Goal: Task Accomplishment & Management: Use online tool/utility

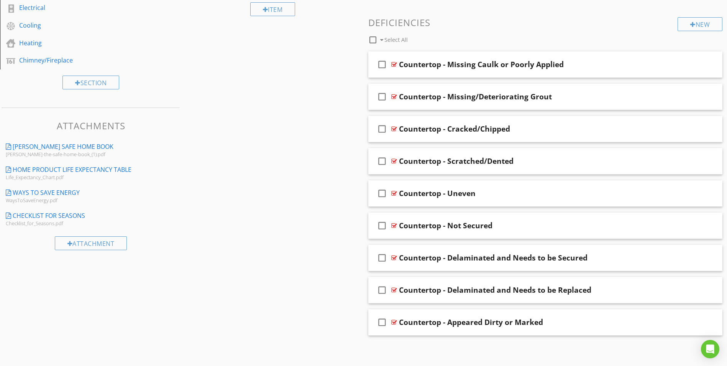
scroll to position [296, 0]
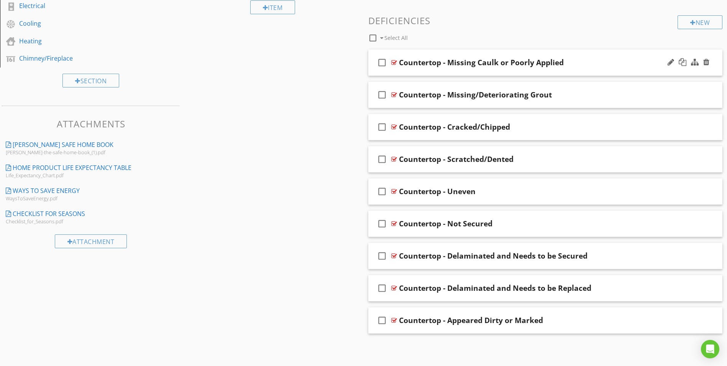
click at [393, 63] on div at bounding box center [394, 62] width 6 height 6
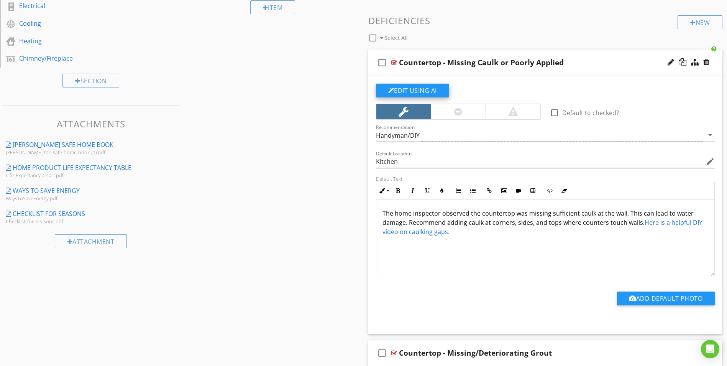
click at [415, 90] on button "Edit Using AI" at bounding box center [412, 91] width 73 height 14
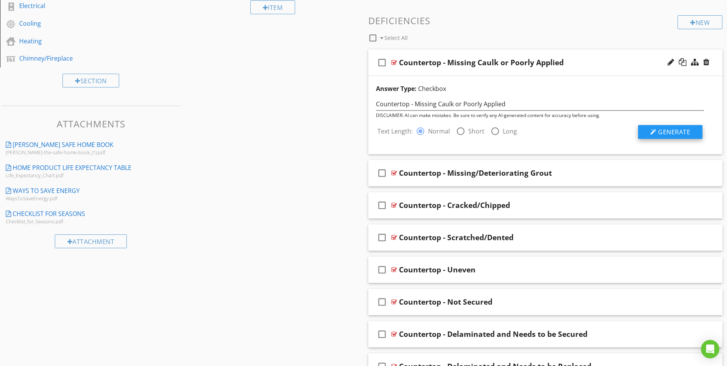
click at [664, 133] on span "Generate" at bounding box center [674, 132] width 32 height 8
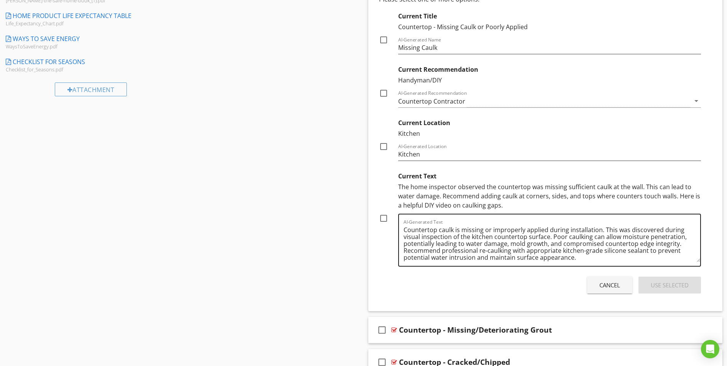
scroll to position [449, 0]
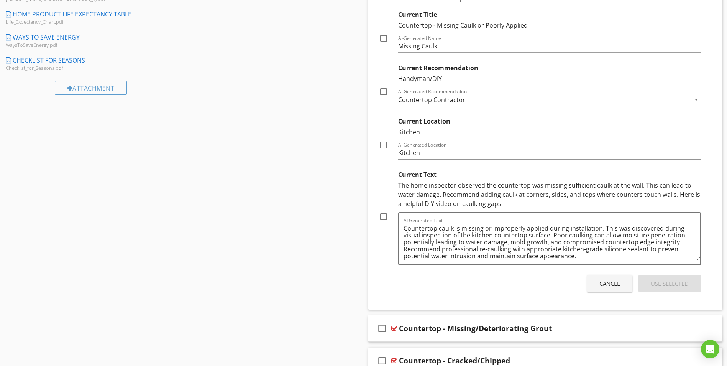
click at [438, 195] on div "The home inspector observed the countertop was missing sufficient caulk at the …" at bounding box center [549, 195] width 303 height 28
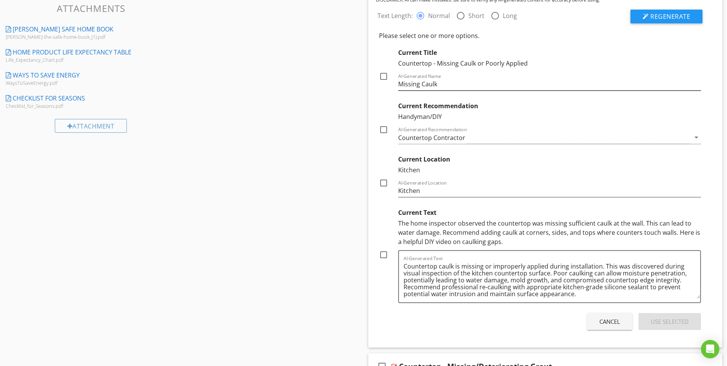
scroll to position [452, 0]
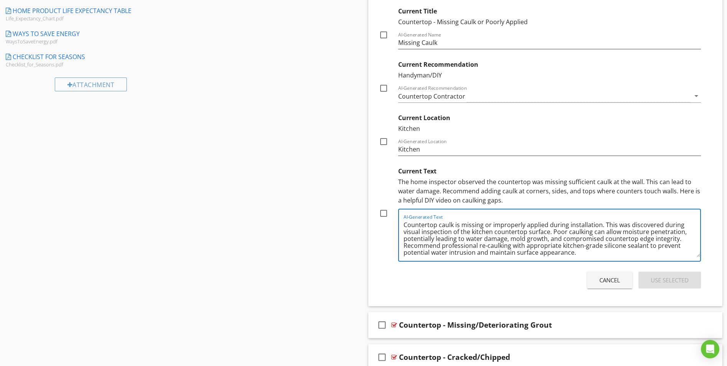
drag, startPoint x: 404, startPoint y: 224, endPoint x: 552, endPoint y: 230, distance: 147.7
click at [552, 230] on textarea "Countertop caulk is missing or improperly applied during installation. This was…" at bounding box center [552, 237] width 297 height 38
drag, startPoint x: 577, startPoint y: 252, endPoint x: 395, endPoint y: 223, distance: 184.7
click at [395, 223] on div "Current Text The home inspector observed the countertop was missing sufficient …" at bounding box center [540, 212] width 322 height 98
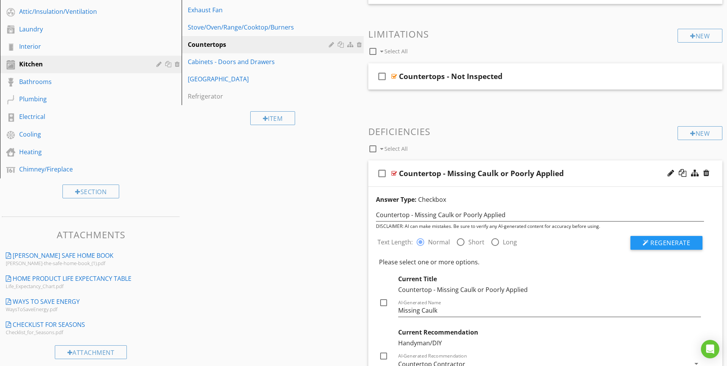
scroll to position [184, 0]
click at [395, 176] on div at bounding box center [394, 174] width 6 height 6
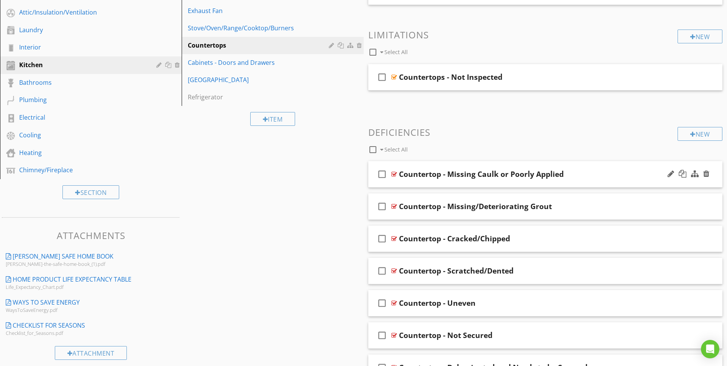
click at [395, 176] on div at bounding box center [394, 174] width 6 height 6
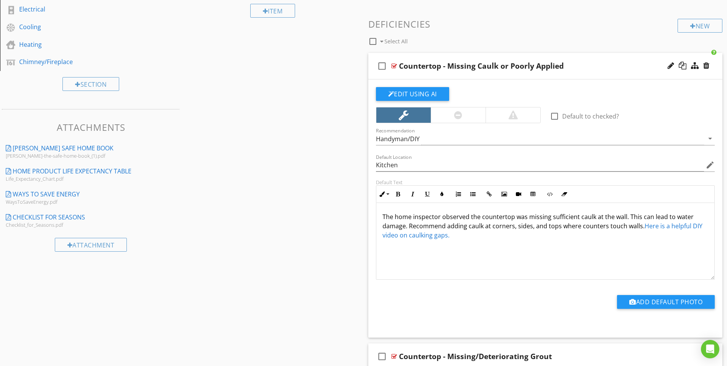
scroll to position [299, 0]
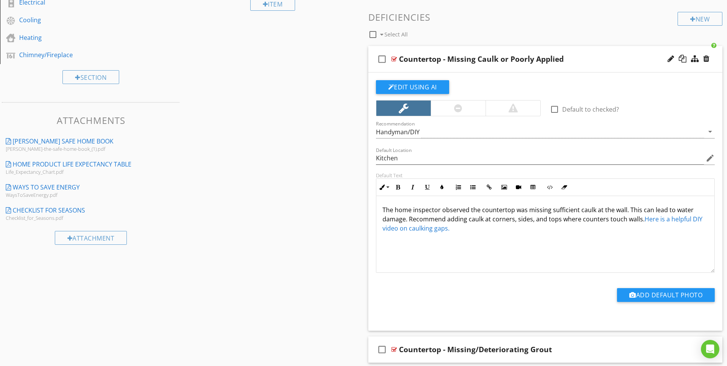
click at [464, 232] on p "The home inspector observed the countertop was missing sufficient caulk at the …" at bounding box center [546, 219] width 326 height 28
click at [409, 219] on p "The home inspector observed the countertop was missing sufficient caulk at the …" at bounding box center [546, 219] width 326 height 28
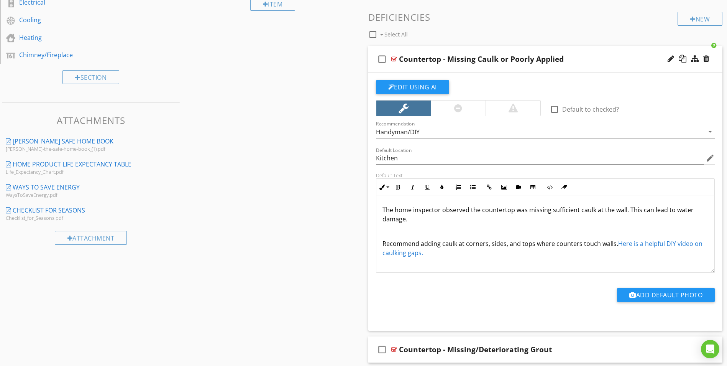
click at [419, 220] on p "The home inspector observed the countertop was missing sufficient caulk at the …" at bounding box center [546, 214] width 326 height 18
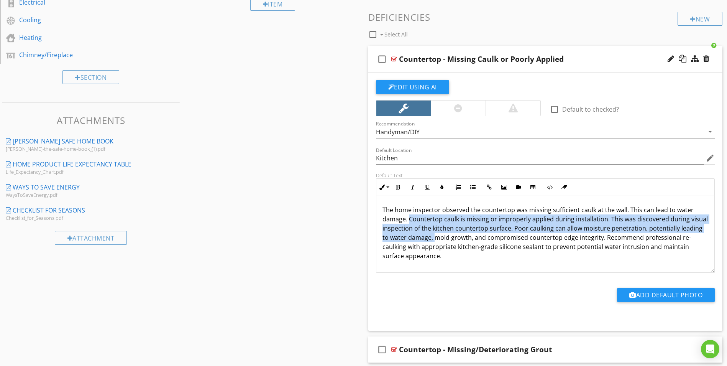
drag, startPoint x: 410, startPoint y: 221, endPoint x: 435, endPoint y: 242, distance: 32.9
click at [435, 242] on p "The home inspector observed the countertop was missing sufficient caulk at the …" at bounding box center [546, 232] width 326 height 55
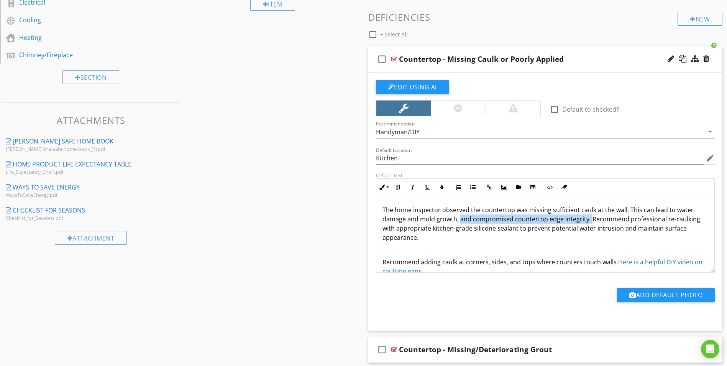
drag, startPoint x: 459, startPoint y: 220, endPoint x: 590, endPoint y: 220, distance: 131.1
click at [590, 220] on p "The home inspector observed the countertop was missing sufficient caulk at the …" at bounding box center [546, 223] width 326 height 37
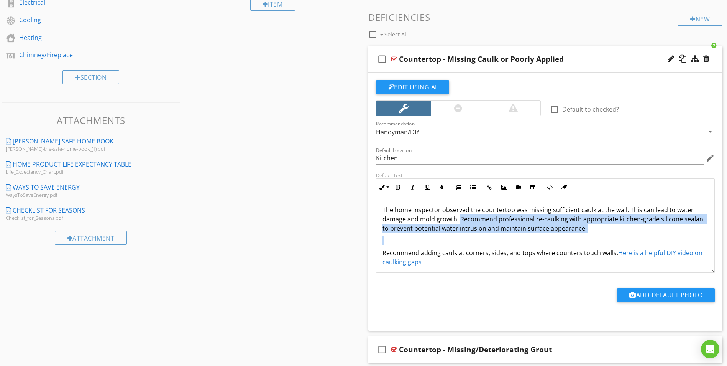
drag, startPoint x: 460, startPoint y: 219, endPoint x: 512, endPoint y: 244, distance: 57.9
click at [512, 244] on div "The home inspector observed the countertop was missing sufficient caulk at the …" at bounding box center [545, 236] width 338 height 80
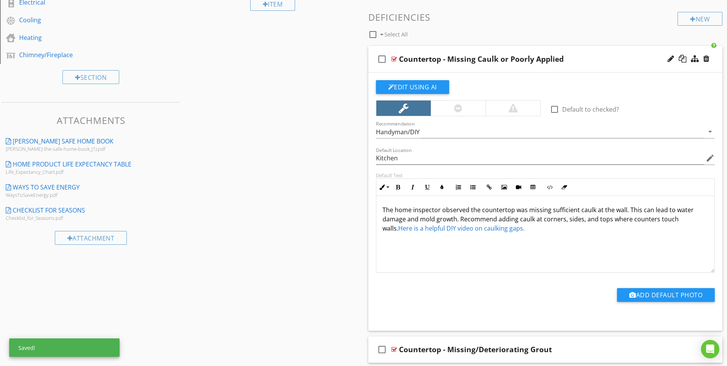
click at [555, 228] on p "The home inspector observed the countertop was missing sufficient caulk at the …" at bounding box center [546, 219] width 326 height 28
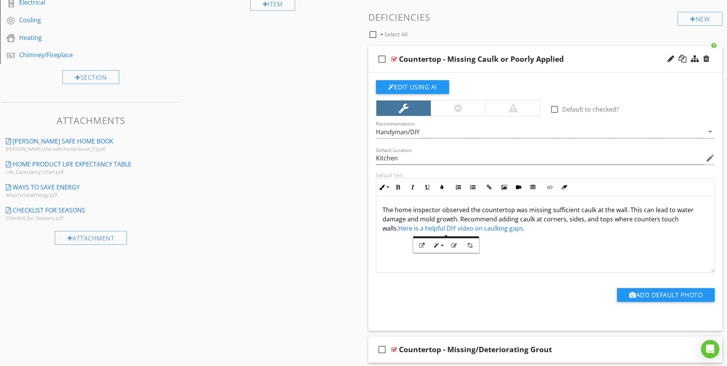
click at [581, 239] on div "The home inspector observed the countertop was missing sufficient caulk at the …" at bounding box center [545, 234] width 338 height 77
click at [695, 220] on p "The home inspector observed the countertop was missing sufficient caulk at the …" at bounding box center [546, 219] width 326 height 28
click at [394, 59] on div at bounding box center [394, 59] width 6 height 6
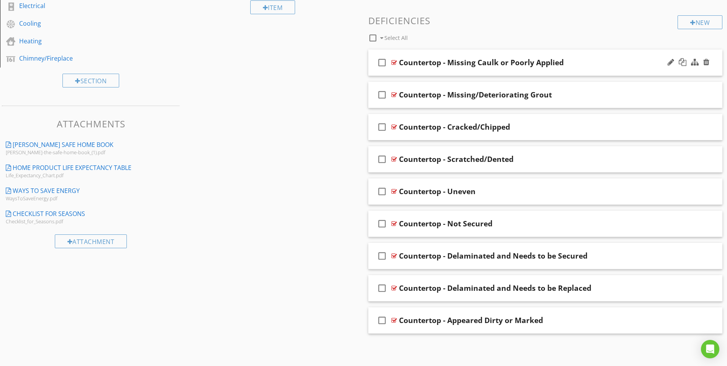
scroll to position [296, 0]
click at [392, 95] on div at bounding box center [394, 95] width 6 height 6
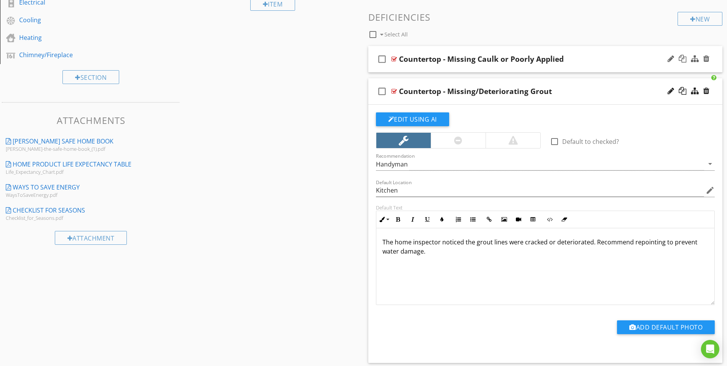
click at [394, 58] on div at bounding box center [394, 59] width 6 height 6
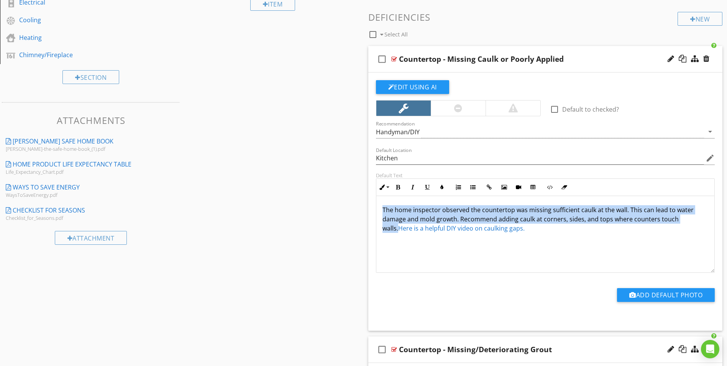
drag, startPoint x: 381, startPoint y: 208, endPoint x: 693, endPoint y: 223, distance: 312.4
click at [693, 223] on div "The home inspector observed the countertop was missing sufficient caulk at the …" at bounding box center [545, 234] width 338 height 77
copy p "The home inspector observed the countertop was missing sufficient caulk at the …"
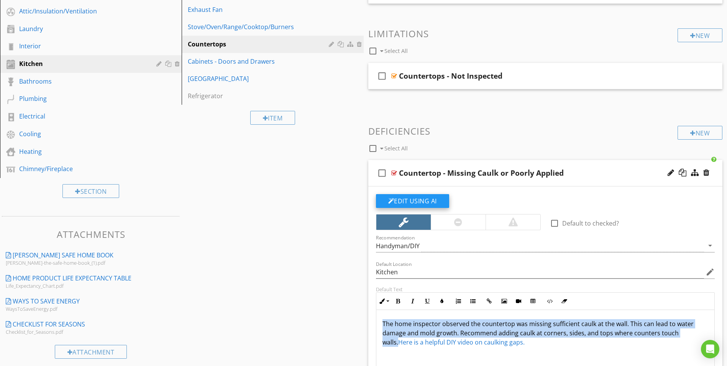
scroll to position [184, 0]
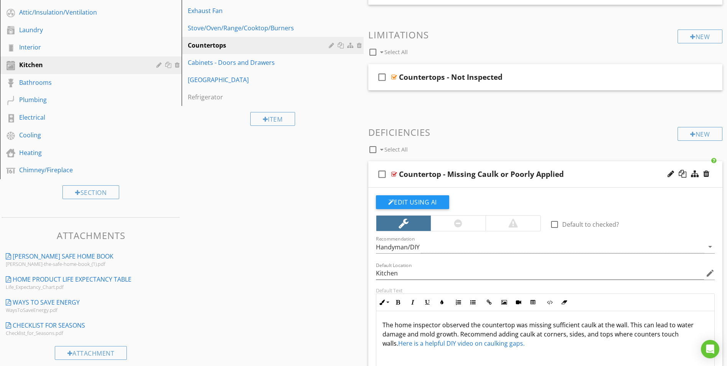
click at [393, 173] on div at bounding box center [394, 174] width 6 height 6
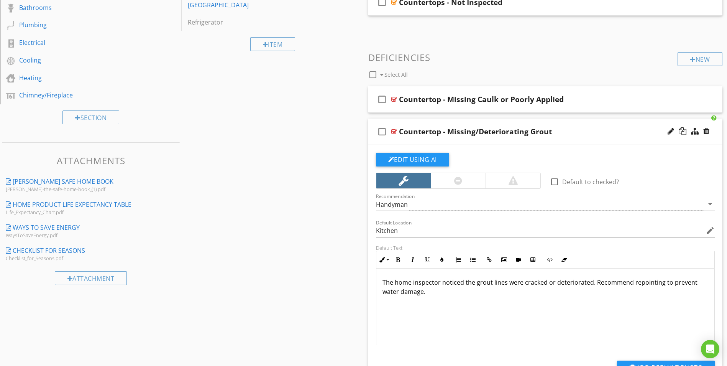
scroll to position [261, 0]
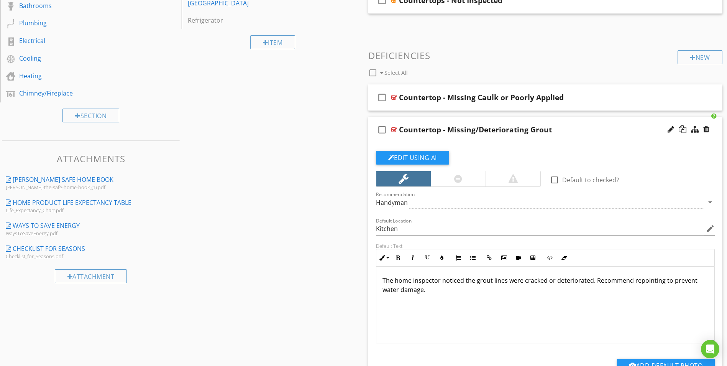
click at [393, 129] on div at bounding box center [394, 129] width 6 height 6
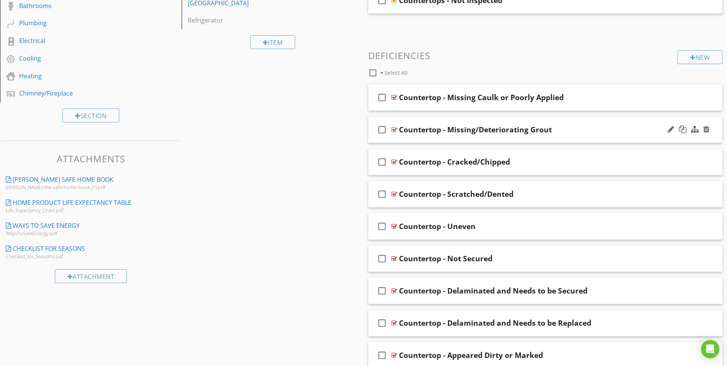
click at [394, 130] on div at bounding box center [394, 129] width 6 height 6
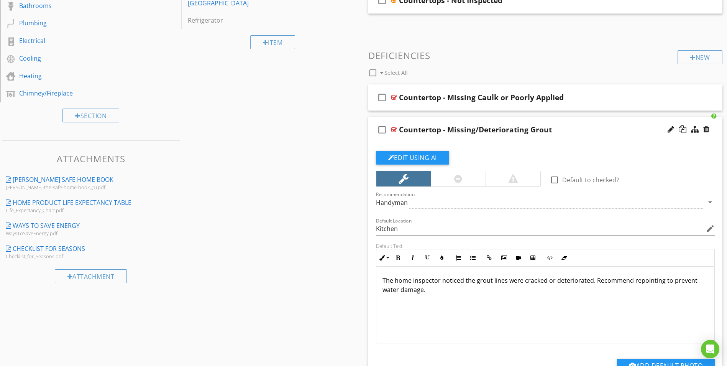
click at [592, 281] on p "The home inspector noticed the grout lines were cracked or deteriorated. Recomm…" at bounding box center [546, 285] width 326 height 18
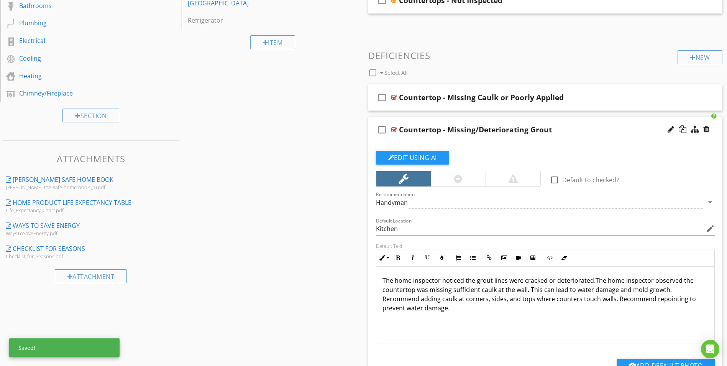
click at [592, 283] on p "The home inspector noticed the grout lines were cracked or deteriorated.The hom…" at bounding box center [546, 294] width 326 height 37
click at [590, 282] on p "The home inspector noticed the grout lines were cracked or deteriorated. The ho…" at bounding box center [546, 294] width 326 height 37
click at [548, 294] on p "The home inspector noticed the grout lines were cracked or deteriorated at the …" at bounding box center [546, 290] width 326 height 28
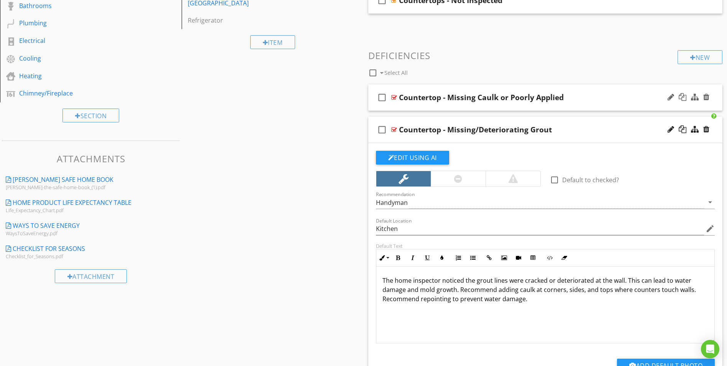
click at [394, 97] on div at bounding box center [394, 97] width 6 height 6
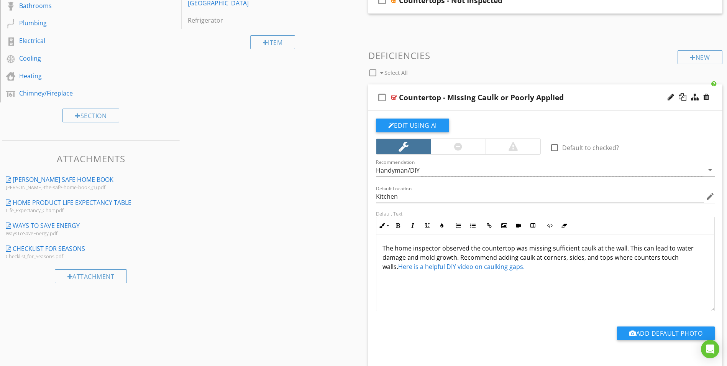
click at [394, 97] on div at bounding box center [394, 97] width 6 height 6
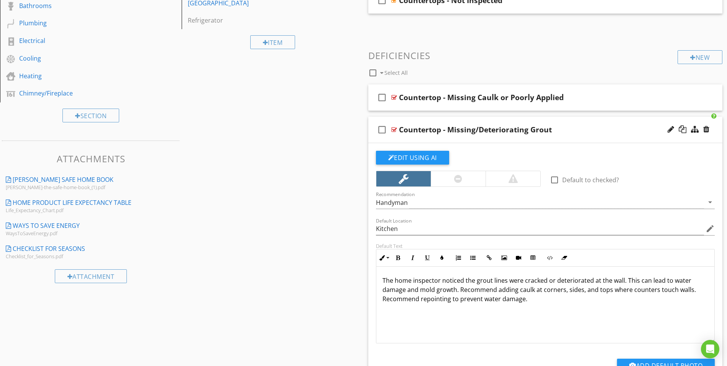
click at [545, 282] on p "The home inspector noticed the grout lines were cracked or deteriorated at the …" at bounding box center [546, 290] width 326 height 28
click at [585, 282] on p "The home inspector noticed the grout lines were cracked, deteriorated at the wa…" at bounding box center [546, 290] width 326 height 28
click at [477, 291] on p "The home inspector noticed the grout lines were cracked, deteriorated, or insuf…" at bounding box center [546, 290] width 326 height 28
click at [484, 289] on p "The home inspector noticed the grout lines were cracked, deteriorated, or insuf…" at bounding box center [546, 290] width 326 height 28
drag, startPoint x: 484, startPoint y: 289, endPoint x: 496, endPoint y: 288, distance: 11.9
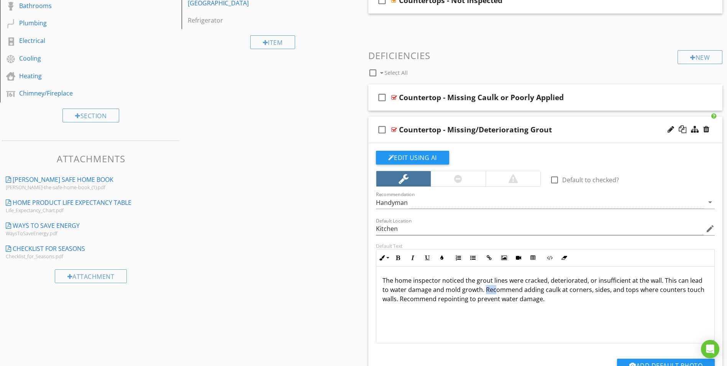
click at [496, 288] on p "The home inspector noticed the grout lines were cracked, deteriorated, or insuf…" at bounding box center [546, 290] width 326 height 28
click at [537, 289] on p "The home inspector noticed the grout lines were cracked, deteriorated, or insuf…" at bounding box center [546, 290] width 326 height 28
click at [543, 289] on p "The home inspector noticed the grout lines were cracked, deteriorated, or insuf…" at bounding box center [546, 290] width 326 height 28
click at [544, 287] on p "The home inspector noticed the grout lines were cracked, deteriorated, or insuf…" at bounding box center [546, 290] width 326 height 28
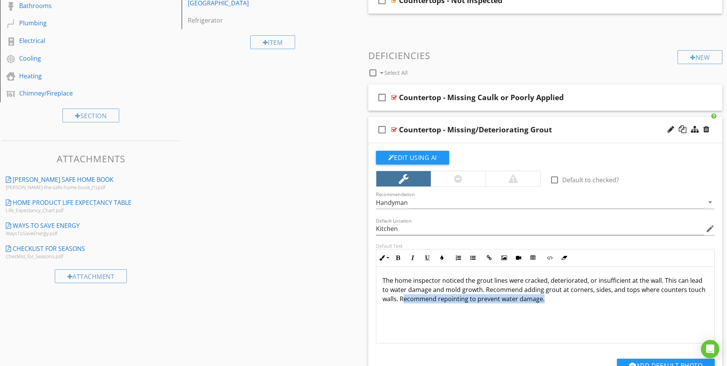
drag, startPoint x: 403, startPoint y: 299, endPoint x: 573, endPoint y: 306, distance: 170.3
click at [573, 306] on div "The home inspector noticed the grout lines were cracked, deteriorated, or insuf…" at bounding box center [545, 304] width 338 height 77
click at [527, 314] on div "The home inspector noticed the grout lines were cracked, deteriorated, or insuf…" at bounding box center [545, 304] width 338 height 77
click at [394, 130] on div at bounding box center [394, 129] width 6 height 6
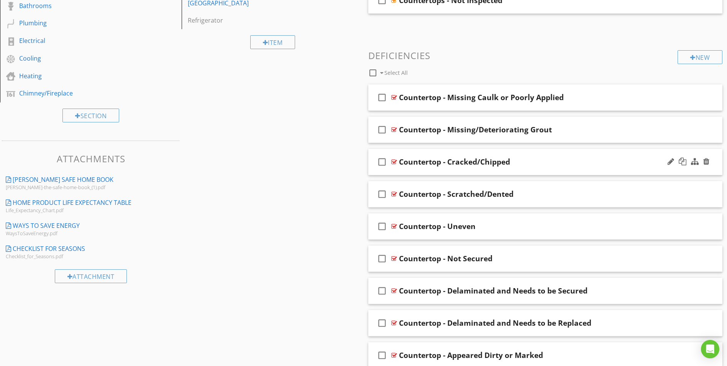
click at [393, 162] on div at bounding box center [394, 162] width 6 height 6
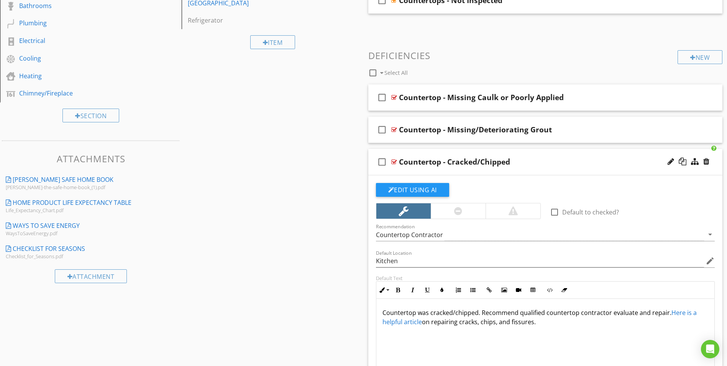
click at [550, 324] on p "Countertop was cracked/chipped. Recommend qualified countertop contractor evalu…" at bounding box center [546, 317] width 326 height 18
click at [406, 190] on button "Edit Using AI" at bounding box center [412, 190] width 73 height 14
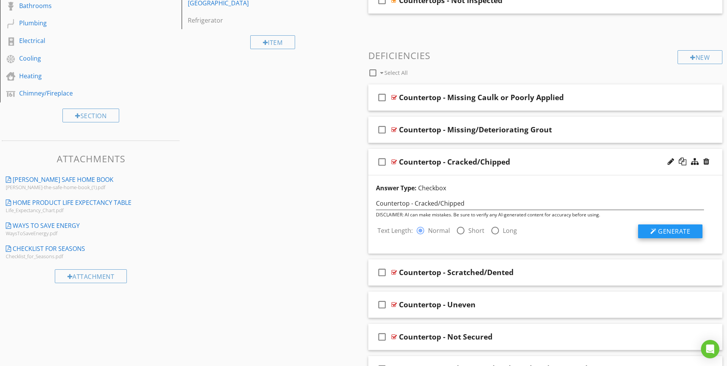
click at [660, 233] on span "Generate" at bounding box center [674, 231] width 32 height 8
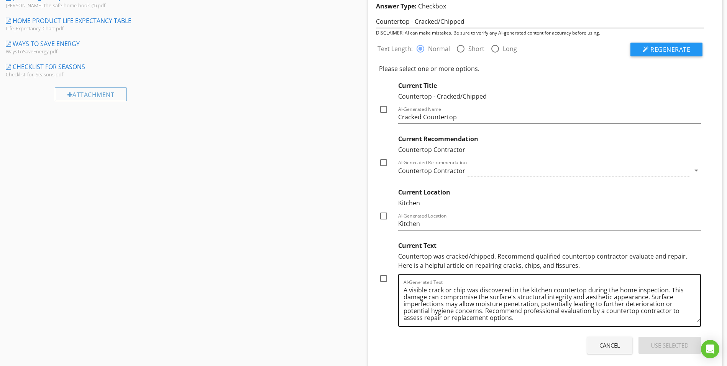
scroll to position [452, 0]
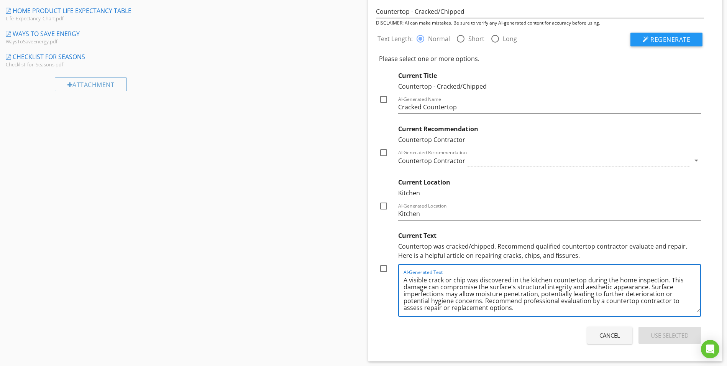
drag, startPoint x: 667, startPoint y: 280, endPoint x: 647, endPoint y: 288, distance: 21.9
click at [647, 288] on textarea "A visible crack or chip was discovered in the kitchen countertop during the hom…" at bounding box center [552, 293] width 297 height 38
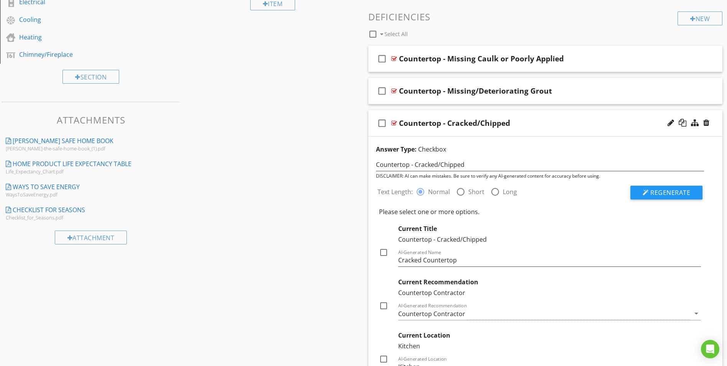
scroll to position [299, 0]
click at [392, 125] on div at bounding box center [394, 123] width 6 height 6
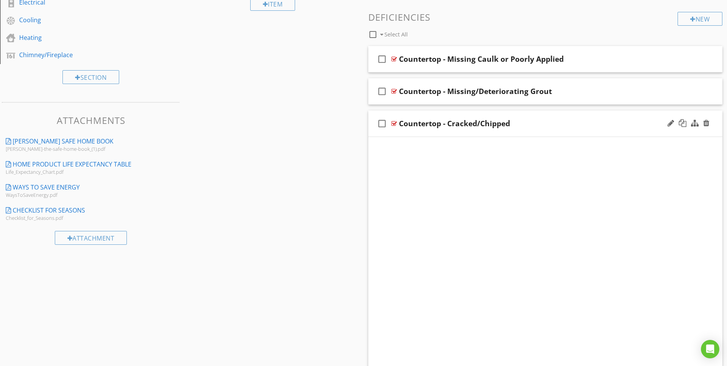
scroll to position [296, 0]
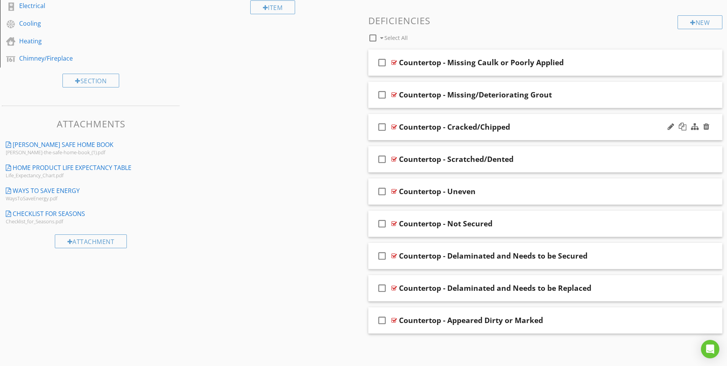
click at [394, 126] on div at bounding box center [394, 127] width 6 height 6
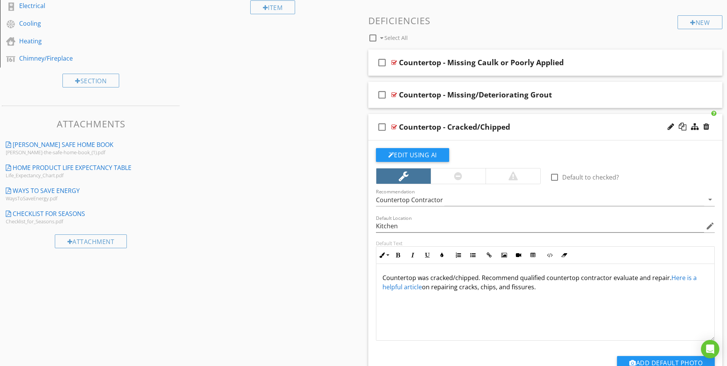
scroll to position [299, 0]
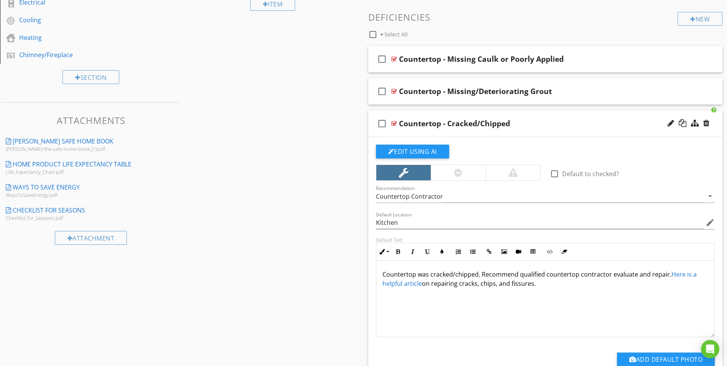
click at [480, 274] on p "Countertop was cracked/chipped. Recommend qualified countertop contractor evalu…" at bounding box center [546, 278] width 326 height 18
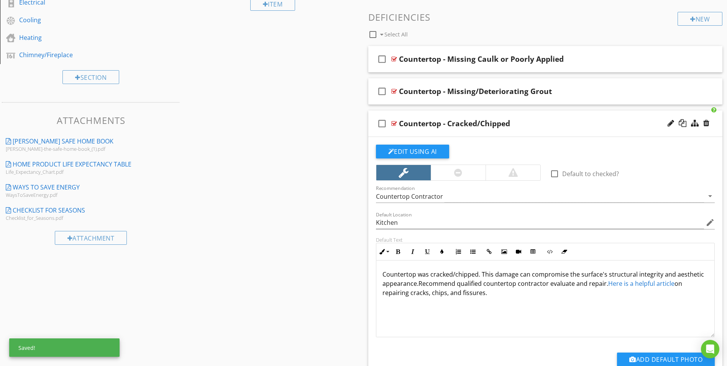
click at [383, 273] on p "Countertop was cracked/chipped. This damage can compromise the surface's struct…" at bounding box center [546, 283] width 326 height 28
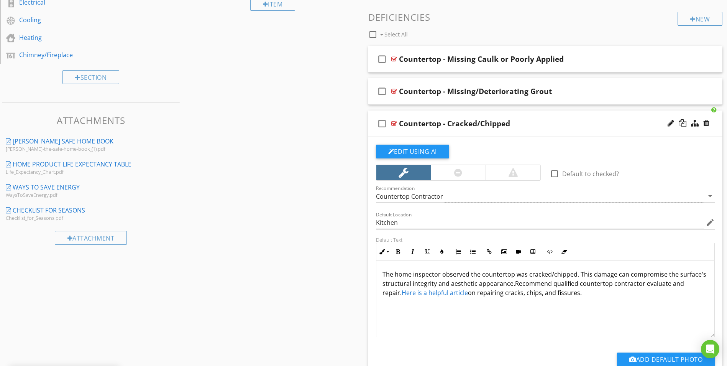
click at [596, 273] on p "The home inspector observed the countertop was cracked/chipped. This damage can…" at bounding box center [546, 283] width 326 height 28
click at [436, 285] on p "The home inspector observed the countertop was cracked/chipped. This defect can…" at bounding box center [546, 283] width 326 height 28
click at [422, 293] on link "Here is a helpful article" at bounding box center [435, 292] width 66 height 8
click at [416, 294] on link "Here is a helpful article" at bounding box center [435, 292] width 66 height 8
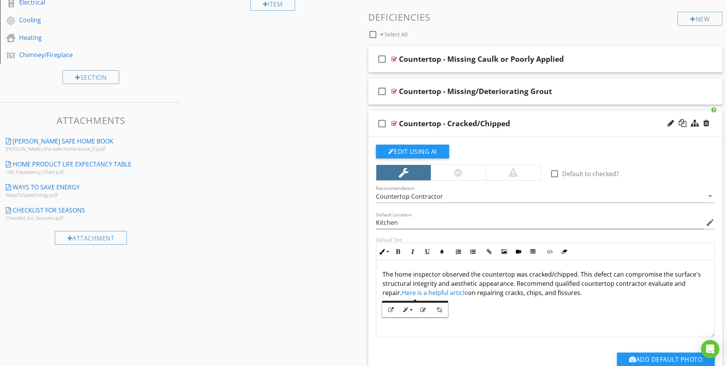
click at [496, 313] on div "The home inspector observed the countertop was cracked/chipped. This defect can…" at bounding box center [545, 298] width 338 height 77
click at [572, 291] on p "The home inspector observed the countertop was cracked/chipped. This defect can…" at bounding box center [546, 283] width 326 height 28
click at [455, 274] on p "The home inspector observed the countertop was cracked/chipped. This defect can…" at bounding box center [546, 283] width 326 height 28
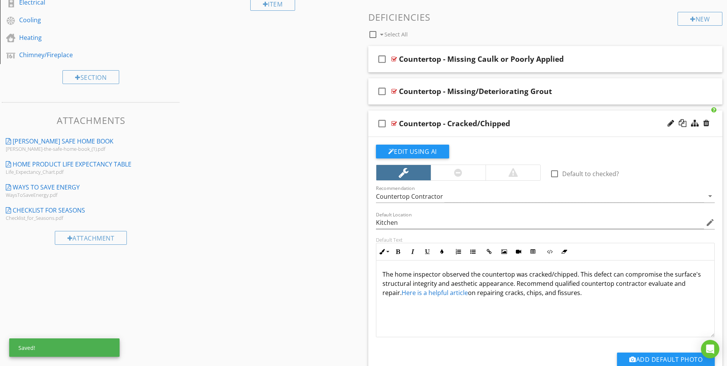
click at [429, 292] on link "Here is a helpful article" at bounding box center [435, 292] width 66 height 8
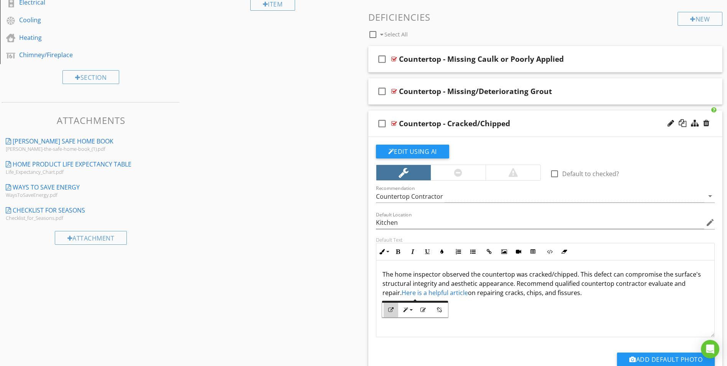
click at [390, 310] on icon "button" at bounding box center [390, 309] width 5 height 5
click at [479, 289] on p "The home inspector observed the countertop was cracked/chipped. This defect can…" at bounding box center [546, 283] width 326 height 28
click at [403, 292] on link "Here is a helpful article" at bounding box center [435, 292] width 66 height 8
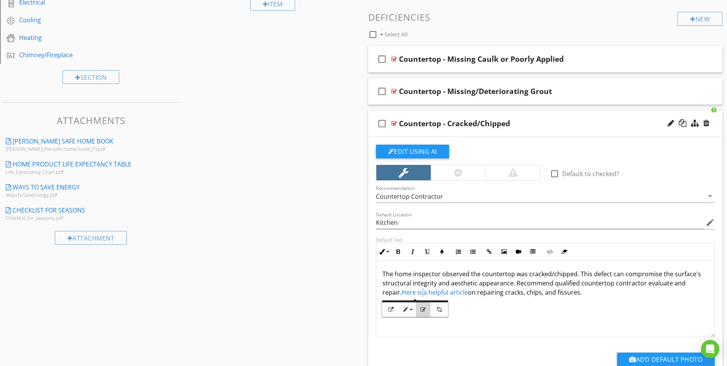
click at [420, 310] on icon "button" at bounding box center [422, 309] width 5 height 5
click at [514, 284] on p "The home inspector observed the countertop was cracked/chipped. This defect can…" at bounding box center [546, 283] width 326 height 28
click at [416, 291] on link "Here is a helpful article" at bounding box center [435, 292] width 66 height 8
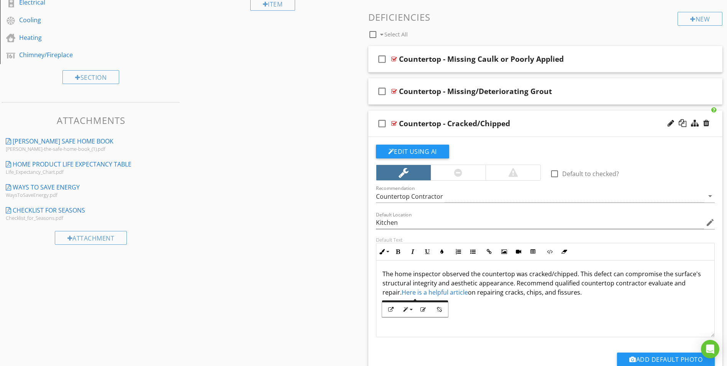
click at [401, 272] on p "The home inspector observed the countertop was cracked/chipped. This defect can…" at bounding box center [546, 283] width 326 height 28
drag, startPoint x: 450, startPoint y: 291, endPoint x: 384, endPoint y: 294, distance: 65.6
click at [384, 294] on p "The home inspector observed the countertop was cracked/chipped. This defect can…" at bounding box center [546, 283] width 326 height 28
copy p "Here is a helpful article"
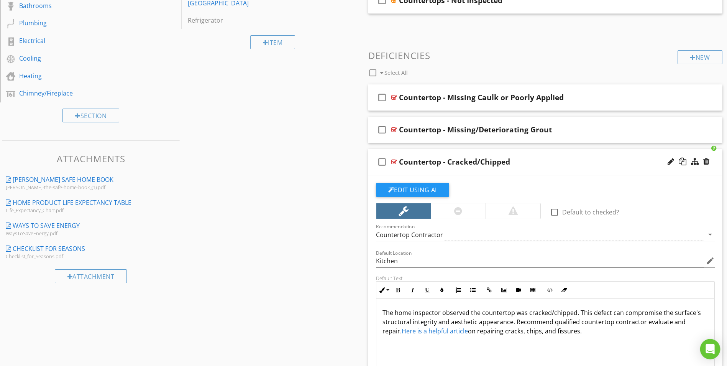
click at [708, 351] on icon "Open Intercom Messenger" at bounding box center [710, 349] width 10 height 10
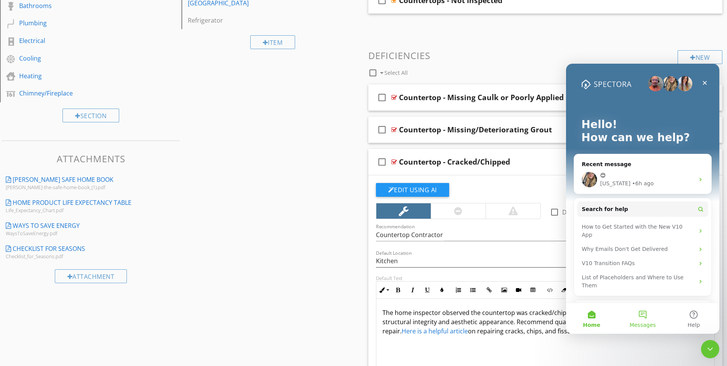
click at [641, 316] on button "Messages" at bounding box center [642, 318] width 51 height 31
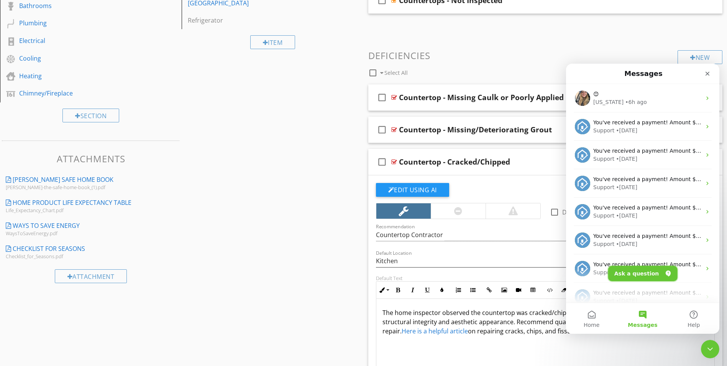
click at [633, 272] on button "Ask a question" at bounding box center [642, 273] width 69 height 15
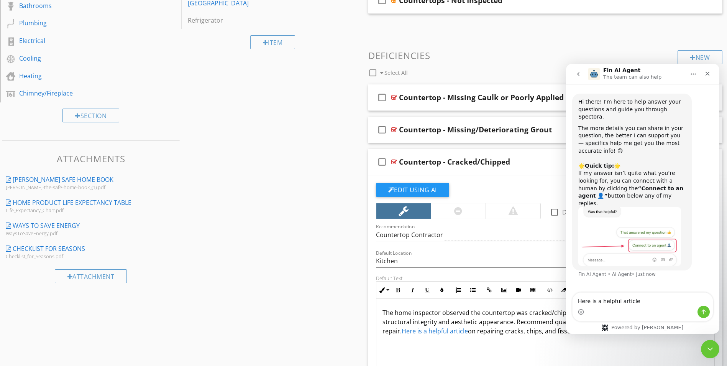
type textarea "Here is a helpful article"
drag, startPoint x: 570, startPoint y: 268, endPoint x: 573, endPoint y: 287, distance: 19.4
click at [573, 286] on div "Hi there! I'm here to help answer your questions and guide you through Spectora…" at bounding box center [642, 188] width 153 height 209
drag, startPoint x: 640, startPoint y: 300, endPoint x: 573, endPoint y: 303, distance: 66.7
click at [573, 303] on textarea "Here is a helpful article" at bounding box center [643, 298] width 140 height 13
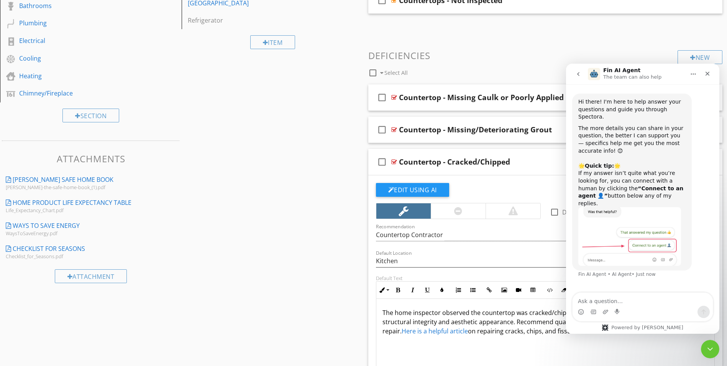
click at [456, 299] on div "The home inspector observed the countertop was cracked/chipped. This defect can…" at bounding box center [545, 337] width 338 height 77
click at [710, 348] on icon "Close Intercom Messenger" at bounding box center [708, 347] width 5 height 3
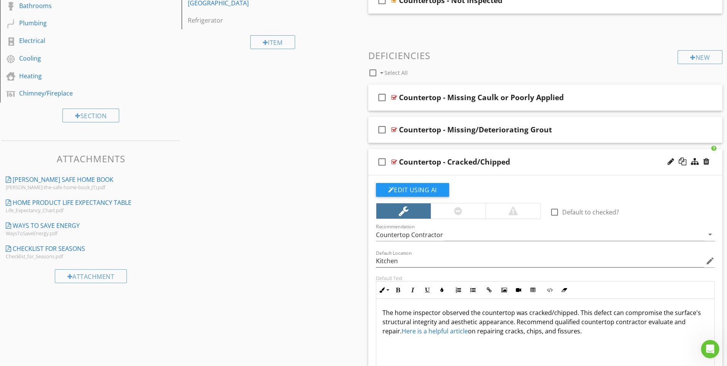
click at [552, 321] on p "The home inspector observed the countertop was cracked/chipped. This defect can…" at bounding box center [546, 322] width 326 height 28
click at [392, 162] on div at bounding box center [394, 162] width 6 height 6
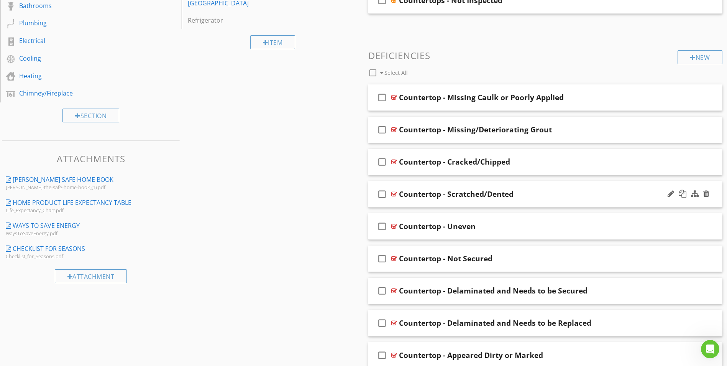
click at [392, 194] on div at bounding box center [394, 194] width 6 height 6
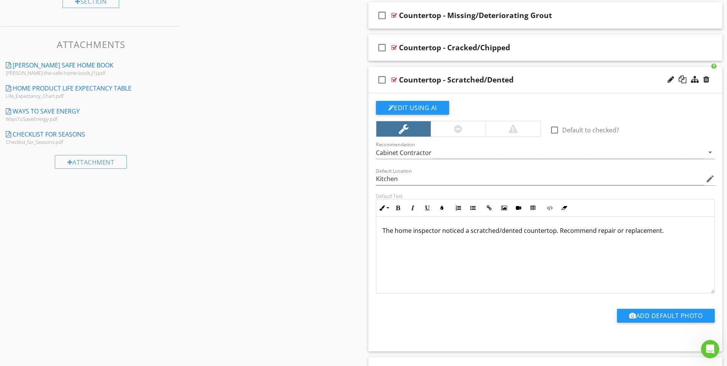
scroll to position [376, 0]
click at [394, 80] on div at bounding box center [394, 79] width 6 height 6
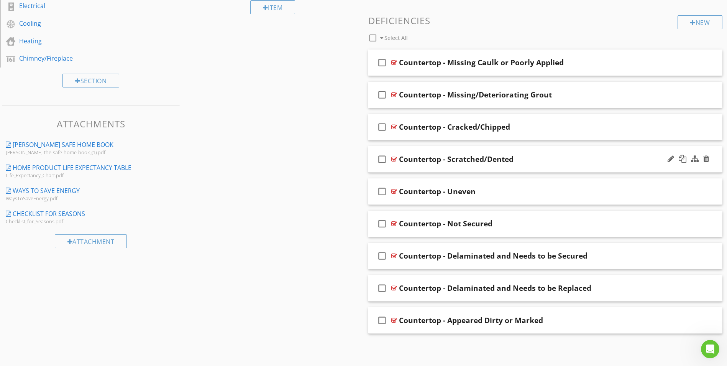
scroll to position [296, 0]
click at [392, 126] on div at bounding box center [394, 127] width 6 height 6
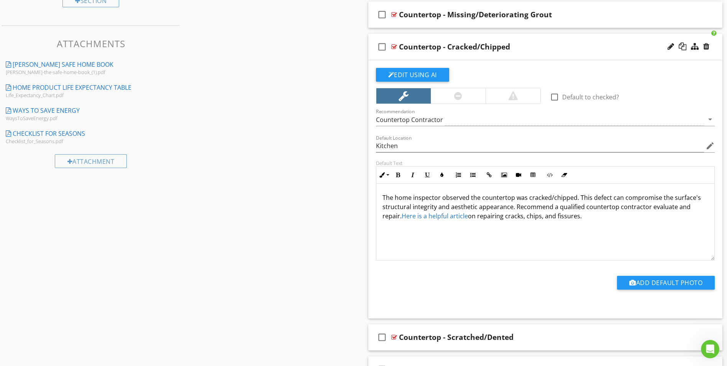
click at [394, 48] on div at bounding box center [394, 47] width 6 height 6
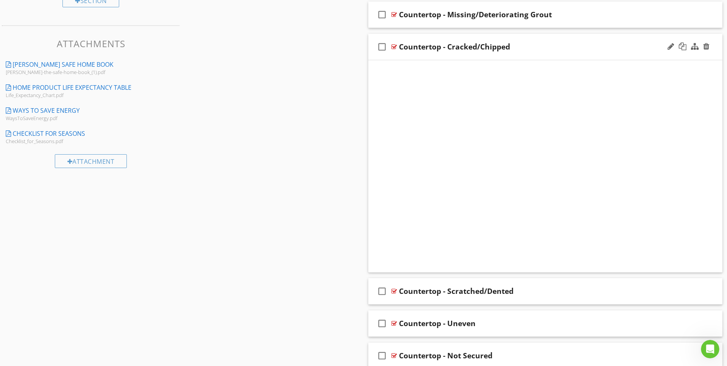
scroll to position [296, 0]
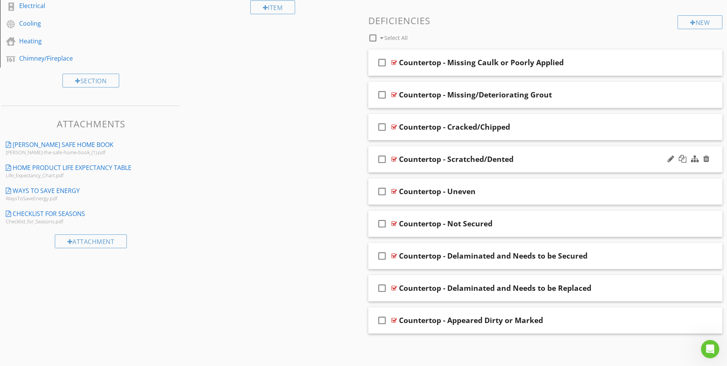
click at [394, 158] on div at bounding box center [394, 159] width 6 height 6
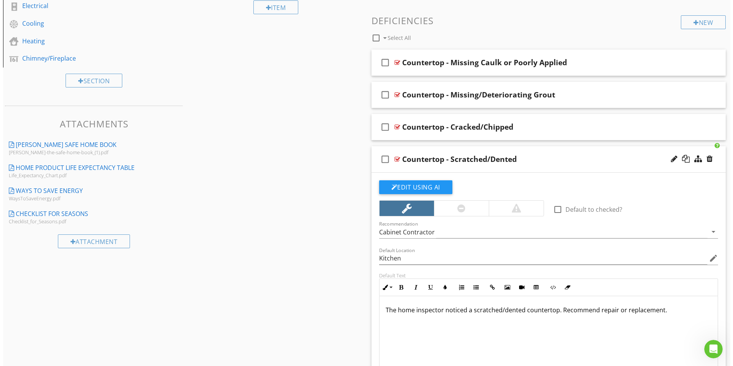
scroll to position [376, 0]
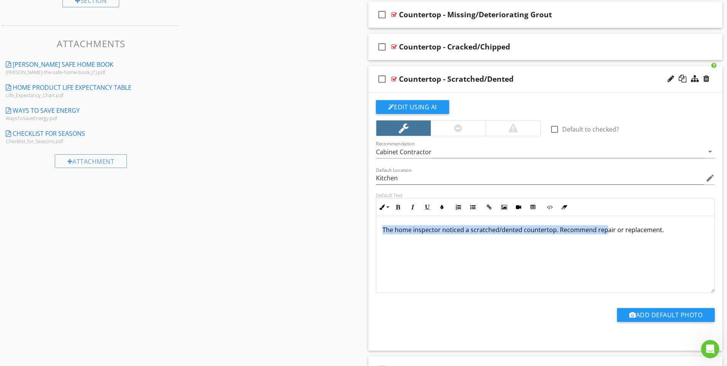
drag, startPoint x: 381, startPoint y: 230, endPoint x: 604, endPoint y: 233, distance: 223.1
click at [604, 233] on div "The home inspector noticed a scratched/dented countertop. Recommend repair or r…" at bounding box center [545, 254] width 338 height 77
click at [532, 268] on div "The home inspector noticed a scratched/dented countertop. Recommend repair or r…" at bounding box center [545, 254] width 338 height 77
click at [706, 79] on div at bounding box center [706, 79] width 6 height 8
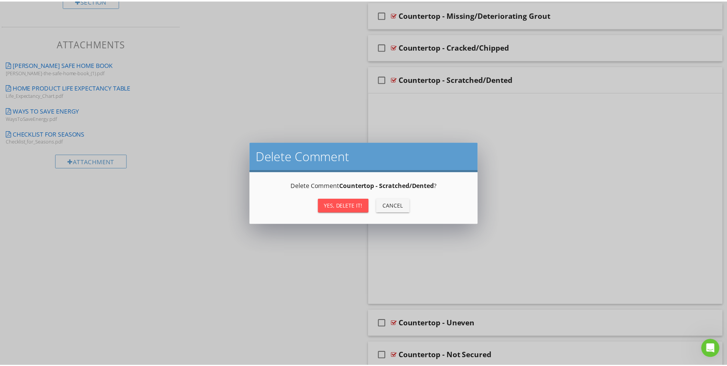
scroll to position [296, 0]
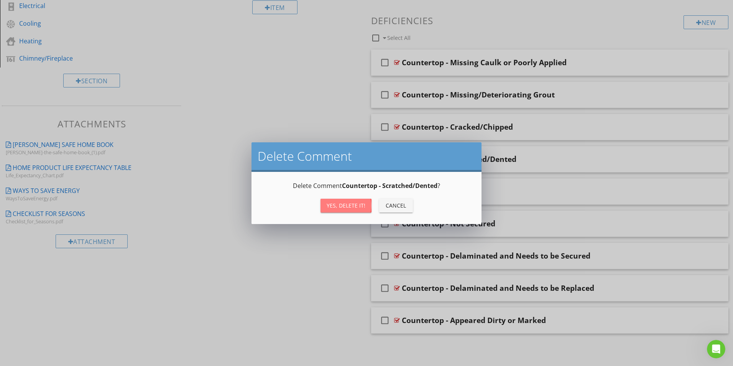
click at [345, 207] on div "Yes, Delete it!" at bounding box center [346, 205] width 39 height 8
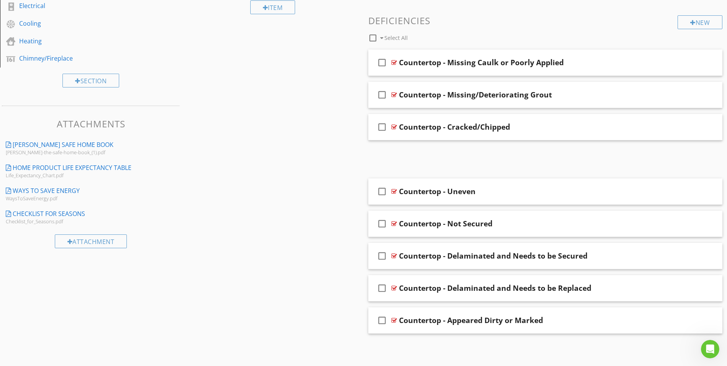
scroll to position [263, 0]
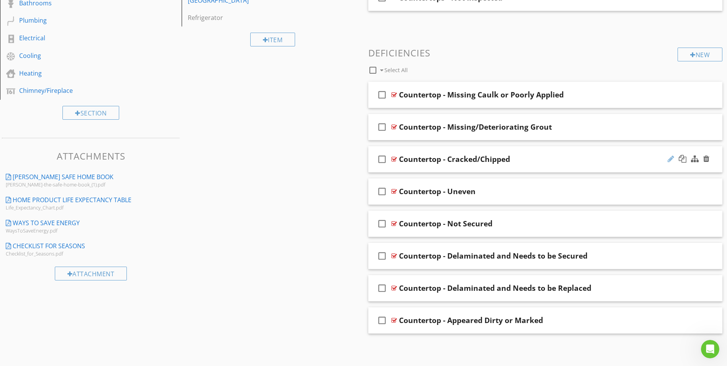
click at [671, 159] on div at bounding box center [671, 159] width 7 height 8
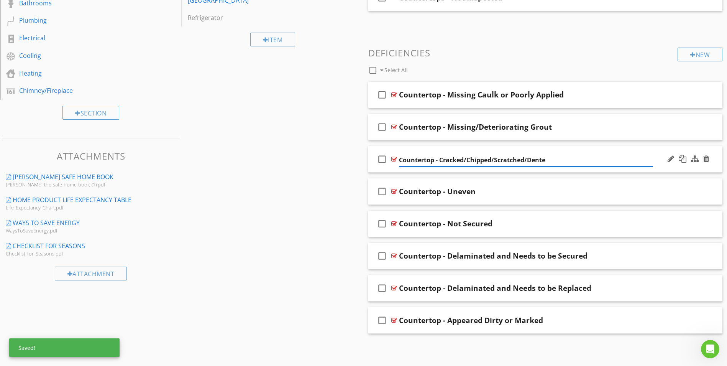
type input "Countertop - Cracked/Chipped/Scratched/Dented"
click at [392, 159] on div at bounding box center [394, 159] width 6 height 6
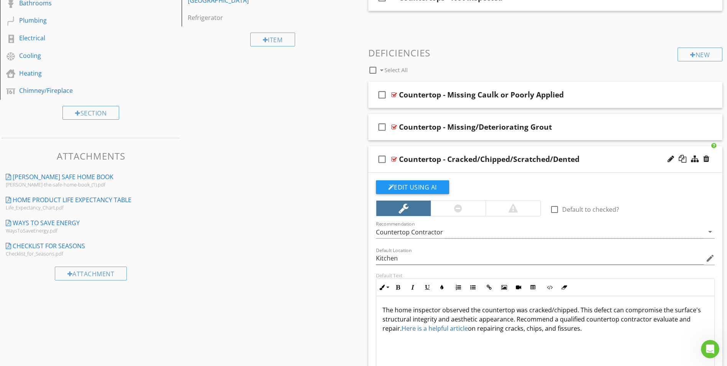
click at [551, 312] on p "The home inspector observed the countertop was cracked/chipped. This defect can…" at bounding box center [546, 319] width 326 height 28
click at [576, 312] on p "The home inspector observed the countertop was cracked, chipped. This defect ca…" at bounding box center [546, 319] width 326 height 28
click at [420, 314] on p "The home inspector observed the countertop was cracked, chipped, scratched, or …" at bounding box center [546, 319] width 326 height 28
click at [415, 307] on p "The home inspector observed the countertop was cracked, chipped, scratched, or …" at bounding box center [546, 319] width 326 height 28
click at [393, 158] on div at bounding box center [394, 159] width 6 height 6
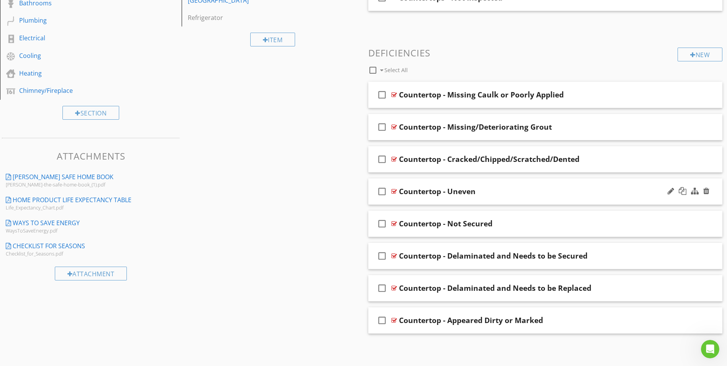
click at [397, 191] on div "check_box_outline_blank Countertop - Uneven" at bounding box center [545, 191] width 355 height 26
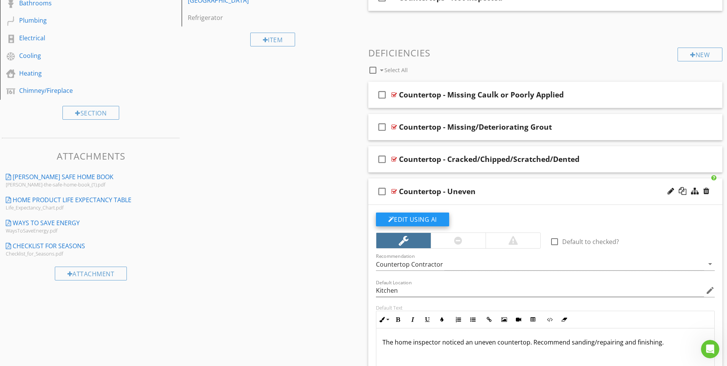
click at [425, 218] on button "Edit Using AI" at bounding box center [412, 219] width 73 height 14
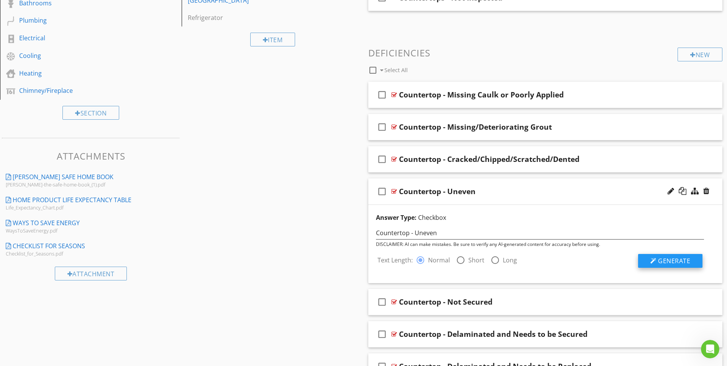
click at [673, 263] on span "Generate" at bounding box center [674, 260] width 32 height 8
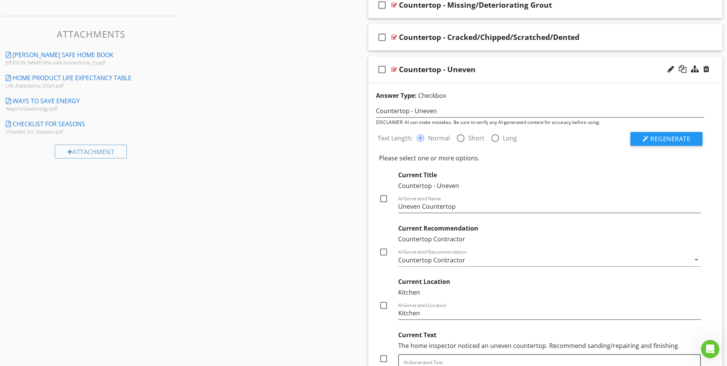
scroll to position [340, 0]
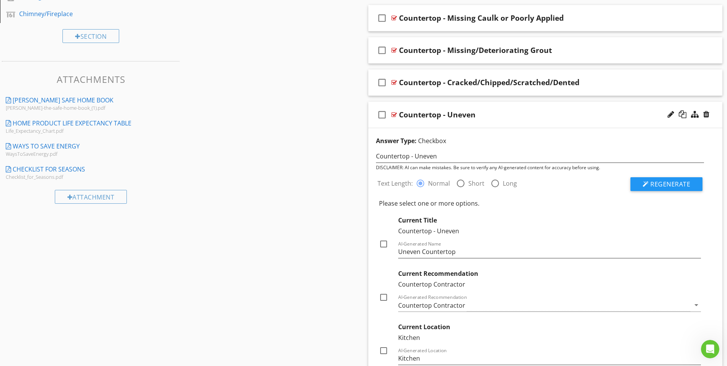
click at [393, 116] on div at bounding box center [394, 115] width 6 height 6
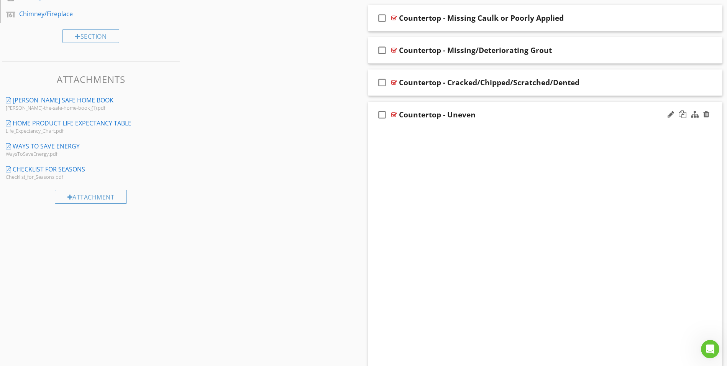
scroll to position [263, 0]
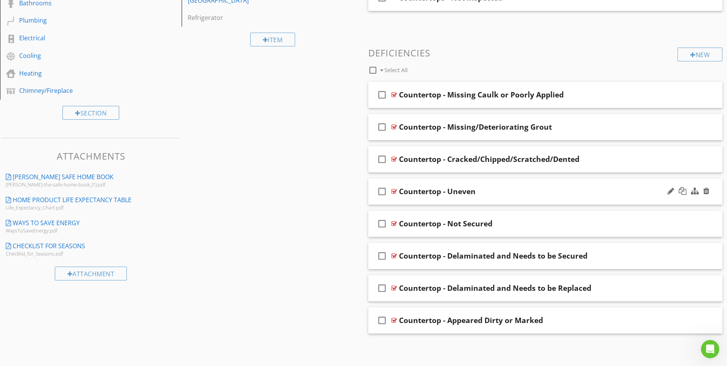
click at [393, 192] on div at bounding box center [394, 191] width 6 height 6
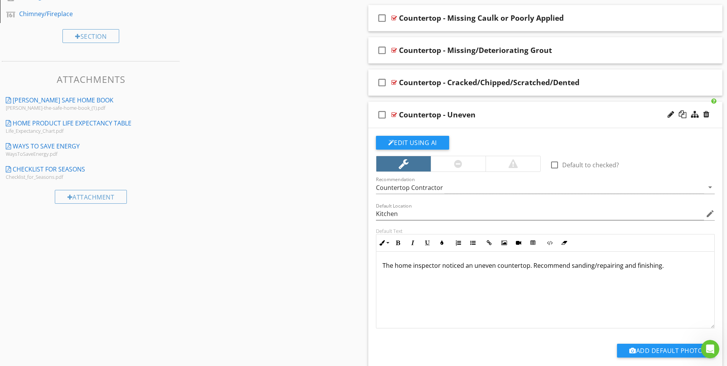
click at [527, 266] on p "The home inspector noticed an uneven countertop. Recommend sanding/repairing an…" at bounding box center [546, 265] width 326 height 9
click at [532, 266] on p "The home inspector noticed an uneven countertop. Recommend sanding/repairing an…" at bounding box center [546, 265] width 326 height 9
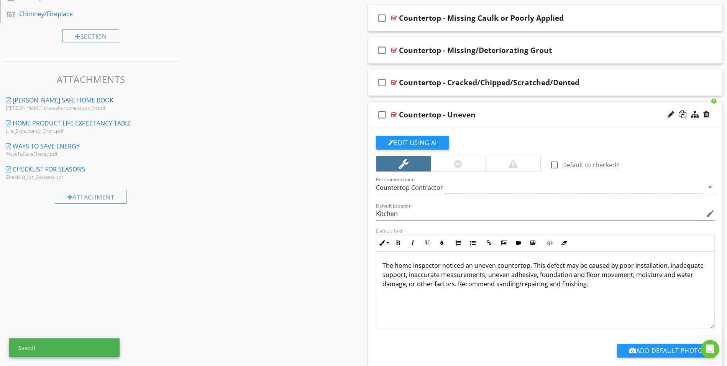
click at [511, 308] on div "The home inspector noticed an uneven countertop. This defect may be caused by p…" at bounding box center [545, 289] width 338 height 77
click at [532, 268] on p "The home inspector noticed an uneven countertop. This defect may be caused by p…" at bounding box center [546, 275] width 326 height 28
click at [452, 286] on p "The home inspector noticed an uneven countertop. This defect may be caused by p…" at bounding box center [546, 275] width 326 height 28
click at [606, 267] on p "The home inspector noticed an uneven countertop. This defect may be caused by p…" at bounding box center [546, 275] width 326 height 28
click at [532, 266] on p "The home inspector noticed an uneven countertop. This defect may be caused by p…" at bounding box center [546, 275] width 326 height 28
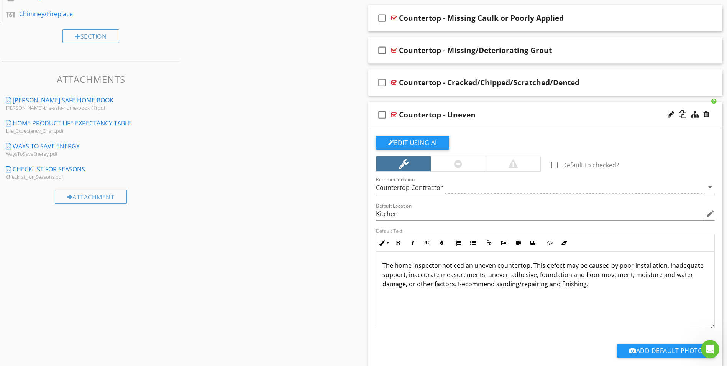
click at [601, 285] on p "The home inspector noticed an uneven countertop. This defect may be caused by p…" at bounding box center [546, 275] width 326 height 28
click at [492, 292] on div "The home inspector noticed an uneven countertop. This defect may be caused by p…" at bounding box center [545, 289] width 338 height 77
drag, startPoint x: 494, startPoint y: 284, endPoint x: 589, endPoint y: 287, distance: 95.5
click at [589, 287] on p "The home inspector noticed an uneven countertop. This defect may be caused by p…" at bounding box center [546, 275] width 326 height 28
click at [394, 115] on div at bounding box center [394, 115] width 6 height 6
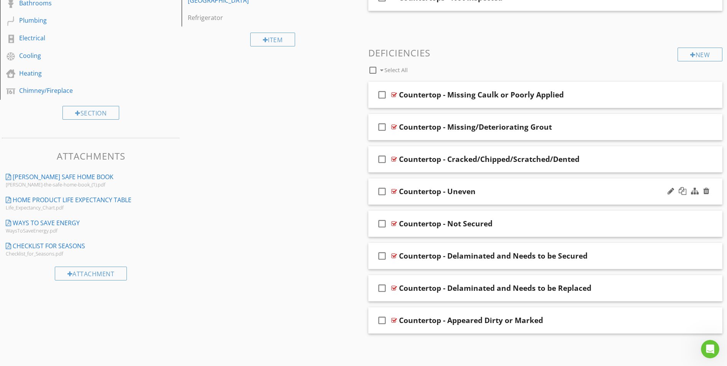
scroll to position [263, 0]
click at [392, 223] on div at bounding box center [394, 223] width 6 height 6
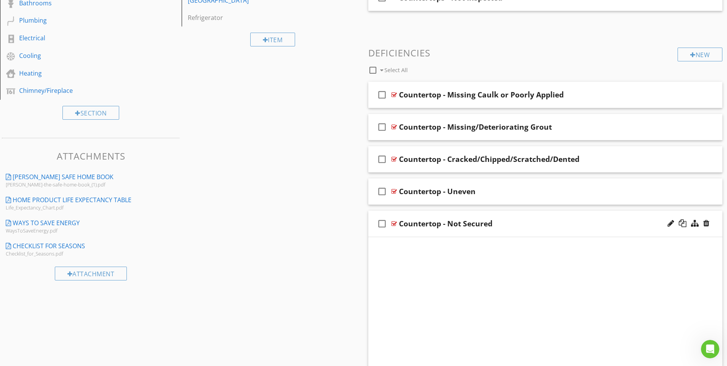
scroll to position [340, 0]
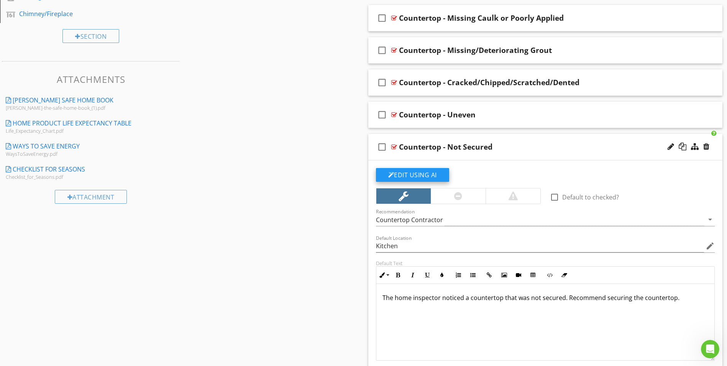
click at [430, 174] on button "Edit Using AI" at bounding box center [412, 175] width 73 height 14
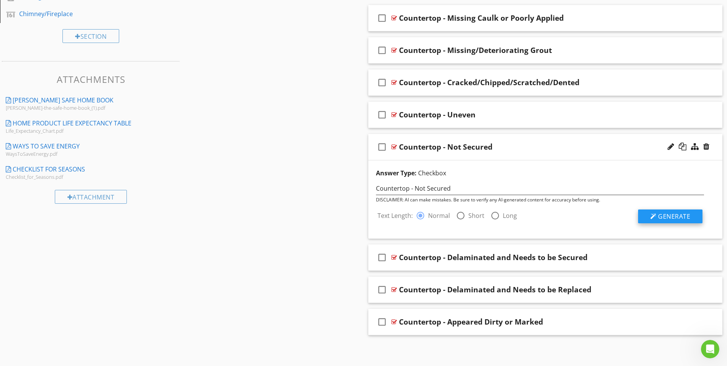
click at [665, 219] on span "Generate" at bounding box center [674, 216] width 32 height 8
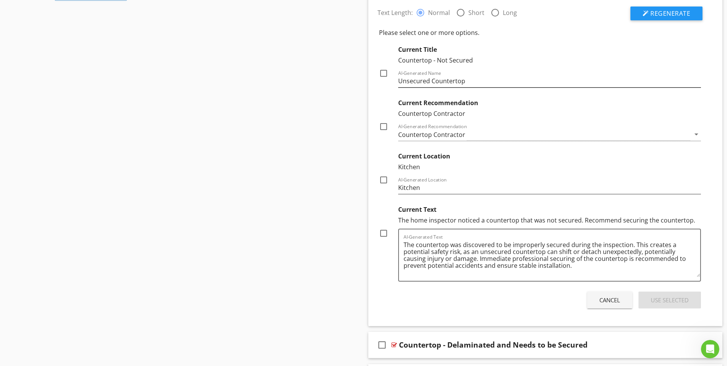
scroll to position [570, 0]
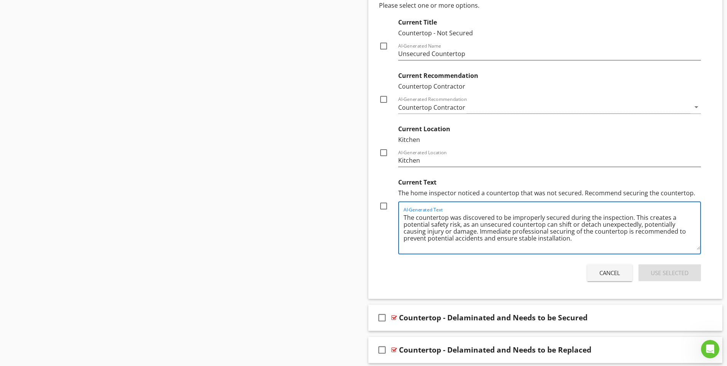
drag, startPoint x: 633, startPoint y: 217, endPoint x: 633, endPoint y: 238, distance: 21.1
click at [633, 238] on textarea "The countertop was discovered to be improperly secured during the inspection. T…" at bounding box center [552, 230] width 297 height 38
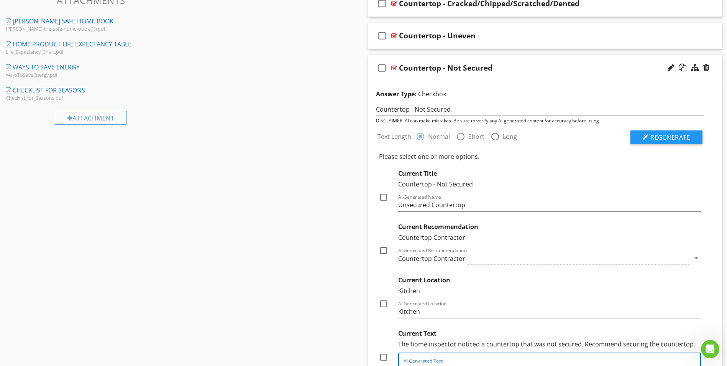
scroll to position [378, 0]
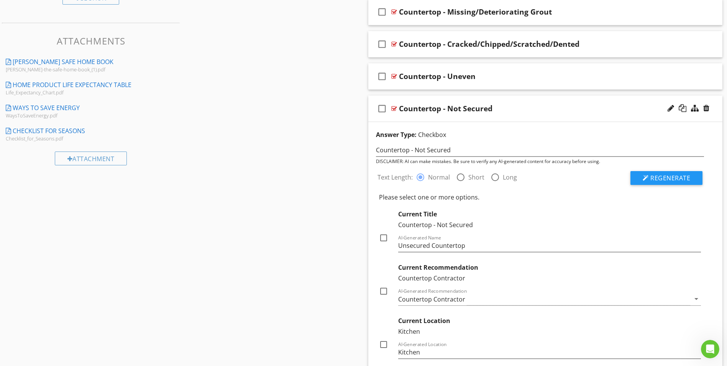
click at [396, 110] on div at bounding box center [394, 108] width 6 height 6
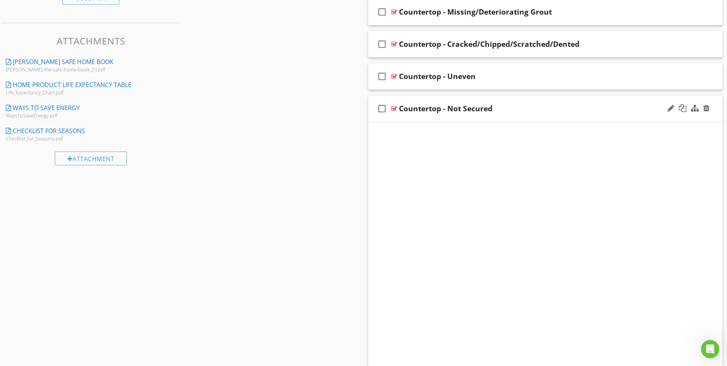
scroll to position [263, 0]
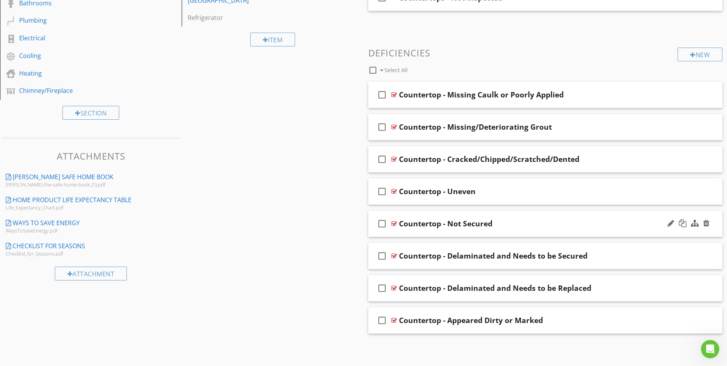
click at [395, 223] on div at bounding box center [394, 223] width 6 height 6
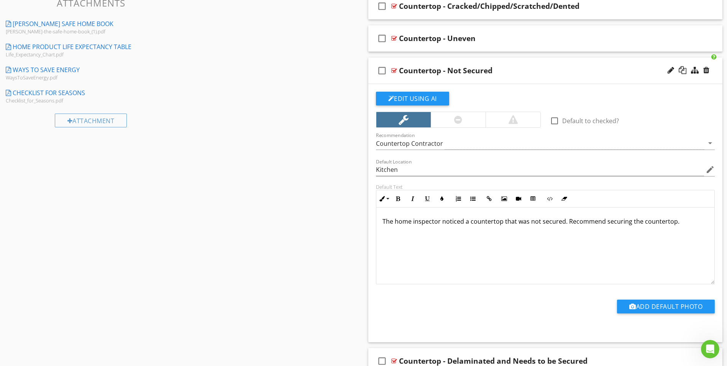
scroll to position [417, 0]
click at [565, 222] on p "The home inspector noticed a countertop that was not secured. Recommend securin…" at bounding box center [546, 220] width 326 height 9
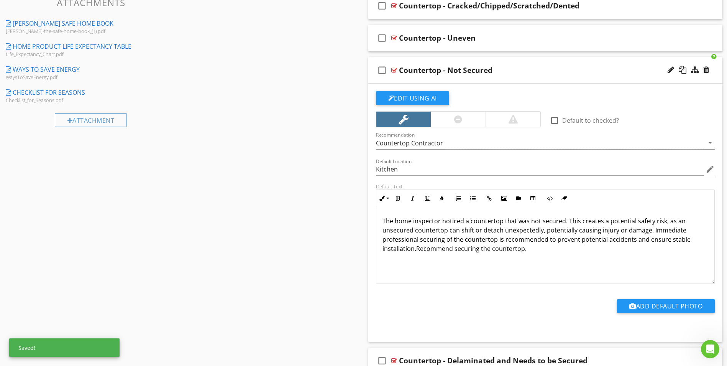
click at [580, 221] on p "The home inspector noticed a countertop that was not secured. This creates a po…" at bounding box center [546, 234] width 326 height 37
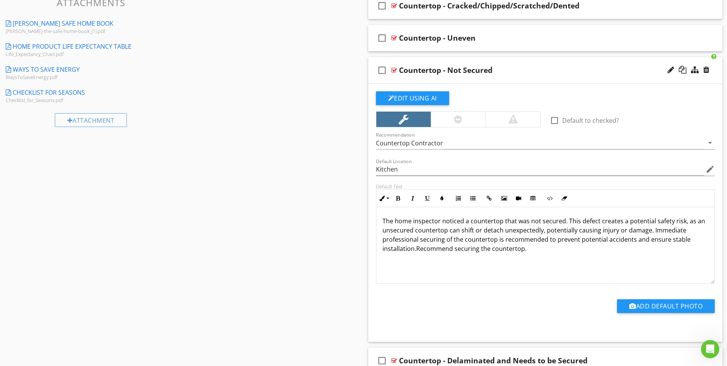
click at [566, 222] on p "The home inspector noticed a countertop that was not secured. This defect creat…" at bounding box center [546, 234] width 326 height 37
click at [539, 222] on p "The home inspector noticed a countertop that was not secured. This defect creat…" at bounding box center [546, 234] width 326 height 37
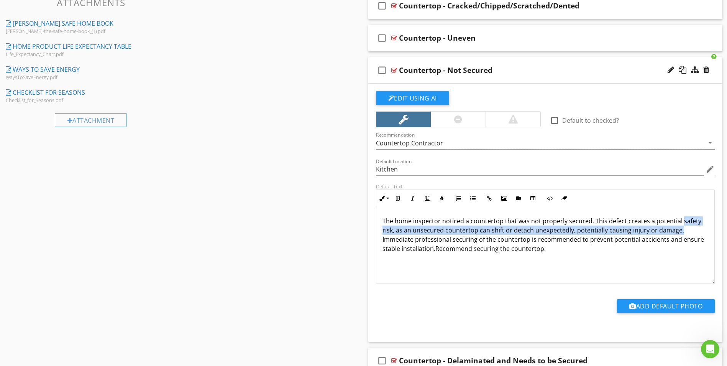
drag, startPoint x: 679, startPoint y: 222, endPoint x: 680, endPoint y: 228, distance: 6.2
click at [680, 228] on p "The home inspector noticed a countertop that was not properly secured. This def…" at bounding box center [546, 234] width 326 height 37
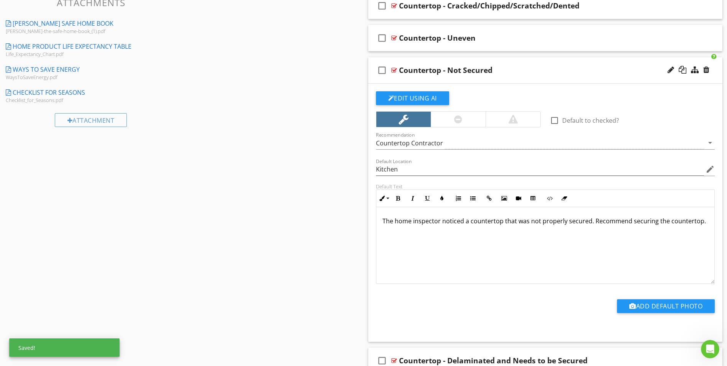
click at [615, 228] on div "The home inspector noticed a countertop that was not properly secured. Recommen…" at bounding box center [545, 245] width 338 height 77
click at [591, 220] on p "The home inspector noticed a countertop that was not properly secured. Recommen…" at bounding box center [546, 220] width 326 height 9
click at [392, 71] on div at bounding box center [394, 70] width 6 height 6
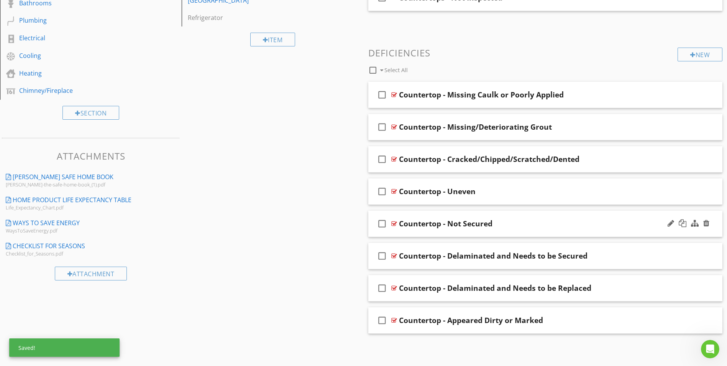
scroll to position [263, 0]
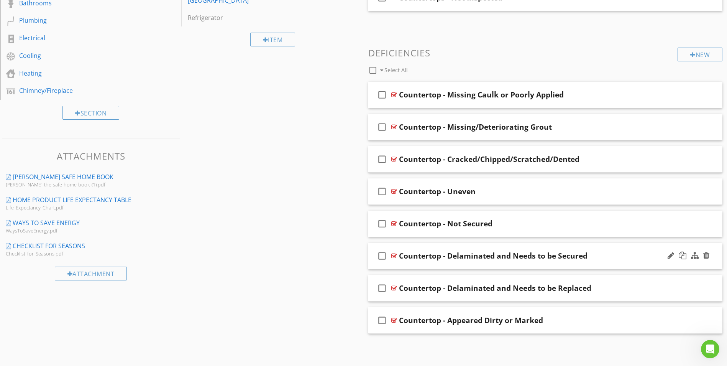
click at [394, 254] on div at bounding box center [394, 256] width 6 height 6
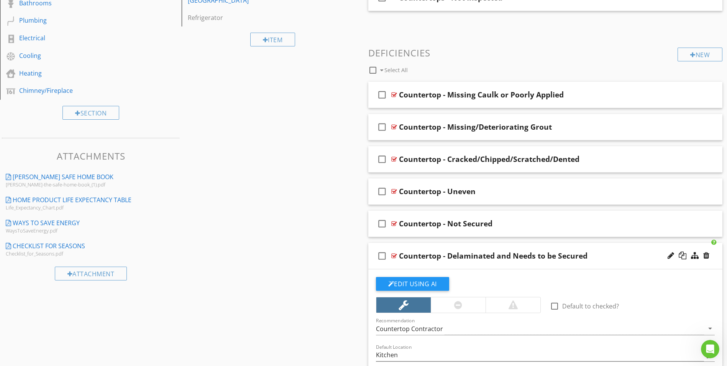
scroll to position [417, 0]
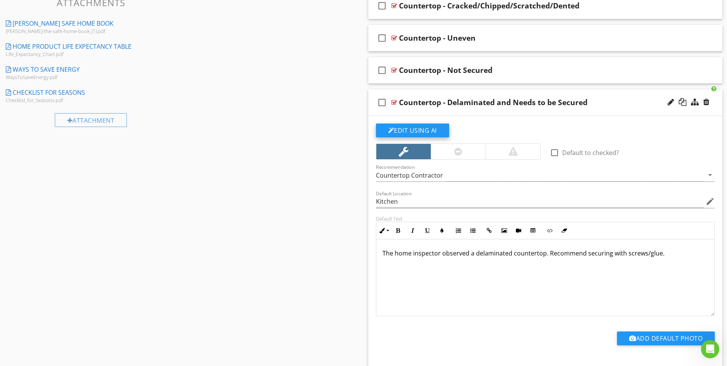
click at [433, 130] on button "Edit Using AI" at bounding box center [412, 130] width 73 height 14
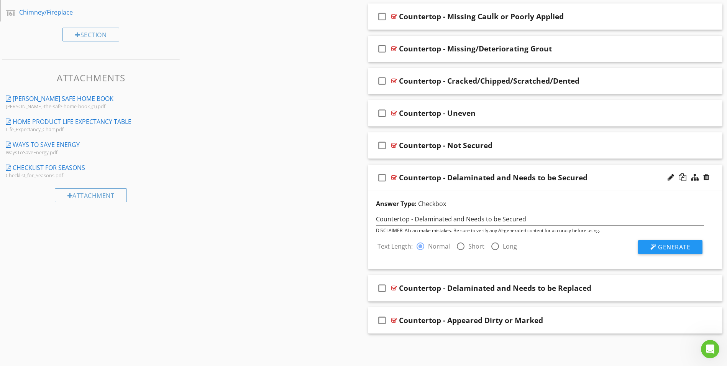
scroll to position [342, 0]
click at [656, 248] on div at bounding box center [653, 247] width 6 height 6
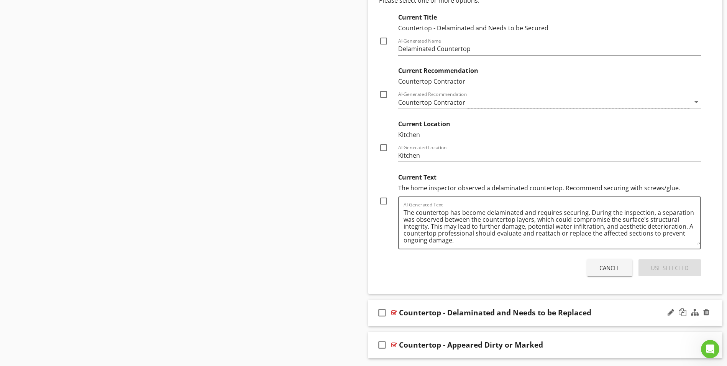
scroll to position [610, 0]
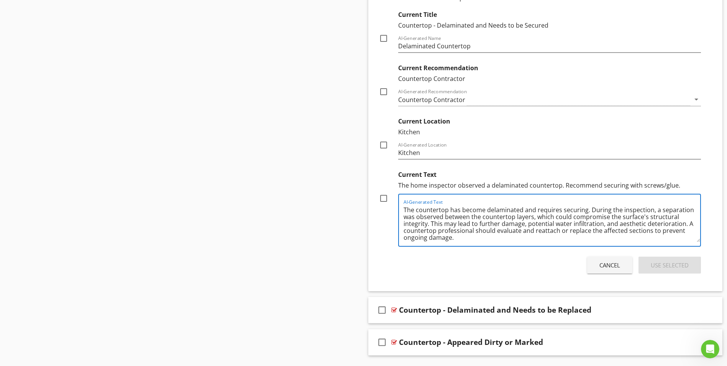
drag, startPoint x: 432, startPoint y: 224, endPoint x: 684, endPoint y: 225, distance: 252.2
click at [684, 225] on textarea "The countertop has become delaminated and requires securing. During the inspect…" at bounding box center [552, 223] width 297 height 38
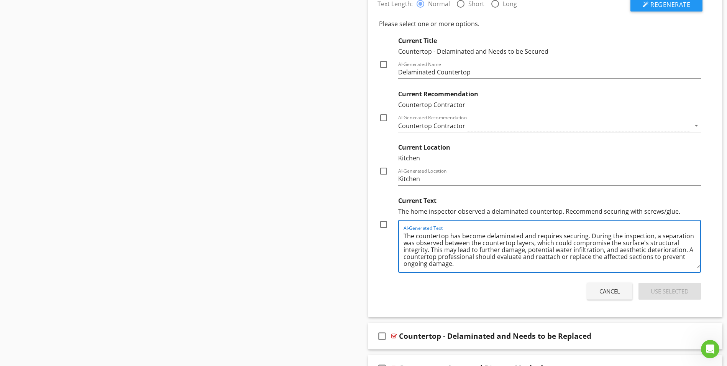
scroll to position [456, 0]
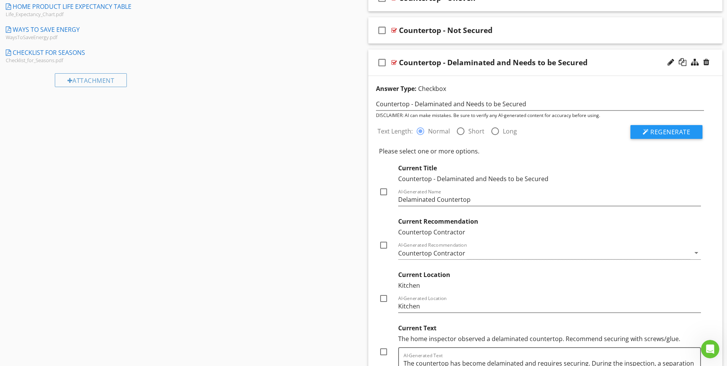
click at [393, 61] on div at bounding box center [394, 62] width 6 height 6
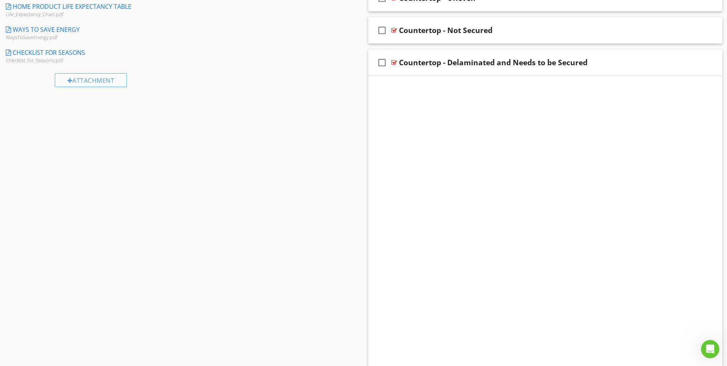
scroll to position [263, 0]
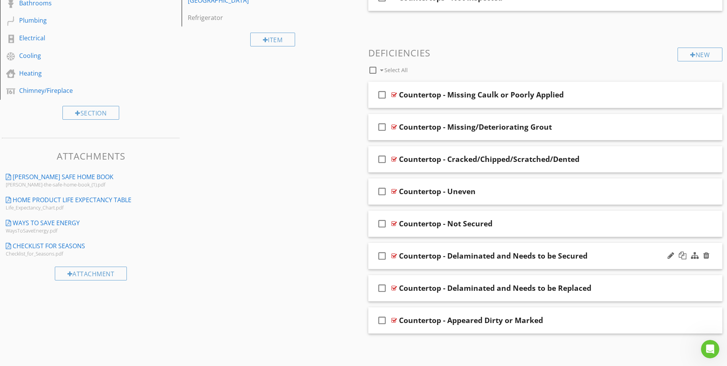
click at [392, 254] on div at bounding box center [394, 256] width 6 height 6
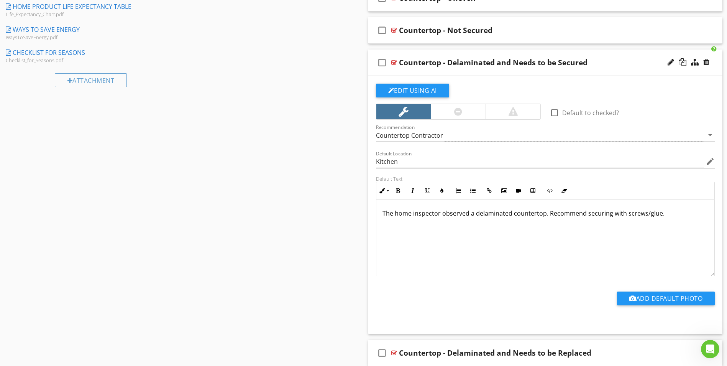
click at [547, 215] on p "The home inspector observed a delaminated countertop. Recommend securing with s…" at bounding box center [546, 213] width 326 height 9
click at [475, 238] on div "The home inspector observed a delaminated countertop. This may lead to further …" at bounding box center [545, 237] width 338 height 77
click at [393, 65] on div at bounding box center [394, 62] width 6 height 6
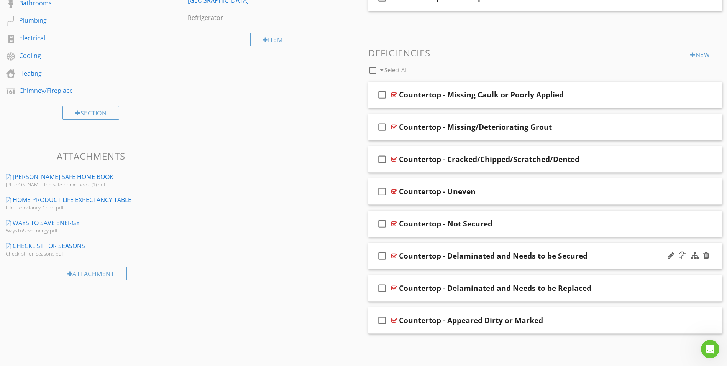
scroll to position [263, 0]
click at [393, 288] on div at bounding box center [394, 288] width 6 height 6
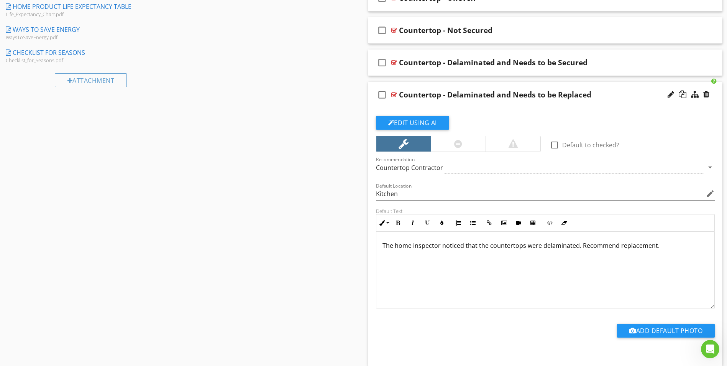
click at [578, 246] on p "The home inspector noticed that the countertops were delaminated. Recommend rep…" at bounding box center [546, 245] width 326 height 9
click at [596, 245] on p "The home inspector noticed that the countertops were delaminated. This may lead…" at bounding box center [546, 250] width 326 height 18
click at [627, 259] on p "The home inspector noticed that the countertops were delaminated. This defect m…" at bounding box center [546, 250] width 326 height 18
click at [613, 245] on p "The home inspector noticed that the countertops were delaminated. This defect m…" at bounding box center [546, 250] width 326 height 18
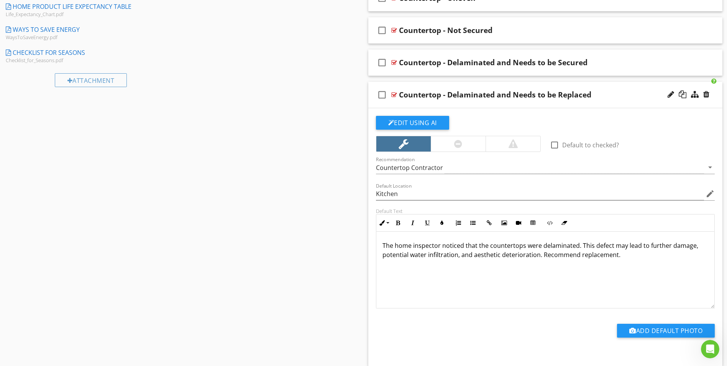
click at [395, 95] on div at bounding box center [394, 95] width 6 height 6
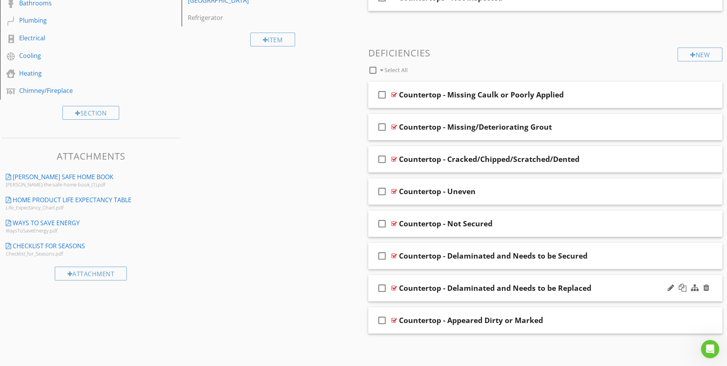
scroll to position [263, 0]
click at [394, 255] on div at bounding box center [394, 256] width 6 height 6
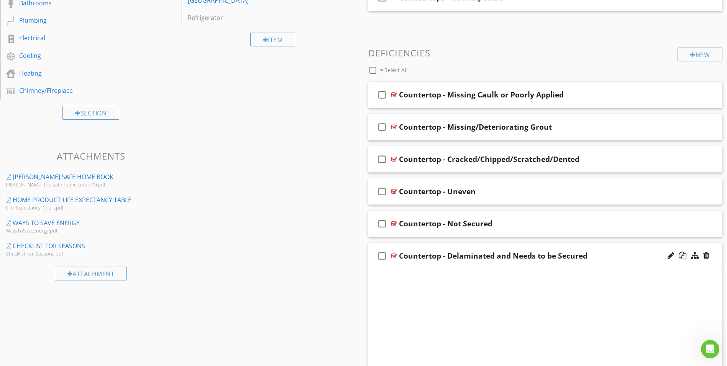
scroll to position [456, 0]
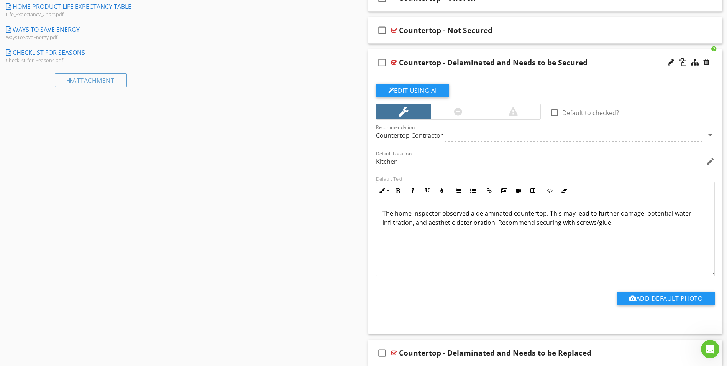
click at [562, 213] on p "The home inspector observed a delaminated countertop. This may lead to further …" at bounding box center [546, 218] width 326 height 18
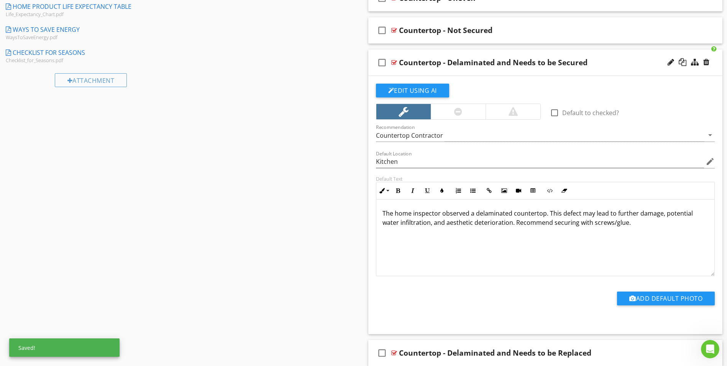
click at [394, 61] on div at bounding box center [394, 62] width 6 height 6
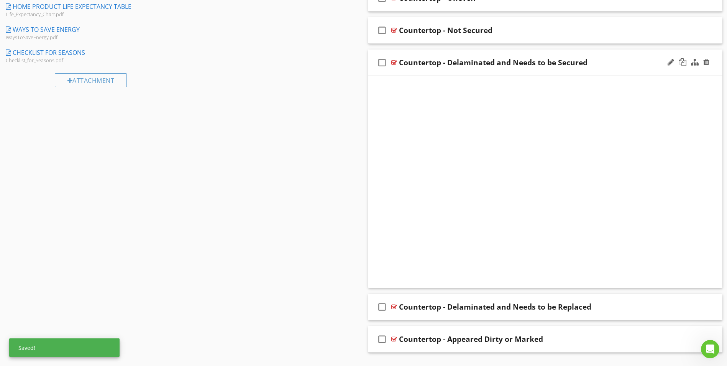
scroll to position [263, 0]
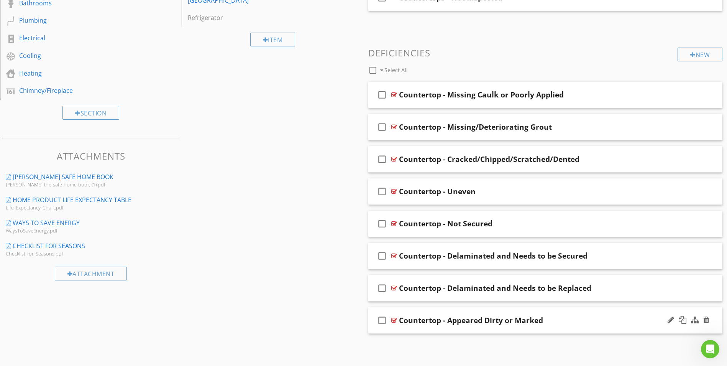
click at [391, 319] on div at bounding box center [394, 320] width 6 height 6
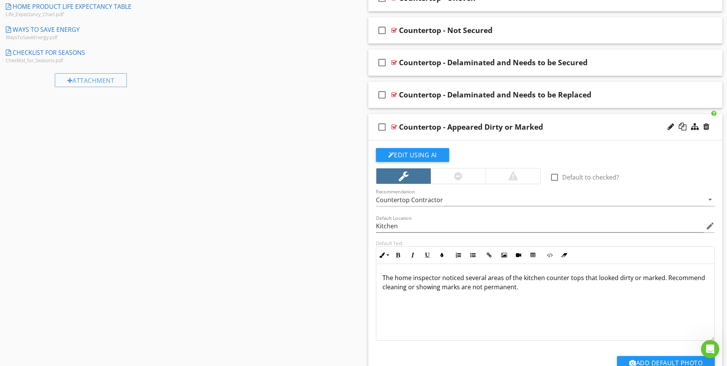
click at [381, 289] on div "The home inspector noticed several areas of the kitchen counter tops that looke…" at bounding box center [545, 302] width 338 height 77
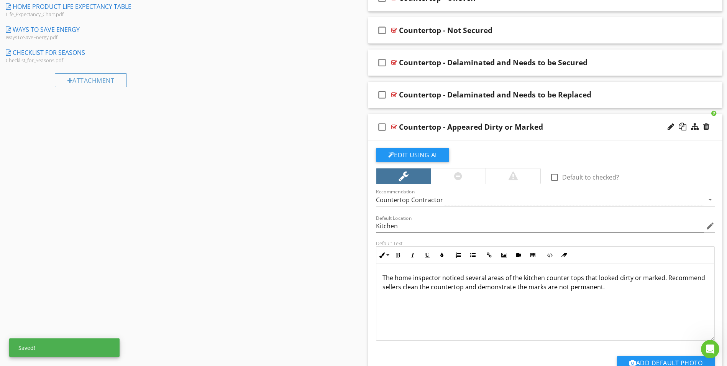
click at [426, 297] on div "The home inspector noticed several areas of the kitchen counter tops that looke…" at bounding box center [545, 302] width 338 height 77
click at [393, 128] on div at bounding box center [394, 127] width 6 height 6
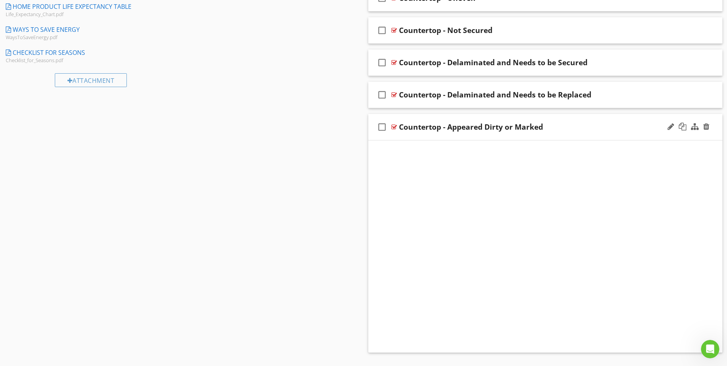
scroll to position [263, 0]
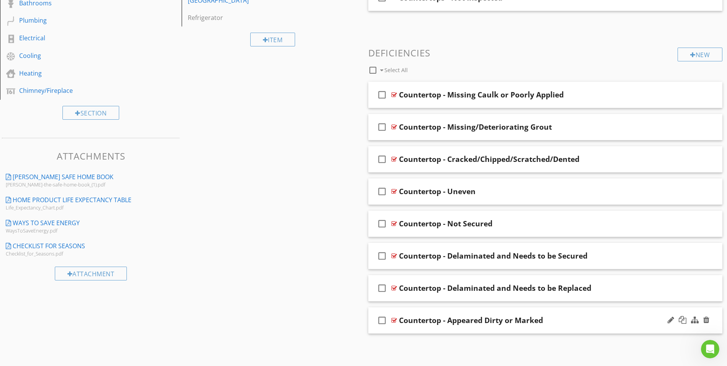
click at [393, 319] on div at bounding box center [394, 320] width 6 height 6
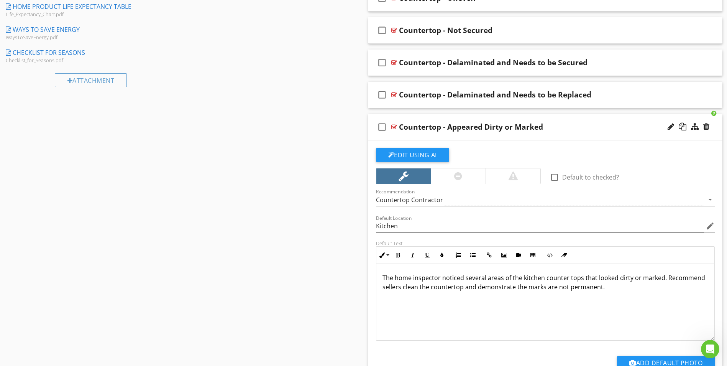
click at [516, 288] on p "The home inspector noticed several areas of the kitchen counter tops that looke…" at bounding box center [546, 282] width 326 height 18
click at [514, 289] on p "The home inspector noticed several areas of the kitchen counter tops that looke…" at bounding box center [546, 282] width 326 height 18
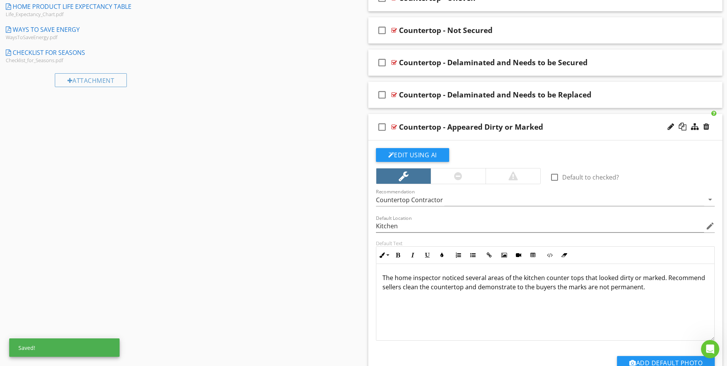
click at [400, 289] on p "The home inspector noticed several areas of the kitchen counter tops that looke…" at bounding box center [546, 282] width 326 height 18
click at [548, 289] on p "The home inspector noticed several areas of the kitchen counter tops that looke…" at bounding box center [546, 282] width 326 height 18
click at [534, 293] on div "The home inspector noticed several areas of the kitchen counter tops that looke…" at bounding box center [545, 302] width 338 height 77
click at [395, 128] on div at bounding box center [394, 127] width 6 height 6
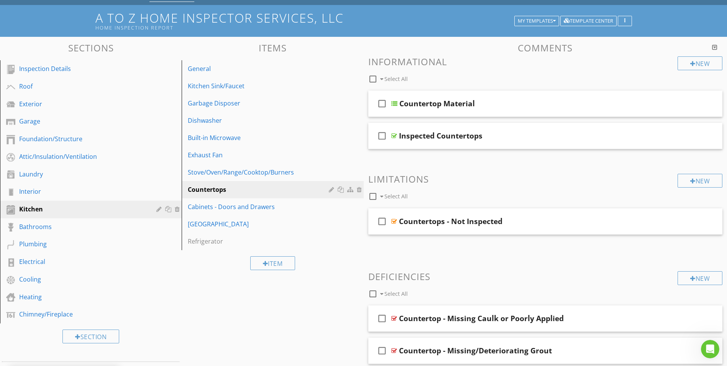
scroll to position [33, 0]
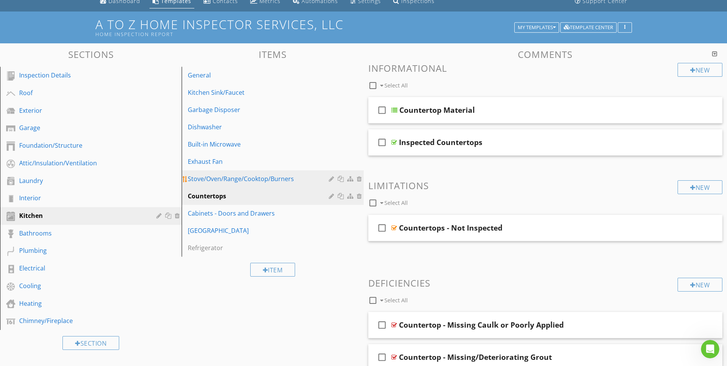
click at [236, 179] on div "Stove/Oven/Range/Cooktop/Burners" at bounding box center [259, 178] width 143 height 9
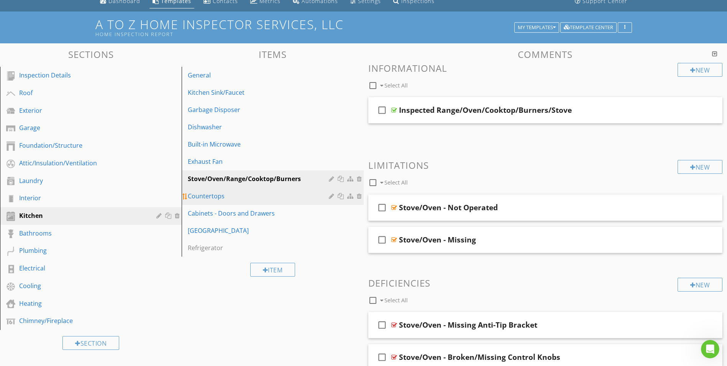
click at [213, 198] on div "Countertops" at bounding box center [259, 195] width 143 height 9
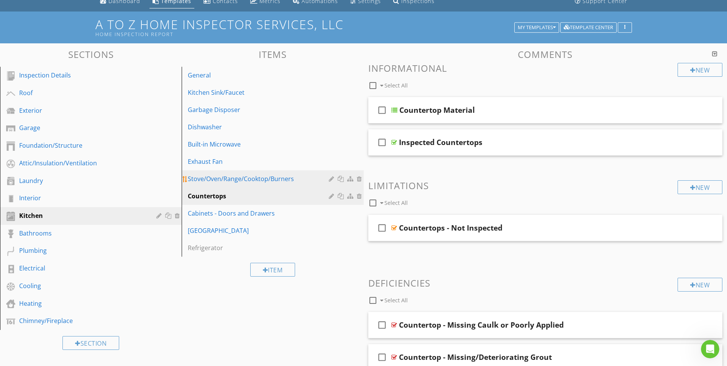
click at [214, 179] on div "Stove/Oven/Range/Cooktop/Burners" at bounding box center [259, 178] width 143 height 9
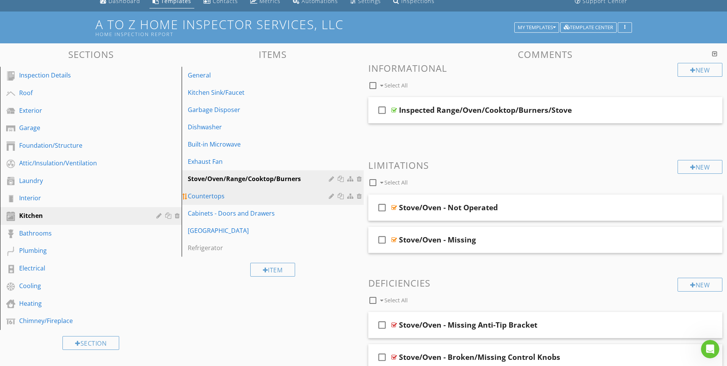
click at [204, 196] on div "Countertops" at bounding box center [259, 195] width 143 height 9
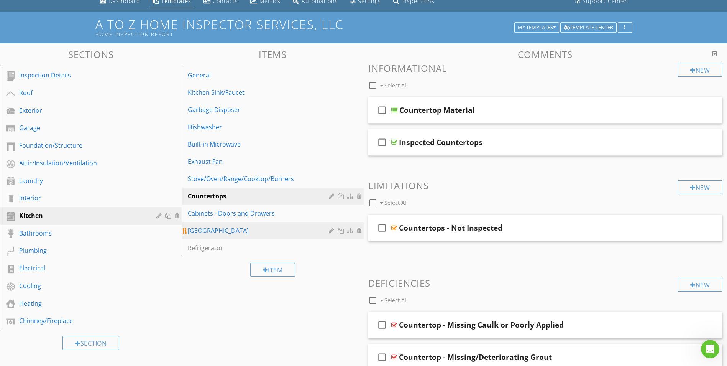
click at [206, 232] on div "[GEOGRAPHIC_DATA]" at bounding box center [259, 230] width 143 height 9
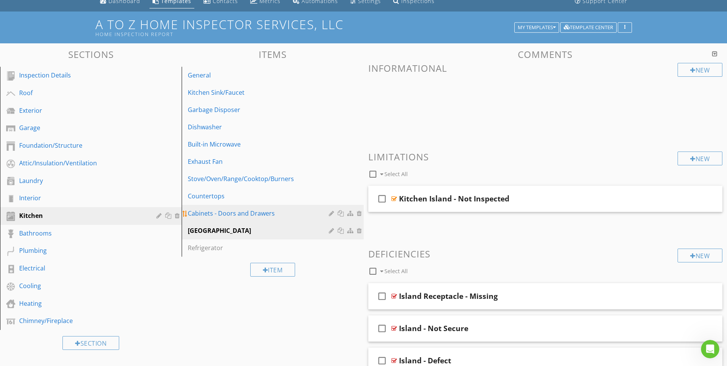
click at [219, 212] on div "Cabinets - Doors and Drawers" at bounding box center [259, 213] width 143 height 9
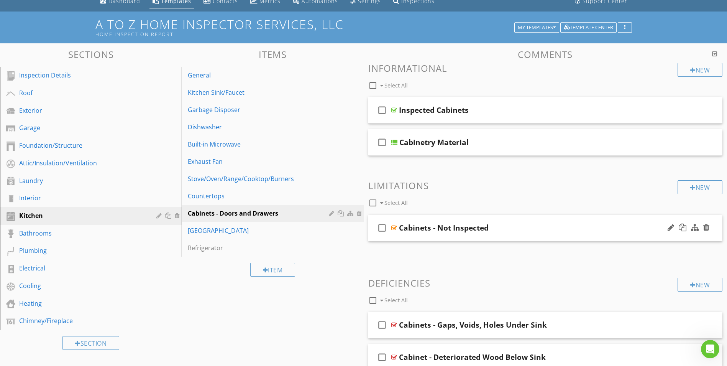
click at [393, 228] on div at bounding box center [394, 228] width 6 height 6
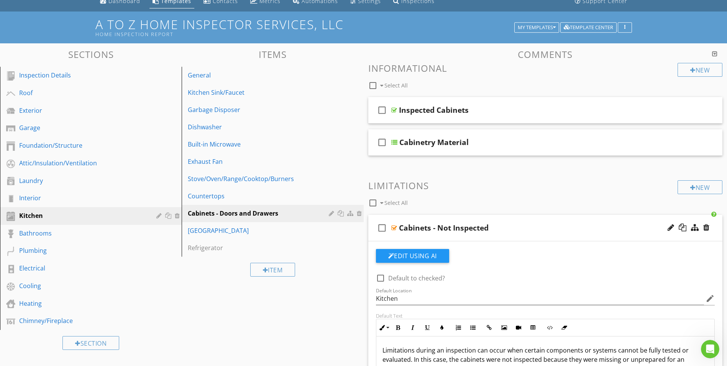
click at [393, 228] on div at bounding box center [394, 228] width 6 height 6
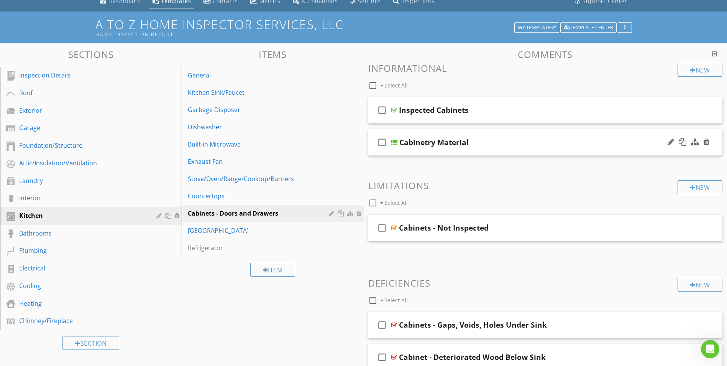
click at [395, 142] on div at bounding box center [394, 142] width 6 height 6
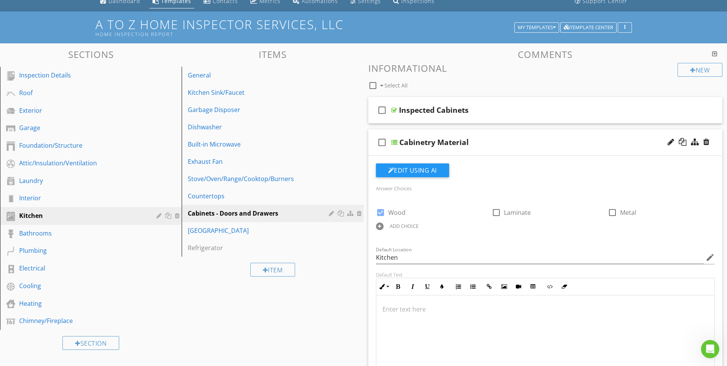
click at [392, 143] on div at bounding box center [394, 142] width 6 height 6
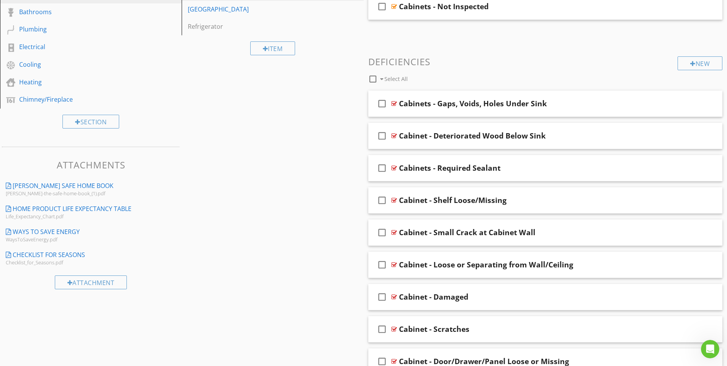
scroll to position [274, 0]
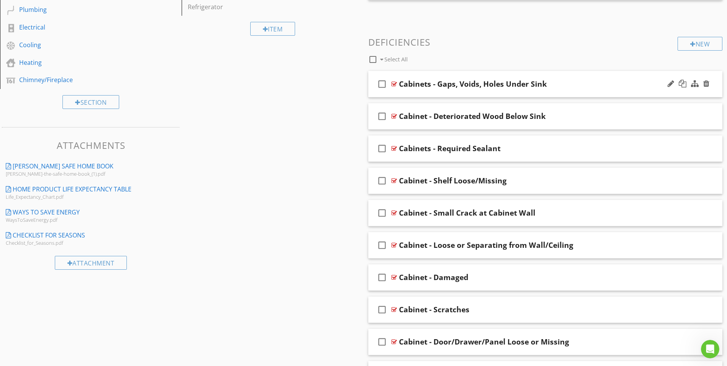
click at [393, 84] on div at bounding box center [394, 84] width 6 height 6
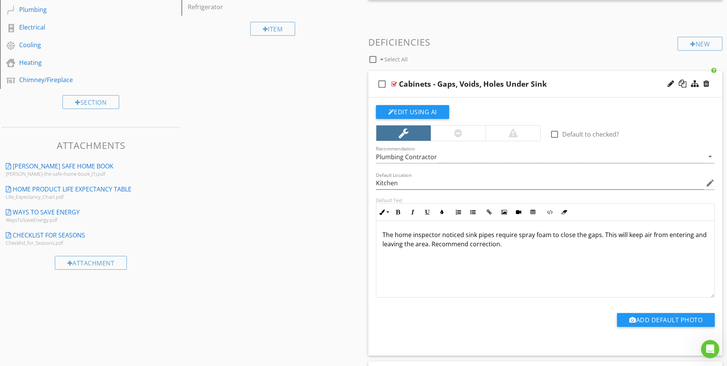
click at [515, 237] on p "The home inspector noticed sink pipes require spray foam to close the gaps. Thi…" at bounding box center [546, 239] width 326 height 18
click at [510, 251] on div "The home inspector noticed sink pipes required spray foam to close the gaps. Th…" at bounding box center [545, 259] width 338 height 77
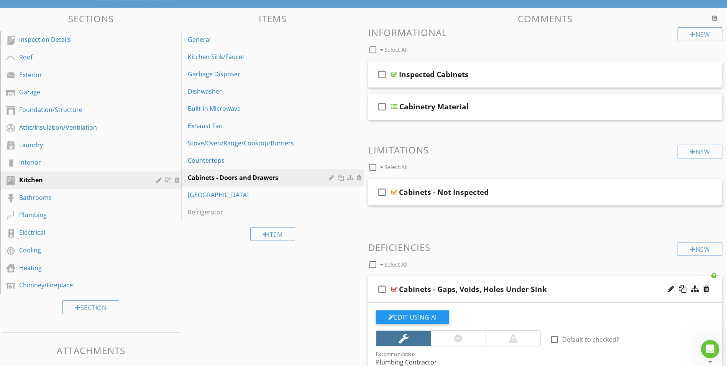
scroll to position [82, 0]
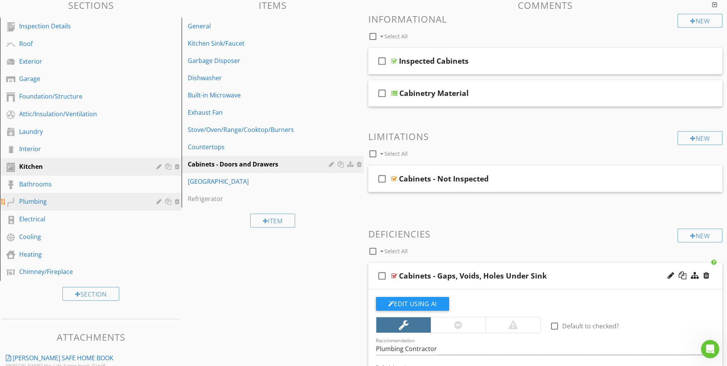
click at [36, 202] on div "Plumbing" at bounding box center [82, 201] width 126 height 9
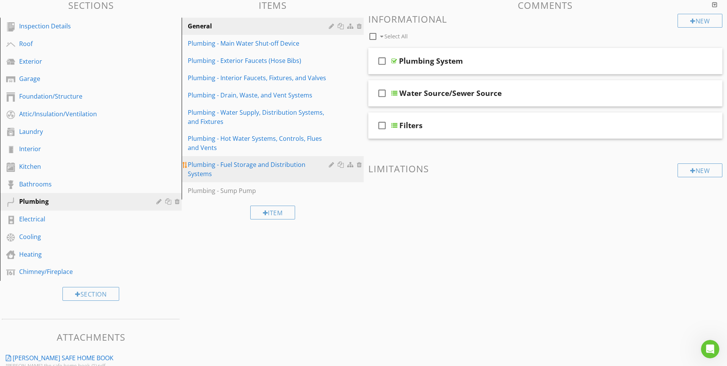
click at [233, 166] on div "Plumbing - Fuel Storage and Distribution Systems" at bounding box center [259, 169] width 143 height 18
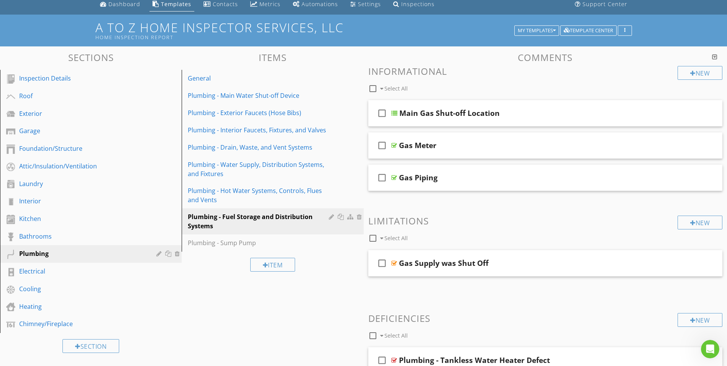
scroll to position [0, 0]
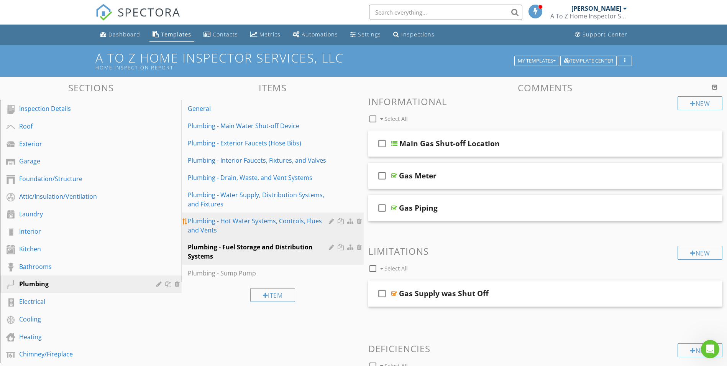
click at [226, 222] on div "Plumbing - Hot Water Systems, Controls, Flues and Vents" at bounding box center [259, 225] width 143 height 18
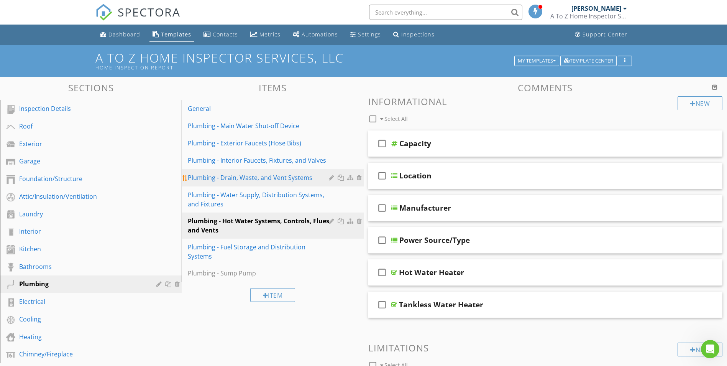
click at [222, 177] on div "Plumbing - Drain, Waste, and Vent Systems" at bounding box center [259, 177] width 143 height 9
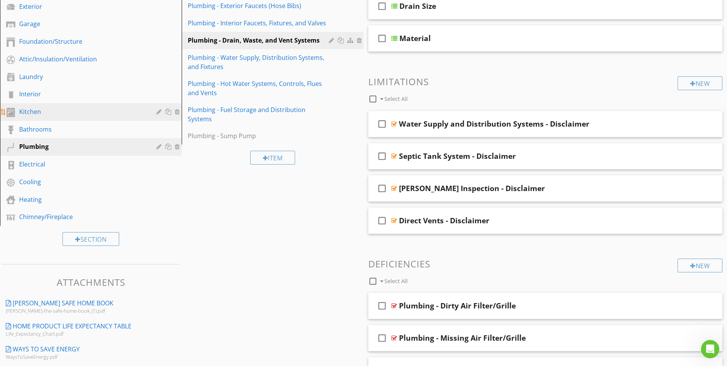
scroll to position [153, 0]
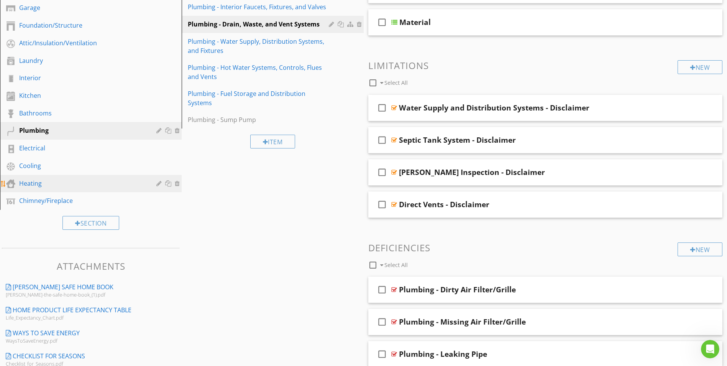
click at [30, 182] on div "Heating" at bounding box center [82, 183] width 126 height 9
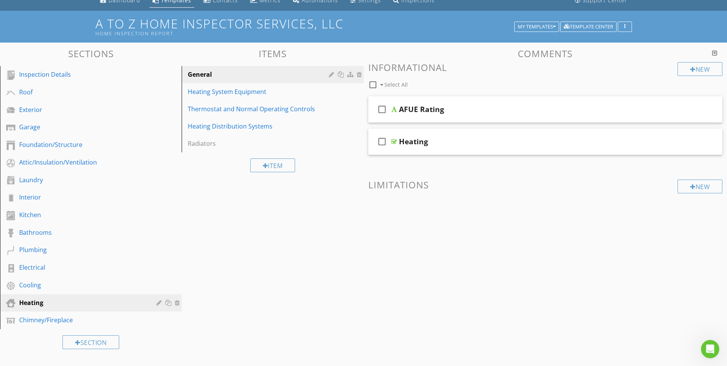
scroll to position [0, 0]
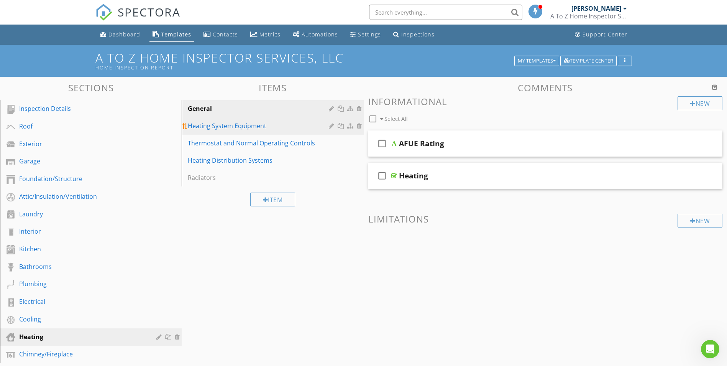
click at [217, 126] on div "Heating System Equipment" at bounding box center [259, 125] width 143 height 9
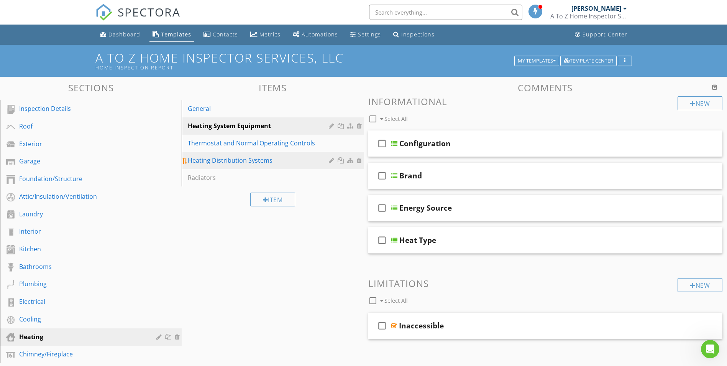
click at [217, 163] on div "Heating Distribution Systems" at bounding box center [259, 160] width 143 height 9
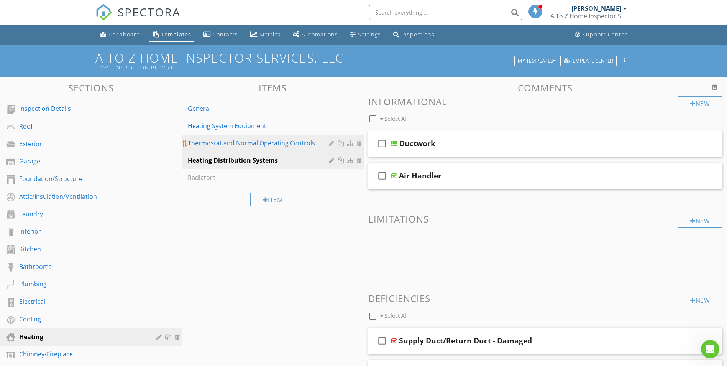
click at [229, 142] on div "Thermostat and Normal Operating Controls" at bounding box center [259, 142] width 143 height 9
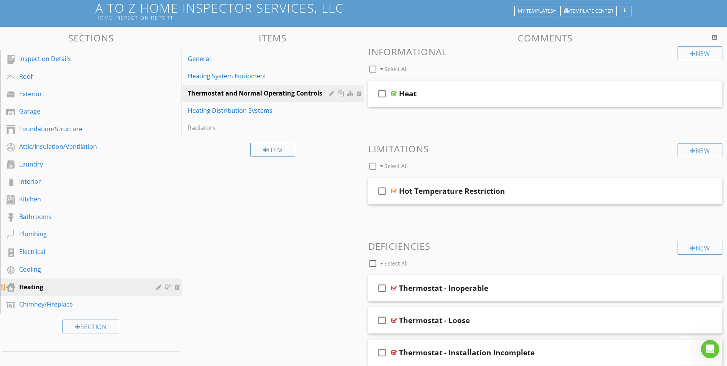
scroll to position [38, 0]
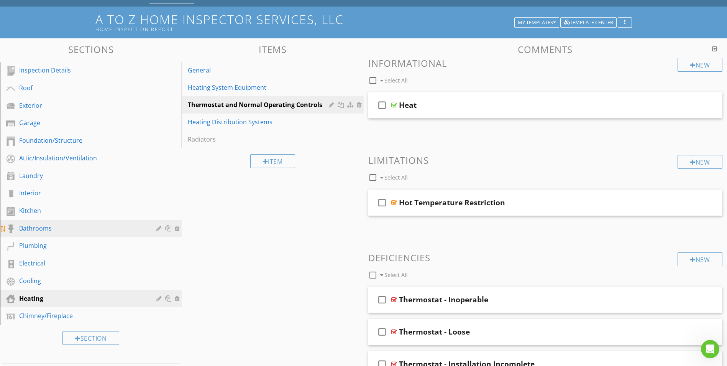
click at [33, 229] on div "Bathrooms" at bounding box center [82, 227] width 126 height 9
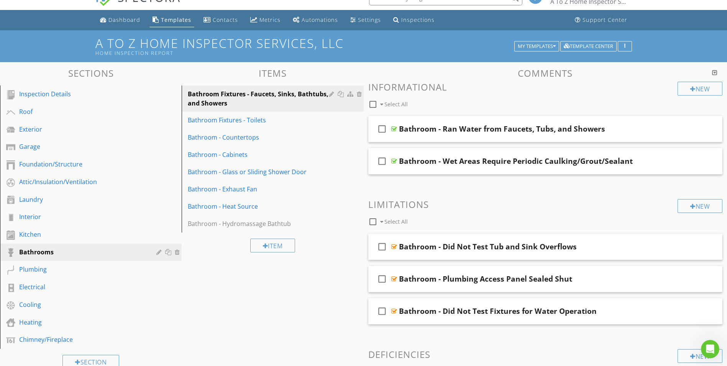
scroll to position [0, 0]
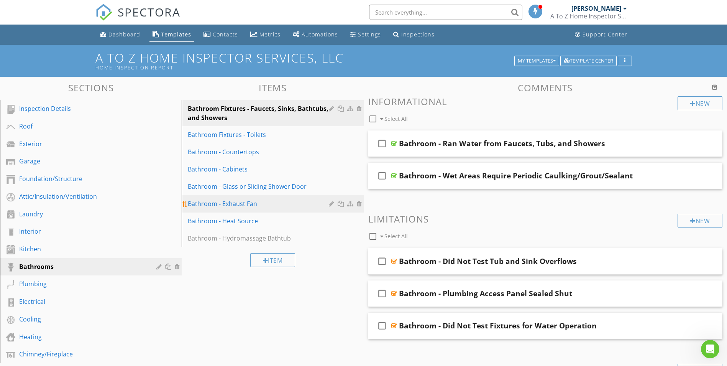
click at [213, 203] on div "Bathroom - Exhaust Fan" at bounding box center [259, 203] width 143 height 9
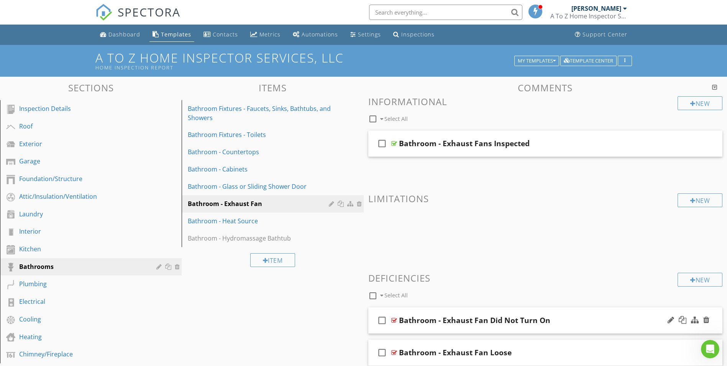
click at [394, 319] on div at bounding box center [394, 320] width 6 height 6
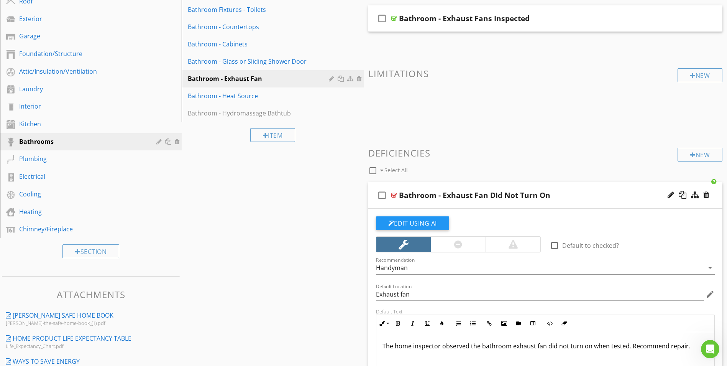
scroll to position [192, 0]
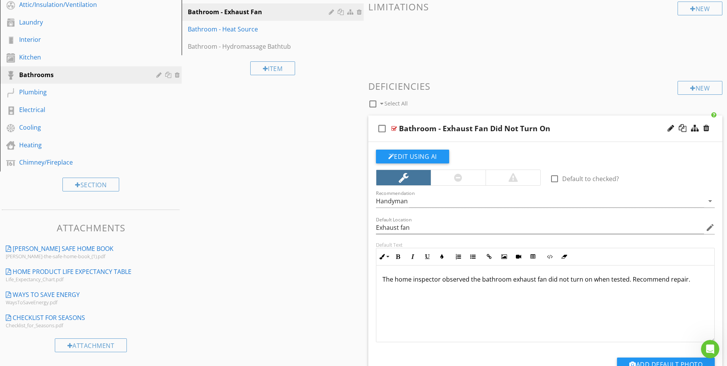
click at [394, 130] on div at bounding box center [394, 128] width 6 height 6
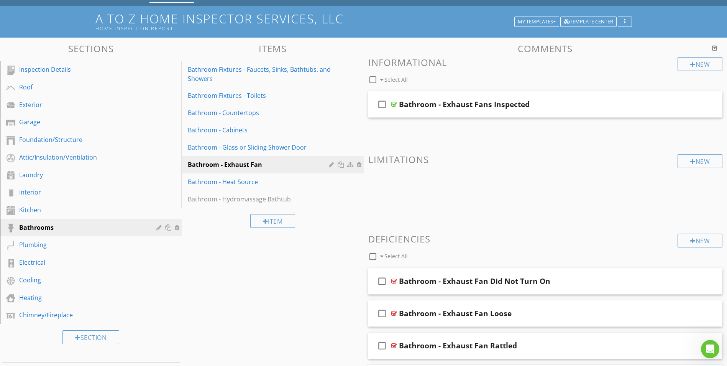
scroll to position [38, 0]
click at [41, 158] on div "Attic/Insulation/Ventilation" at bounding box center [82, 157] width 126 height 9
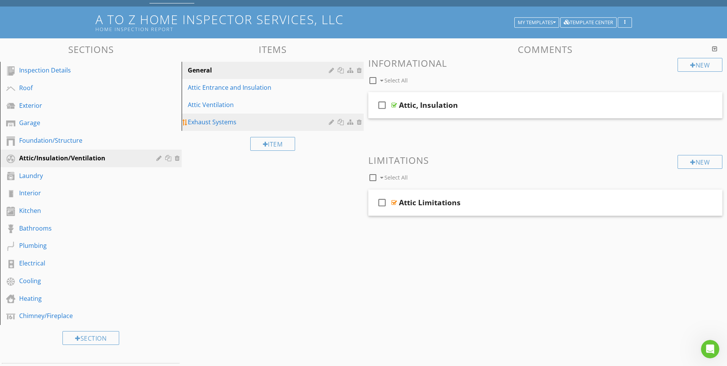
click at [215, 123] on div "Exhaust Systems" at bounding box center [259, 121] width 143 height 9
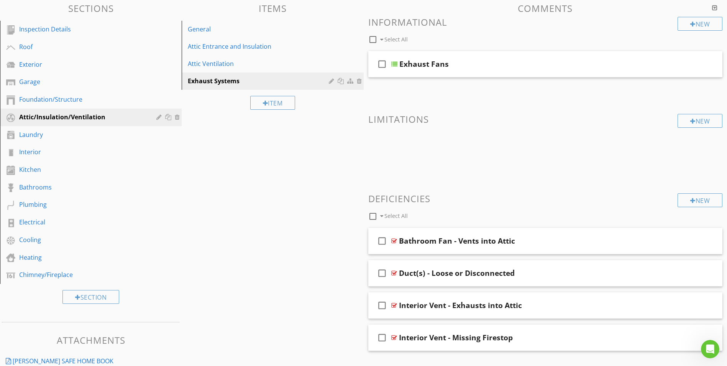
scroll to position [0, 0]
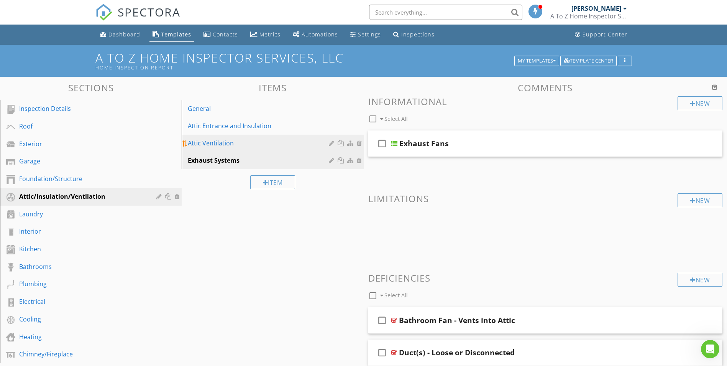
click at [204, 141] on div "Attic Ventilation" at bounding box center [259, 142] width 143 height 9
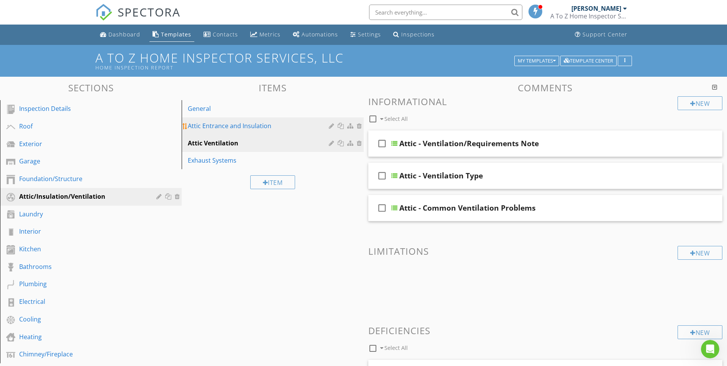
click at [215, 127] on div "Attic Entrance and Insulation" at bounding box center [259, 125] width 143 height 9
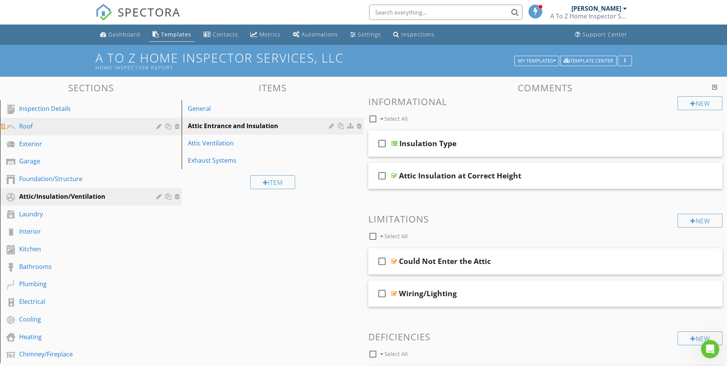
click at [26, 126] on div "Roof" at bounding box center [82, 126] width 126 height 9
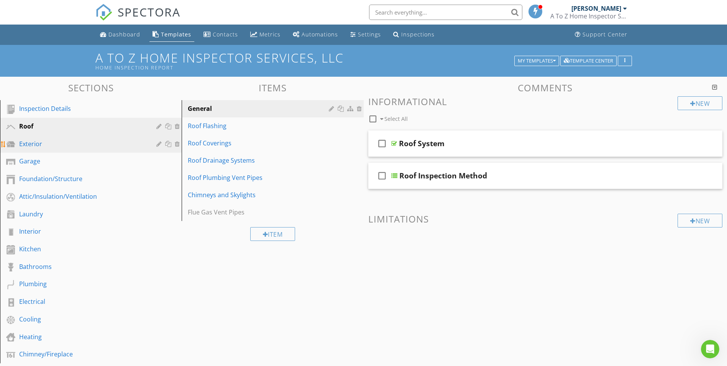
click at [35, 144] on div "Exterior" at bounding box center [82, 143] width 126 height 9
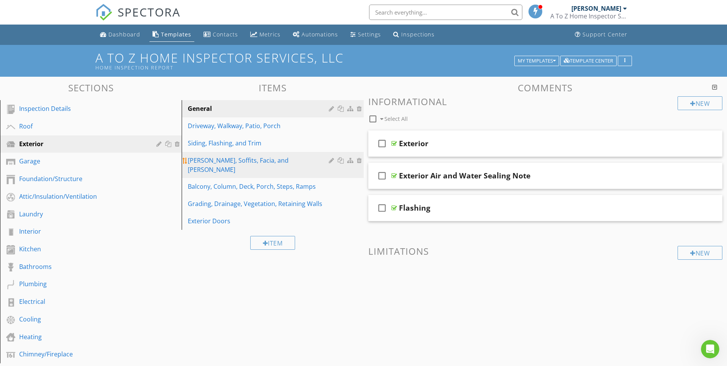
click at [199, 161] on div "[PERSON_NAME], Soffits, Facia, and [PERSON_NAME]" at bounding box center [259, 165] width 143 height 18
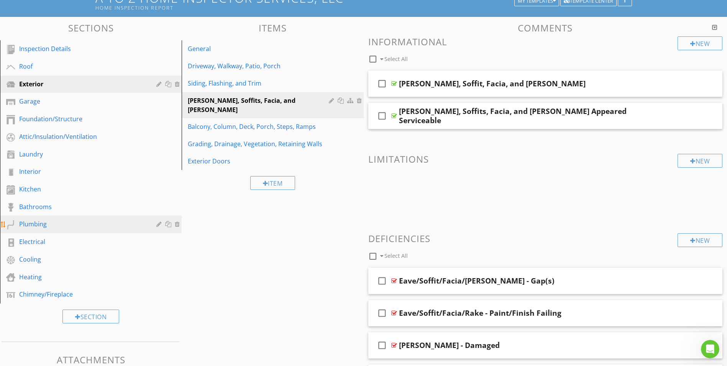
scroll to position [77, 0]
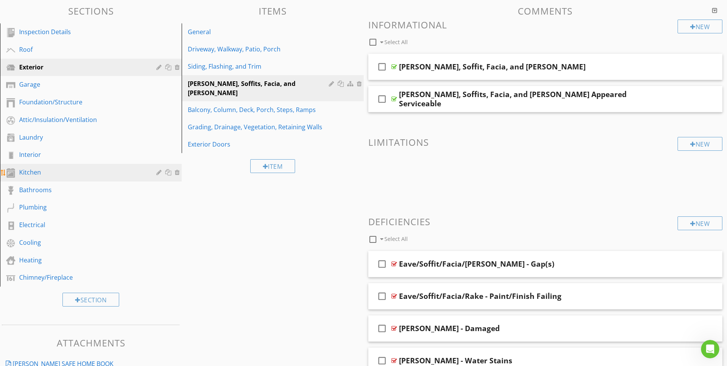
click at [34, 173] on div "Kitchen" at bounding box center [82, 171] width 126 height 9
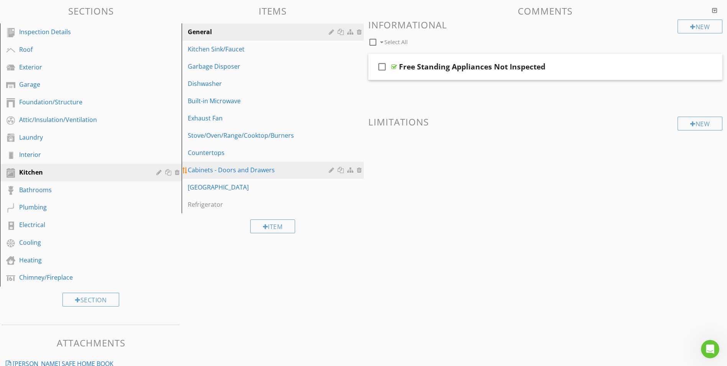
click at [213, 170] on div "Cabinets - Doors and Drawers" at bounding box center [259, 169] width 143 height 9
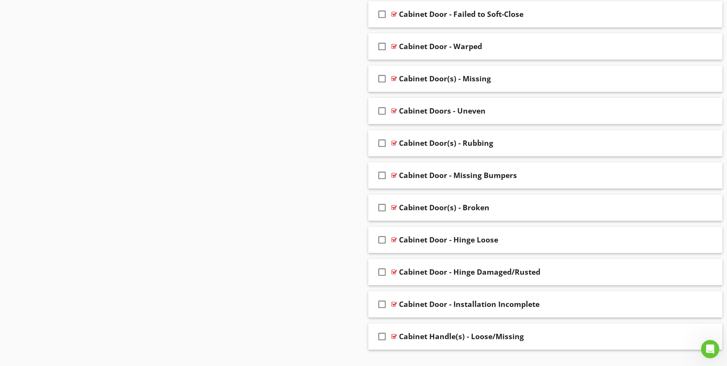
scroll to position [811, 0]
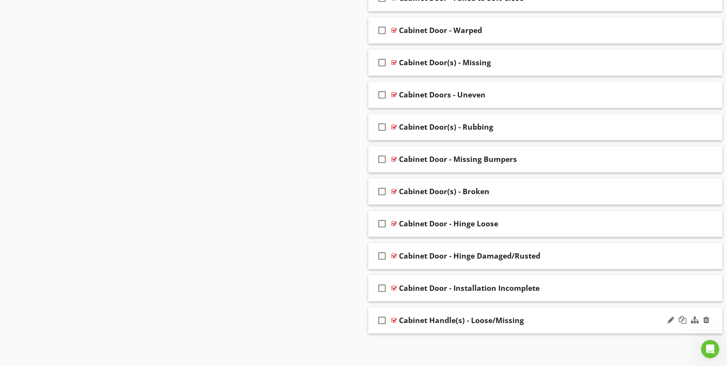
click at [392, 319] on div at bounding box center [394, 320] width 6 height 6
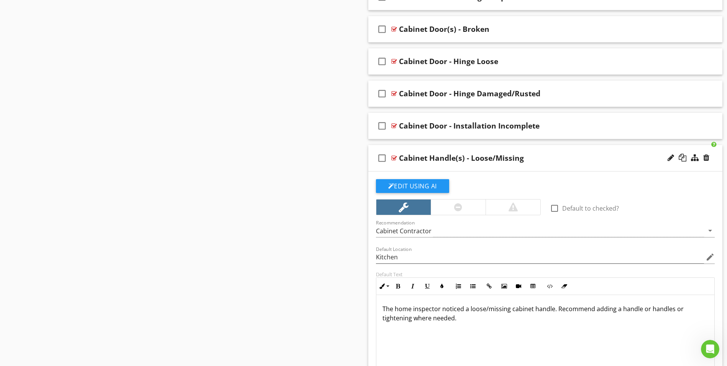
scroll to position [1002, 0]
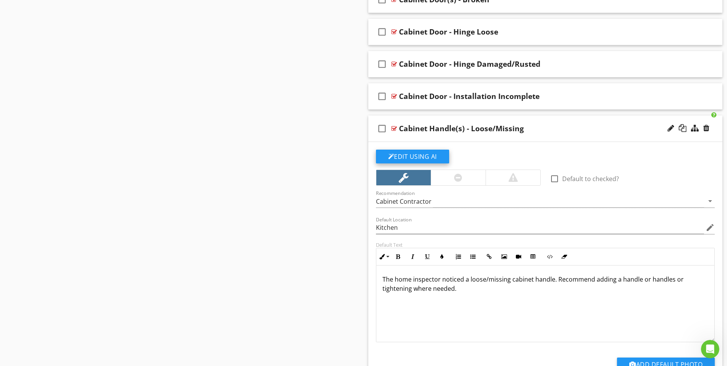
click at [410, 158] on button "Edit Using AI" at bounding box center [412, 156] width 73 height 14
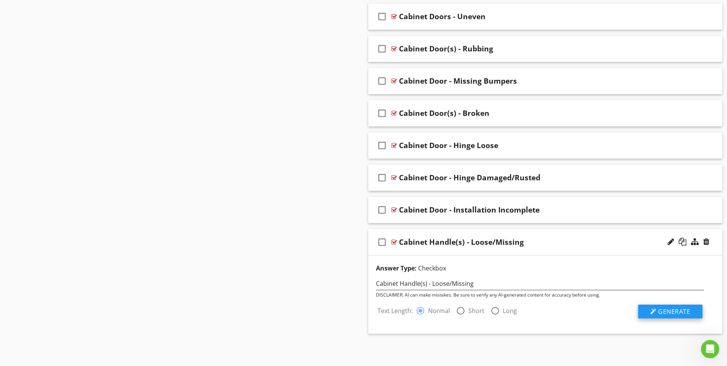
click at [666, 312] on span "Generate" at bounding box center [674, 311] width 32 height 8
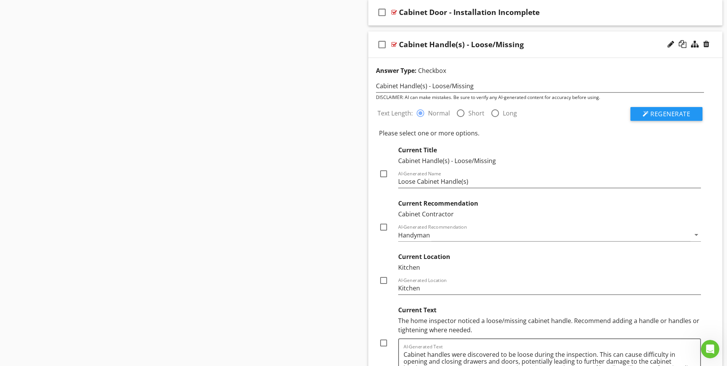
scroll to position [1188, 0]
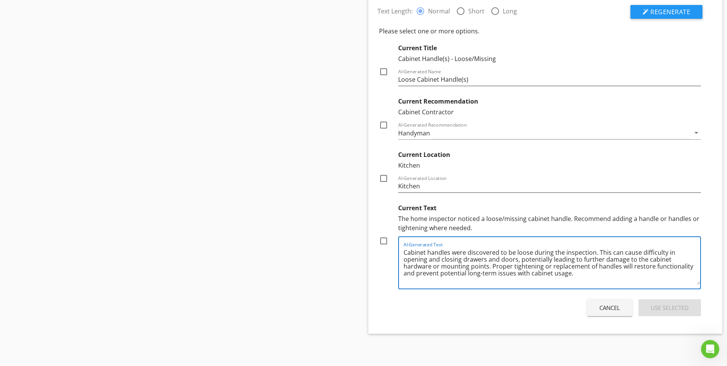
drag, startPoint x: 596, startPoint y: 252, endPoint x: 579, endPoint y: 269, distance: 23.9
click at [583, 272] on textarea "Cabinet handles were discovered to be loose during the inspection. This can cau…" at bounding box center [552, 265] width 297 height 38
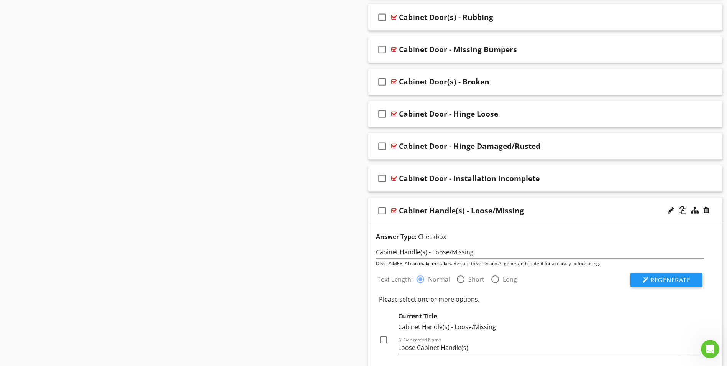
scroll to position [920, 0]
click at [395, 210] on div at bounding box center [394, 211] width 6 height 6
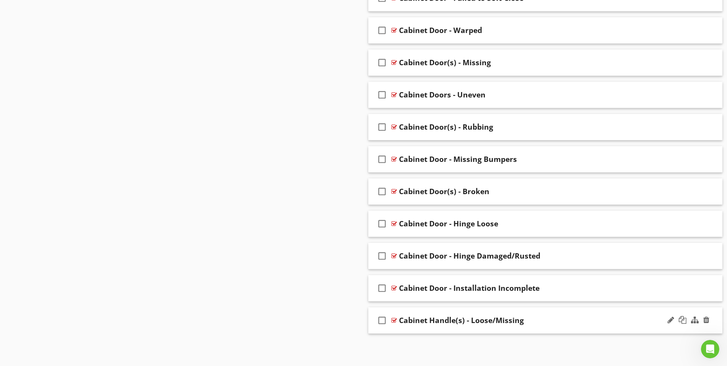
scroll to position [811, 0]
click at [392, 321] on div at bounding box center [394, 320] width 6 height 6
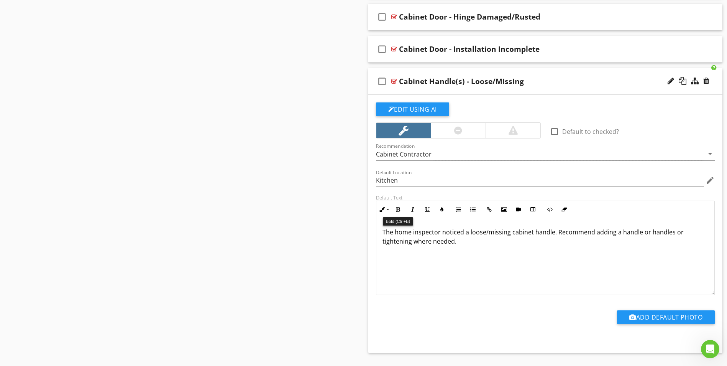
scroll to position [1069, 0]
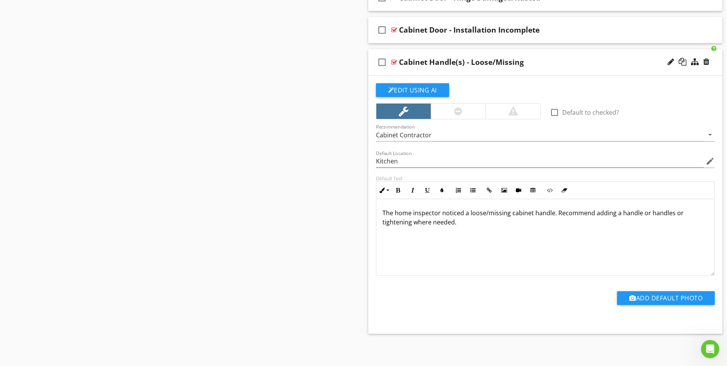
click at [557, 214] on p "The home inspector noticed a loose/missing cabinet handle. Recommend adding a h…" at bounding box center [546, 217] width 326 height 18
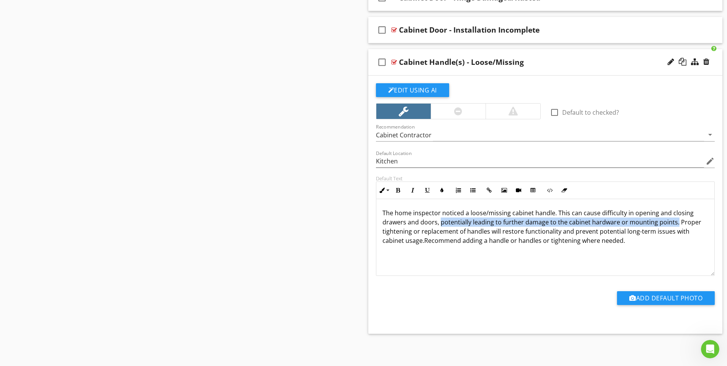
drag, startPoint x: 440, startPoint y: 222, endPoint x: 675, endPoint y: 221, distance: 234.2
click at [675, 221] on p "The home inspector noticed a loose/missing cabinet handle. This can cause diffi…" at bounding box center [546, 226] width 326 height 37
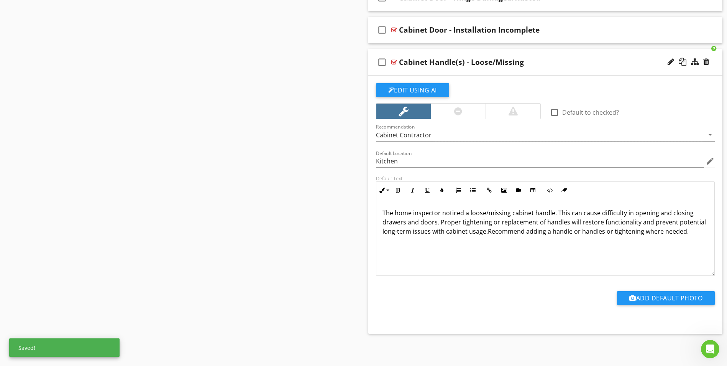
click at [566, 225] on p "The home inspector noticed a loose/missing cabinet handle. This can cause diffi…" at bounding box center [546, 222] width 326 height 28
click at [692, 231] on p "The home inspector noticed a loose/missing cabinet handle. This can cause diffi…" at bounding box center [546, 222] width 326 height 28
click at [393, 61] on div at bounding box center [394, 62] width 6 height 6
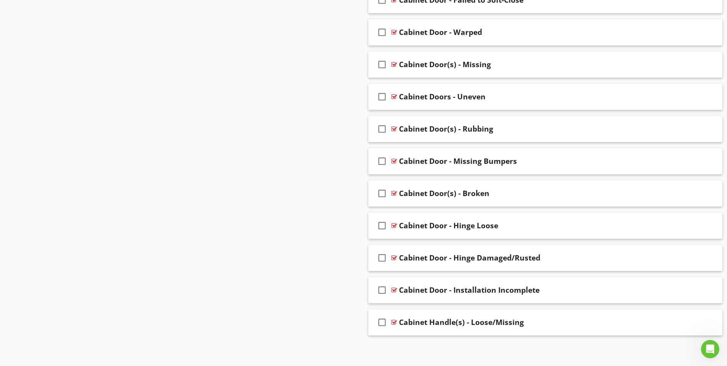
scroll to position [811, 0]
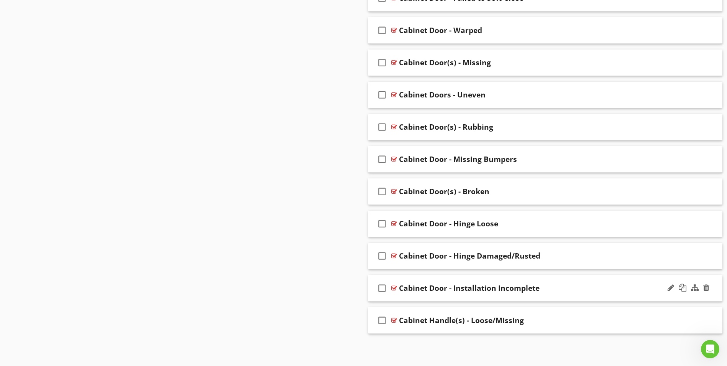
click at [394, 287] on div at bounding box center [394, 288] width 6 height 6
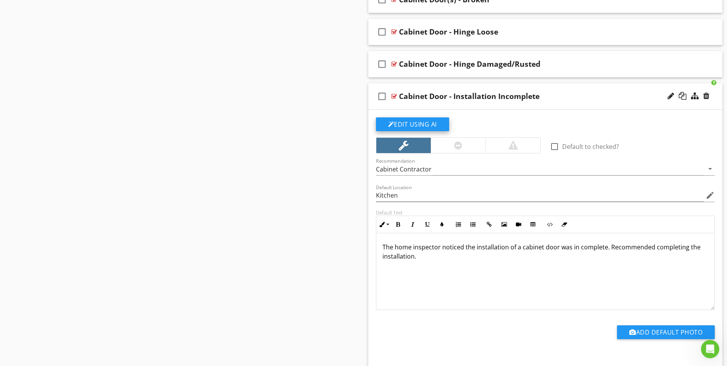
click at [417, 126] on button "Edit Using AI" at bounding box center [412, 124] width 73 height 14
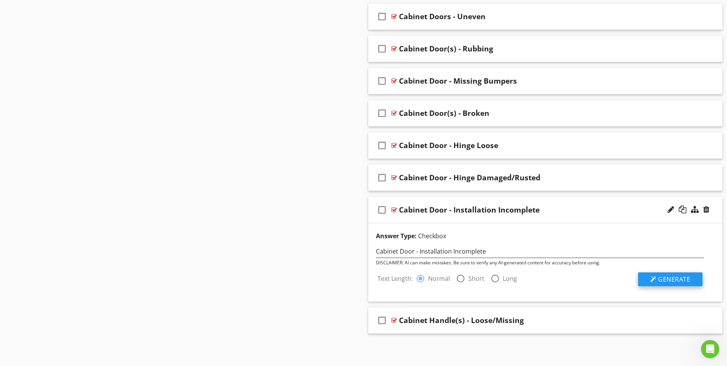
click at [661, 282] on span "Generate" at bounding box center [674, 279] width 32 height 8
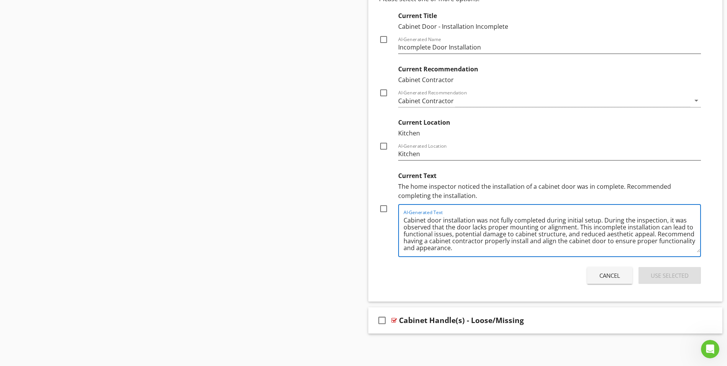
scroll to position [2, 0]
drag, startPoint x: 654, startPoint y: 234, endPoint x: 657, endPoint y: 246, distance: 12.6
click at [657, 246] on textarea "Cabinet door installation was not fully completed during initial setup. During …" at bounding box center [552, 233] width 297 height 38
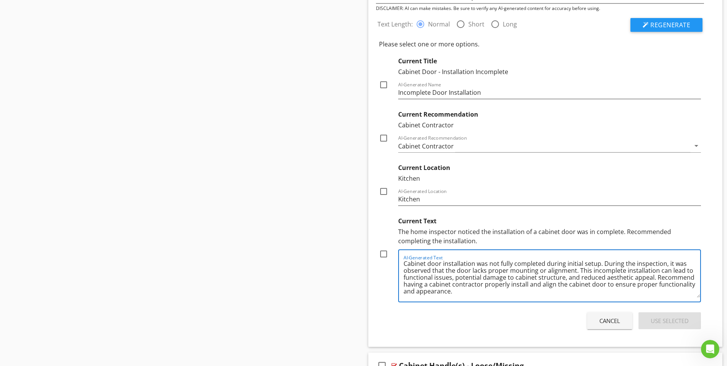
scroll to position [1035, 0]
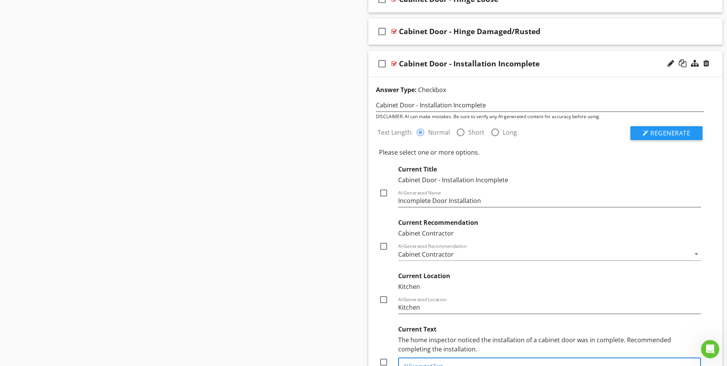
click at [393, 64] on div at bounding box center [394, 64] width 6 height 6
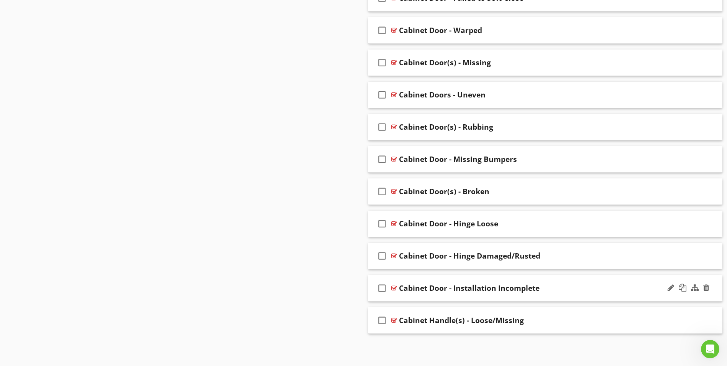
scroll to position [811, 0]
click at [393, 287] on div at bounding box center [394, 288] width 6 height 6
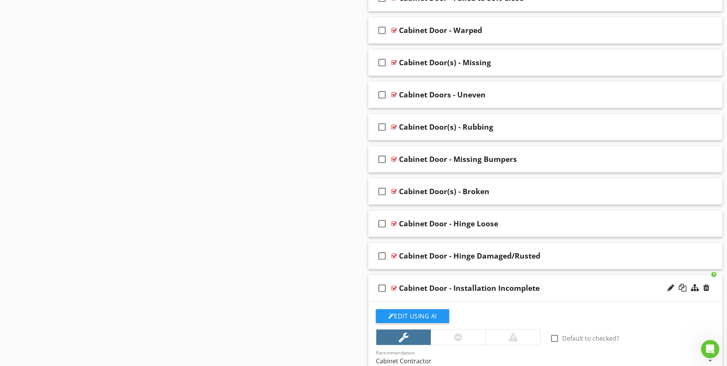
scroll to position [1023, 0]
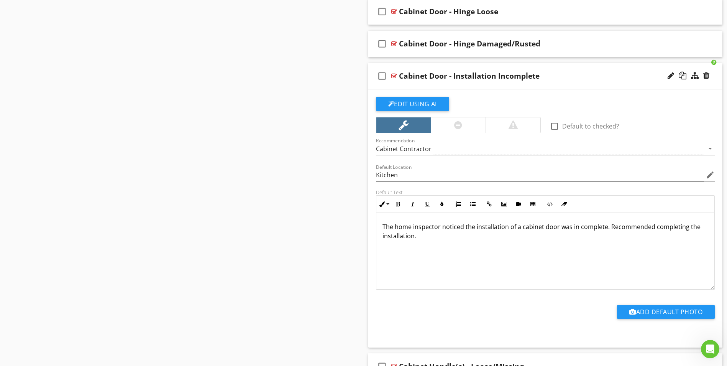
click at [608, 227] on p "The home inspector noticed the installation of a cabinet door was in complete. …" at bounding box center [546, 231] width 326 height 18
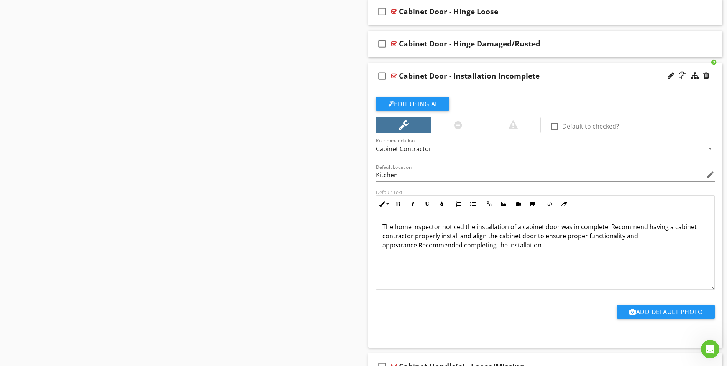
click at [610, 227] on p "The home inspector noticed the installation of a cabinet door was in complete. …" at bounding box center [546, 236] width 326 height 28
click at [608, 228] on p "The home inspector noticed the installation of a cabinet door was in complete. …" at bounding box center [546, 236] width 326 height 28
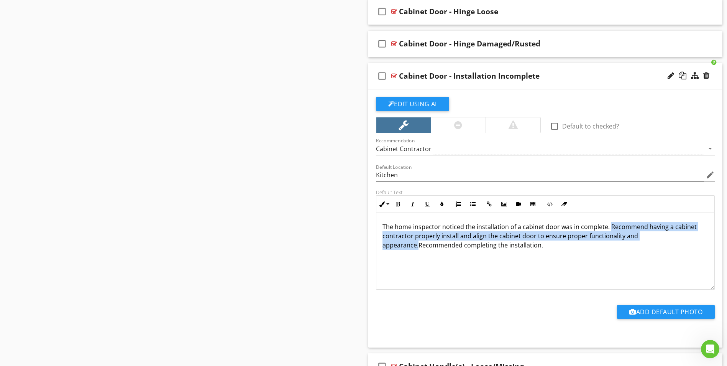
drag, startPoint x: 609, startPoint y: 227, endPoint x: 419, endPoint y: 246, distance: 190.3
click at [419, 246] on p "The home inspector noticed the installation of a cabinet door was in complete. …" at bounding box center [546, 236] width 326 height 28
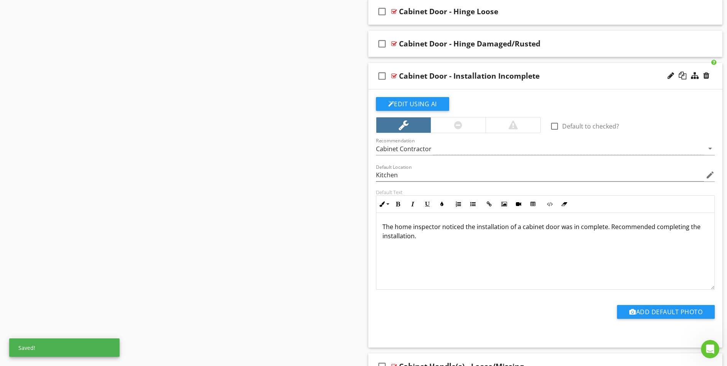
click at [421, 239] on p "The home inspector noticed the installation of a cabinet door was in complete. …" at bounding box center [546, 231] width 326 height 18
drag, startPoint x: 652, startPoint y: 227, endPoint x: 648, endPoint y: 228, distance: 4.0
click at [651, 227] on p "The home inspector noticed the installation of a cabinet door was in complete. …" at bounding box center [546, 231] width 326 height 18
click at [673, 230] on p "The home inspector noticed the installation of a cabinet door was in complete. …" at bounding box center [546, 231] width 326 height 18
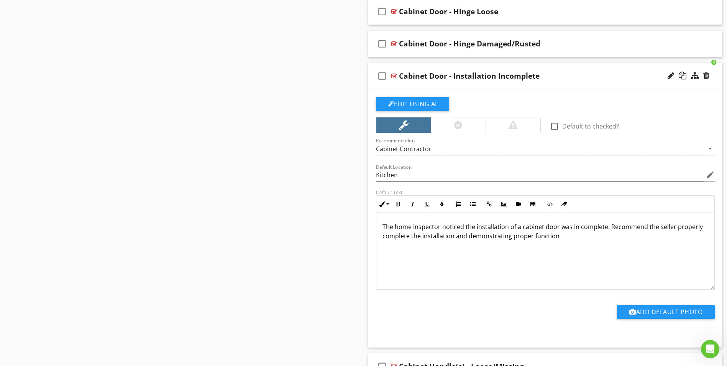
click at [500, 237] on p "The home inspector noticed the installation of a cabinet door was in complete. …" at bounding box center [546, 231] width 326 height 18
click at [678, 224] on p "The home inspector noticed the installation of a cabinet door was in complete. …" at bounding box center [546, 231] width 326 height 18
drag, startPoint x: 476, startPoint y: 238, endPoint x: 552, endPoint y: 239, distance: 75.9
click at [552, 239] on p "The home inspector noticed the installation of a cabinet door was in complete. …" at bounding box center [546, 231] width 326 height 18
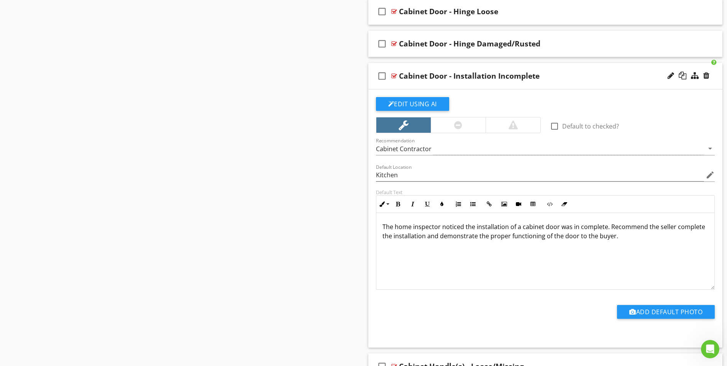
click at [541, 238] on p "The home inspector noticed the installation of a cabinet door was in complete. …" at bounding box center [546, 231] width 326 height 18
click at [395, 77] on div at bounding box center [394, 76] width 6 height 6
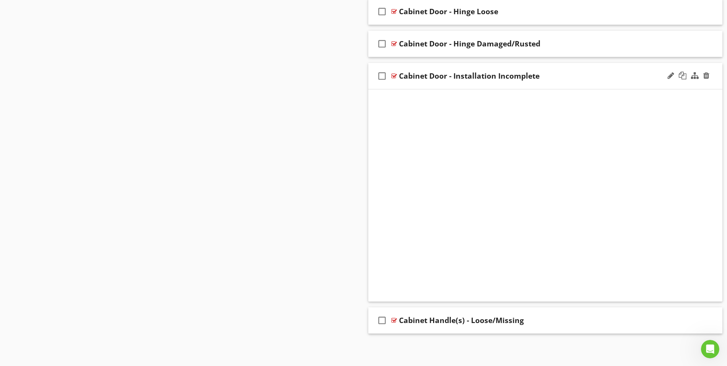
scroll to position [811, 0]
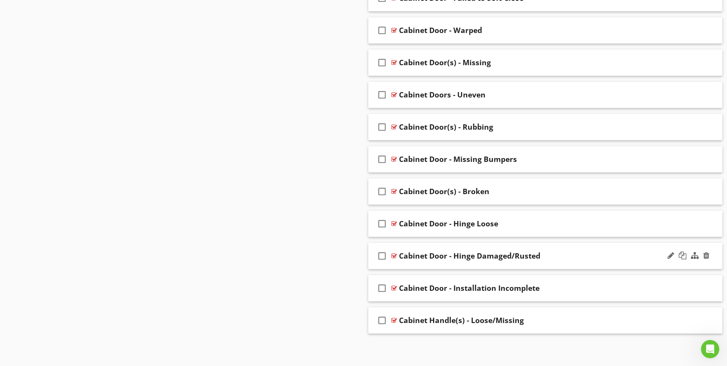
click at [392, 255] on div at bounding box center [394, 256] width 6 height 6
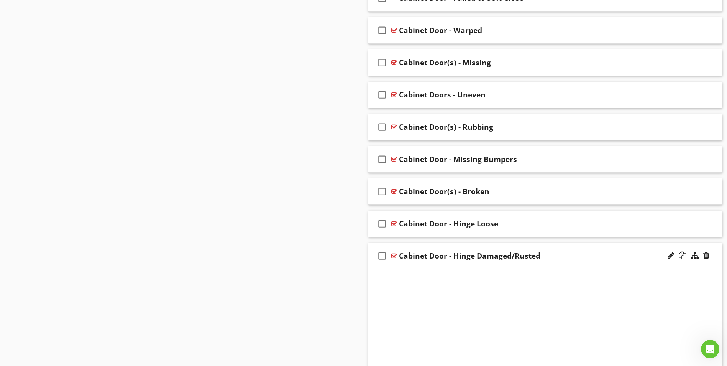
scroll to position [1023, 0]
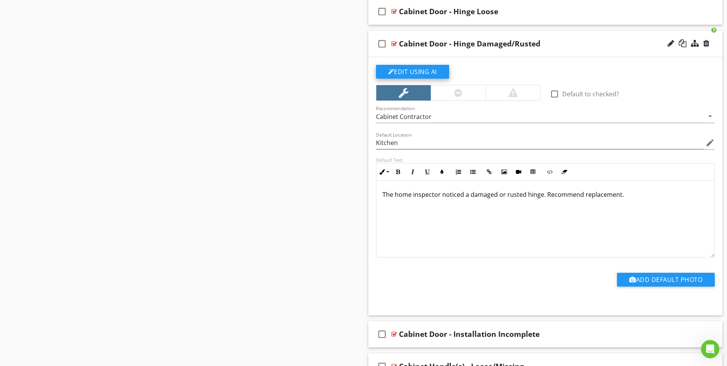
click at [422, 76] on button "Edit Using AI" at bounding box center [412, 72] width 73 height 14
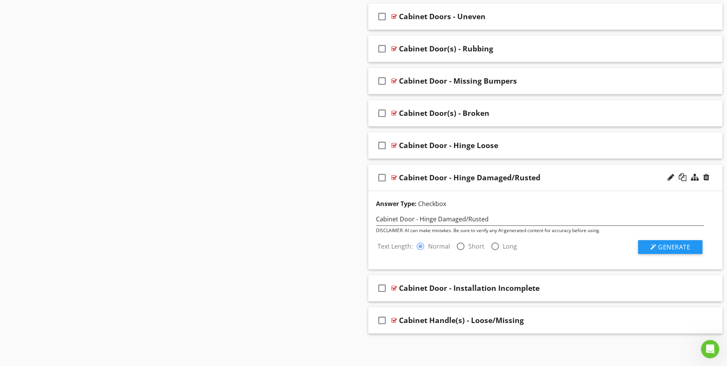
scroll to position [889, 0]
click at [667, 248] on span "Generate" at bounding box center [674, 247] width 32 height 8
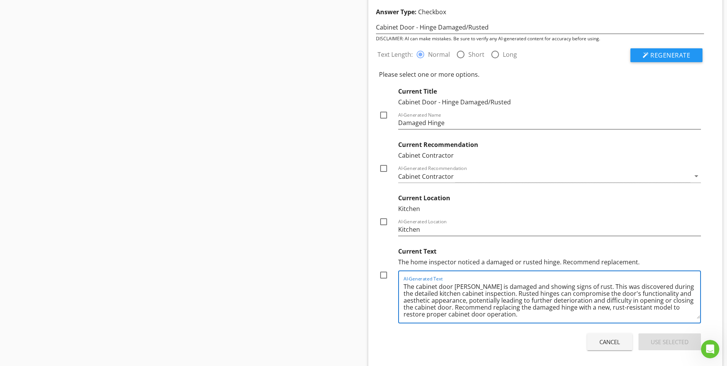
scroll to position [2, 0]
drag, startPoint x: 506, startPoint y: 294, endPoint x: 522, endPoint y: 315, distance: 26.6
click at [522, 315] on textarea "The cabinet door [PERSON_NAME] is damaged and showing signs of rust. This was d…" at bounding box center [552, 299] width 297 height 38
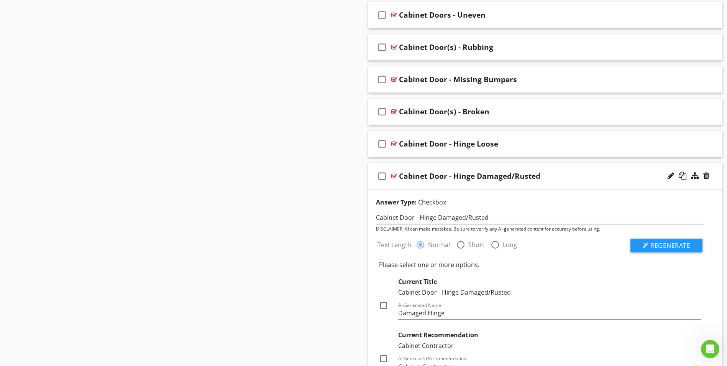
scroll to position [889, 0]
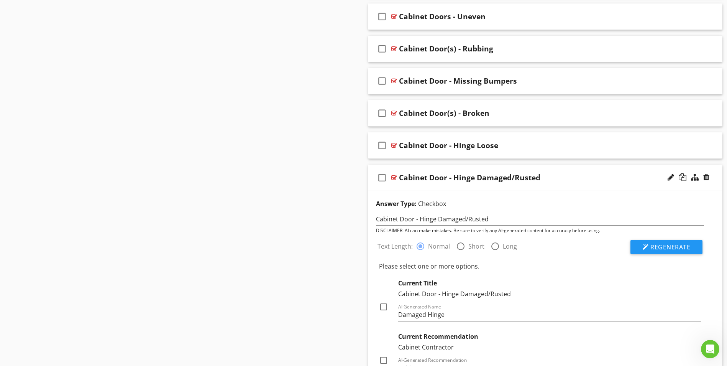
click at [393, 179] on div at bounding box center [394, 177] width 6 height 6
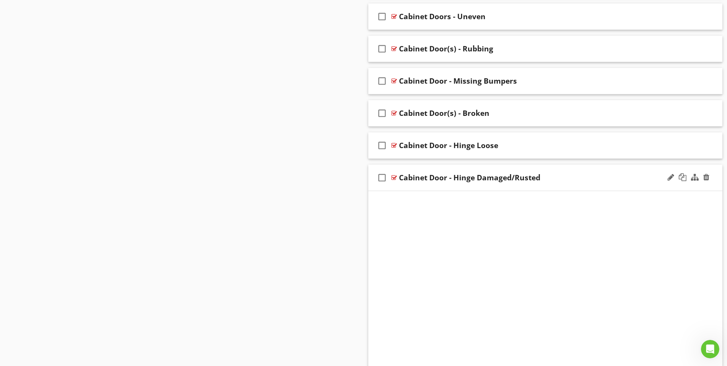
scroll to position [811, 0]
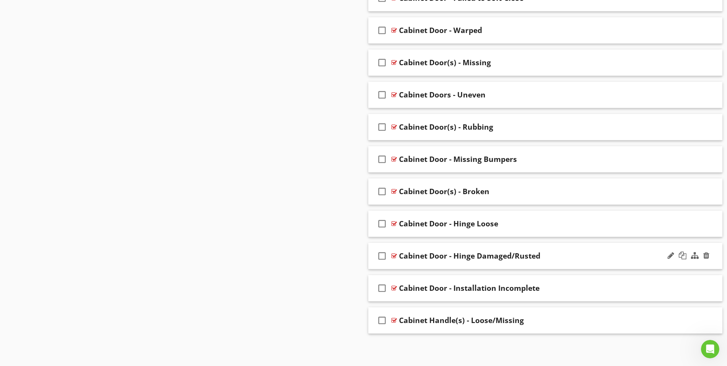
click at [394, 256] on div at bounding box center [394, 256] width 6 height 6
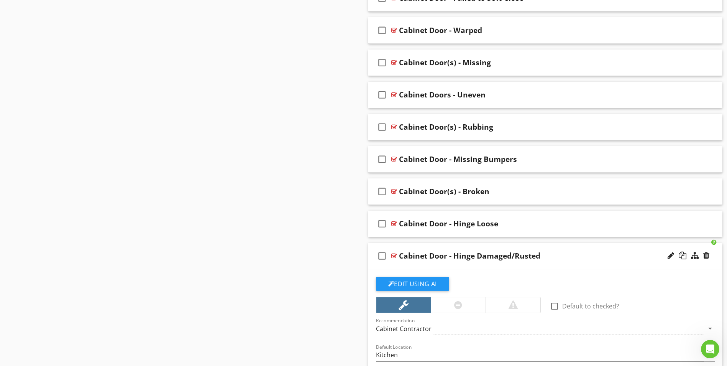
scroll to position [889, 0]
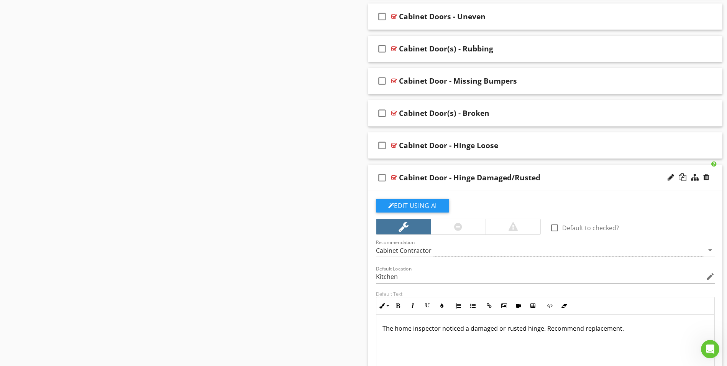
click at [545, 328] on p "The home inspector noticed a damaged or rusted hinge. Recommend replacement." at bounding box center [546, 327] width 326 height 9
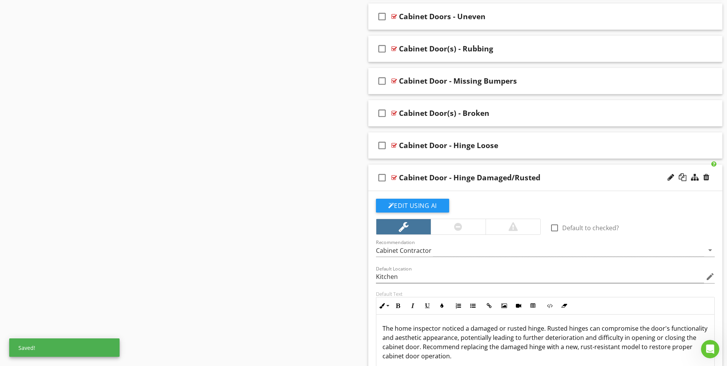
click at [392, 176] on div at bounding box center [394, 177] width 6 height 6
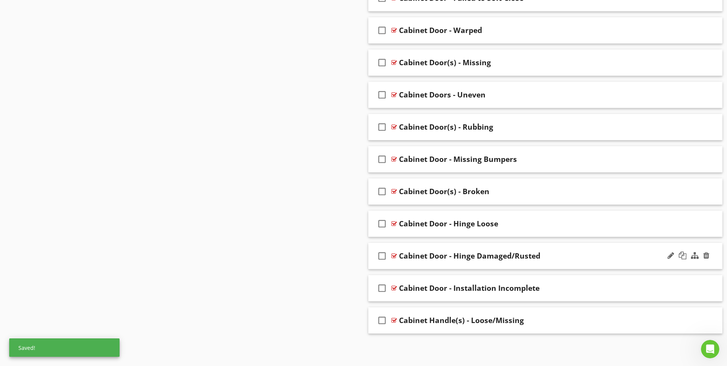
scroll to position [811, 0]
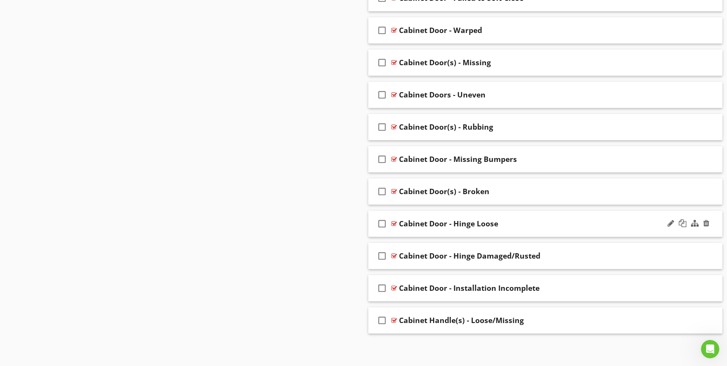
click at [394, 222] on div at bounding box center [394, 223] width 6 height 6
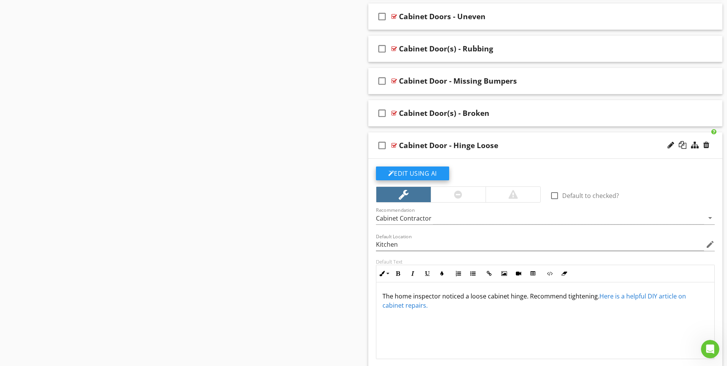
click at [422, 172] on button "Edit Using AI" at bounding box center [412, 173] width 73 height 14
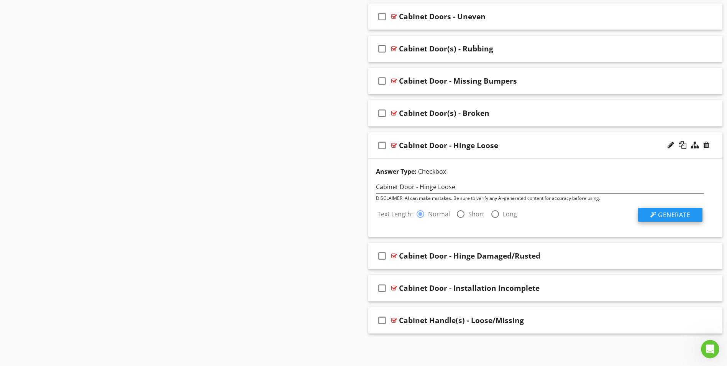
click at [667, 215] on span "Generate" at bounding box center [674, 214] width 32 height 8
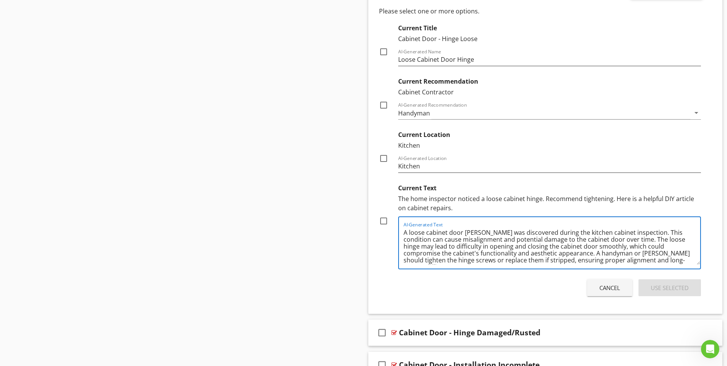
scroll to position [2, 0]
drag, startPoint x: 637, startPoint y: 232, endPoint x: 653, endPoint y: 260, distance: 31.9
click at [653, 260] on textarea "A loose cabinet door [PERSON_NAME] was discovered during the kitchen cabinet in…" at bounding box center [552, 245] width 297 height 38
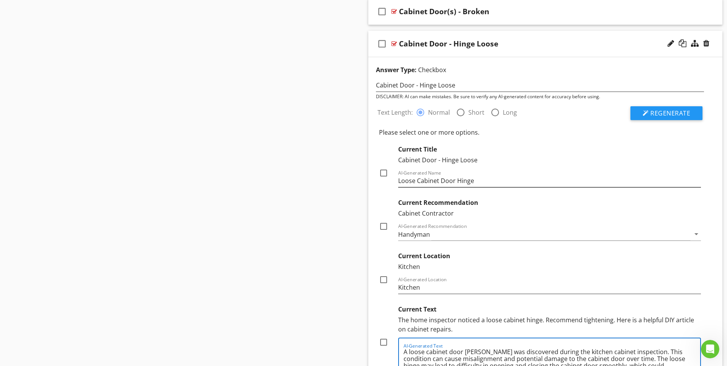
scroll to position [958, 0]
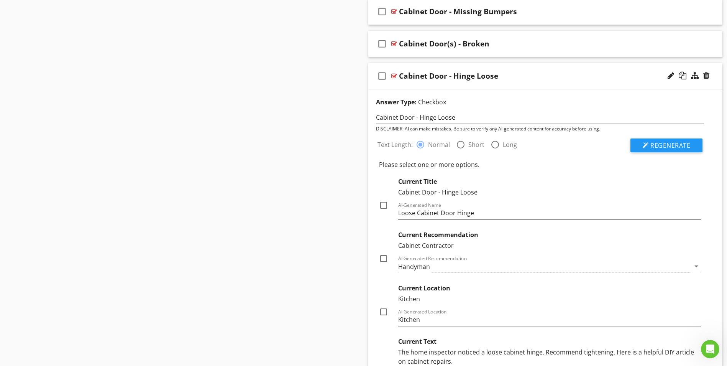
click at [393, 75] on div at bounding box center [394, 76] width 6 height 6
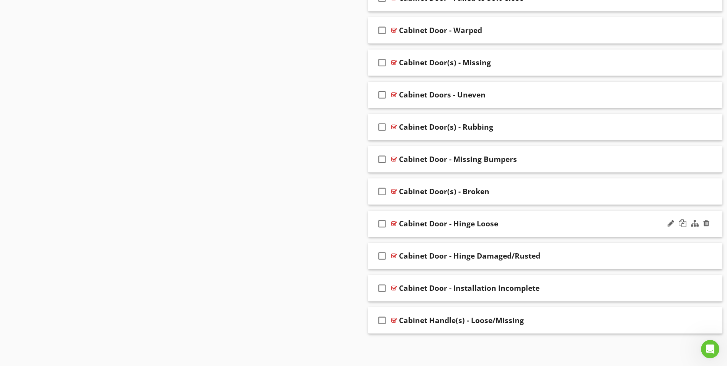
scroll to position [811, 0]
click at [394, 223] on div at bounding box center [394, 223] width 6 height 6
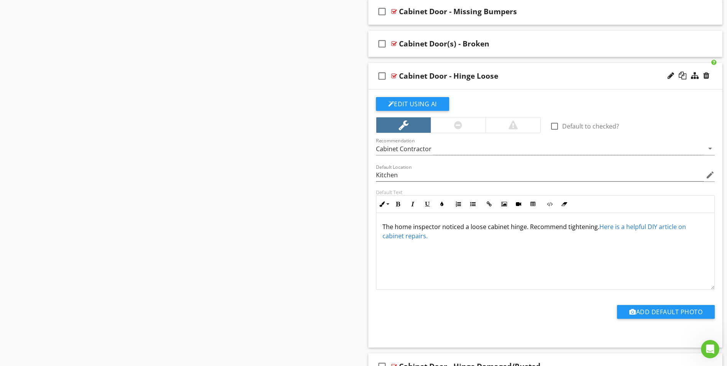
click at [527, 229] on p "The home inspector noticed a loose cabinet hinge. Recommend tightening. Here is…" at bounding box center [546, 231] width 326 height 18
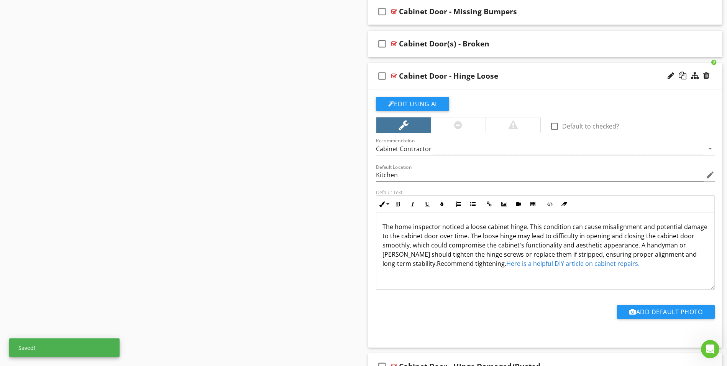
click at [548, 225] on p "The home inspector noticed a loose cabinet hinge. This condition can cause misa…" at bounding box center [546, 245] width 326 height 46
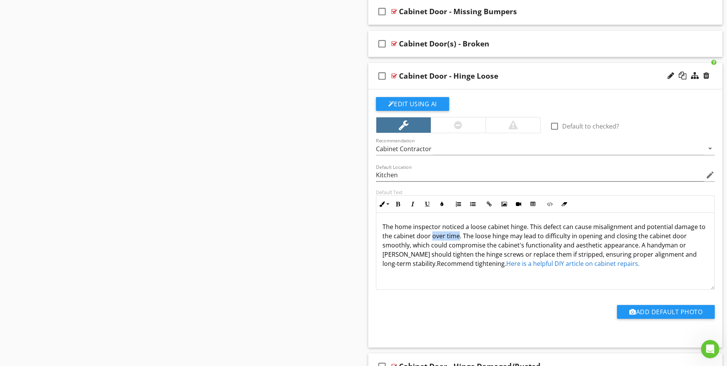
drag, startPoint x: 432, startPoint y: 236, endPoint x: 458, endPoint y: 238, distance: 25.8
click at [458, 238] on p "The home inspector noticed a loose cabinet hinge. This defect can cause misalig…" at bounding box center [546, 245] width 326 height 46
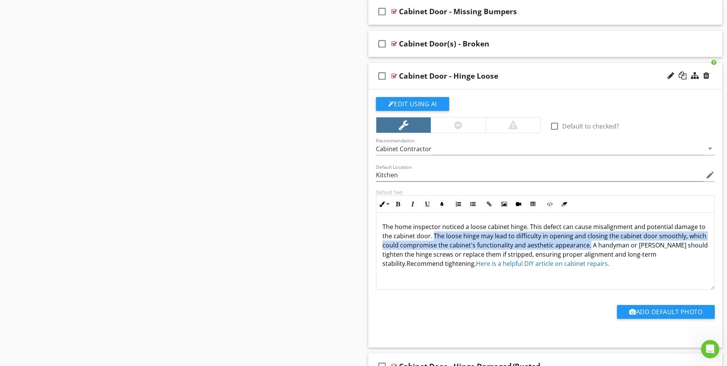
drag, startPoint x: 434, startPoint y: 236, endPoint x: 587, endPoint y: 247, distance: 153.4
click at [587, 247] on p "The home inspector noticed a loose cabinet hinge. This defect can cause misalig…" at bounding box center [546, 245] width 326 height 46
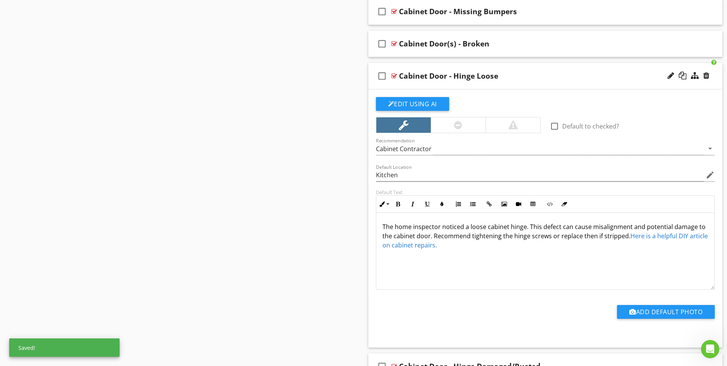
click at [639, 237] on link "Here is a helpful DIY article on cabinet repairs." at bounding box center [545, 241] width 325 height 18
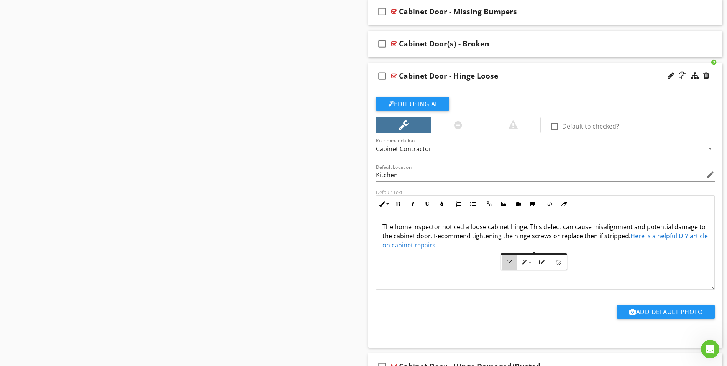
click at [508, 261] on icon "button" at bounding box center [509, 261] width 5 height 5
click at [472, 250] on div "The home inspector noticed a loose cabinet hinge. This defect can cause misalig…" at bounding box center [545, 251] width 338 height 77
click at [393, 76] on div at bounding box center [394, 76] width 6 height 6
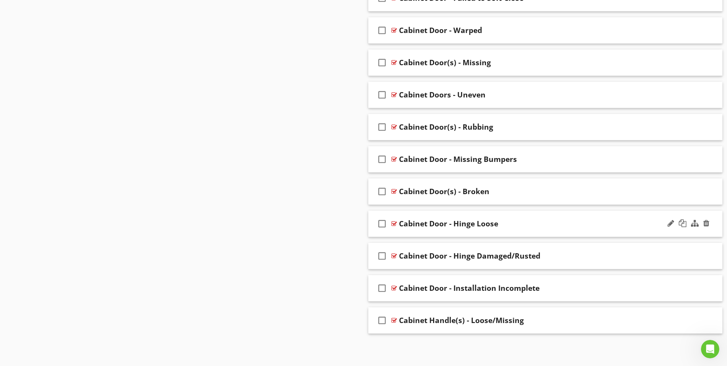
scroll to position [811, 0]
click at [393, 190] on div at bounding box center [394, 191] width 6 height 6
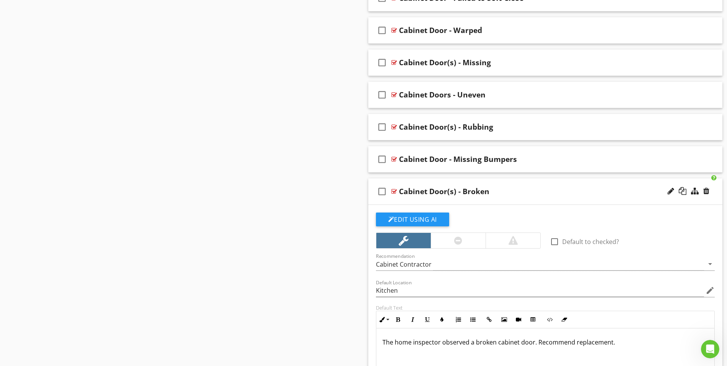
scroll to position [958, 0]
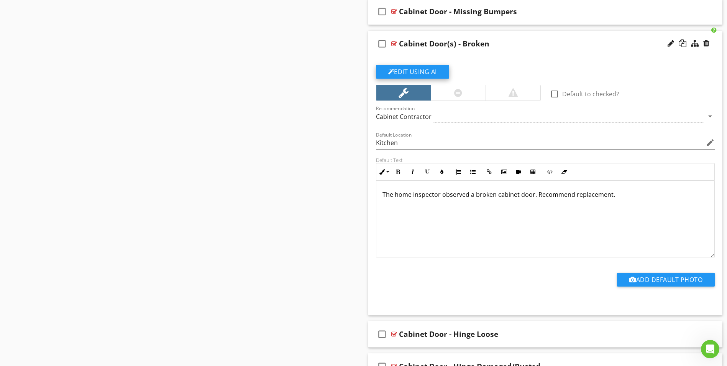
click at [415, 72] on button "Edit Using AI" at bounding box center [412, 72] width 73 height 14
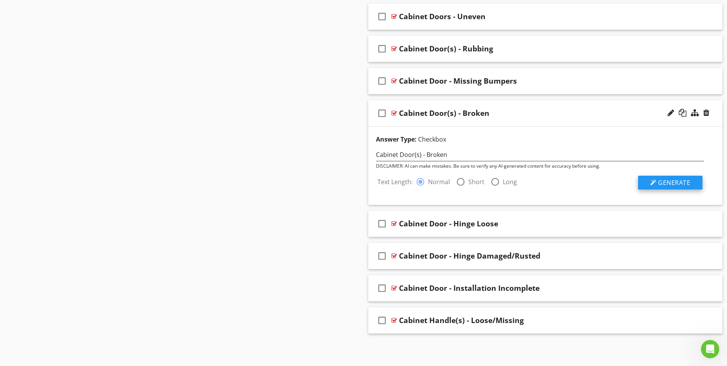
click at [659, 187] on span "Generate" at bounding box center [674, 182] width 32 height 8
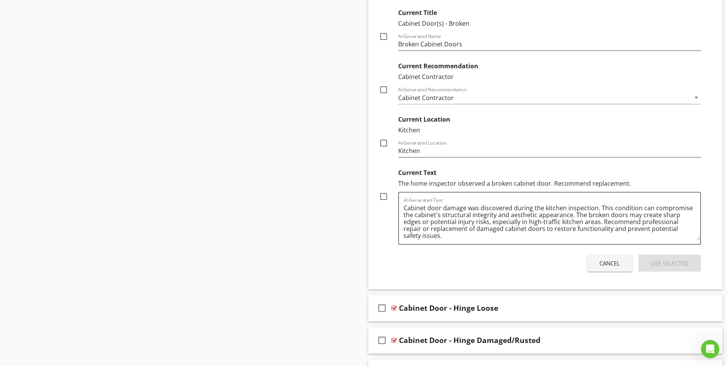
scroll to position [1080, 0]
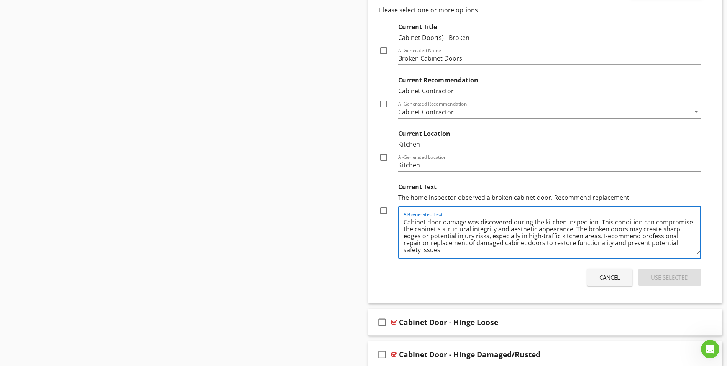
drag, startPoint x: 599, startPoint y: 221, endPoint x: 600, endPoint y: 235, distance: 13.8
click at [600, 235] on textarea "Cabinet door damage was discovered during the kitchen inspection. This conditio…" at bounding box center [552, 235] width 297 height 38
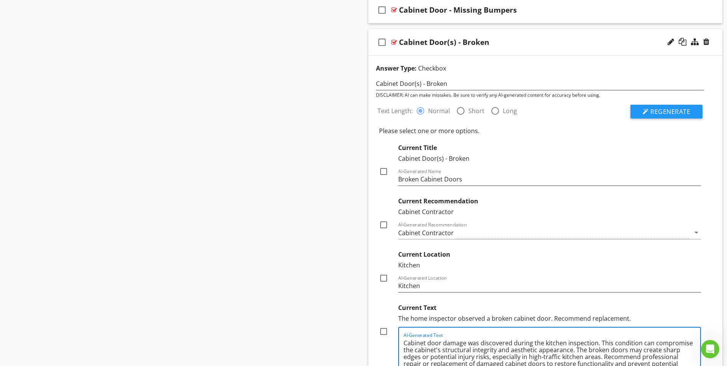
scroll to position [889, 0]
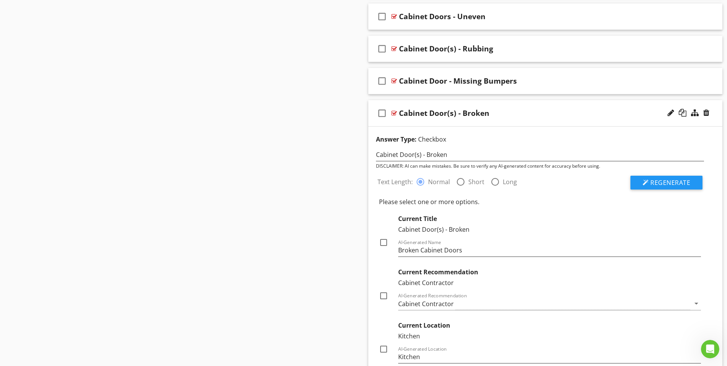
click at [394, 113] on div at bounding box center [394, 113] width 6 height 6
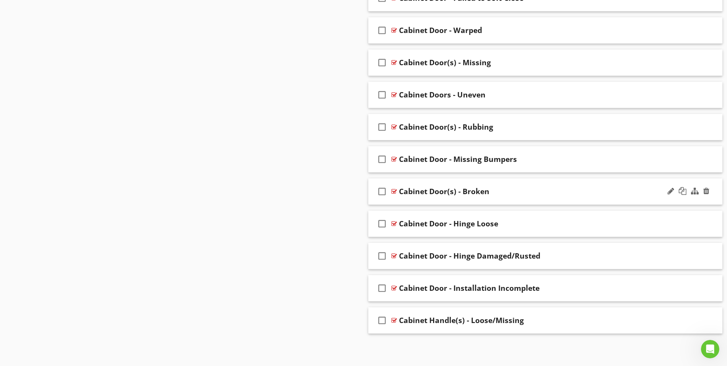
scroll to position [811, 0]
click at [396, 191] on div at bounding box center [394, 191] width 6 height 6
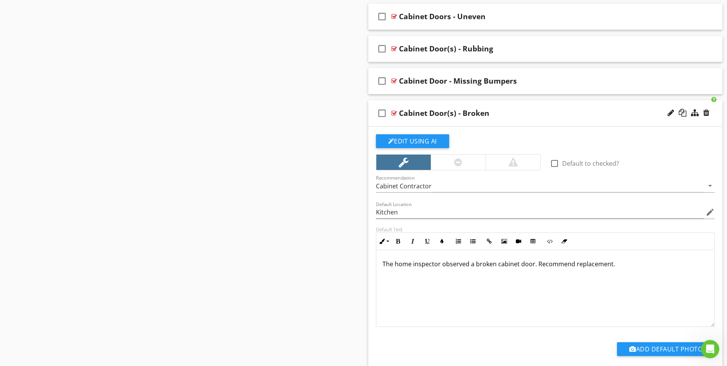
click at [537, 265] on p "The home inspector observed a broken cabinet door. Recommend replacement." at bounding box center [546, 263] width 326 height 9
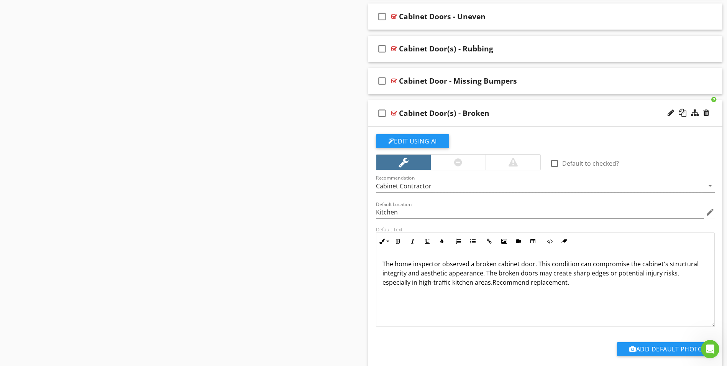
click at [556, 263] on p "The home inspector observed a broken cabinet door. This condition can compromis…" at bounding box center [546, 273] width 326 height 28
click at [406, 274] on p "The home inspector observed a broken cabinet door. This defect can compromise t…" at bounding box center [546, 273] width 326 height 28
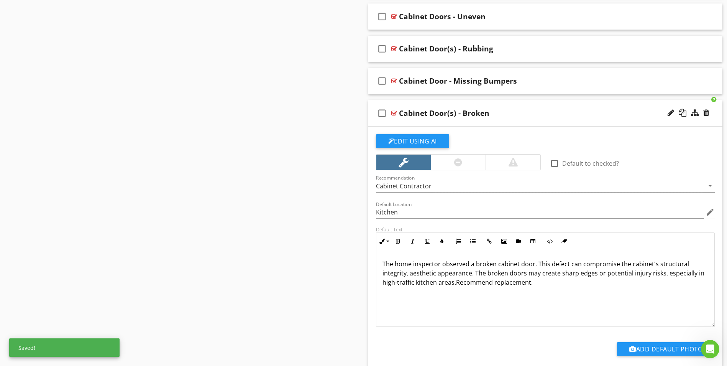
click at [471, 276] on p "The home inspector observed a broken cabinet door. This defect can compromise t…" at bounding box center [546, 273] width 326 height 28
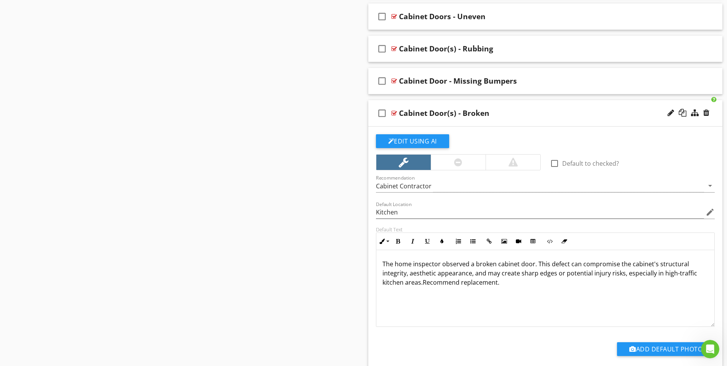
click at [622, 276] on p "The home inspector observed a broken cabinet door. This defect can compromise t…" at bounding box center [546, 273] width 326 height 28
click at [583, 299] on div "The home inspector observed a broken cabinet door. This defect can compromise t…" at bounding box center [545, 288] width 338 height 77
drag, startPoint x: 556, startPoint y: 274, endPoint x: 622, endPoint y: 277, distance: 66.0
click at [622, 277] on p "The home inspector observed a broken cabinet door. This defect can compromise t…" at bounding box center [546, 268] width 326 height 18
click at [394, 113] on div at bounding box center [394, 113] width 6 height 6
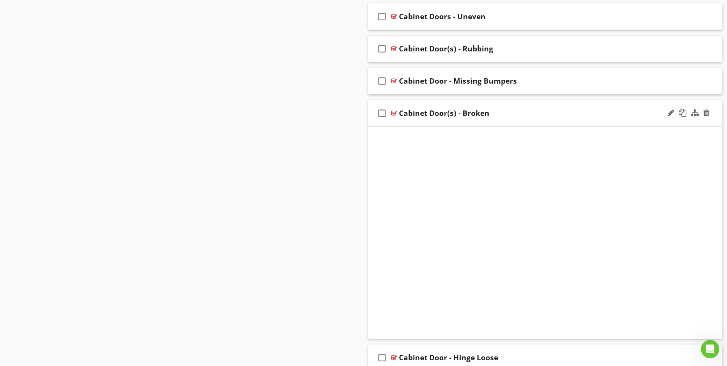
scroll to position [811, 0]
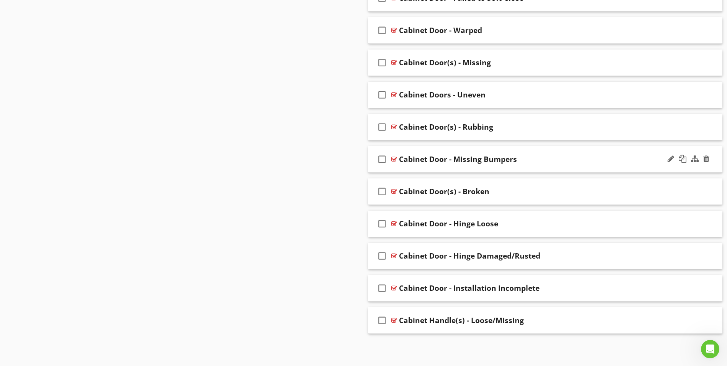
click at [395, 160] on div at bounding box center [394, 159] width 6 height 6
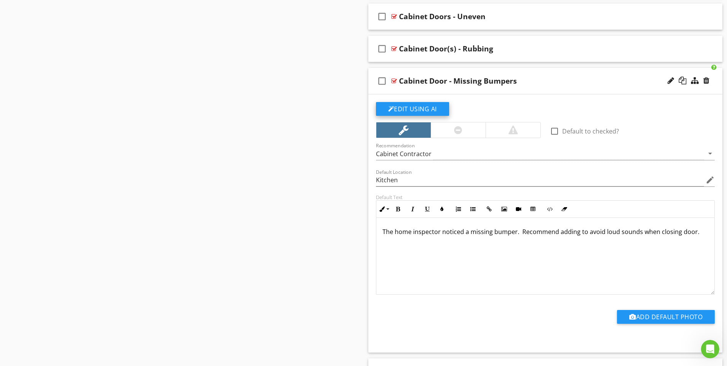
click at [427, 110] on button "Edit Using AI" at bounding box center [412, 109] width 73 height 14
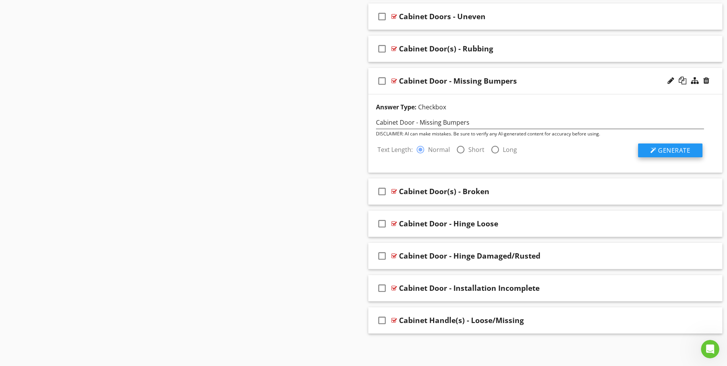
click at [655, 148] on div at bounding box center [653, 150] width 6 height 6
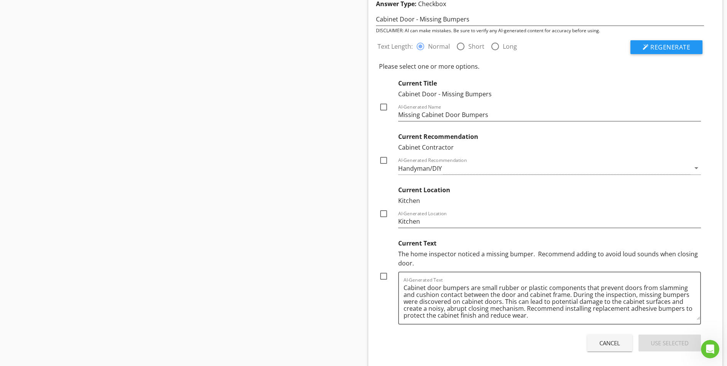
scroll to position [1004, 0]
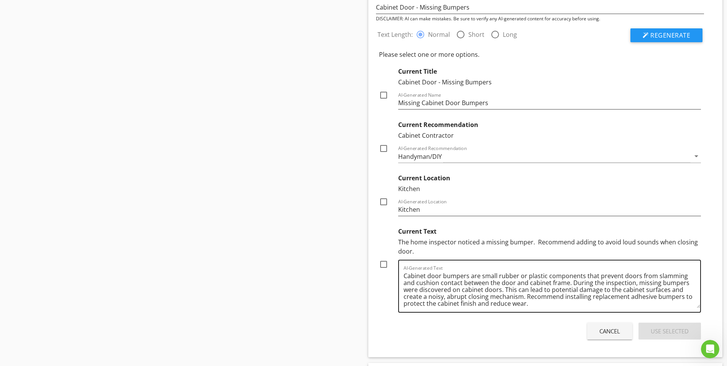
drag, startPoint x: 402, startPoint y: 276, endPoint x: 517, endPoint y: 302, distance: 118.4
click at [517, 302] on div "AI-Generated Text Cabinet door bumpers are small rubber or plastic components t…" at bounding box center [549, 285] width 303 height 53
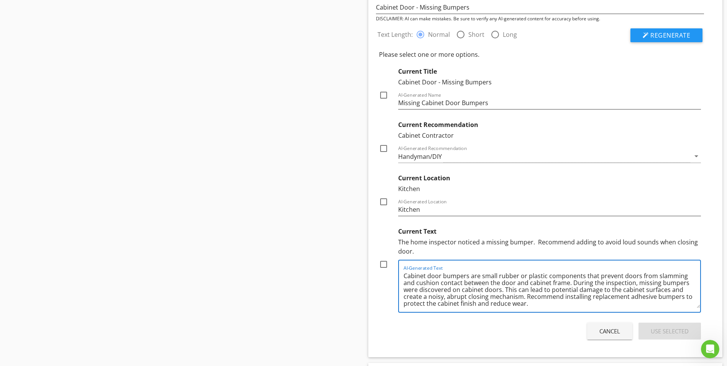
click at [500, 289] on textarea "Cabinet door bumpers are small rubber or plastic components that prevent doors …" at bounding box center [552, 288] width 297 height 38
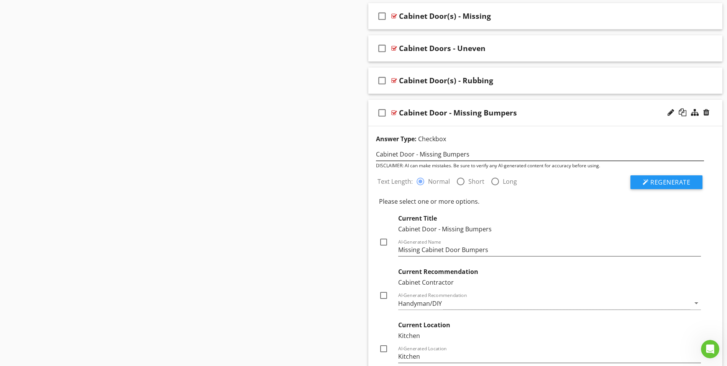
scroll to position [851, 0]
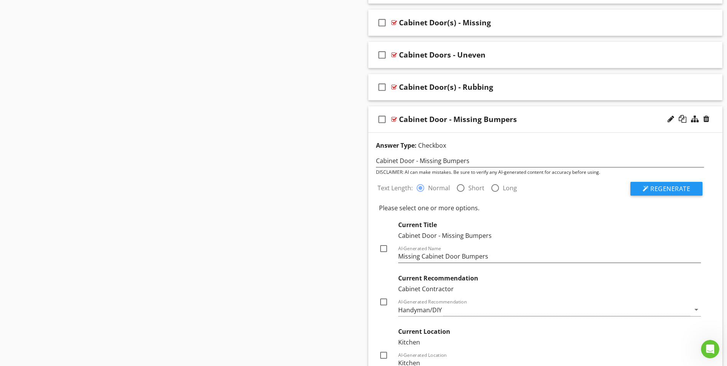
click at [392, 118] on div at bounding box center [394, 119] width 6 height 6
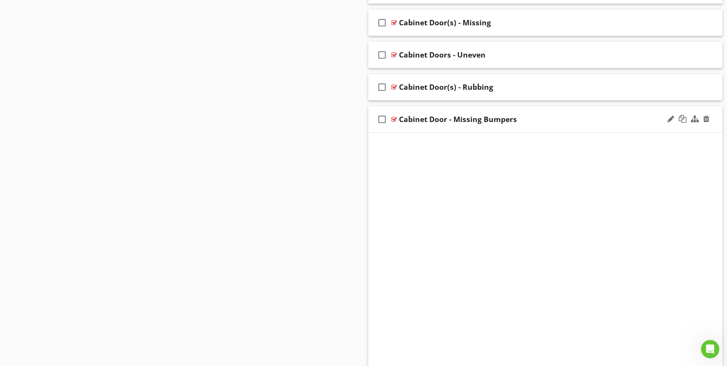
scroll to position [811, 0]
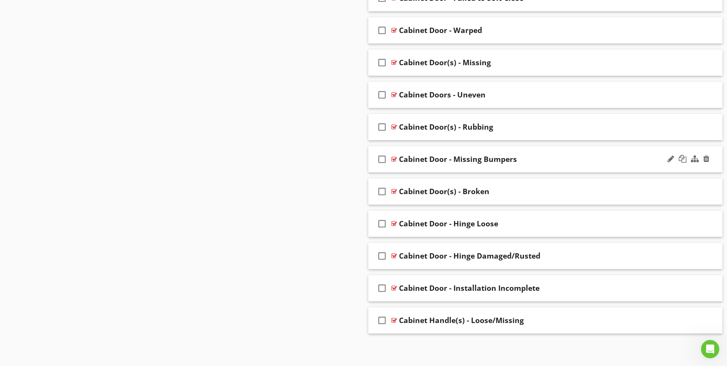
click at [392, 158] on div at bounding box center [394, 159] width 6 height 6
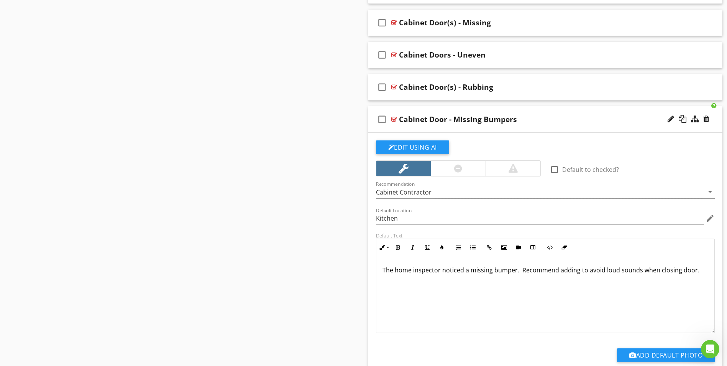
click at [519, 270] on p "The home inspector noticed a missing bumper. Recommend adding to avoid loud sou…" at bounding box center [546, 269] width 326 height 9
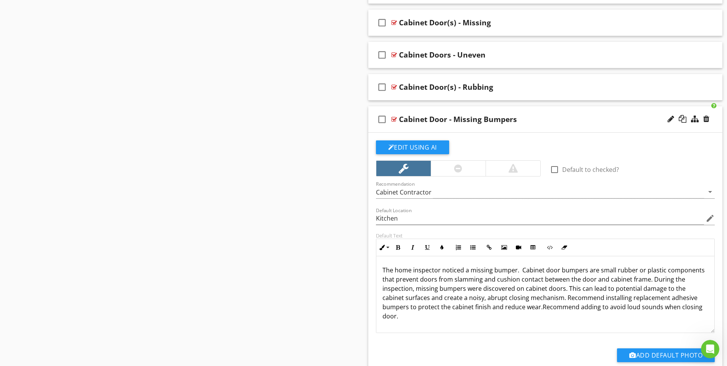
click at [514, 271] on p "The home inspector noticed a missing bumper. Cabinet door bumpers are small rub…" at bounding box center [546, 292] width 326 height 55
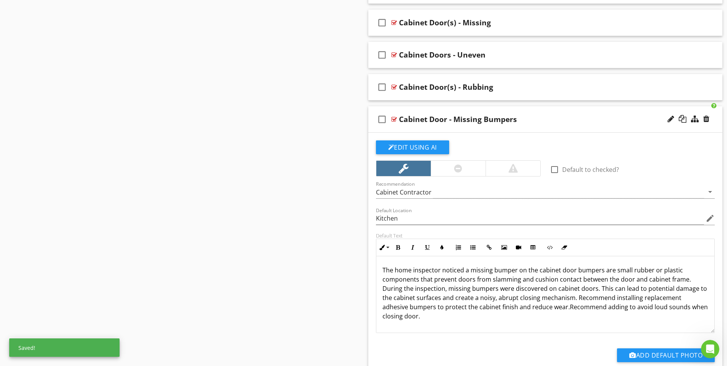
click at [578, 270] on p "The home inspector noticed a missing bumper on the cabinet door bumpers are sma…" at bounding box center [546, 292] width 326 height 55
click at [513, 289] on p "The home inspector noticed a missing bumper on the cabinet door. Bumpers are sm…" at bounding box center [546, 292] width 326 height 55
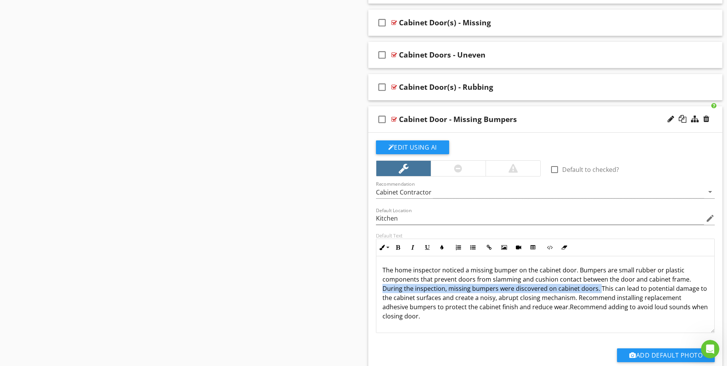
drag, startPoint x: 383, startPoint y: 288, endPoint x: 597, endPoint y: 289, distance: 214.3
click at [597, 289] on p "The home inspector noticed a missing bumper on the cabinet door. Bumpers are sm…" at bounding box center [546, 292] width 326 height 55
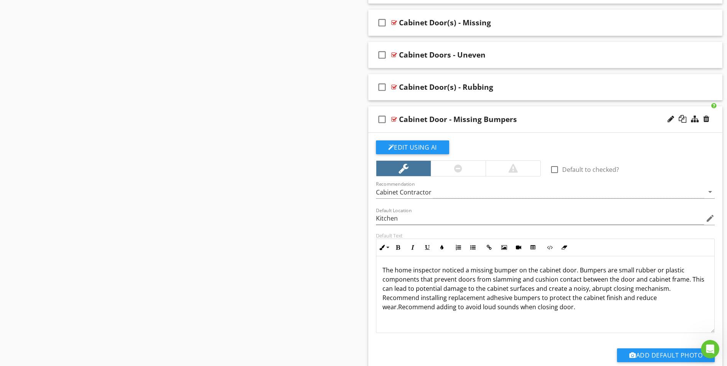
click at [575, 306] on p "The home inspector noticed a missing bumper on the cabinet door. Bumpers are sm…" at bounding box center [546, 288] width 326 height 46
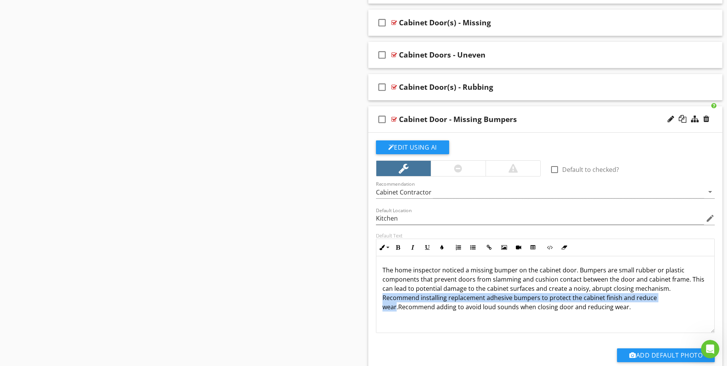
drag, startPoint x: 397, startPoint y: 309, endPoint x: 383, endPoint y: 299, distance: 17.2
click at [383, 299] on p "The home inspector noticed a missing bumper on the cabinet door. Bumpers are sm…" at bounding box center [546, 288] width 326 height 46
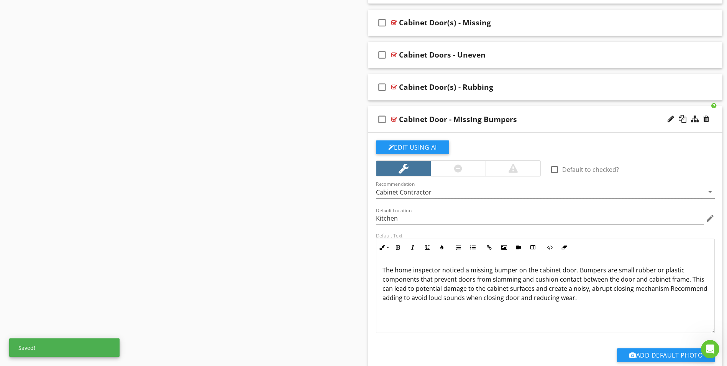
click at [428, 298] on p "The home inspector noticed a missing bumper on the cabinet door. Bumpers are sm…" at bounding box center [546, 283] width 326 height 37
click at [663, 290] on p "The home inspector noticed a missing bumper on the cabinet door. Bumpers are sm…" at bounding box center [546, 283] width 326 height 37
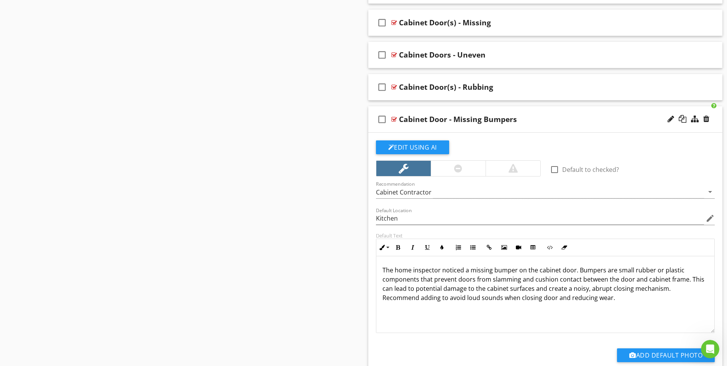
click at [531, 309] on div "The home inspector noticed a missing bumper on the cabinet door. Bumpers are sm…" at bounding box center [545, 294] width 338 height 77
click at [392, 120] on div at bounding box center [394, 119] width 6 height 6
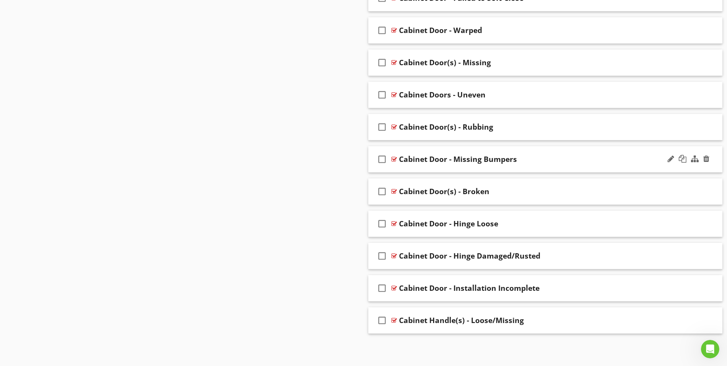
scroll to position [811, 0]
click at [393, 125] on div at bounding box center [394, 127] width 6 height 6
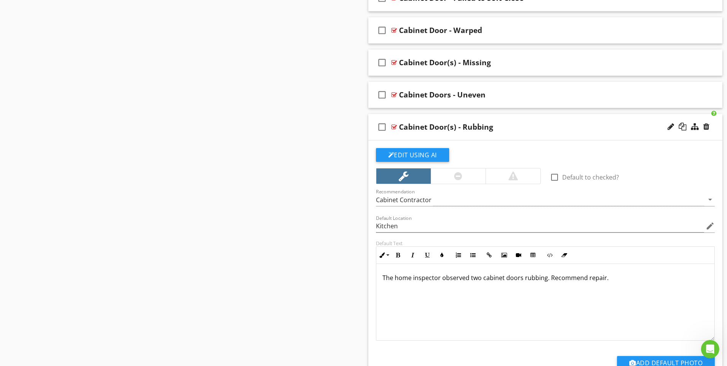
scroll to position [851, 0]
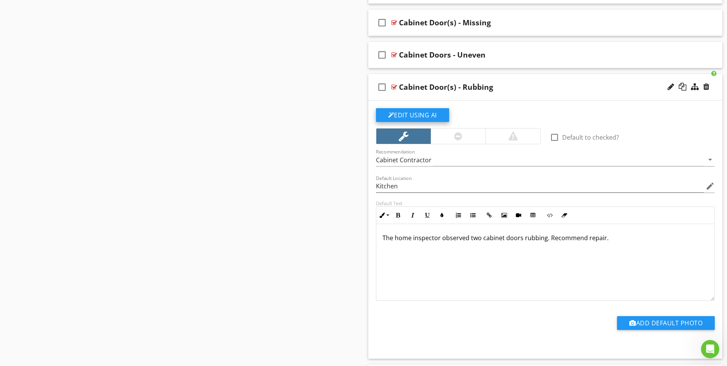
click at [410, 116] on button "Edit Using AI" at bounding box center [412, 115] width 73 height 14
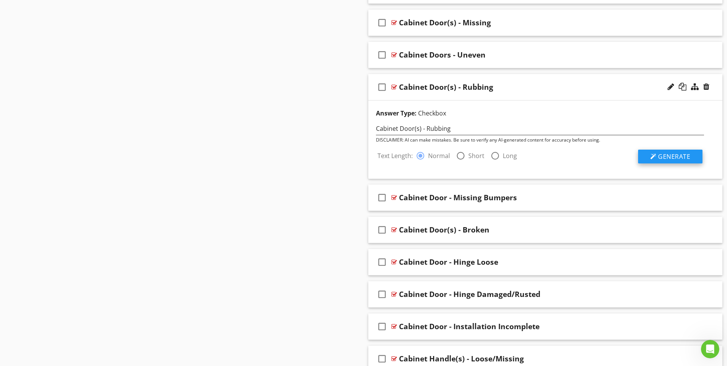
click at [667, 157] on span "Generate" at bounding box center [674, 156] width 32 height 8
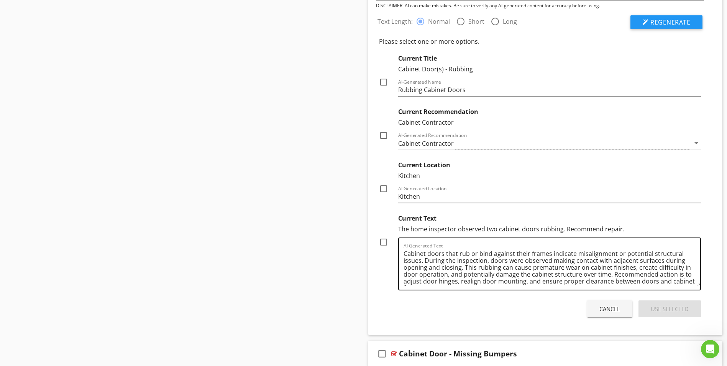
scroll to position [1004, 0]
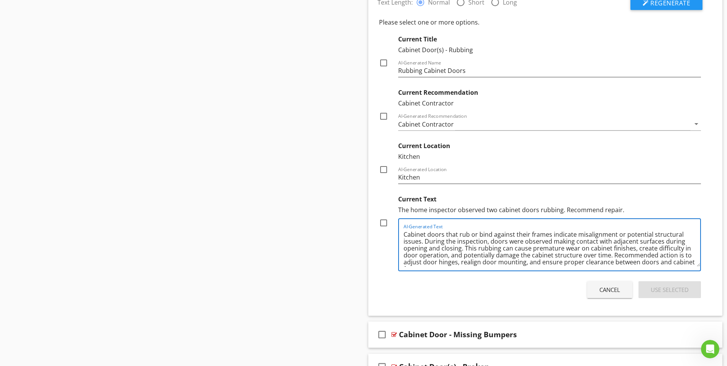
click at [473, 250] on textarea "Cabinet doors that rub or bind against their frames indicate misalignment or po…" at bounding box center [552, 247] width 297 height 38
click at [427, 251] on textarea "Cabinet doors that rub or bind against their frames indicate misalignment or po…" at bounding box center [552, 247] width 297 height 38
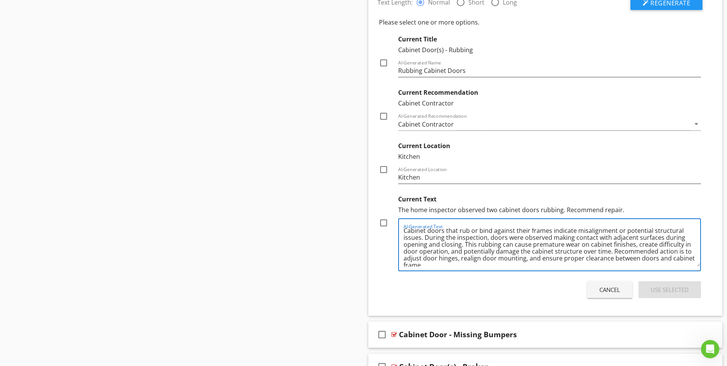
scroll to position [0, 0]
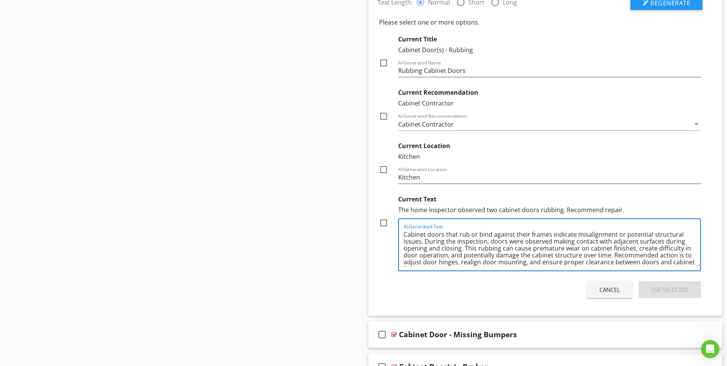
drag, startPoint x: 402, startPoint y: 235, endPoint x: 420, endPoint y: 241, distance: 18.9
click at [420, 241] on div "AI-Generated Text Cabinet doors that rub or bind against their frames indicate …" at bounding box center [549, 244] width 303 height 53
click at [465, 248] on textarea "Cabinet doors that rub or bind against their frames indicate misalignment or po…" at bounding box center [552, 247] width 297 height 38
click at [465, 249] on textarea "Cabinet doors that rub or bind against their frames indicate misalignment or po…" at bounding box center [552, 247] width 297 height 38
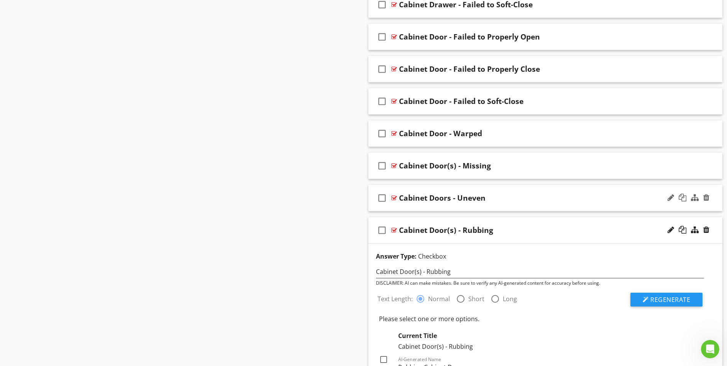
scroll to position [697, 0]
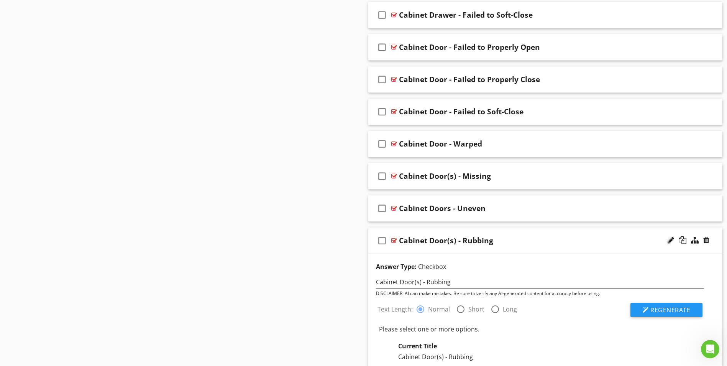
click at [394, 240] on div at bounding box center [394, 240] width 6 height 6
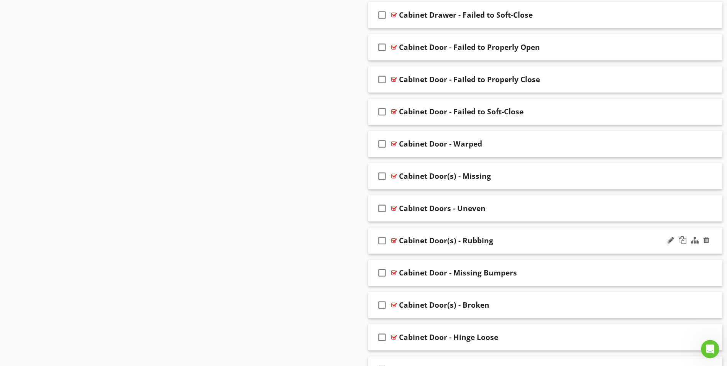
click at [394, 240] on div at bounding box center [394, 240] width 6 height 6
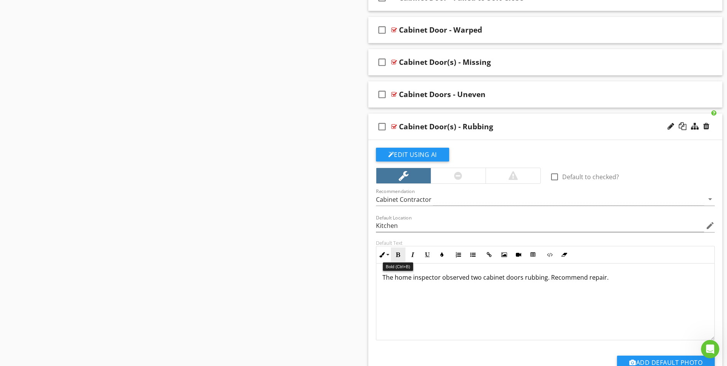
scroll to position [812, 0]
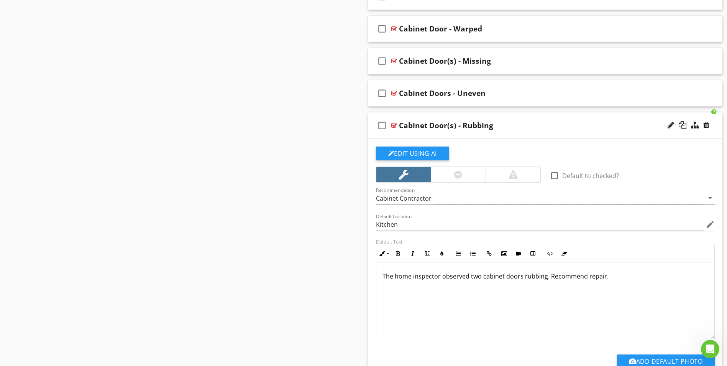
click at [399, 293] on div "The home inspector observed two cabinet doors rubbing. Recommend repair." at bounding box center [545, 300] width 338 height 77
click at [549, 280] on p "The home inspector observed two cabinet doors rubbing. Recommend repair." at bounding box center [546, 275] width 326 height 9
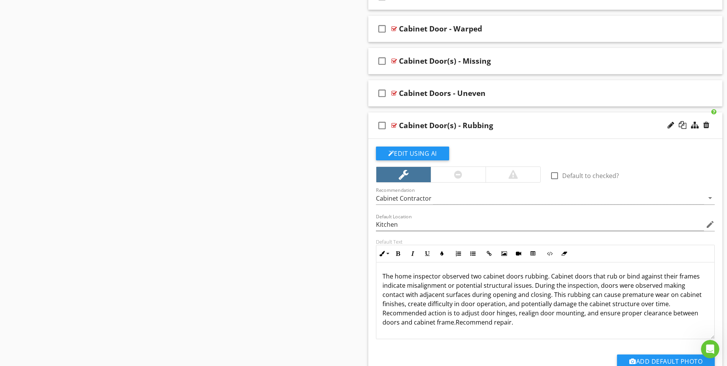
click at [533, 286] on p "The home inspector observed two cabinet doors rubbing. Cabinet doors that rub o…" at bounding box center [546, 298] width 326 height 55
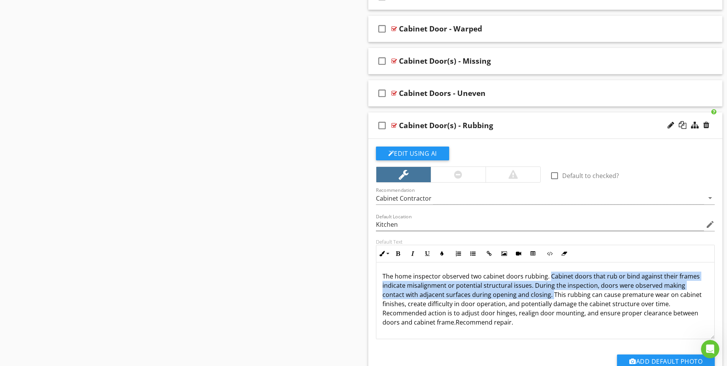
drag, startPoint x: 548, startPoint y: 276, endPoint x: 529, endPoint y: 296, distance: 27.1
click at [529, 296] on p "The home inspector observed two cabinet doors rubbing. Cabinet doors that rub o…" at bounding box center [546, 298] width 326 height 55
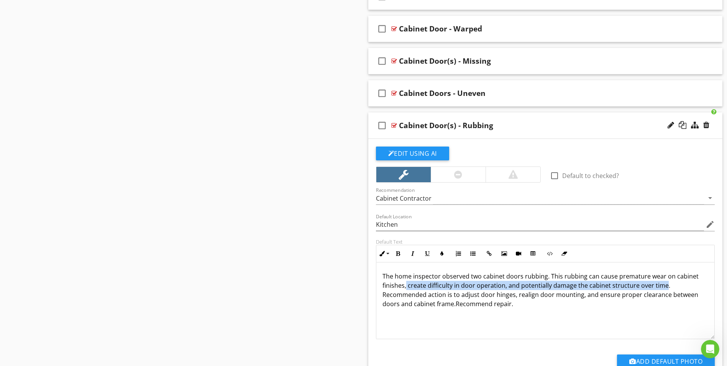
drag, startPoint x: 405, startPoint y: 287, endPoint x: 663, endPoint y: 284, distance: 258.0
click at [663, 284] on p "The home inspector observed two cabinet doors rubbing. This rubbing can cause p…" at bounding box center [546, 289] width 326 height 37
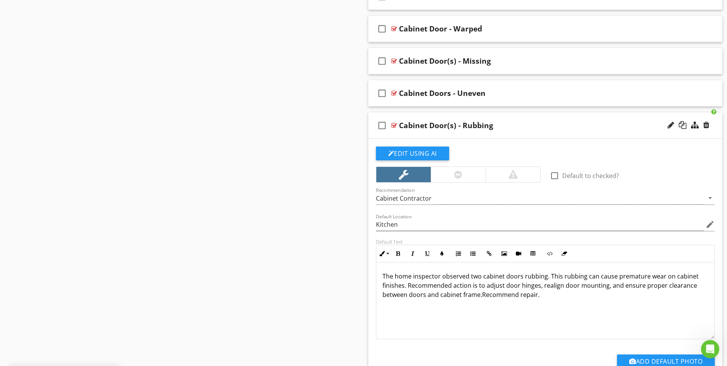
click at [443, 287] on p "The home inspector observed two cabinet doors rubbing. This rubbing can cause p…" at bounding box center [546, 285] width 326 height 28
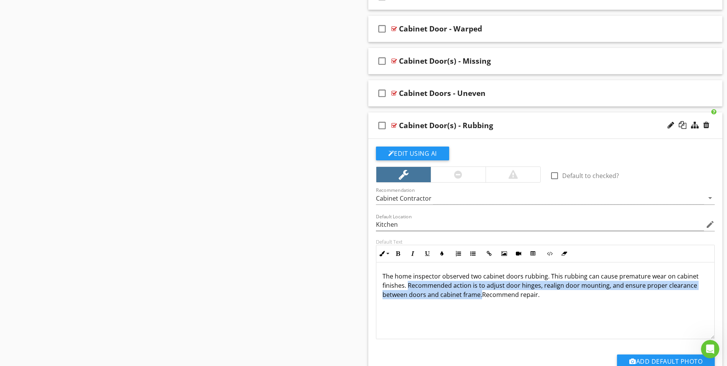
drag, startPoint x: 480, startPoint y: 296, endPoint x: 407, endPoint y: 286, distance: 73.5
click at [407, 286] on p "The home inspector observed two cabinet doors rubbing. This rubbing can cause p…" at bounding box center [546, 285] width 326 height 28
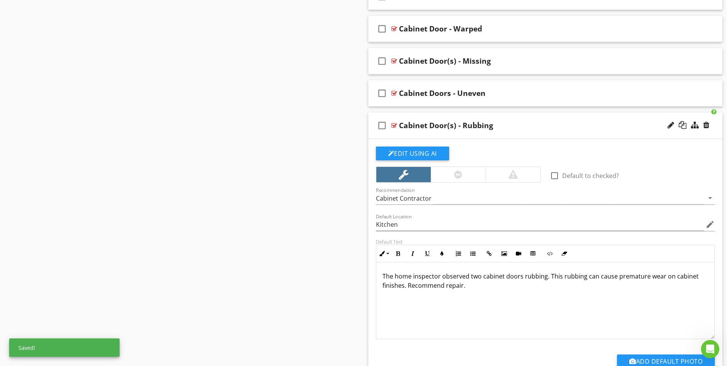
click at [394, 126] on div at bounding box center [394, 125] width 6 height 6
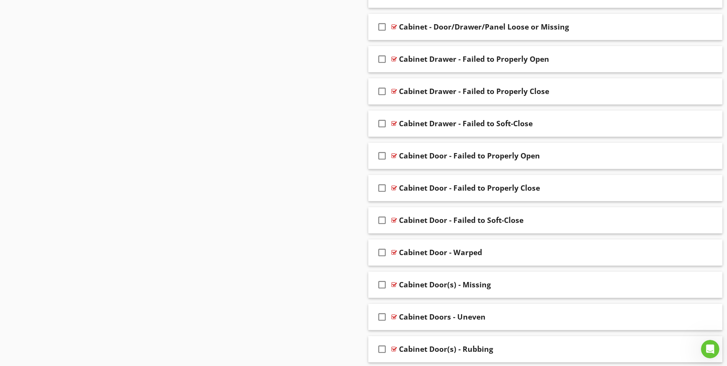
scroll to position [581, 0]
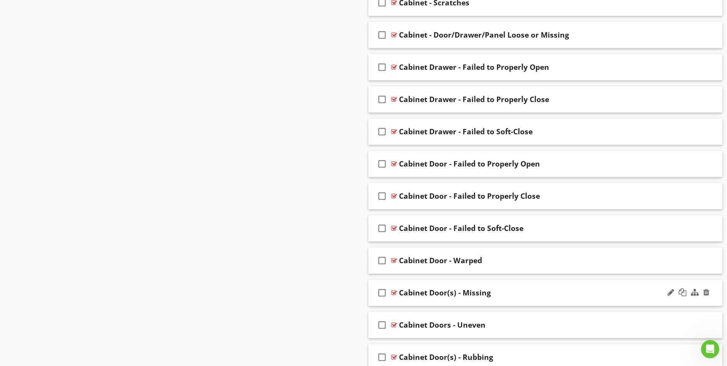
click at [395, 291] on div at bounding box center [394, 292] width 6 height 6
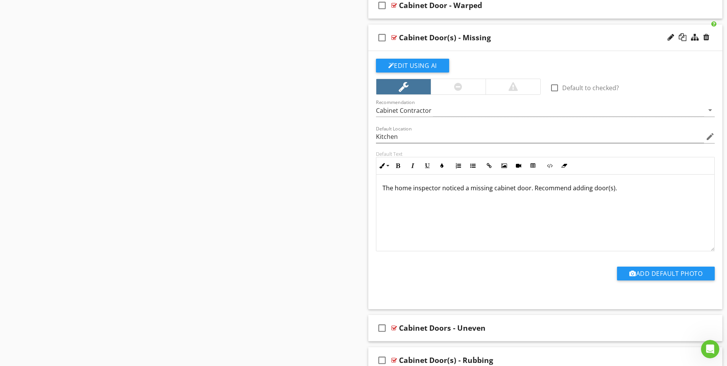
scroll to position [800, 0]
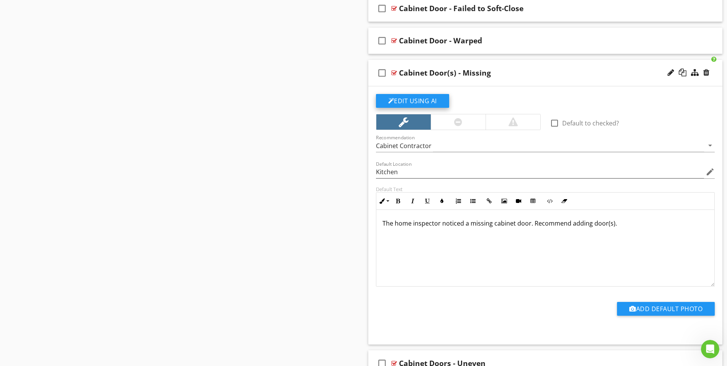
click at [420, 102] on button "Edit Using AI" at bounding box center [412, 101] width 73 height 14
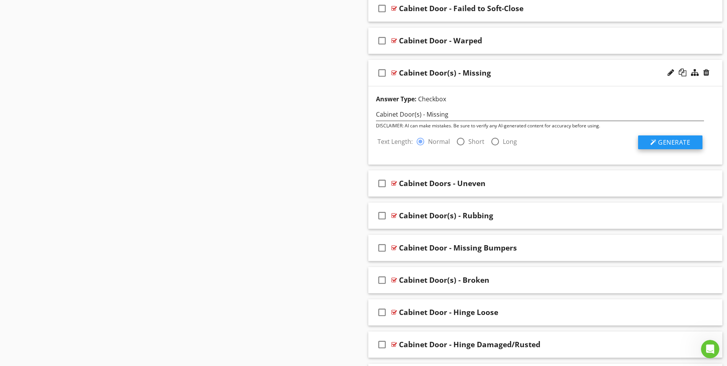
click at [659, 146] on span "Generate" at bounding box center [674, 142] width 32 height 8
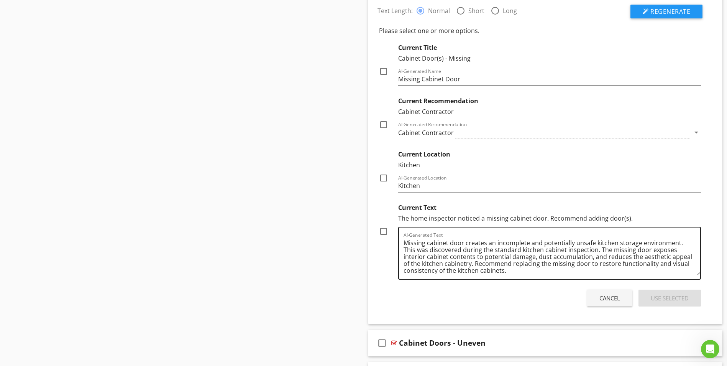
scroll to position [954, 0]
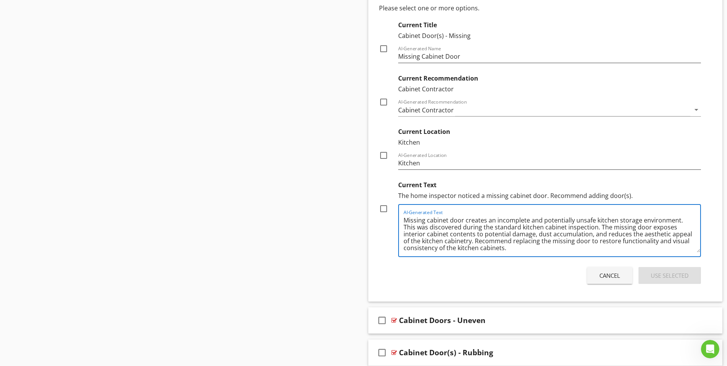
click at [548, 234] on textarea "Missing cabinet door creates an incomplete and potentially unsafe kitchen stora…" at bounding box center [552, 233] width 297 height 38
click at [520, 233] on textarea "Missing cabinet door creates an incomplete and potentially unsafe kitchen stora…" at bounding box center [552, 233] width 297 height 38
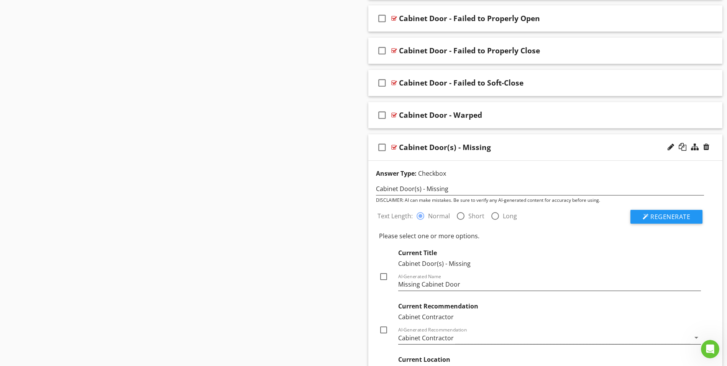
scroll to position [724, 0]
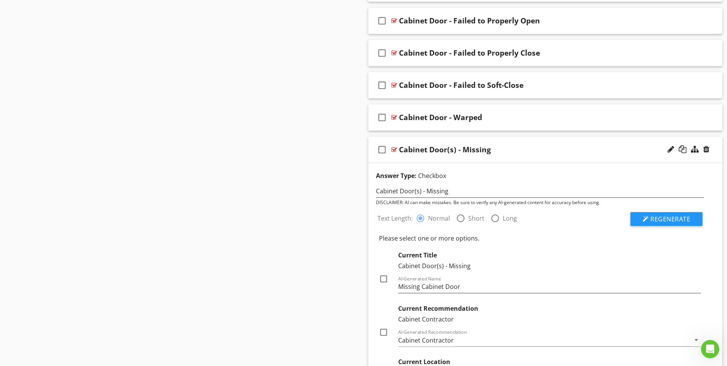
click at [394, 149] on div at bounding box center [394, 149] width 6 height 6
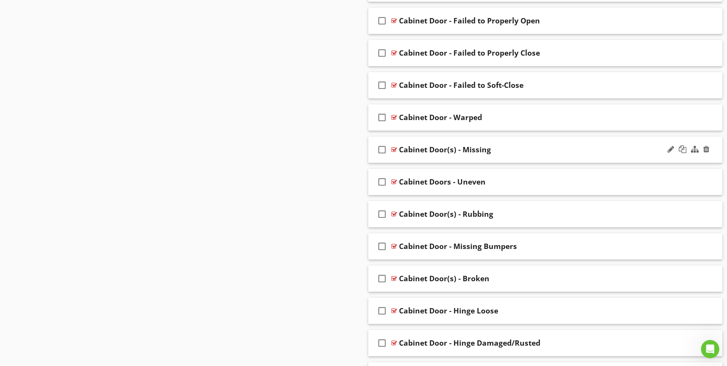
click at [394, 149] on div at bounding box center [394, 149] width 6 height 6
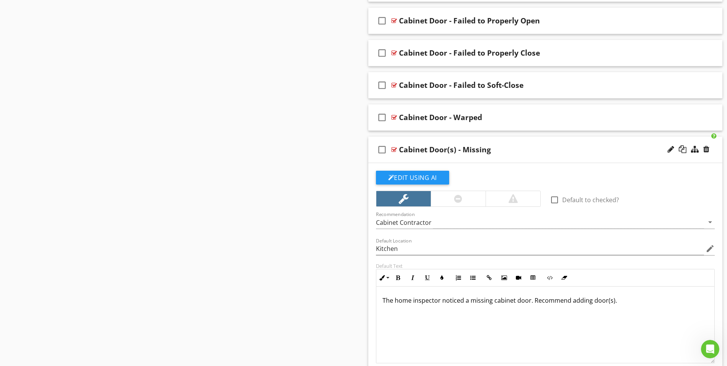
click at [532, 302] on p "The home inspector noticed a missing cabinet door. Recommend adding door(s)." at bounding box center [546, 300] width 326 height 9
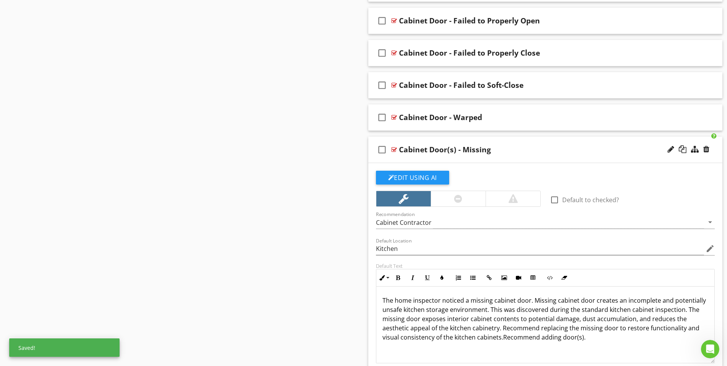
click at [574, 320] on p "The home inspector noticed a missing cabinet door. Missing cabinet door creates…" at bounding box center [546, 319] width 326 height 46
click at [565, 350] on div "The home inspector noticed a missing cabinet door. Missing cabinet door creates…" at bounding box center [545, 324] width 338 height 77
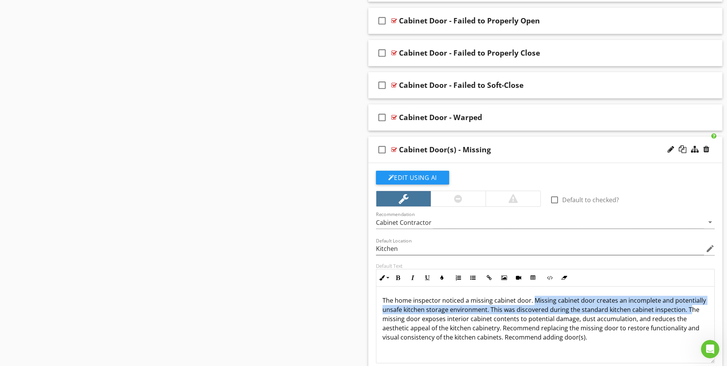
drag, startPoint x: 532, startPoint y: 299, endPoint x: 681, endPoint y: 308, distance: 149.3
click at [685, 309] on p "The home inspector noticed a missing cabinet door. Missing cabinet door creates…" at bounding box center [546, 319] width 326 height 46
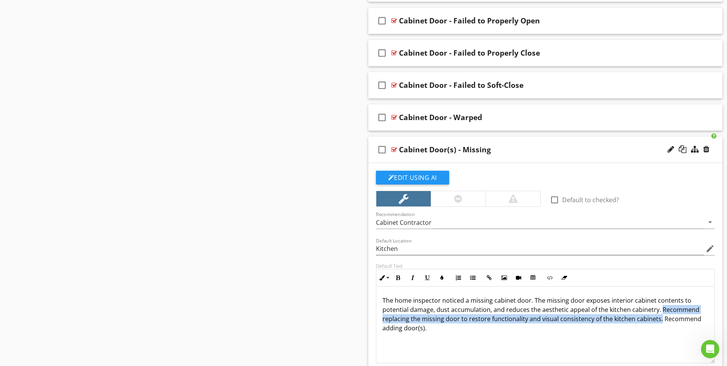
drag, startPoint x: 659, startPoint y: 309, endPoint x: 658, endPoint y: 316, distance: 7.3
click at [658, 316] on p "The home inspector noticed a missing cabinet door. The missing door exposes int…" at bounding box center [546, 314] width 326 height 37
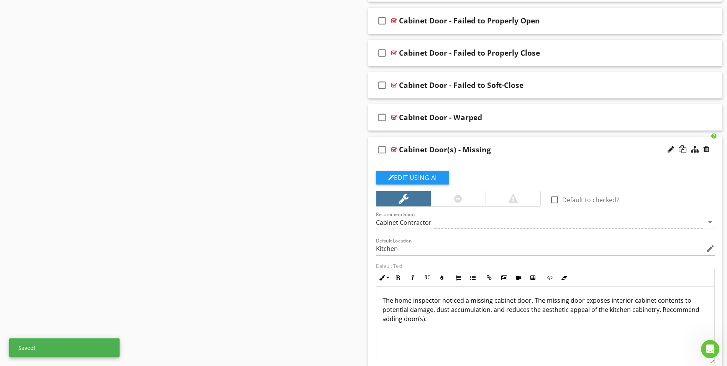
click at [435, 319] on p "The home inspector noticed a missing cabinet door. The missing door exposes int…" at bounding box center [546, 310] width 326 height 28
click at [529, 302] on p "The home inspector noticed a missing cabinet door. The missing door exposes int…" at bounding box center [546, 310] width 326 height 28
click at [588, 302] on p "The home inspector noticed a missing cabinet door(s). The missing door exposes …" at bounding box center [546, 310] width 326 height 28
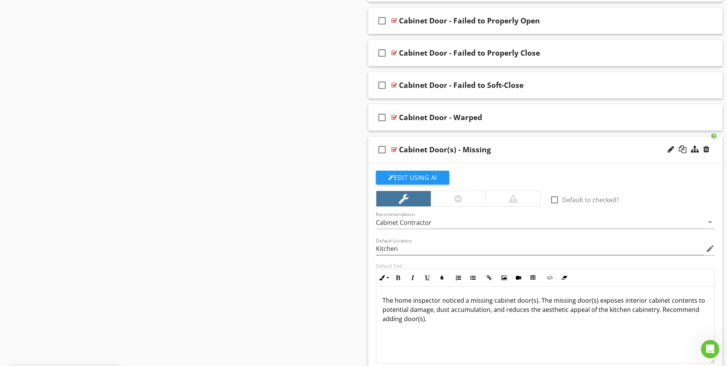
click at [479, 328] on div "The home inspector noticed a missing cabinet door(s). The missing door(s) expos…" at bounding box center [545, 324] width 338 height 77
click at [392, 149] on div at bounding box center [394, 149] width 6 height 6
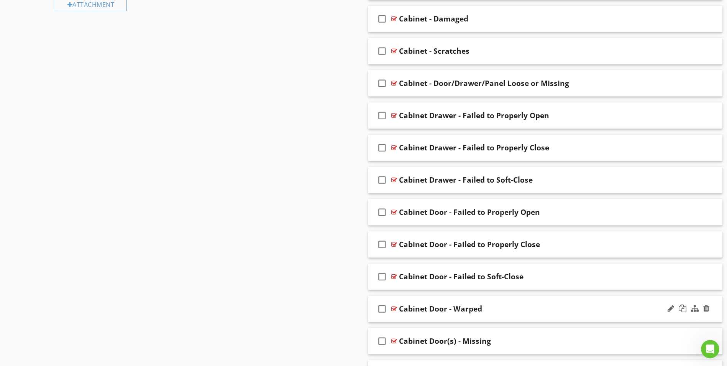
scroll to position [532, 0]
click at [393, 309] on div at bounding box center [394, 309] width 6 height 6
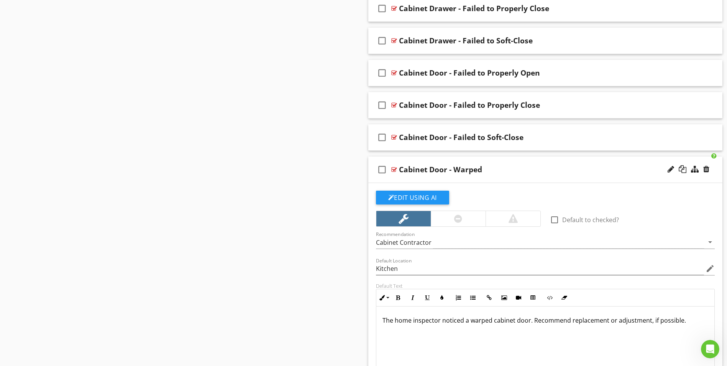
scroll to position [685, 0]
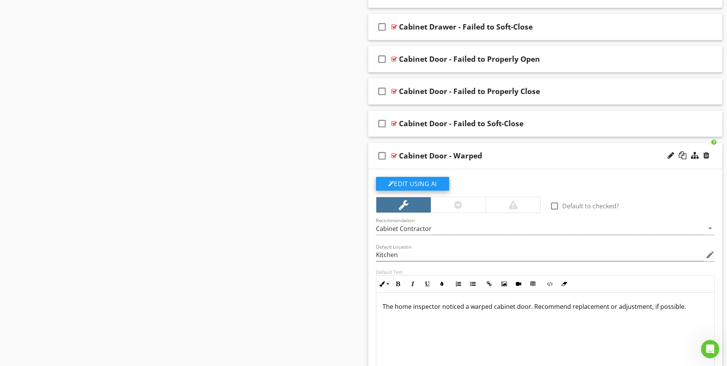
click at [422, 182] on button "Edit Using AI" at bounding box center [412, 184] width 73 height 14
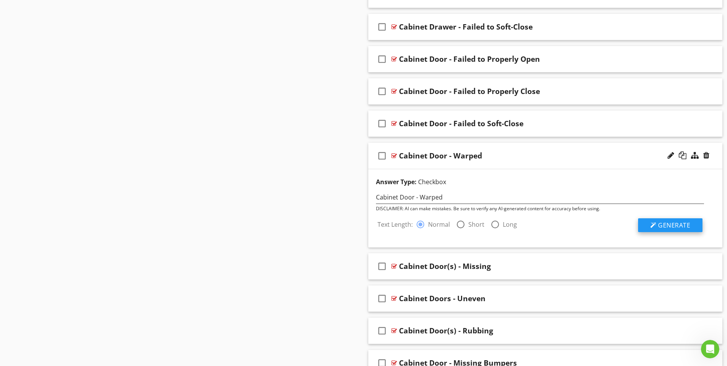
click at [668, 228] on span "Generate" at bounding box center [674, 225] width 32 height 8
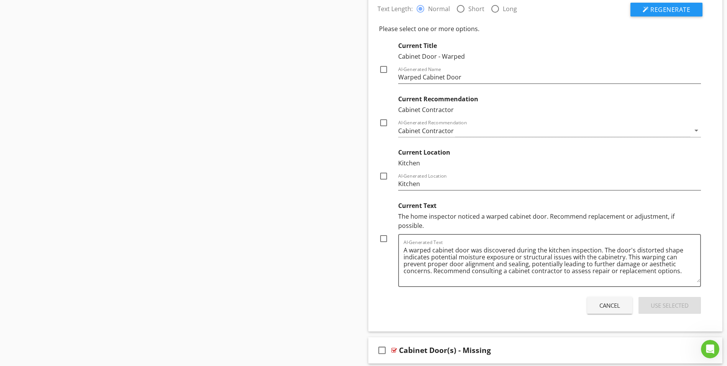
scroll to position [915, 0]
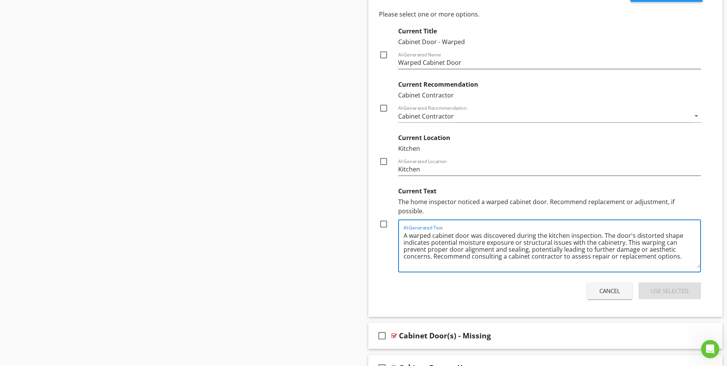
drag, startPoint x: 602, startPoint y: 227, endPoint x: 677, endPoint y: 248, distance: 78.5
click at [677, 248] on textarea "A warped cabinet door was discovered during the kitchen inspection. The door's …" at bounding box center [552, 248] width 297 height 38
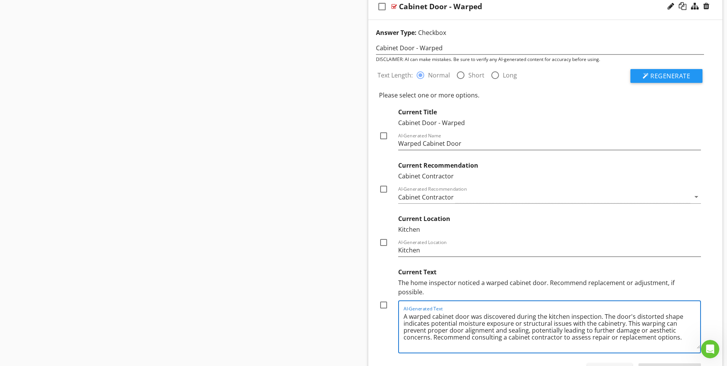
scroll to position [800, 0]
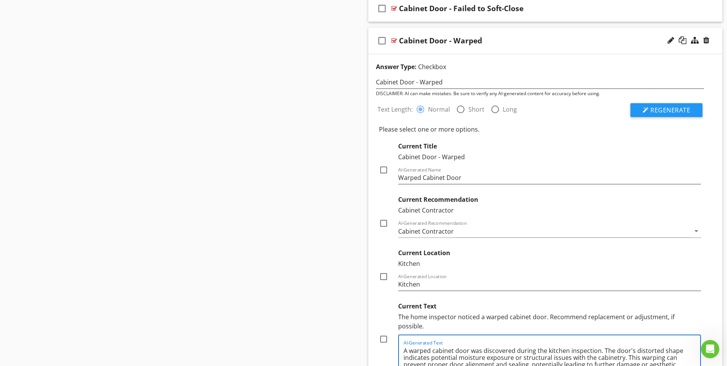
click at [394, 42] on div at bounding box center [394, 41] width 6 height 6
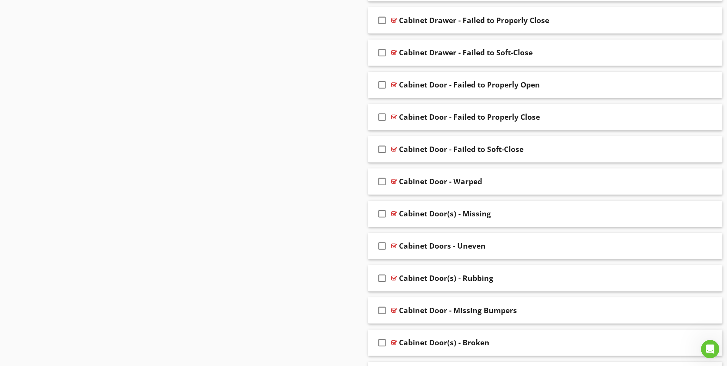
scroll to position [657, 0]
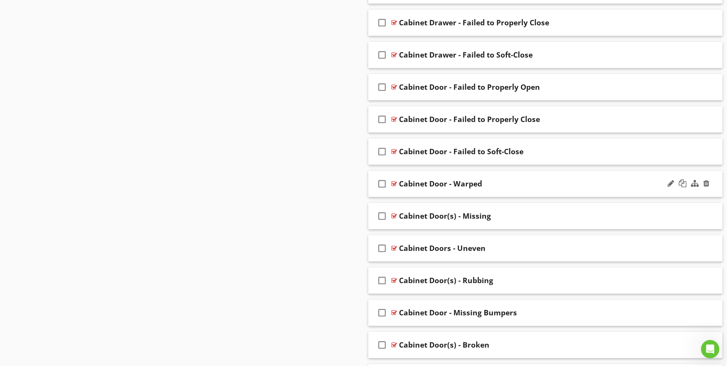
click at [392, 184] on div at bounding box center [394, 184] width 6 height 6
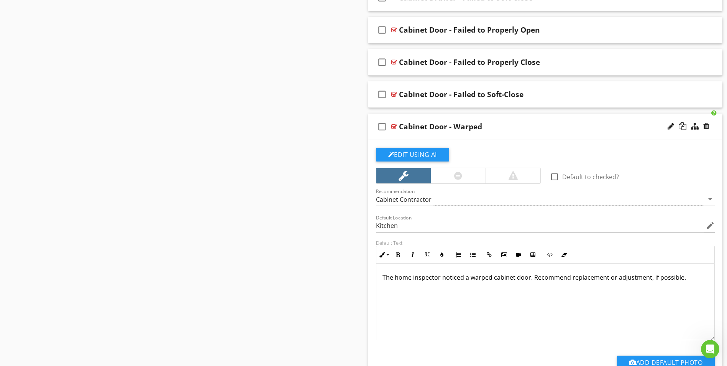
scroll to position [734, 0]
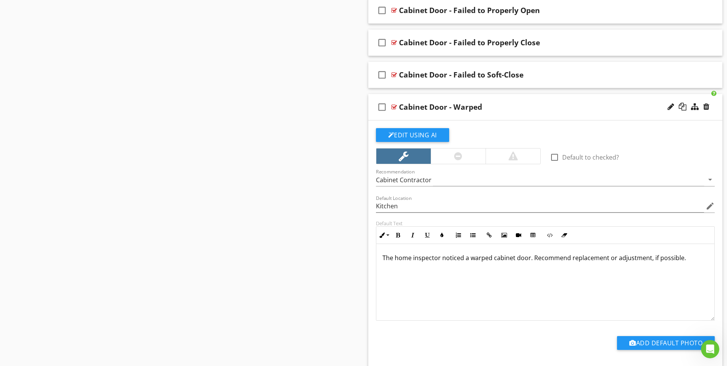
click at [532, 258] on p "The home inspector noticed a warped cabinet door. Recommend replacement or adju…" at bounding box center [546, 257] width 326 height 9
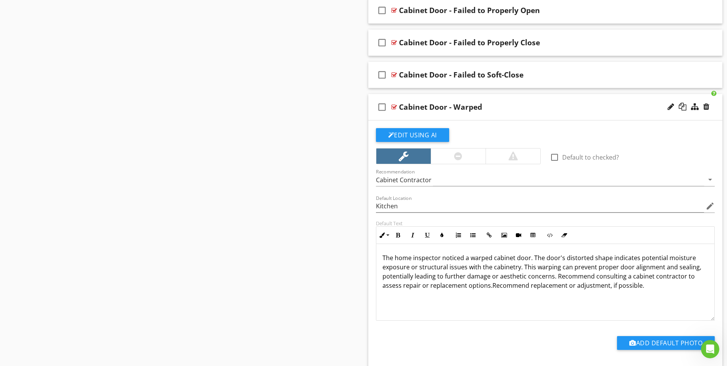
click at [532, 258] on p "The home inspector noticed a warped cabinet door. The door's distorted shape in…" at bounding box center [546, 271] width 326 height 37
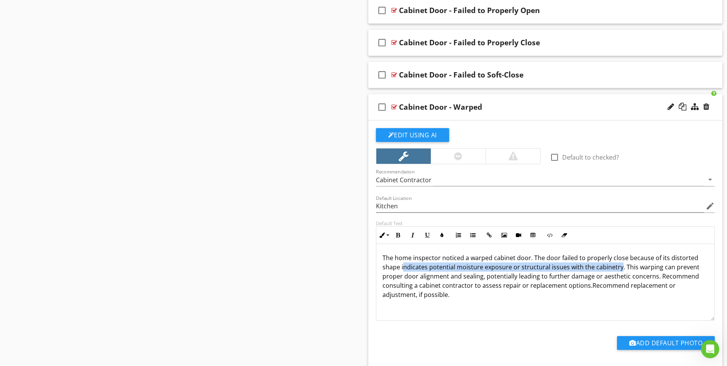
drag, startPoint x: 402, startPoint y: 268, endPoint x: 618, endPoint y: 264, distance: 216.2
click at [618, 264] on p "The home inspector noticed a warped cabinet door. The door failed to properly c…" at bounding box center [546, 276] width 326 height 46
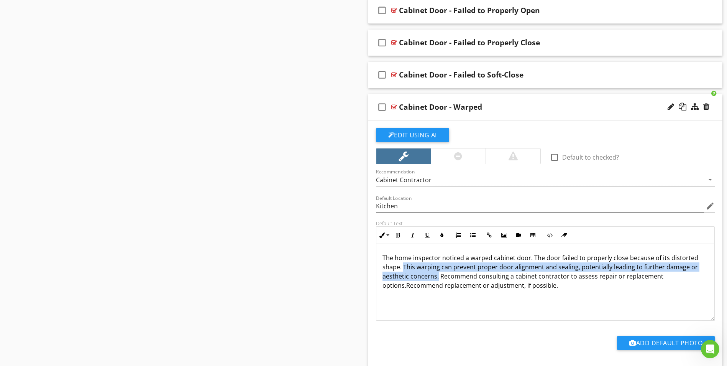
drag, startPoint x: 404, startPoint y: 266, endPoint x: 437, endPoint y: 277, distance: 34.8
click at [437, 277] on p "The home inspector noticed a warped cabinet door. The door failed to properly c…" at bounding box center [546, 271] width 326 height 37
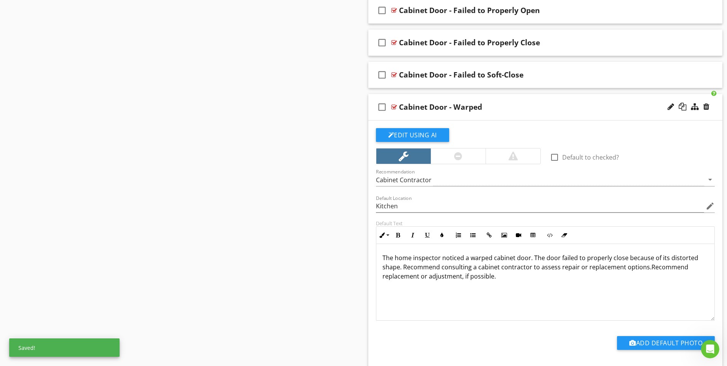
click at [540, 268] on p "The home inspector noticed a warped cabinet door. The door failed to properly c…" at bounding box center [546, 267] width 326 height 28
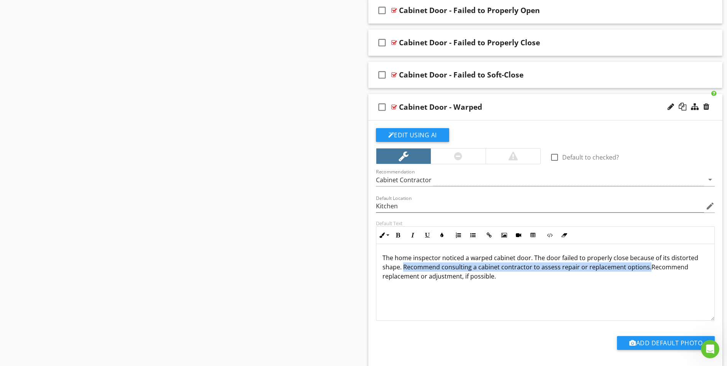
drag, startPoint x: 404, startPoint y: 267, endPoint x: 646, endPoint y: 266, distance: 241.9
click at [646, 266] on p "The home inspector noticed a warped cabinet door. The door failed to properly c…" at bounding box center [546, 267] width 326 height 28
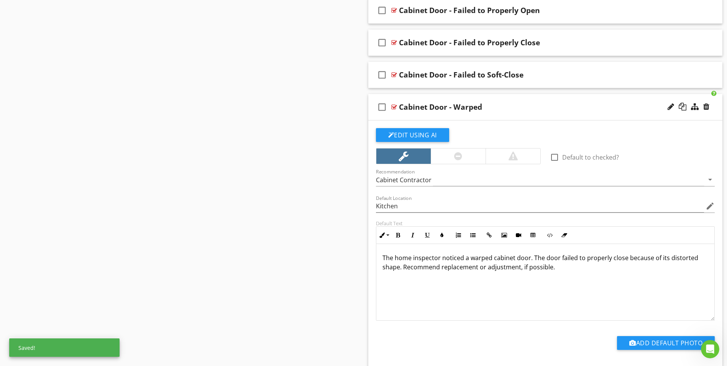
click at [560, 283] on div "The home inspector noticed a warped cabinet door. The door failed to properly c…" at bounding box center [545, 282] width 338 height 77
click at [394, 107] on div at bounding box center [394, 107] width 6 height 6
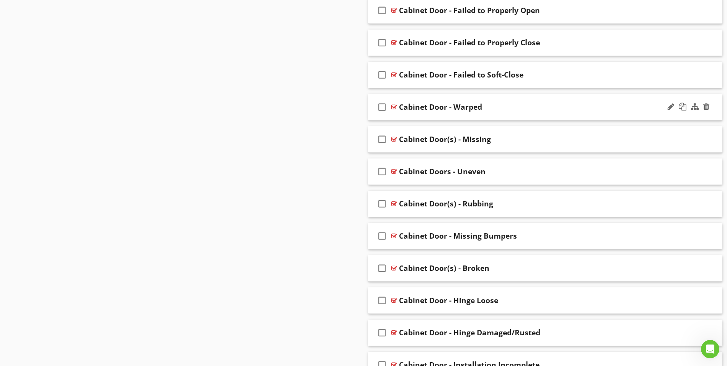
click at [393, 105] on div at bounding box center [394, 107] width 6 height 6
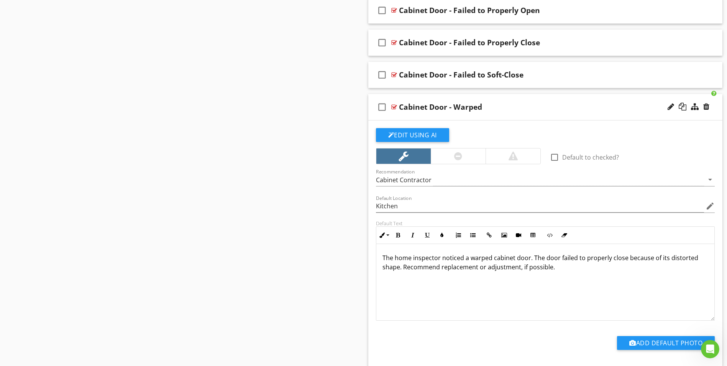
click at [527, 269] on p "The home inspector noticed a warped cabinet door. The door failed to properly c…" at bounding box center [546, 262] width 326 height 18
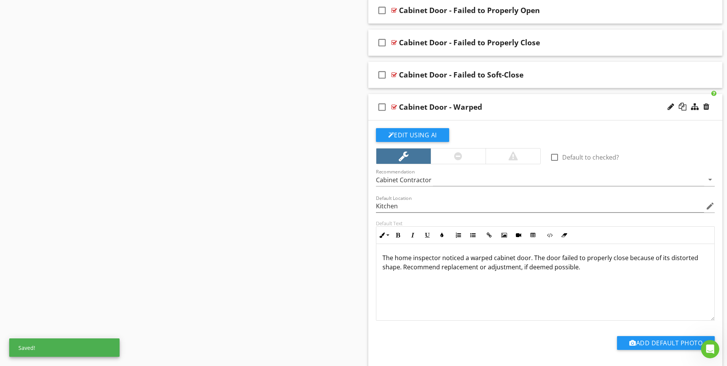
click at [392, 108] on div at bounding box center [394, 107] width 6 height 6
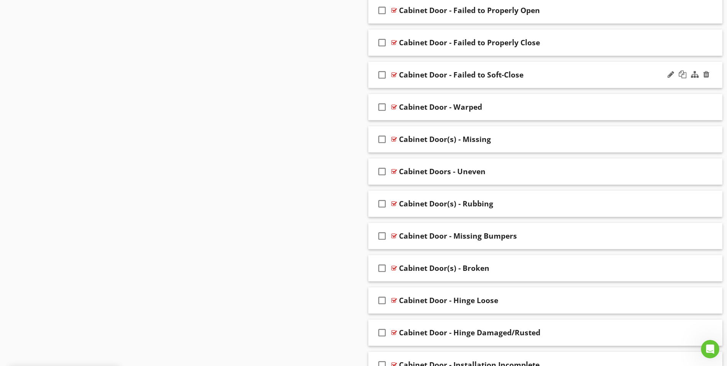
click at [394, 74] on div at bounding box center [394, 75] width 6 height 6
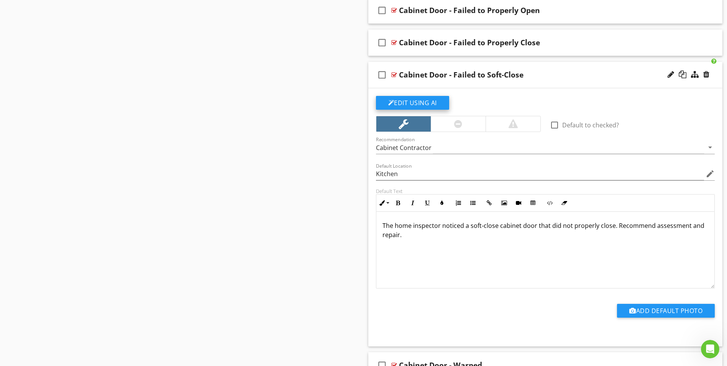
click at [419, 102] on button "Edit Using AI" at bounding box center [412, 103] width 73 height 14
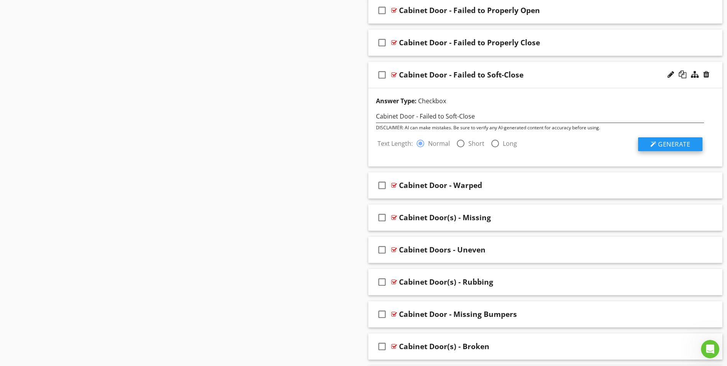
click at [661, 145] on span "Generate" at bounding box center [674, 144] width 32 height 8
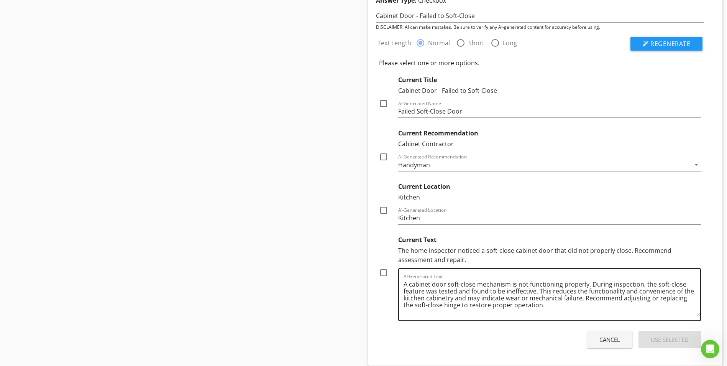
scroll to position [849, 0]
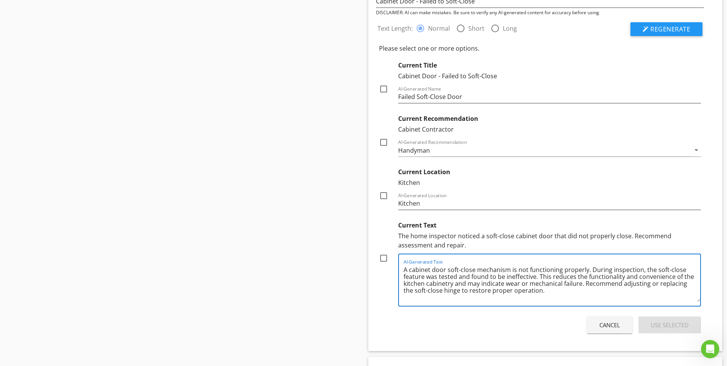
click at [510, 283] on textarea "A cabinet door soft-close mechanism is not functioning properly. During inspect…" at bounding box center [552, 282] width 297 height 38
click at [482, 274] on textarea "A cabinet door soft-close mechanism is not functioning properly. During inspect…" at bounding box center [552, 282] width 297 height 38
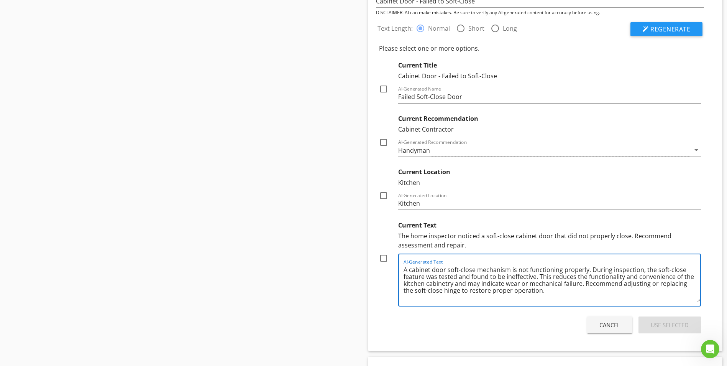
click at [482, 274] on textarea "A cabinet door soft-close mechanism is not functioning properly. During inspect…" at bounding box center [552, 282] width 297 height 38
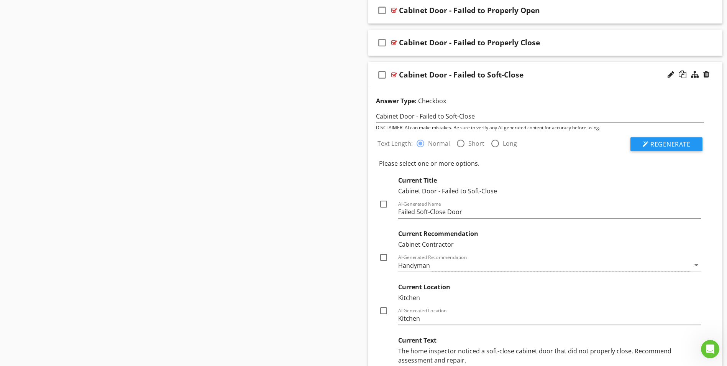
scroll to position [619, 0]
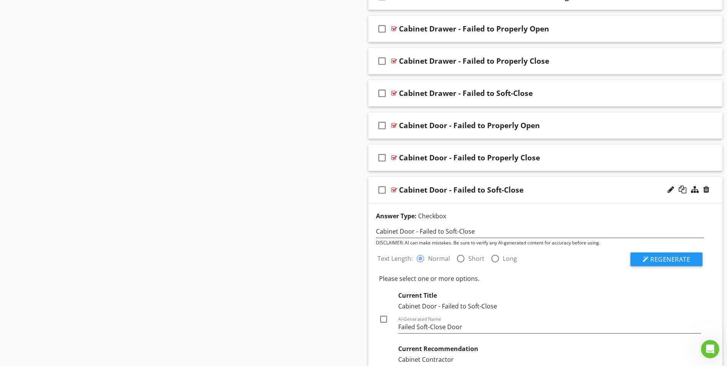
click at [391, 190] on div at bounding box center [394, 190] width 6 height 6
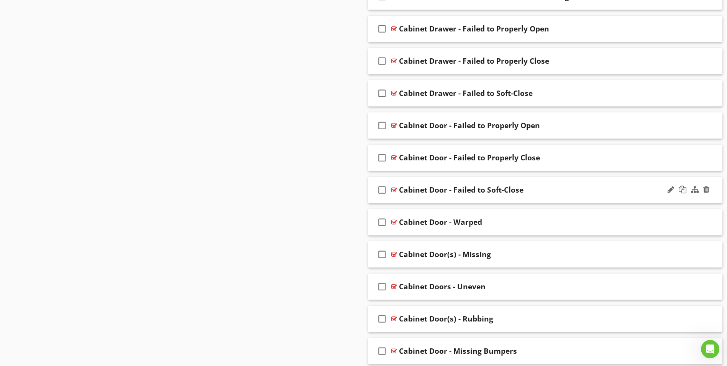
click at [394, 190] on div at bounding box center [394, 190] width 6 height 6
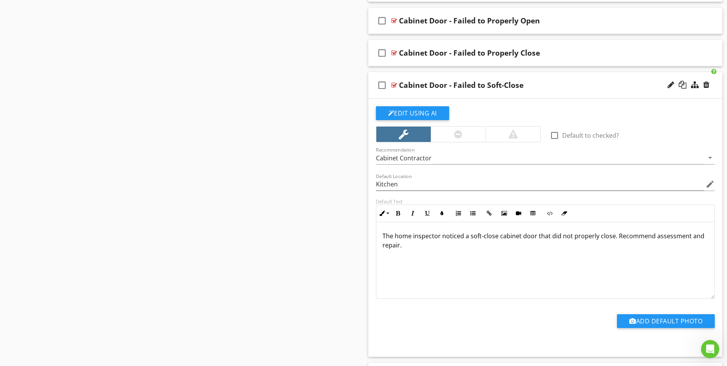
scroll to position [734, 0]
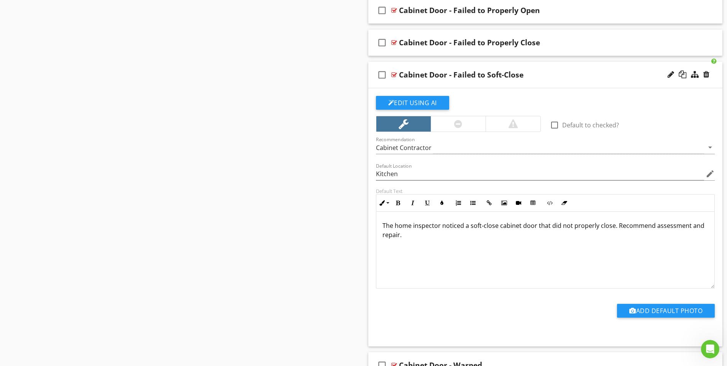
click at [615, 226] on p "The home inspector noticed a soft-close cabinet door that did not properly clos…" at bounding box center [546, 230] width 326 height 18
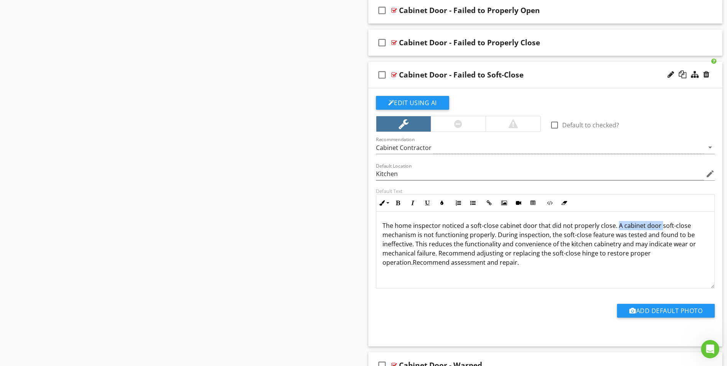
drag, startPoint x: 616, startPoint y: 226, endPoint x: 657, endPoint y: 225, distance: 41.0
click at [657, 225] on p "The home inspector noticed a soft-close cabinet door that did not properly clos…" at bounding box center [546, 244] width 326 height 46
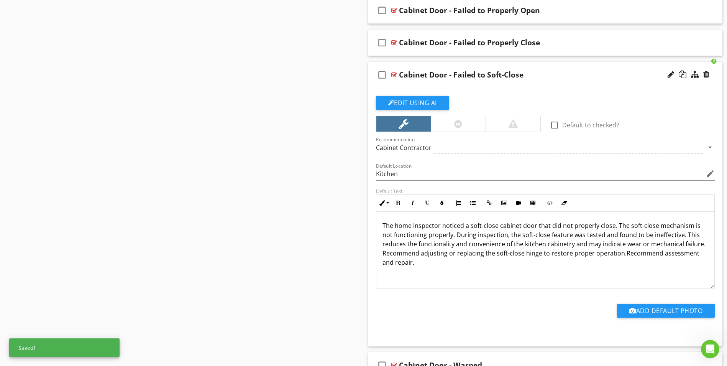
click at [692, 226] on p "The home inspector noticed a soft-close cabinet door that did not properly clos…" at bounding box center [546, 244] width 326 height 46
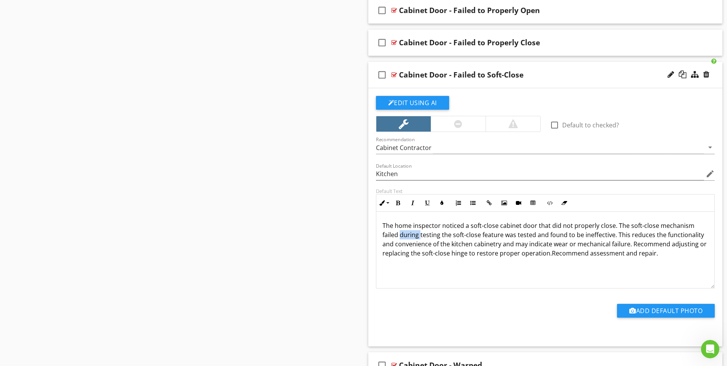
drag, startPoint x: 401, startPoint y: 234, endPoint x: 421, endPoint y: 233, distance: 19.6
click at [421, 233] on p "The home inspector noticed a soft-close cabinet door that did not properly clos…" at bounding box center [546, 239] width 326 height 37
drag, startPoint x: 377, startPoint y: 234, endPoint x: 502, endPoint y: 235, distance: 124.6
click at [502, 235] on div "The home inspector noticed a soft-close cabinet door that did not properly clos…" at bounding box center [545, 250] width 338 height 77
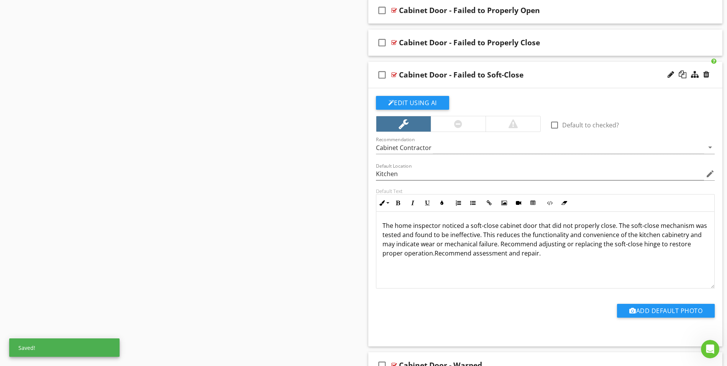
click at [413, 245] on p "The home inspector noticed a soft-close cabinet door that did not properly clos…" at bounding box center [546, 239] width 326 height 37
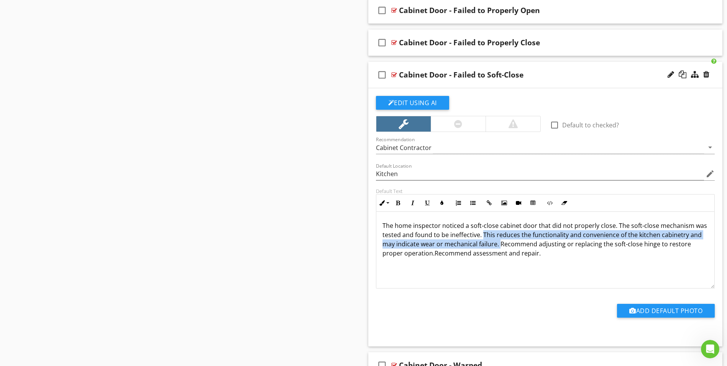
drag, startPoint x: 483, startPoint y: 234, endPoint x: 499, endPoint y: 243, distance: 18.5
click at [499, 243] on p "The home inspector noticed a soft-close cabinet door that did not properly clos…" at bounding box center [546, 239] width 326 height 37
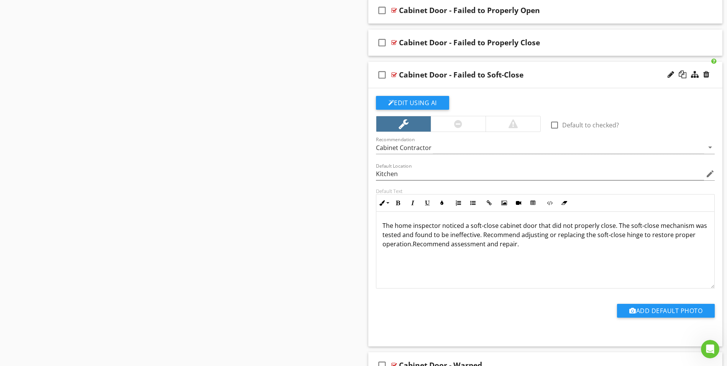
click at [519, 236] on p "The home inspector noticed a soft-close cabinet door that did not properly clos…" at bounding box center [546, 235] width 326 height 28
click at [576, 255] on div "The home inspector noticed a soft-close cabinet door that did not properly clos…" at bounding box center [545, 250] width 338 height 77
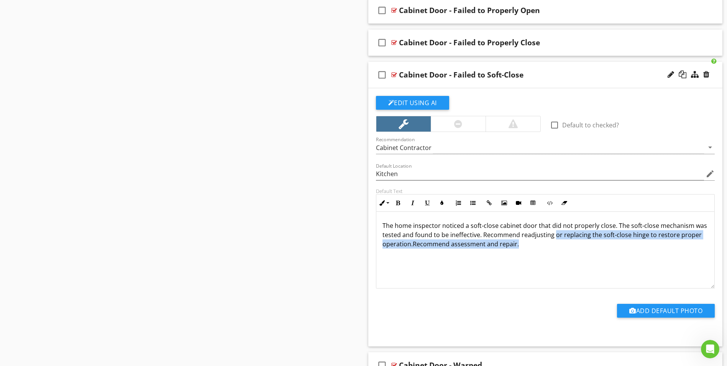
drag, startPoint x: 554, startPoint y: 235, endPoint x: 558, endPoint y: 240, distance: 6.6
click at [558, 240] on p "The home inspector noticed a soft-close cabinet door that did not properly clos…" at bounding box center [546, 235] width 326 height 28
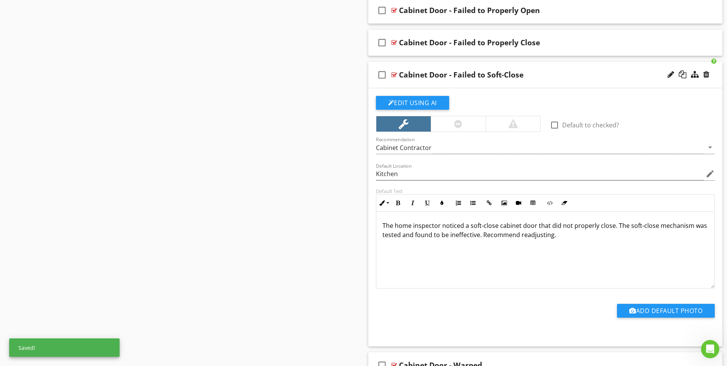
click at [530, 259] on div "The home inspector noticed a soft-close cabinet door that did not properly clos…" at bounding box center [545, 250] width 338 height 77
click at [539, 235] on p "The home inspector noticed a soft-close cabinet door that did not properly clos…" at bounding box center [546, 230] width 326 height 18
click at [526, 236] on p "The home inspector noticed a soft-close cabinet door that did not properly clos…" at bounding box center [546, 230] width 326 height 18
click at [541, 236] on p "The home inspector noticed a soft-close cabinet door that did not properly clos…" at bounding box center [546, 230] width 326 height 18
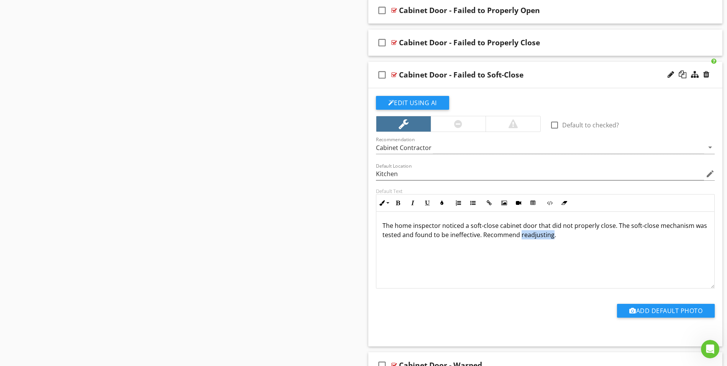
click at [541, 236] on p "The home inspector noticed a soft-close cabinet door that did not properly clos…" at bounding box center [546, 230] width 326 height 18
click at [572, 237] on p "The home inspector noticed a soft-close cabinet door that did not properly clos…" at bounding box center [546, 230] width 326 height 18
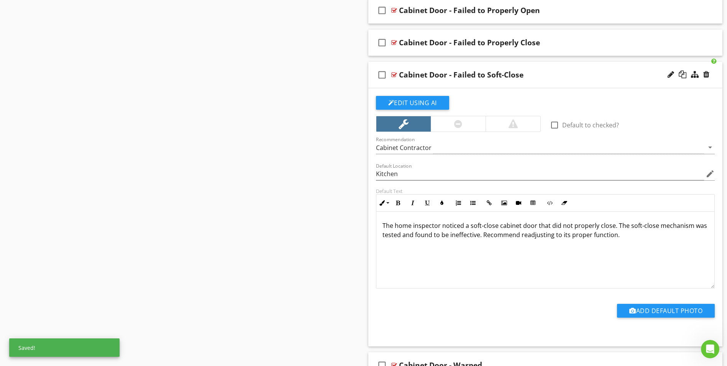
click at [507, 246] on div "The home inspector noticed a soft-close cabinet door that did not properly clos…" at bounding box center [545, 250] width 338 height 77
click at [553, 236] on p "The home inspector noticed a soft-close cabinet door that did not properly clos…" at bounding box center [546, 230] width 326 height 18
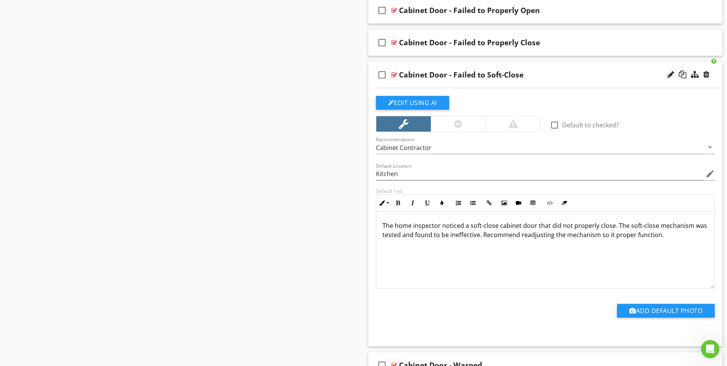
click at [632, 235] on p "The home inspector noticed a soft-close cabinet door that did not properly clos…" at bounding box center [546, 230] width 326 height 18
click at [662, 235] on p "The home inspector noticed a soft-close cabinet door that did not properly clos…" at bounding box center [546, 230] width 326 height 18
click at [395, 74] on div at bounding box center [394, 75] width 6 height 6
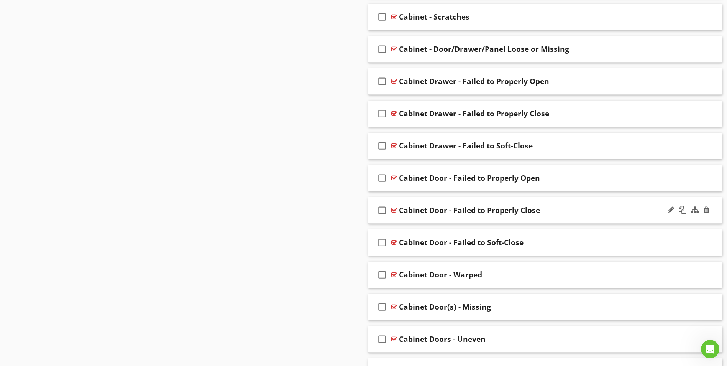
scroll to position [542, 0]
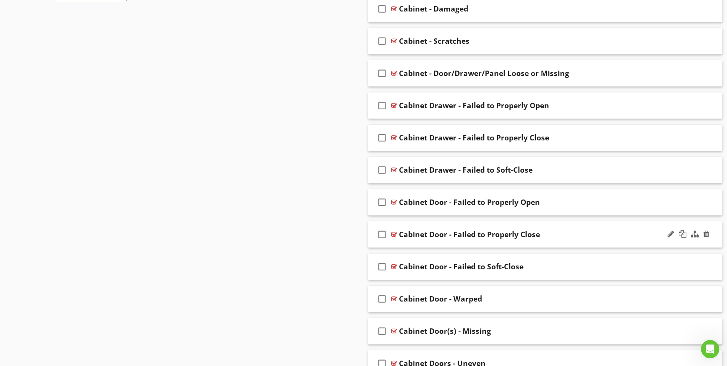
click at [393, 234] on div at bounding box center [394, 234] width 6 height 6
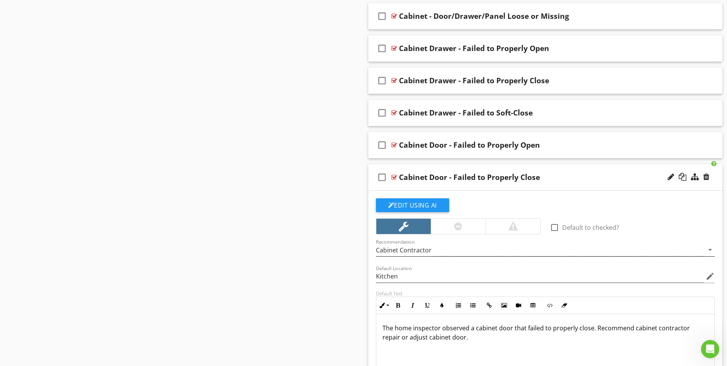
scroll to position [657, 0]
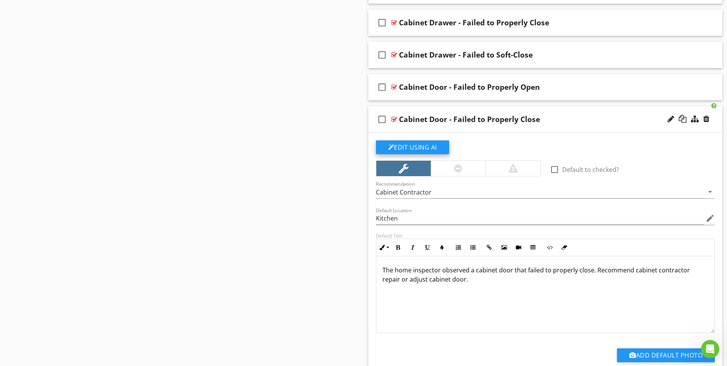
click at [419, 144] on button "Edit Using AI" at bounding box center [412, 147] width 73 height 14
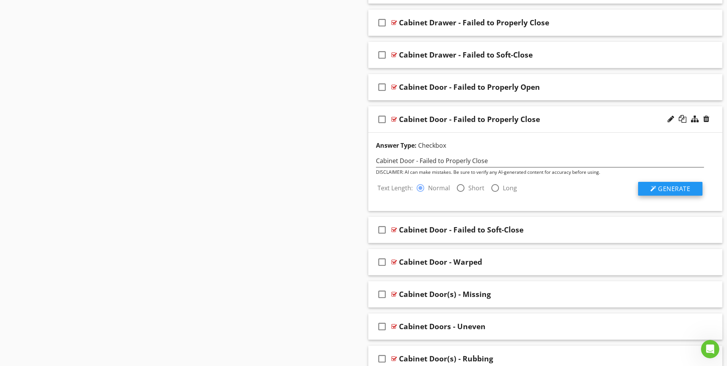
click at [666, 192] on span "Generate" at bounding box center [674, 188] width 32 height 8
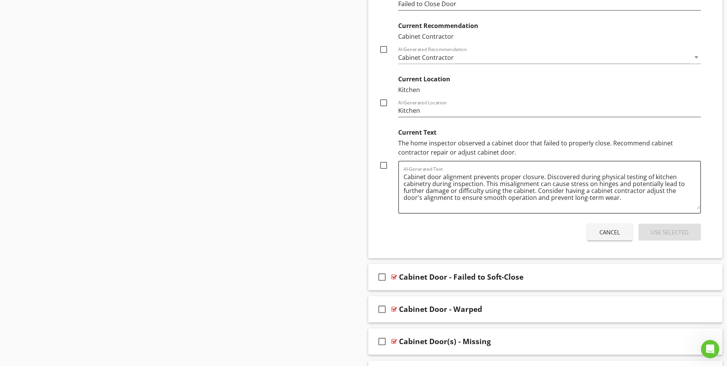
scroll to position [926, 0]
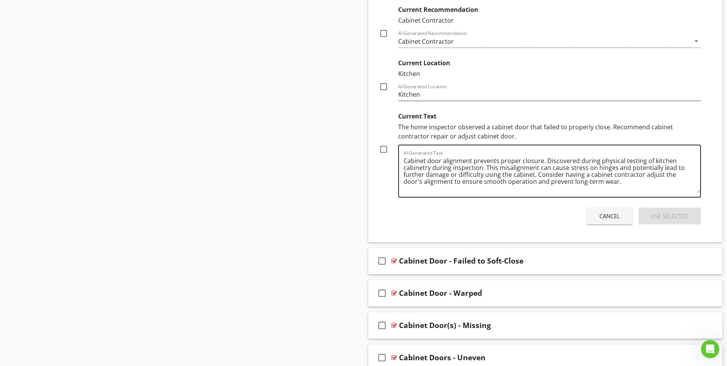
click at [476, 173] on textarea "Cabinet door alignment prevents proper closure. Discovered during physical test…" at bounding box center [552, 173] width 297 height 38
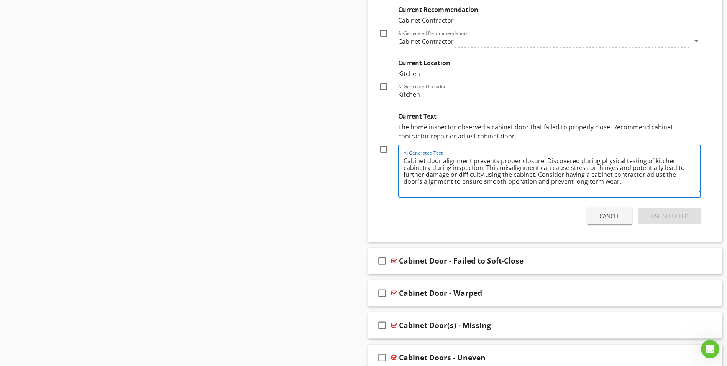
click at [476, 173] on textarea "Cabinet door alignment prevents proper closure. Discovered during physical test…" at bounding box center [552, 173] width 297 height 38
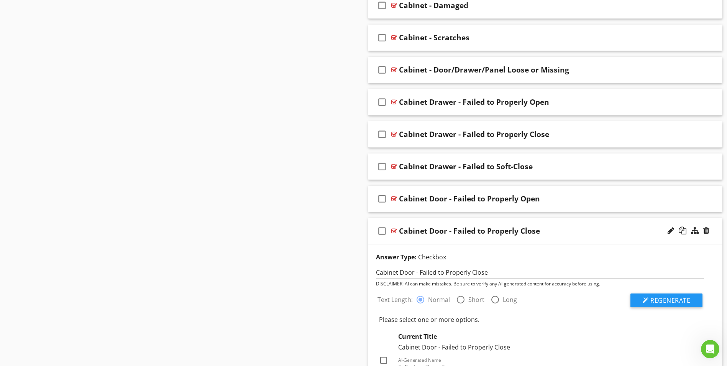
scroll to position [542, 0]
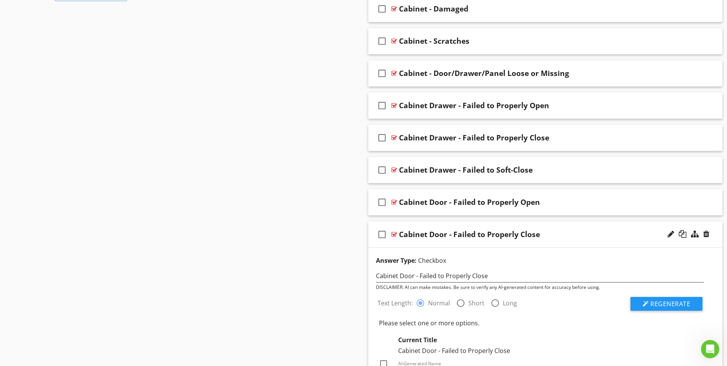
click at [395, 233] on div at bounding box center [394, 234] width 6 height 6
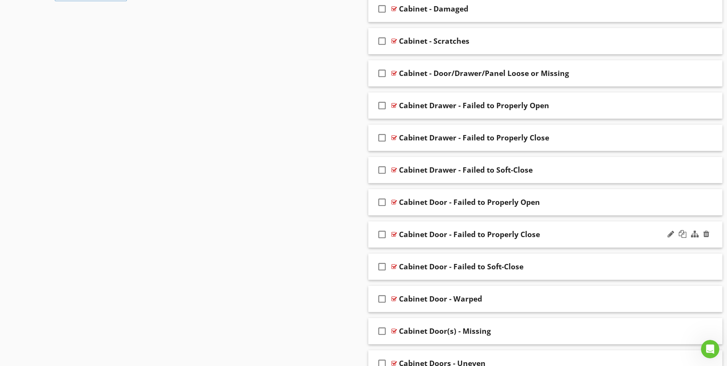
click at [395, 233] on div at bounding box center [394, 234] width 6 height 6
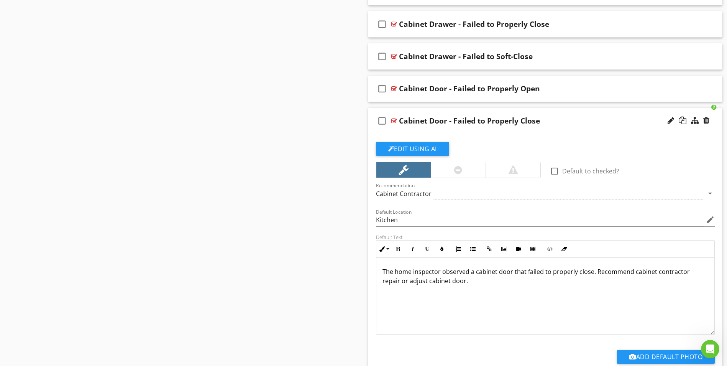
scroll to position [657, 0]
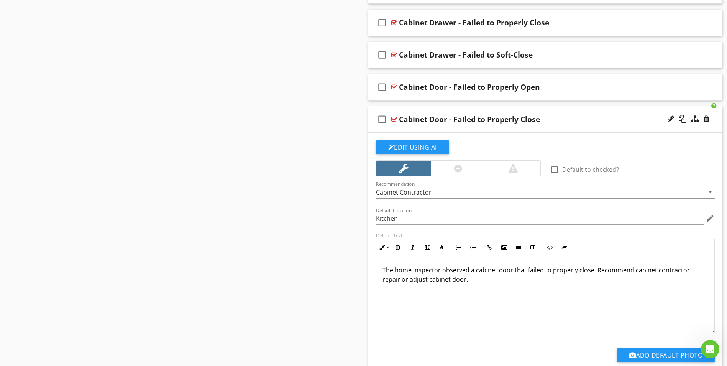
click at [593, 270] on p "The home inspector observed a cabinet door that failed to properly close. Recom…" at bounding box center [546, 274] width 326 height 18
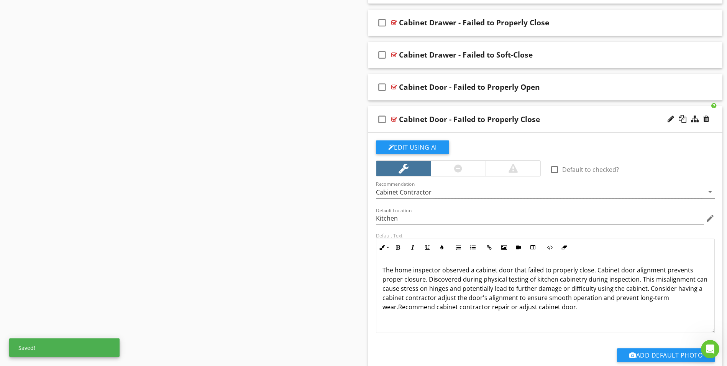
click at [496, 269] on p "The home inspector observed a cabinet door that failed to properly close. Cabin…" at bounding box center [546, 288] width 326 height 46
click at [576, 270] on p "The home inspector observed a cabinet door that failed to properly close. Cabin…" at bounding box center [546, 288] width 326 height 46
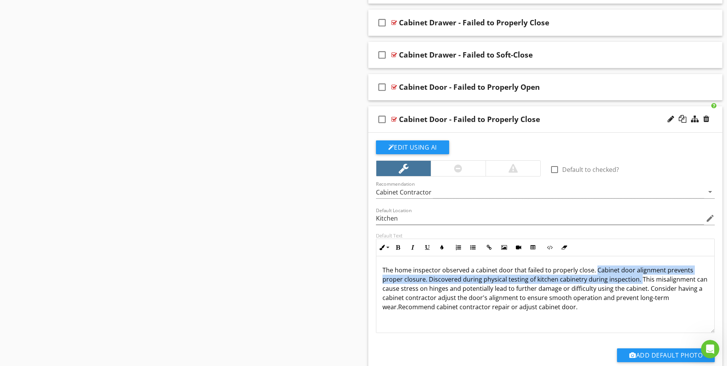
drag, startPoint x: 593, startPoint y: 269, endPoint x: 637, endPoint y: 279, distance: 44.8
click at [637, 279] on p "The home inspector observed a cabinet door that failed to properly close. Cabin…" at bounding box center [546, 288] width 326 height 46
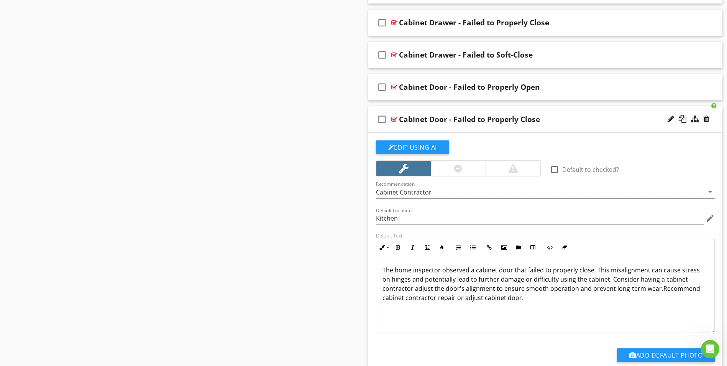
click at [607, 271] on p "The home inspector observed a cabinet door that failed to properly close. This …" at bounding box center [546, 283] width 326 height 37
click at [480, 271] on p "The home inspector observed a cabinet door that failed to properly close. This …" at bounding box center [546, 283] width 326 height 37
click at [589, 271] on p "The home inspector observed a cabinet door that failed to properly close. This …" at bounding box center [546, 283] width 326 height 37
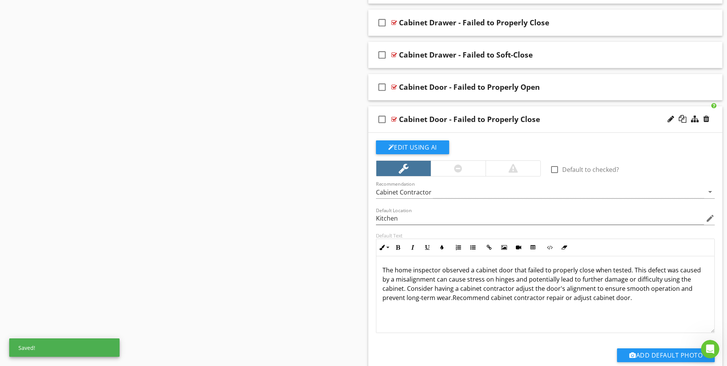
click at [573, 284] on p "The home inspector observed a cabinet door that failed to properly close when t…" at bounding box center [546, 283] width 326 height 37
click at [553, 289] on p "The home inspector observed a cabinet door that failed to properly close when t…" at bounding box center [546, 283] width 326 height 37
click at [397, 281] on p "The home inspector observed a cabinet door that failed to properly close when t…" at bounding box center [546, 283] width 326 height 37
click at [635, 271] on p "The home inspector observed a cabinet door that failed to properly close when t…" at bounding box center [546, 283] width 326 height 37
click at [396, 281] on p "The home inspector observed a cabinet door that failed to properly close when t…" at bounding box center [546, 283] width 326 height 37
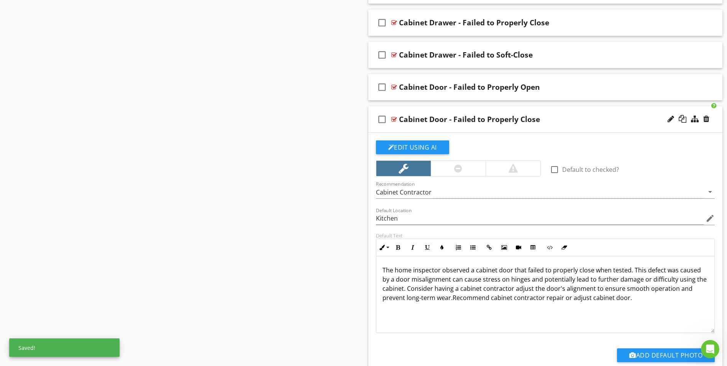
click at [452, 280] on p "The home inspector observed a cabinet door that failed to properly close when t…" at bounding box center [546, 283] width 326 height 37
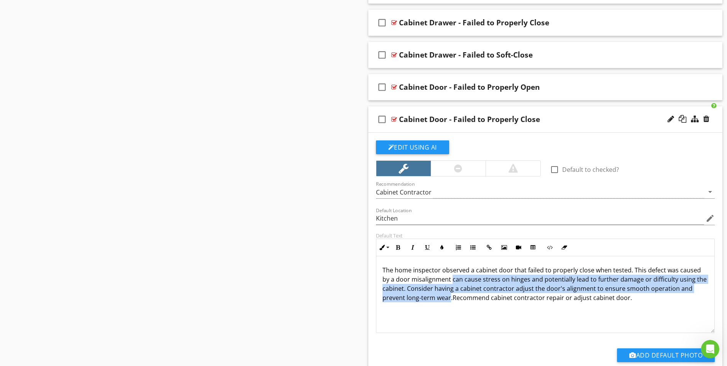
drag, startPoint x: 452, startPoint y: 280, endPoint x: 449, endPoint y: 299, distance: 18.6
click at [449, 299] on p "The home inspector observed a cabinet door that failed to properly close when t…" at bounding box center [546, 283] width 326 height 37
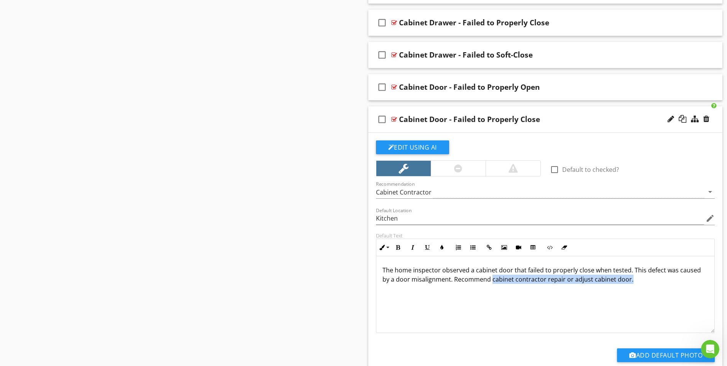
drag, startPoint x: 490, startPoint y: 281, endPoint x: 628, endPoint y: 283, distance: 138.0
click at [628, 283] on p "The home inspector observed a cabinet door that failed to properly close when t…" at bounding box center [546, 274] width 326 height 18
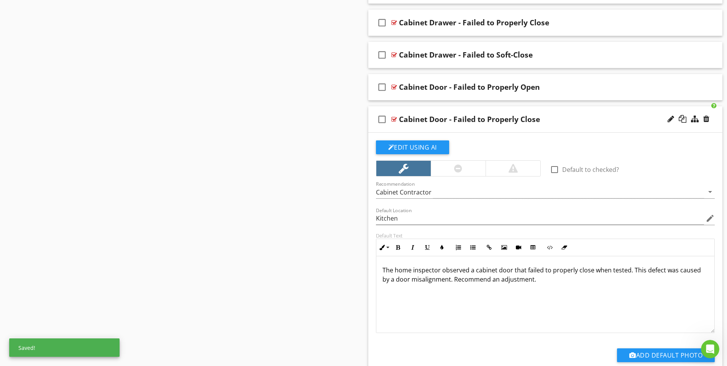
click at [504, 285] on div "The home inspector observed a cabinet door that failed to properly close when t…" at bounding box center [545, 294] width 338 height 77
click at [498, 281] on p "The home inspector observed a cabinet door that failed to properly close when t…" at bounding box center [546, 274] width 326 height 18
click at [545, 283] on p "The home inspector observed a cabinet door that failed to properly close when t…" at bounding box center [546, 274] width 326 height 18
click at [491, 279] on p "The home inspector observed a cabinet door that failed to properly close when t…" at bounding box center [546, 274] width 326 height 18
click at [543, 283] on p "The home inspector observed a cabinet door that failed to properly close when t…" at bounding box center [546, 274] width 326 height 18
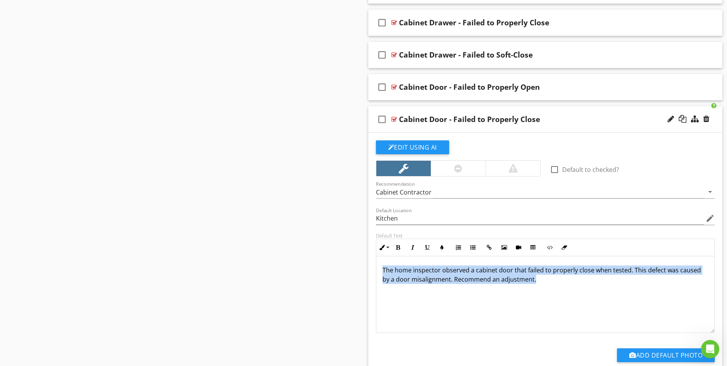
drag, startPoint x: 537, startPoint y: 281, endPoint x: 379, endPoint y: 269, distance: 158.4
click at [379, 269] on div "The home inspector observed a cabinet door that failed to properly close when t…" at bounding box center [545, 294] width 338 height 77
click at [552, 288] on div "The home inspector observed a cabinet door that failed to properly close when t…" at bounding box center [545, 294] width 338 height 77
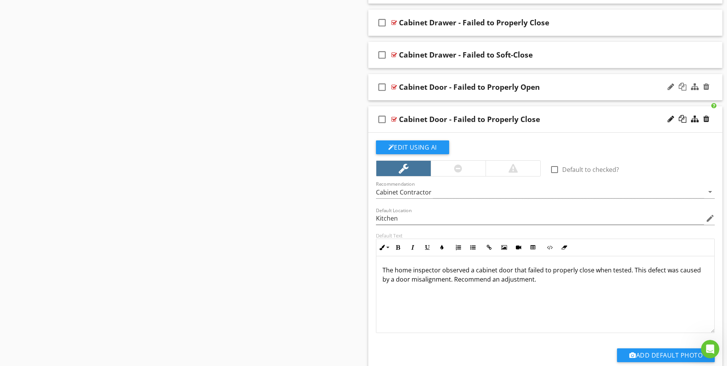
click at [392, 87] on div at bounding box center [394, 87] width 6 height 6
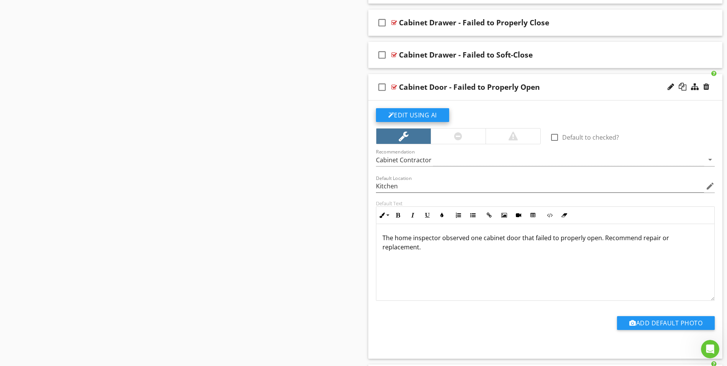
click at [418, 112] on button "Edit Using AI" at bounding box center [412, 115] width 73 height 14
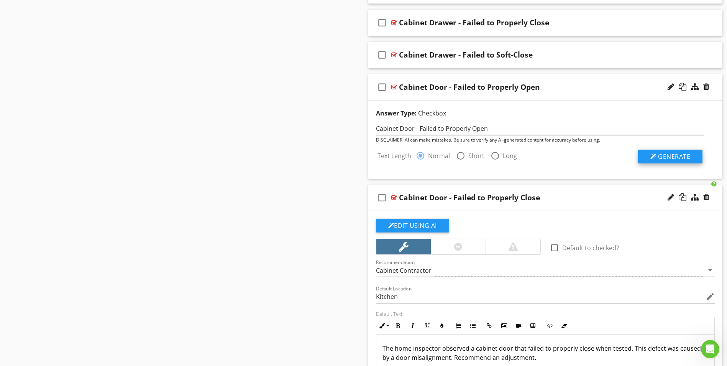
click at [660, 156] on span "Generate" at bounding box center [674, 156] width 32 height 8
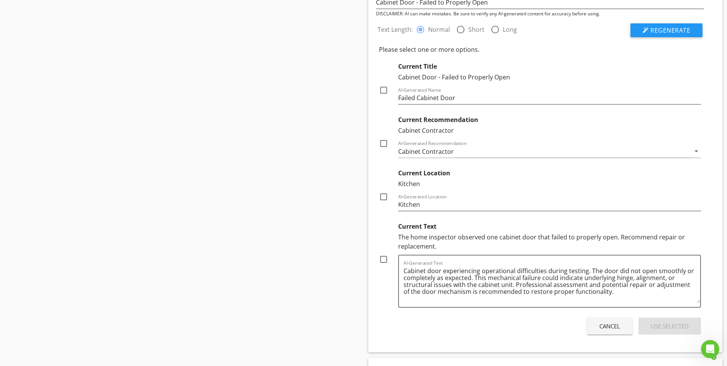
scroll to position [811, 0]
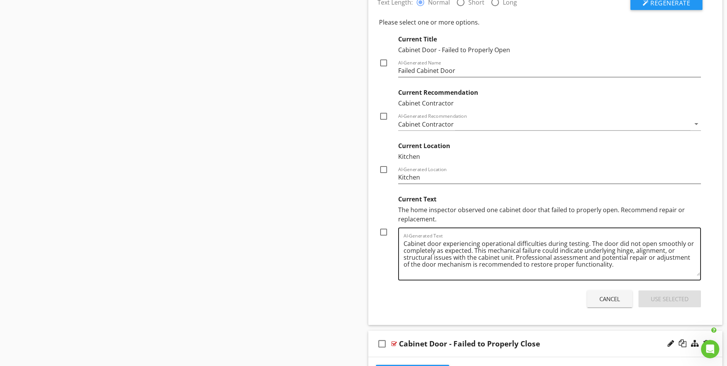
click at [602, 251] on textarea "Cabinet door experiencing operational difficulties during testing. The door did…" at bounding box center [552, 256] width 297 height 38
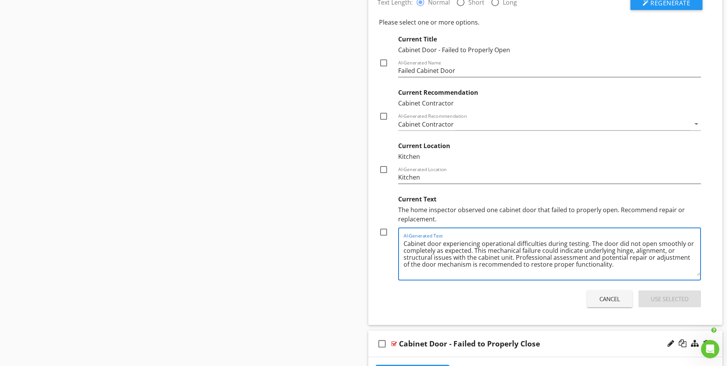
click at [602, 251] on textarea "Cabinet door experiencing operational difficulties during testing. The door did…" at bounding box center [552, 256] width 297 height 38
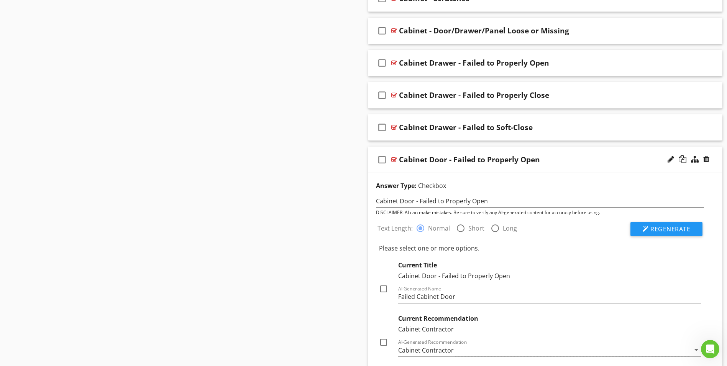
scroll to position [542, 0]
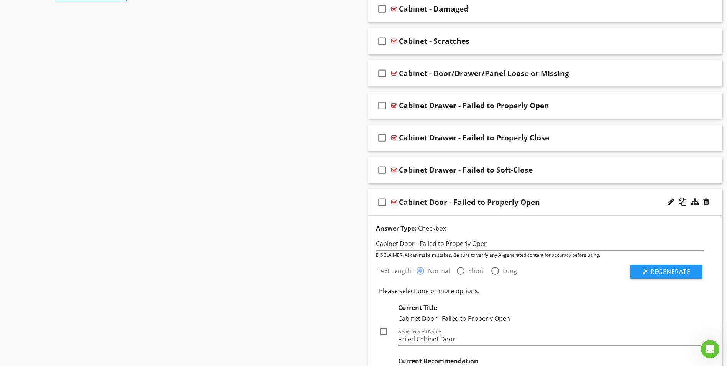
click at [394, 199] on div at bounding box center [394, 202] width 6 height 6
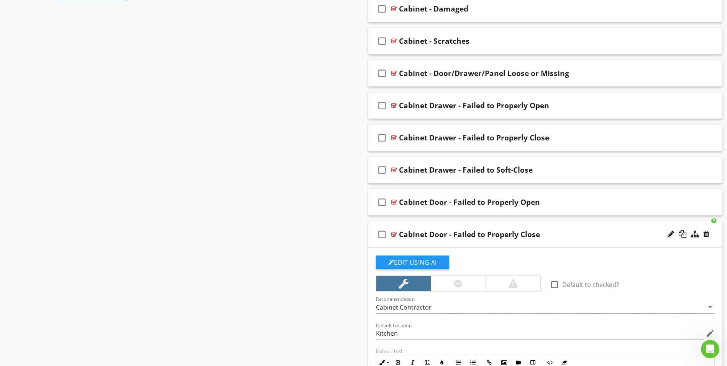
click at [394, 199] on div at bounding box center [394, 202] width 6 height 6
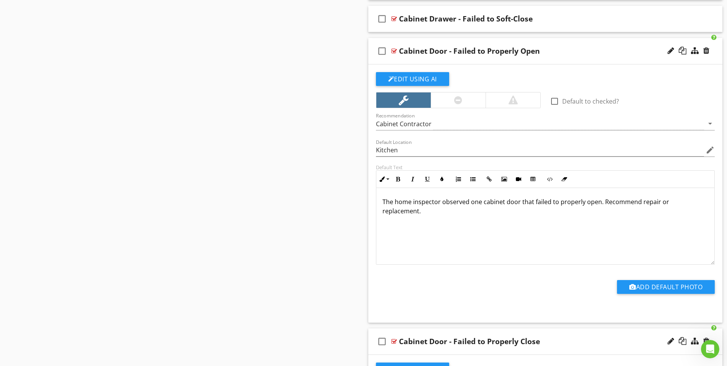
scroll to position [696, 0]
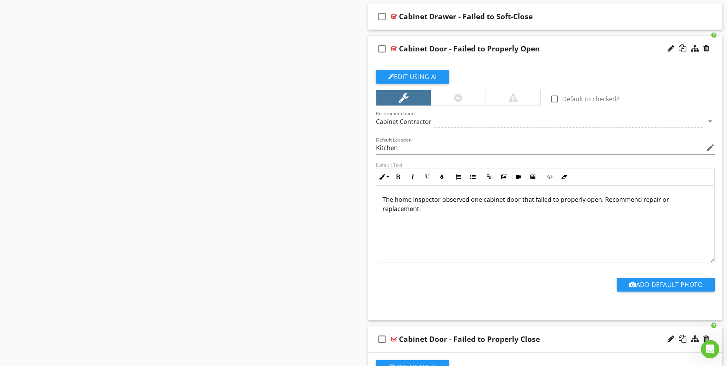
click at [601, 200] on p "The home inspector observed one cabinet door that failed to properly open. Reco…" at bounding box center [546, 204] width 326 height 18
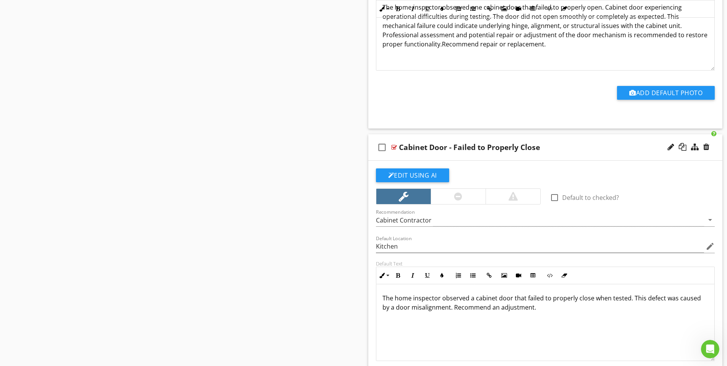
scroll to position [849, 0]
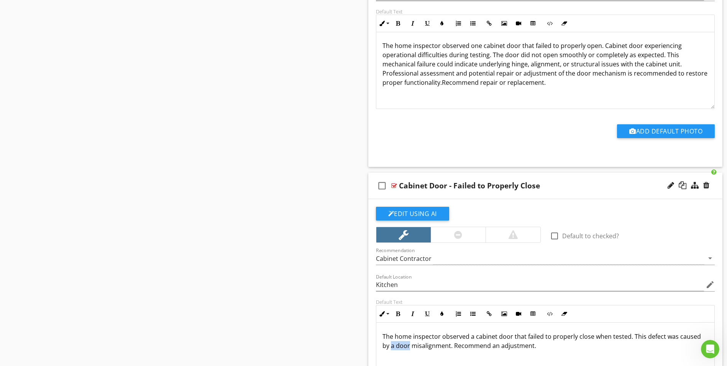
drag, startPoint x: 391, startPoint y: 345, endPoint x: 409, endPoint y: 346, distance: 18.1
click at [409, 346] on p "The home inspector observed a cabinet door that failed to properly close when t…" at bounding box center [546, 341] width 326 height 18
click at [662, 336] on p "The home inspector observed a cabinet door that failed to properly close when t…" at bounding box center [546, 341] width 326 height 18
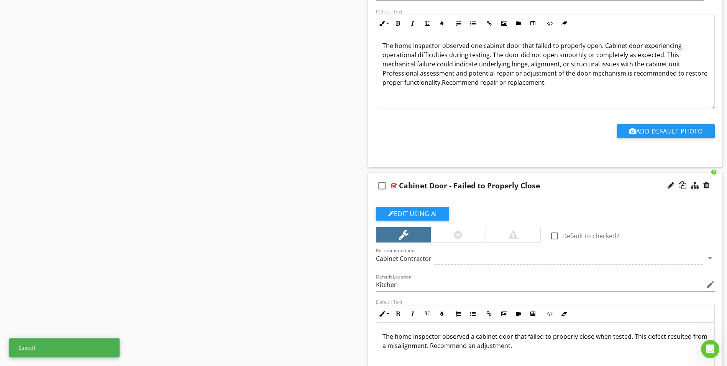
click at [413, 346] on p "The home inspector observed a cabinet door that failed to properly close when t…" at bounding box center [546, 341] width 326 height 18
click at [388, 345] on p "The home inspector observed a cabinet door that failed to properly close when t…" at bounding box center [546, 341] width 326 height 18
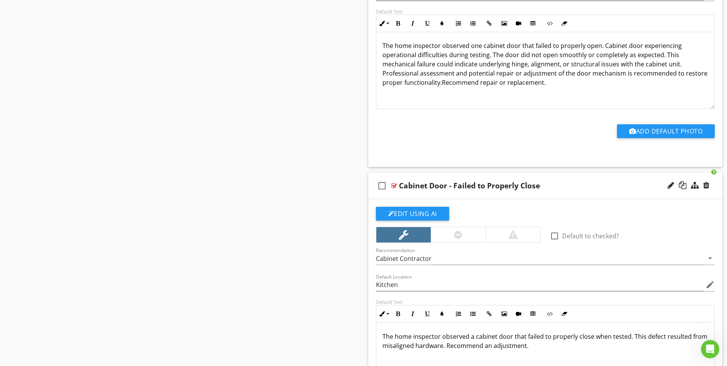
click at [406, 350] on p "The home inspector observed a cabinet door that failed to properly close when t…" at bounding box center [546, 341] width 326 height 18
click at [472, 46] on p "The home inspector observed one cabinet door that failed to properly open. Cabi…" at bounding box center [546, 64] width 326 height 46
click at [591, 46] on p "The home inspector observed a cabinet door that failed to properly open. Cabine…" at bounding box center [546, 64] width 326 height 46
click at [582, 56] on p "The home inspector observed a cabinet door that failed to properly open when te…" at bounding box center [546, 64] width 326 height 46
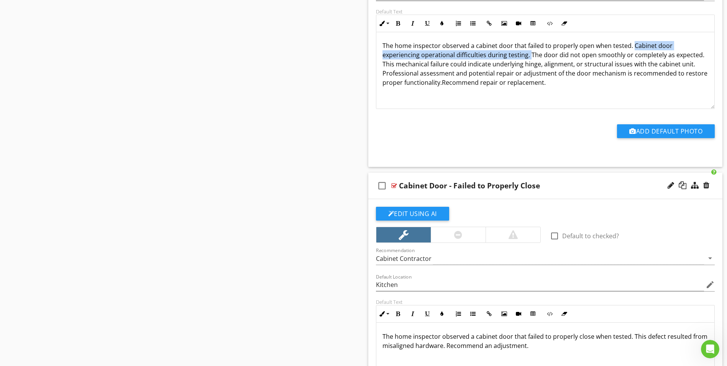
drag, startPoint x: 631, startPoint y: 45, endPoint x: 528, endPoint y: 57, distance: 103.1
click at [528, 57] on p "The home inspector observed a cabinet door that failed to properly open when te…" at bounding box center [546, 64] width 326 height 46
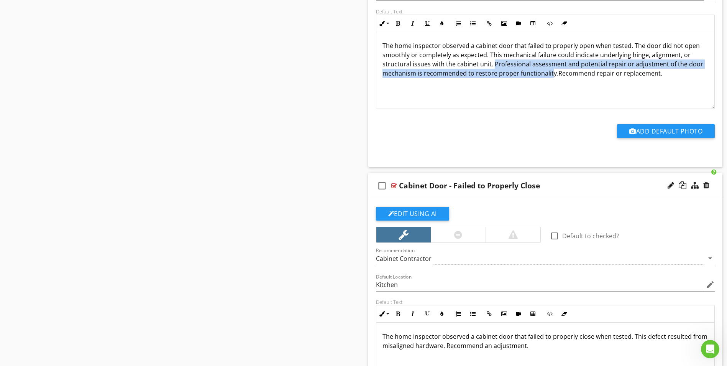
drag, startPoint x: 494, startPoint y: 62, endPoint x: 551, endPoint y: 74, distance: 57.6
click at [551, 74] on p "The home inspector observed a cabinet door that failed to properly open when te…" at bounding box center [546, 59] width 326 height 37
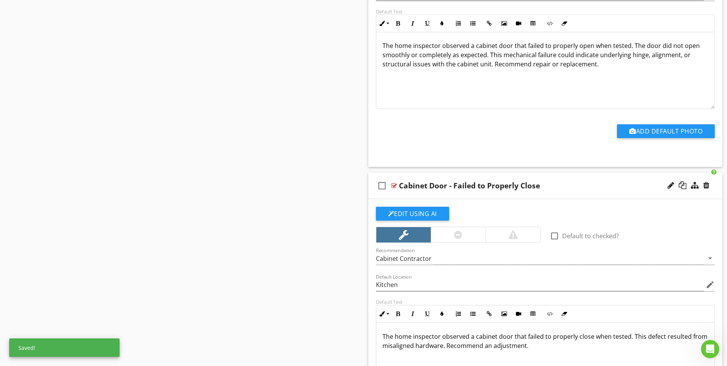
click at [611, 62] on p "The home inspector observed a cabinet door that failed to properly open when te…" at bounding box center [546, 55] width 326 height 28
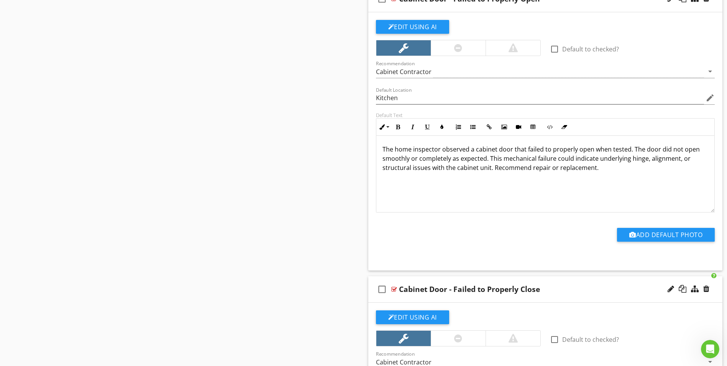
scroll to position [731, 0]
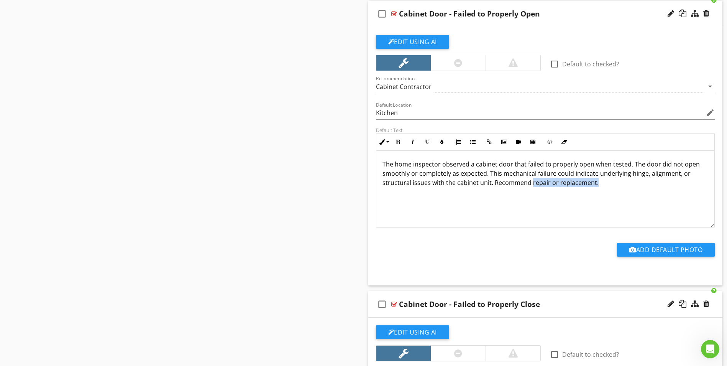
drag, startPoint x: 531, startPoint y: 181, endPoint x: 599, endPoint y: 182, distance: 68.2
click at [599, 182] on p "The home inspector observed a cabinet door that failed to properly open when te…" at bounding box center [546, 173] width 326 height 28
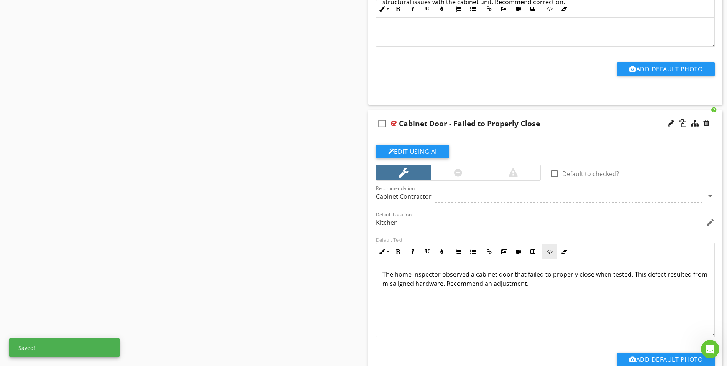
scroll to position [922, 0]
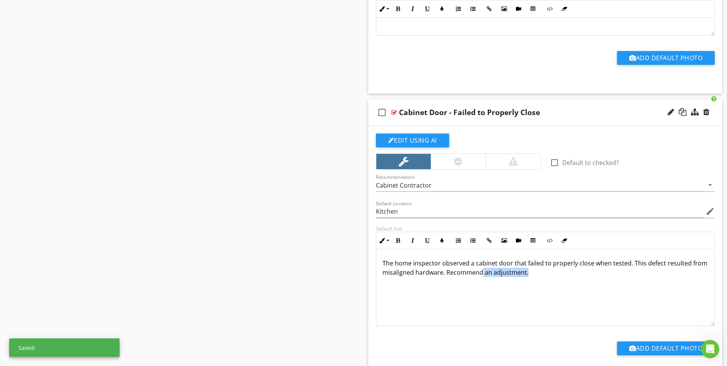
drag, startPoint x: 483, startPoint y: 273, endPoint x: 537, endPoint y: 276, distance: 54.9
click at [537, 276] on p "The home inspector observed a cabinet door that failed to properly close when t…" at bounding box center [546, 267] width 326 height 18
click at [521, 279] on div "The home inspector observed a cabinet door that failed to properly close when t…" at bounding box center [545, 287] width 338 height 77
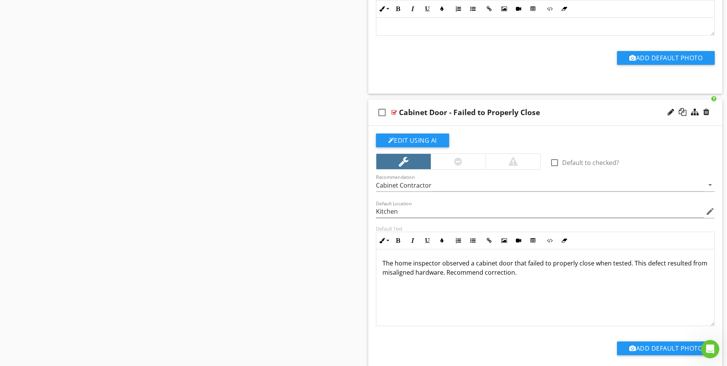
click at [392, 113] on div at bounding box center [394, 112] width 6 height 6
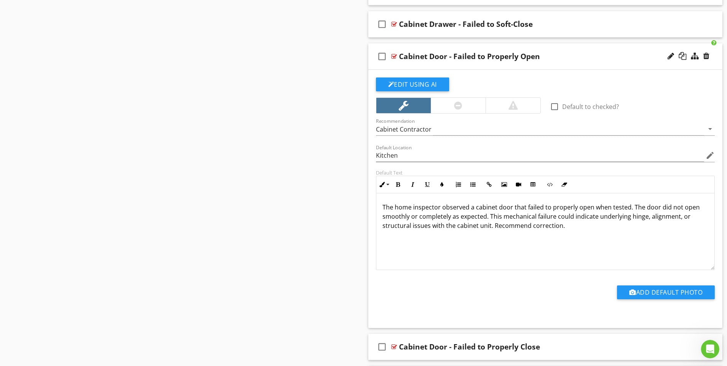
scroll to position [654, 0]
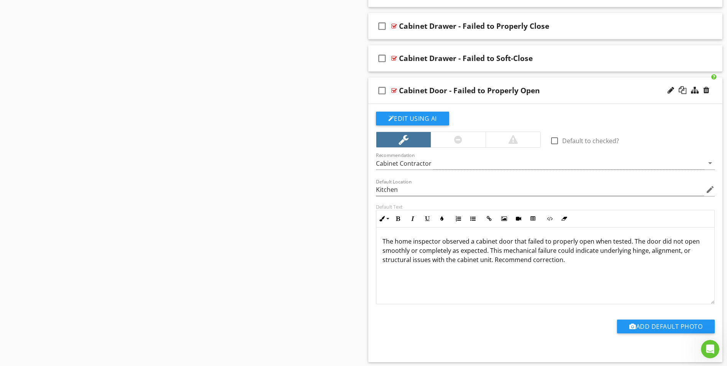
click at [393, 90] on div at bounding box center [394, 90] width 6 height 6
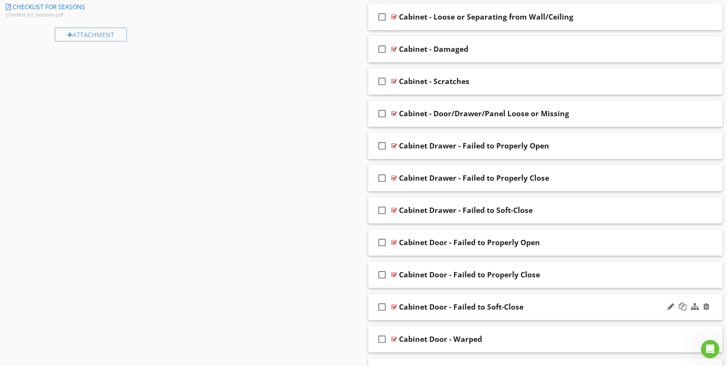
scroll to position [501, 0]
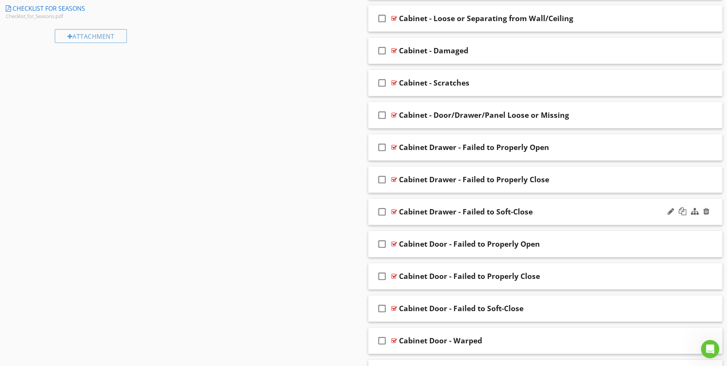
click at [395, 210] on div at bounding box center [394, 212] width 6 height 6
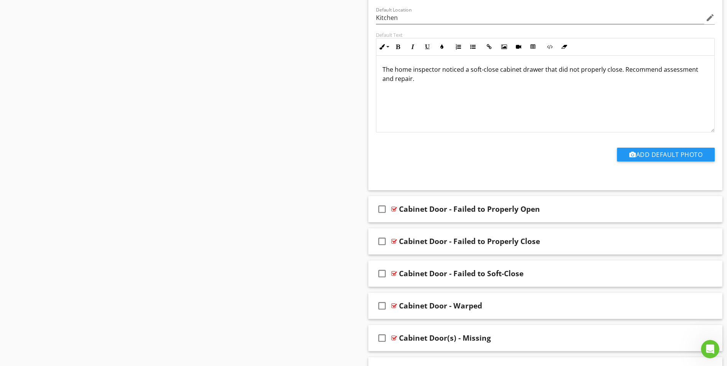
scroll to position [807, 0]
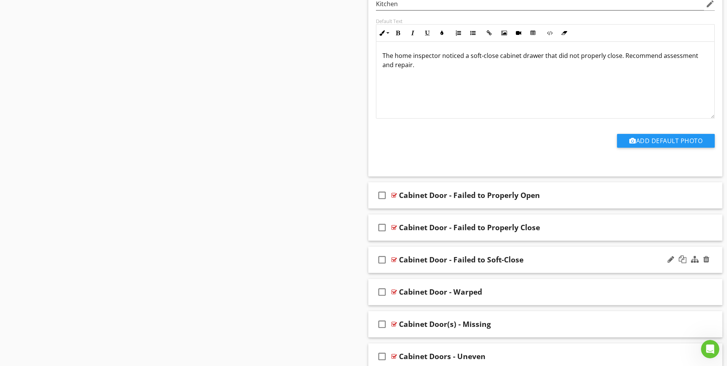
click at [394, 259] on div at bounding box center [394, 259] width 6 height 6
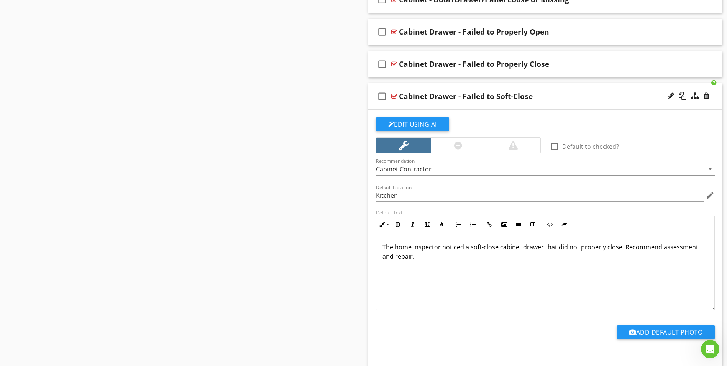
scroll to position [616, 0]
click at [706, 96] on div at bounding box center [706, 96] width 6 height 8
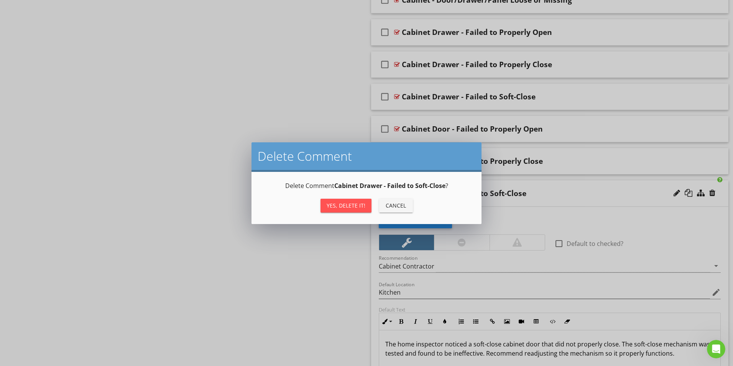
click at [346, 204] on div "Yes, Delete it!" at bounding box center [346, 205] width 39 height 8
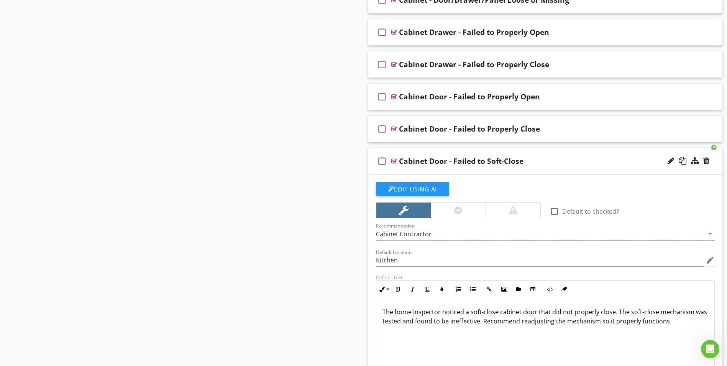
click at [393, 160] on div at bounding box center [394, 161] width 6 height 6
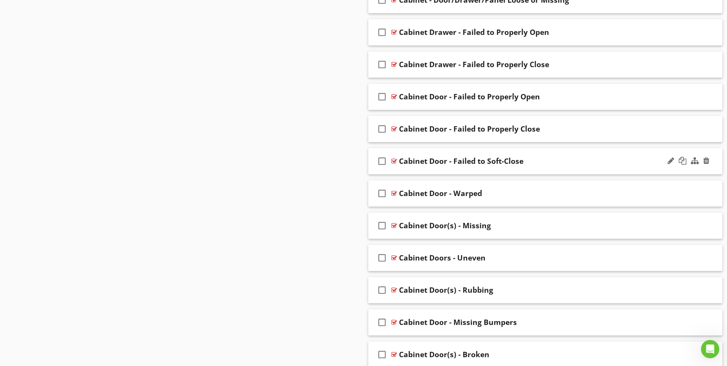
click at [394, 159] on div at bounding box center [394, 161] width 6 height 6
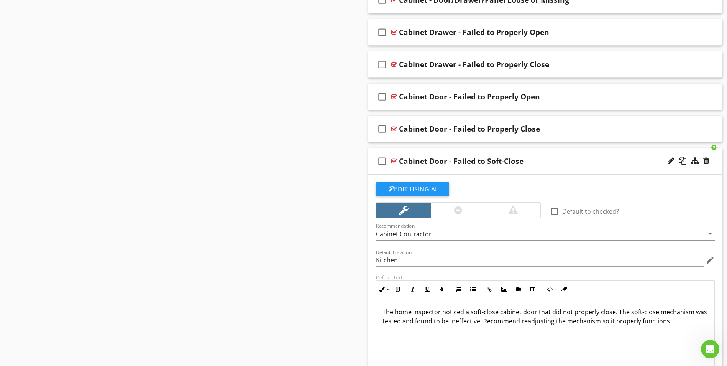
click at [394, 159] on div at bounding box center [394, 161] width 6 height 6
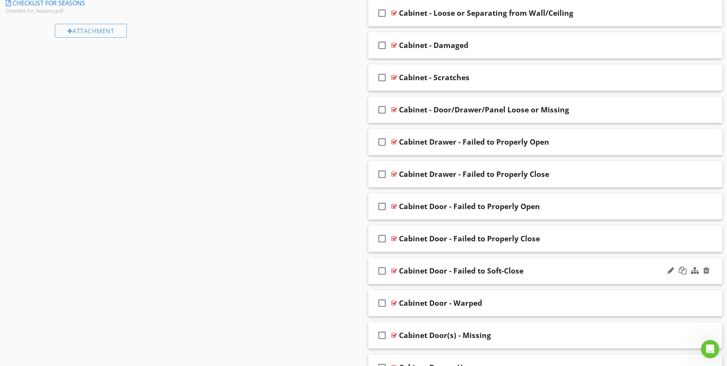
scroll to position [501, 0]
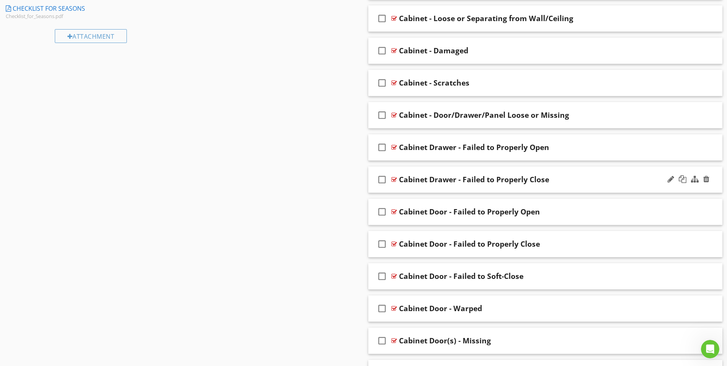
click at [394, 180] on div at bounding box center [394, 179] width 6 height 6
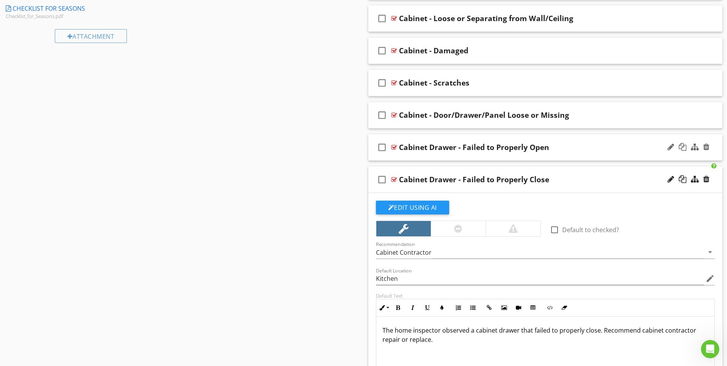
click at [393, 146] on div at bounding box center [394, 147] width 6 height 6
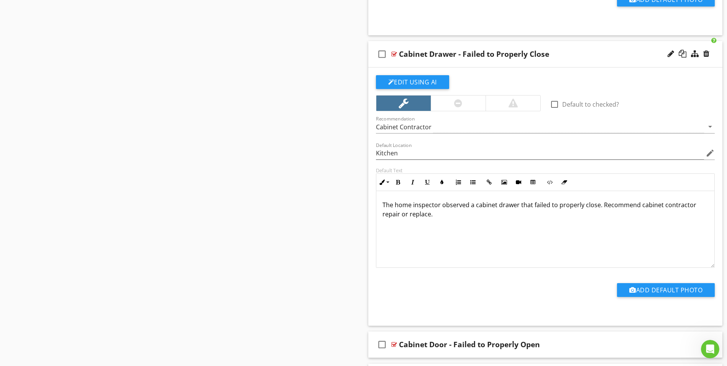
scroll to position [0, 0]
click at [395, 342] on div at bounding box center [394, 344] width 6 height 6
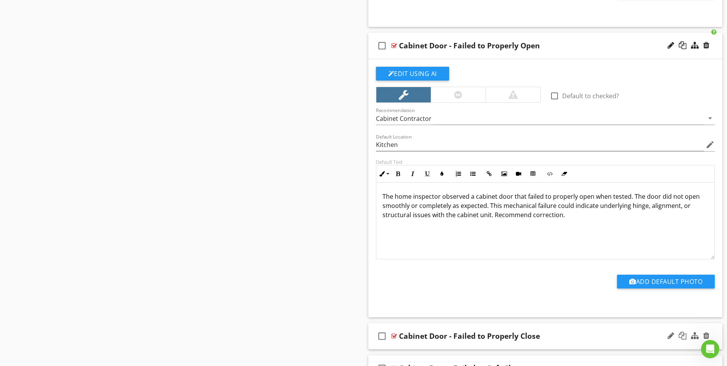
scroll to position [1190, 0]
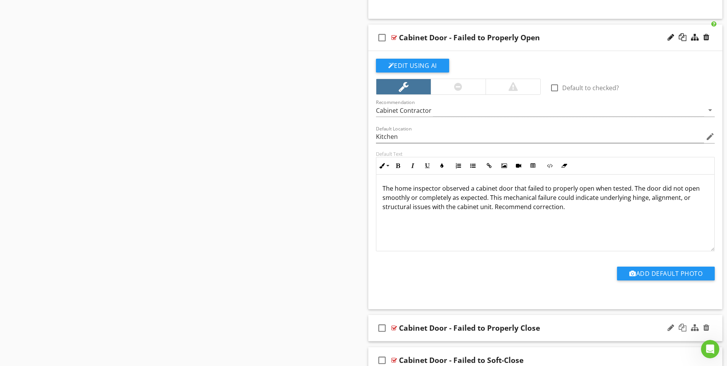
click at [394, 326] on div at bounding box center [394, 328] width 6 height 6
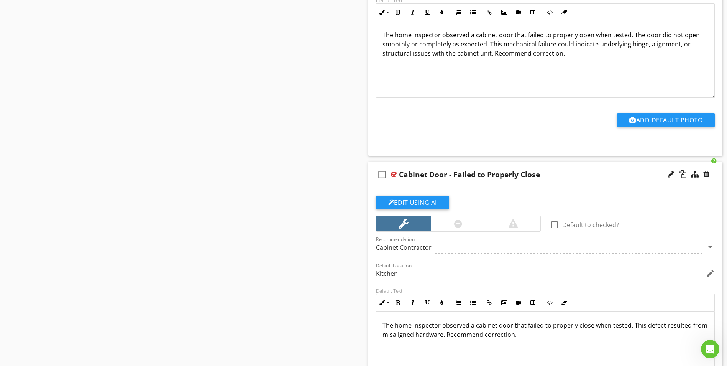
scroll to position [0, 0]
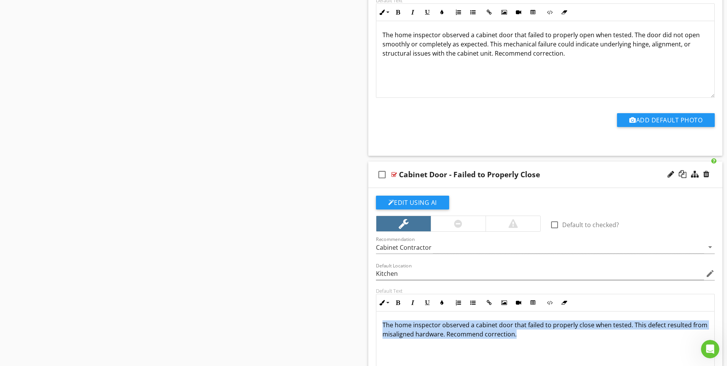
drag, startPoint x: 517, startPoint y: 333, endPoint x: 382, endPoint y: 323, distance: 134.9
click at [383, 323] on p "The home inspector observed a cabinet door that failed to properly close when t…" at bounding box center [546, 329] width 326 height 18
copy p "The home inspector observed a cabinet door that failed to properly close when t…"
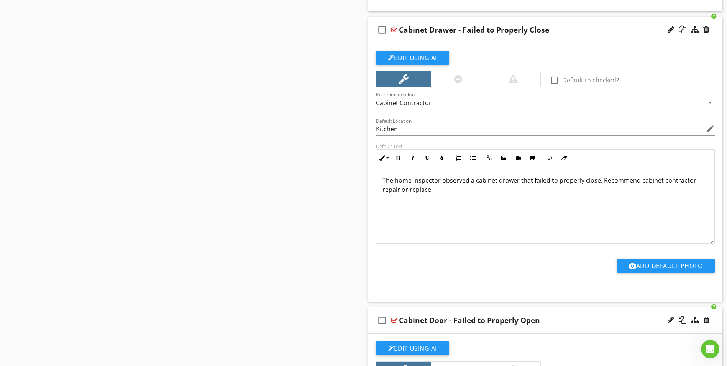
scroll to position [884, 0]
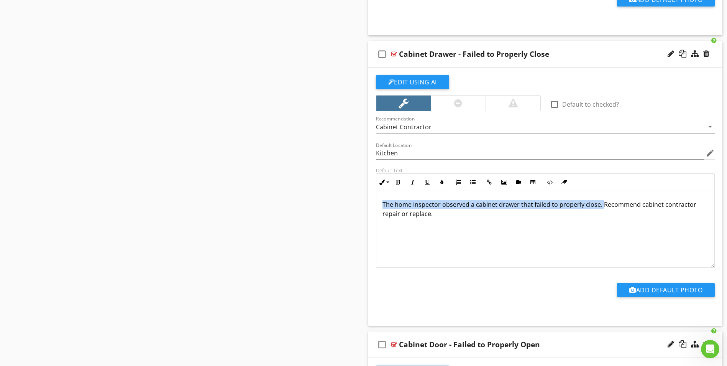
drag, startPoint x: 383, startPoint y: 204, endPoint x: 600, endPoint y: 205, distance: 217.3
click at [600, 205] on p "The home inspector observed a cabinet drawer that failed to properly close. Rec…" at bounding box center [546, 209] width 326 height 18
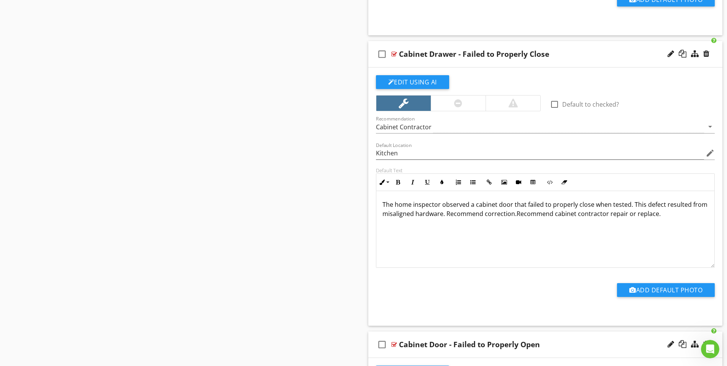
click at [503, 204] on p "The home inspector observed a cabinet door that failed to properly close when t…" at bounding box center [546, 209] width 326 height 18
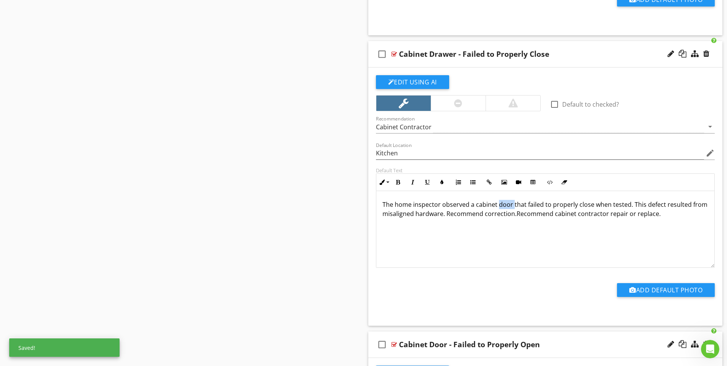
click at [503, 204] on p "The home inspector observed a cabinet door that failed to properly close when t…" at bounding box center [546, 209] width 326 height 18
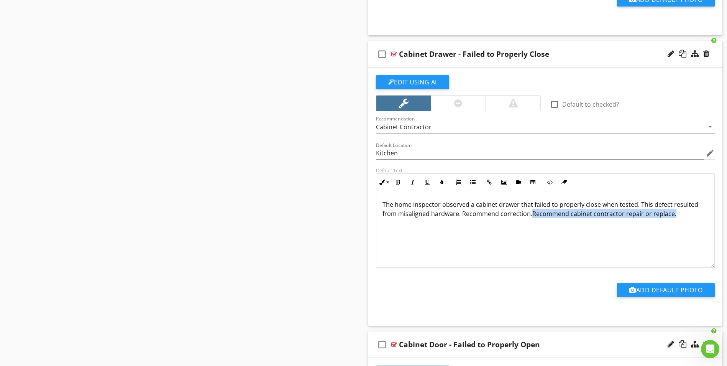
drag, startPoint x: 531, startPoint y: 215, endPoint x: 676, endPoint y: 227, distance: 145.4
click at [676, 227] on div "The home inspector observed a cabinet drawer that failed to properly close when…" at bounding box center [545, 228] width 338 height 77
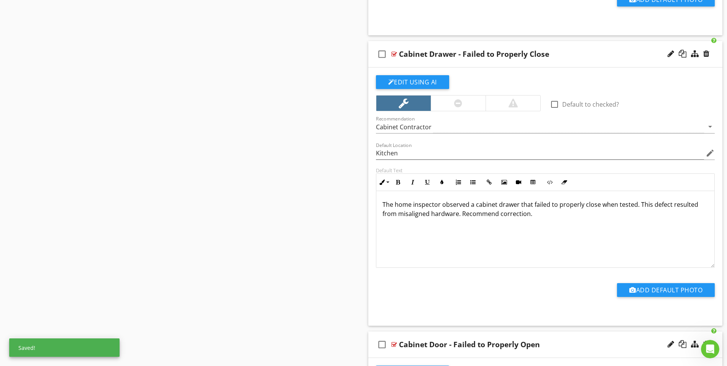
scroll to position [0, 0]
click at [392, 55] on div at bounding box center [394, 54] width 6 height 6
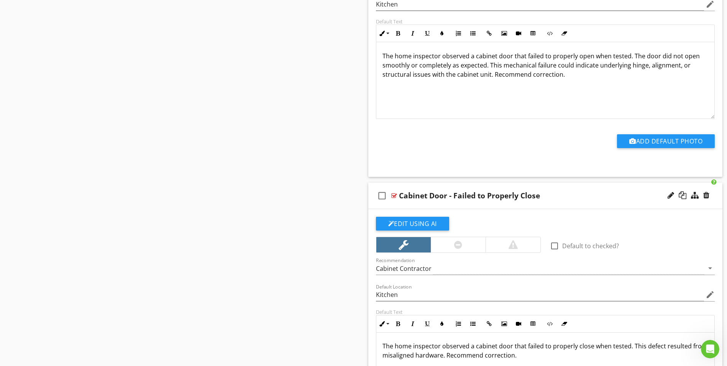
scroll to position [1075, 0]
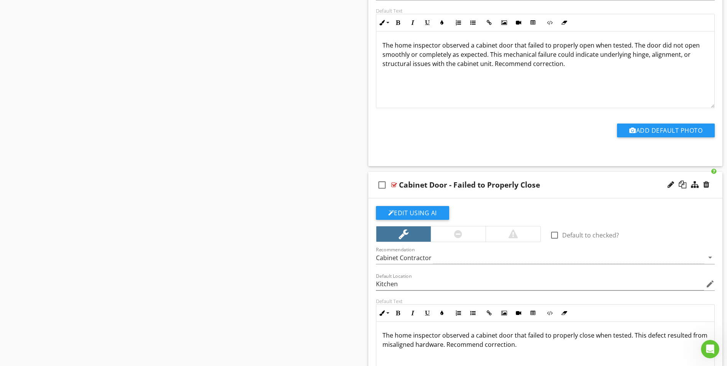
click at [395, 184] on div at bounding box center [394, 185] width 6 height 6
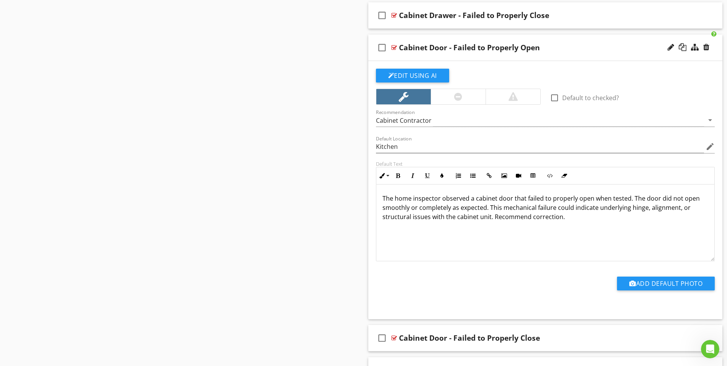
scroll to position [922, 0]
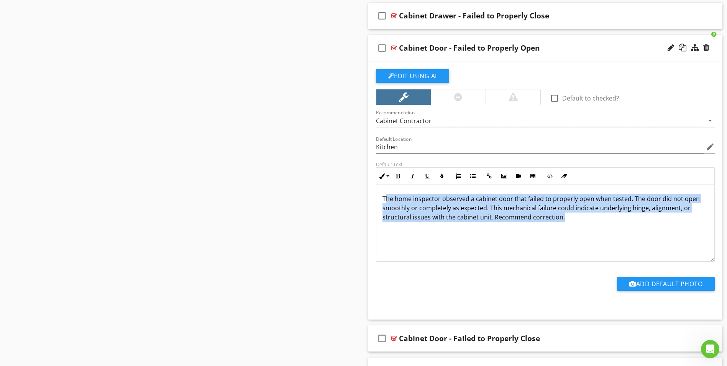
drag, startPoint x: 384, startPoint y: 197, endPoint x: 566, endPoint y: 223, distance: 183.5
click at [566, 223] on div "The home inspector observed a cabinet door that failed to properly open when te…" at bounding box center [545, 223] width 338 height 77
copy p "he home inspector observed a cabinet door that failed to properly open when tes…"
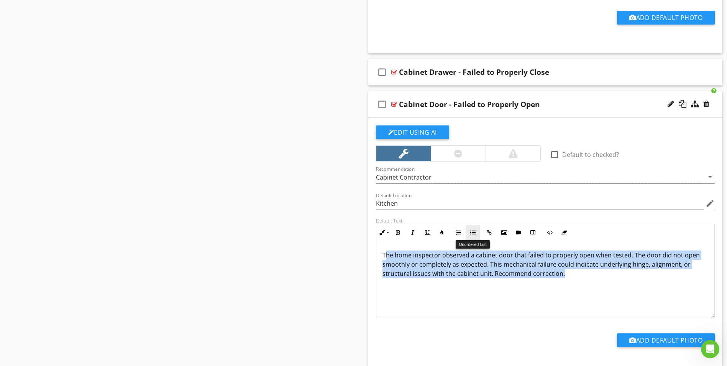
scroll to position [807, 0]
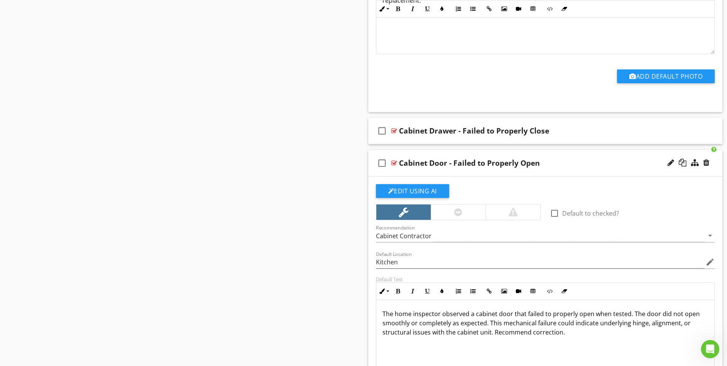
click at [394, 163] on div at bounding box center [394, 163] width 6 height 6
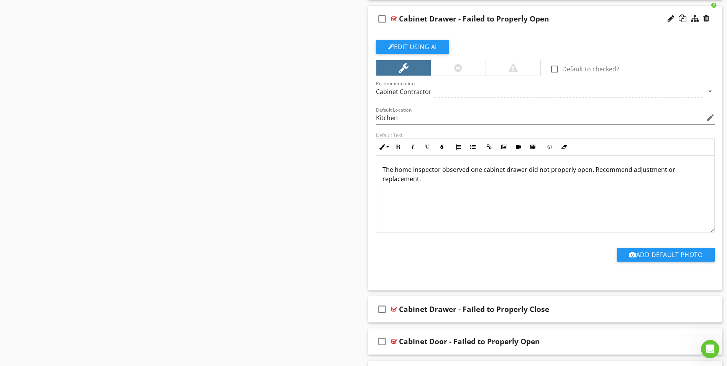
scroll to position [577, 0]
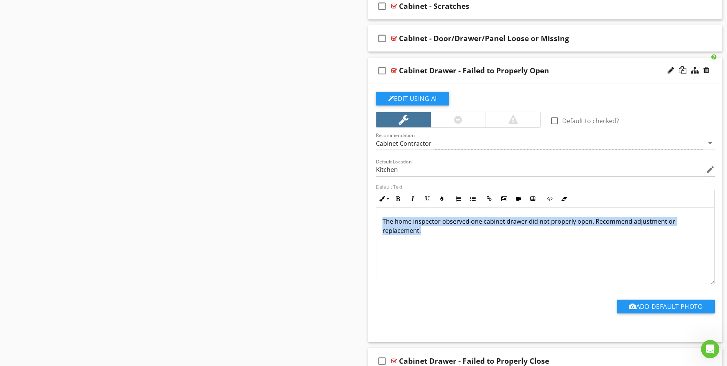
drag, startPoint x: 383, startPoint y: 220, endPoint x: 430, endPoint y: 231, distance: 49.1
click at [430, 231] on p "The home inspector observed one cabinet drawer did not properly open. Recommend…" at bounding box center [546, 226] width 326 height 18
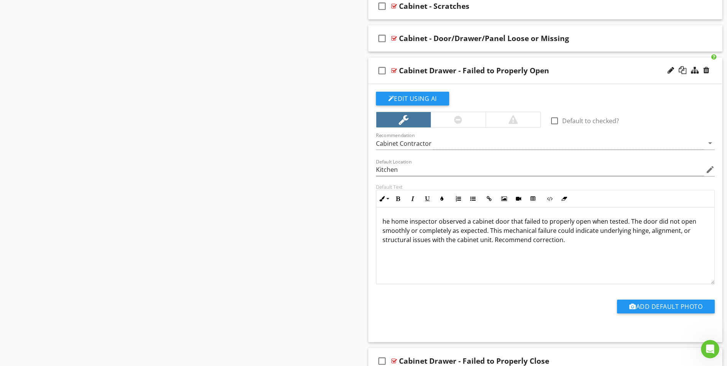
click at [432, 232] on p "he home inspector observed a cabinet door that failed to properly open when tes…" at bounding box center [546, 231] width 326 height 28
click at [497, 219] on p "he home inspector observed a cabinet door that failed to properly open when tes…" at bounding box center [546, 231] width 326 height 28
click at [446, 234] on p "he home inspector observed a cabinet drawer that failed to properly open when t…" at bounding box center [546, 231] width 326 height 28
click at [481, 245] on div "he home inspector observed a cabinet drawer that failed to properly open when t…" at bounding box center [545, 245] width 338 height 77
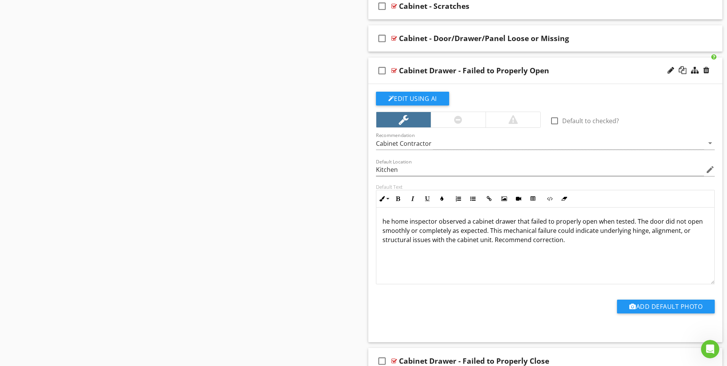
click at [393, 71] on div at bounding box center [394, 70] width 6 height 6
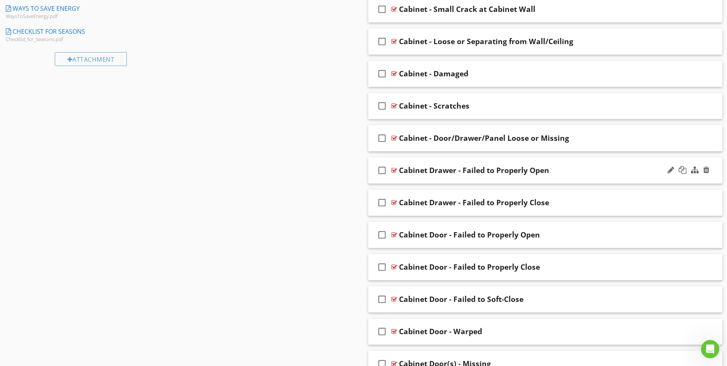
scroll to position [462, 0]
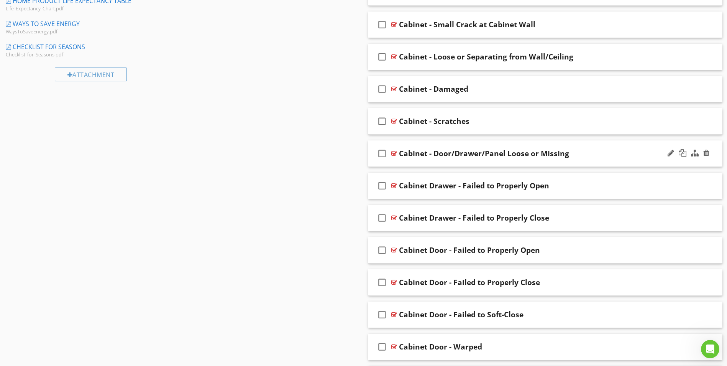
click at [394, 152] on div at bounding box center [394, 153] width 6 height 6
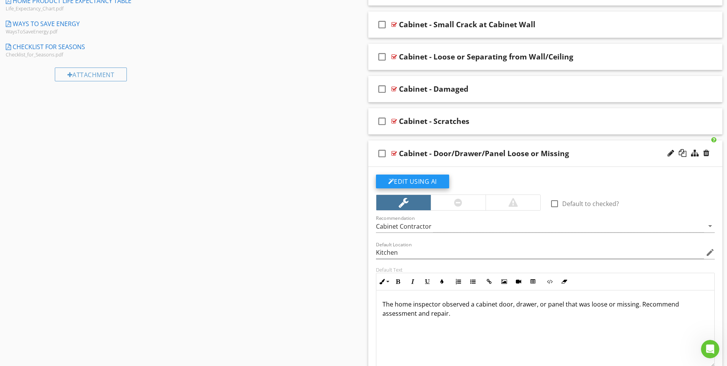
click at [426, 179] on button "Edit Using AI" at bounding box center [412, 181] width 73 height 14
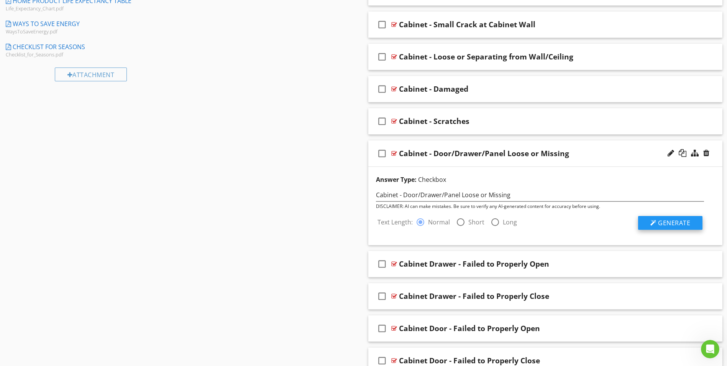
click at [664, 223] on span "Generate" at bounding box center [674, 222] width 32 height 8
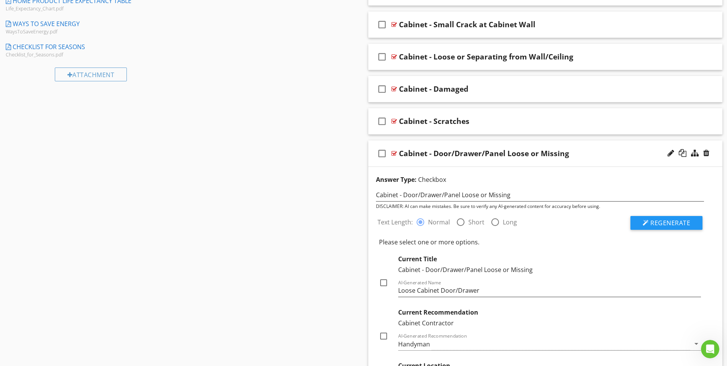
click at [395, 154] on div at bounding box center [394, 153] width 6 height 6
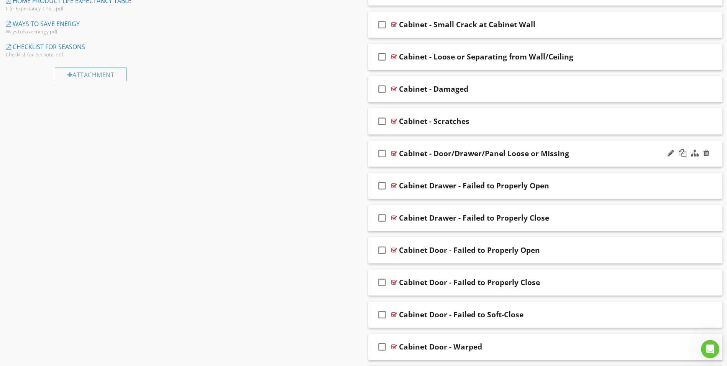
click at [395, 154] on div at bounding box center [394, 153] width 6 height 6
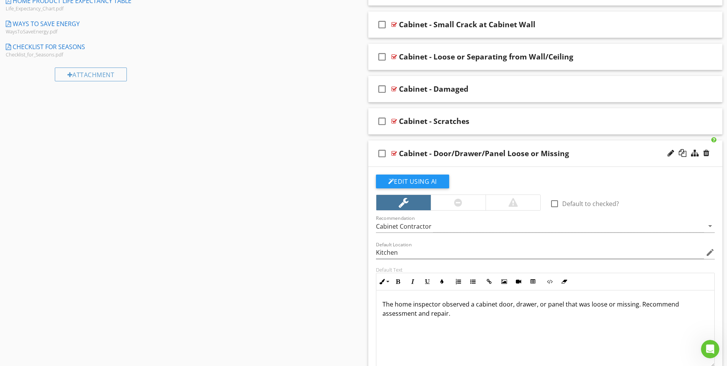
click at [638, 305] on p "The home inspector observed a cabinet door, drawer, or panel that was loose or …" at bounding box center [546, 308] width 326 height 18
drag, startPoint x: 379, startPoint y: 315, endPoint x: 455, endPoint y: 314, distance: 76.3
click at [453, 314] on div "The home inspector observed a cabinet door, drawer, or panel that was loose or …" at bounding box center [545, 328] width 338 height 77
click at [391, 312] on p "The home inspector observed a cabinet door, drawer, or panel that was loose or …" at bounding box center [546, 308] width 326 height 18
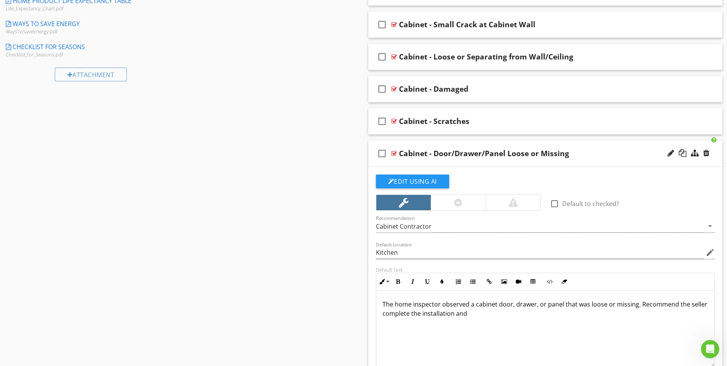
click at [470, 312] on p "The home inspector observed a cabinet door, drawer, or panel that was loose or …" at bounding box center [546, 308] width 326 height 18
click at [394, 152] on div at bounding box center [394, 153] width 6 height 6
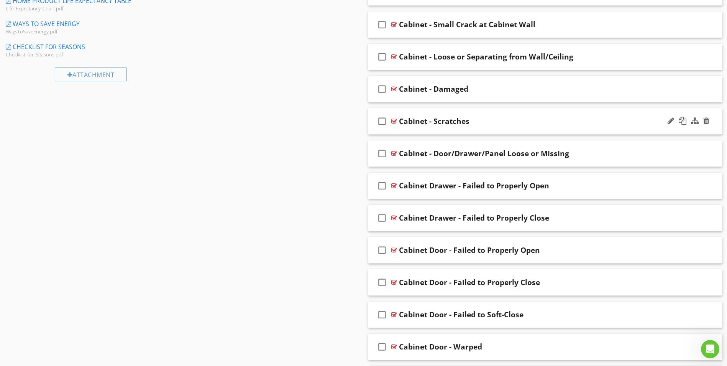
click at [394, 122] on div at bounding box center [394, 121] width 6 height 6
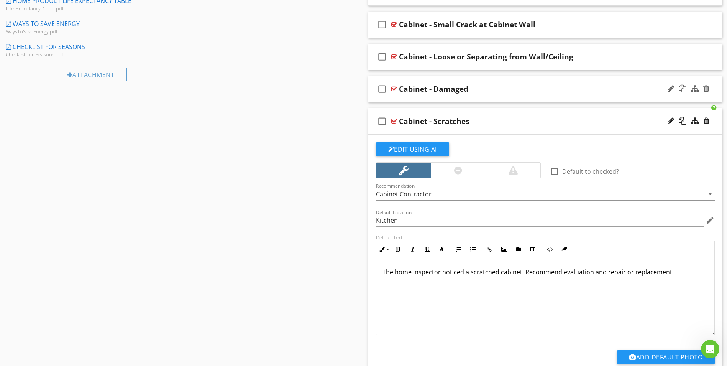
click at [392, 91] on div at bounding box center [394, 89] width 6 height 6
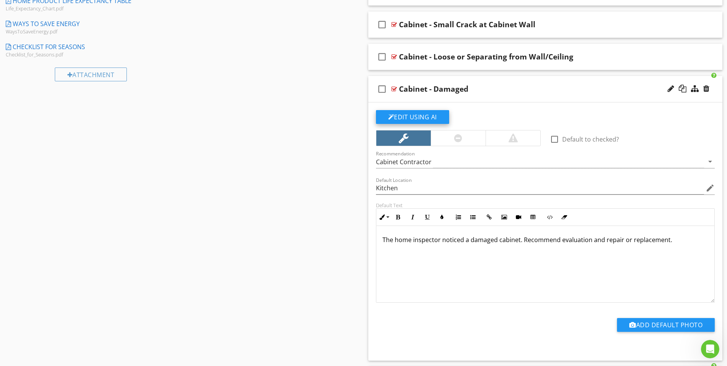
click at [426, 119] on button "Edit Using AI" at bounding box center [412, 117] width 73 height 14
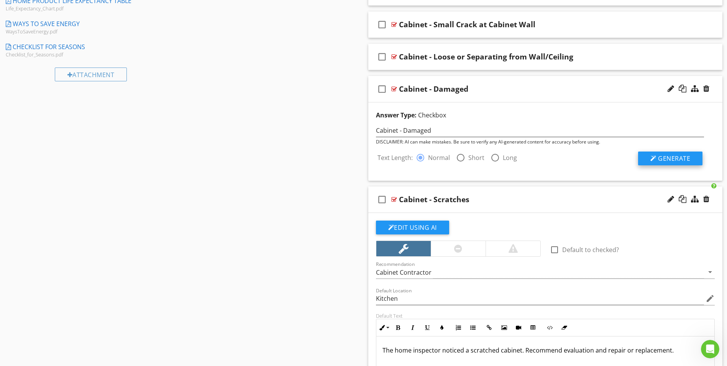
click at [652, 160] on div at bounding box center [653, 158] width 6 height 6
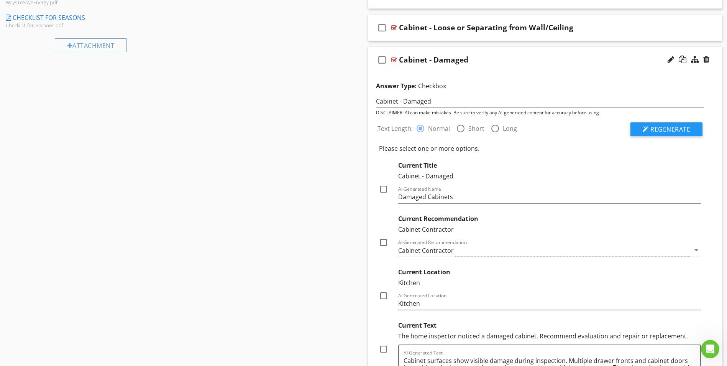
scroll to position [616, 0]
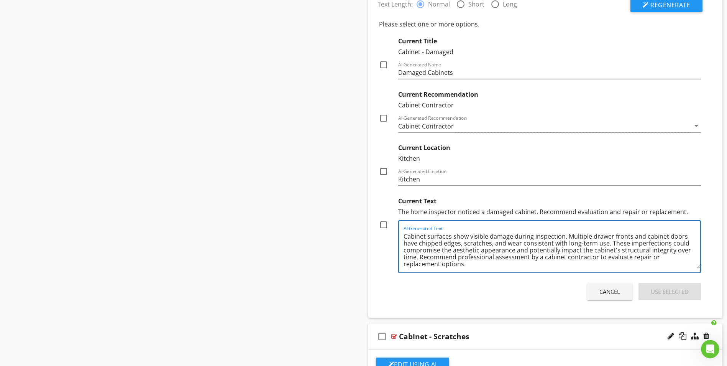
drag, startPoint x: 566, startPoint y: 235, endPoint x: 609, endPoint y: 243, distance: 43.3
click at [609, 243] on textarea "Cabinet surfaces show visible damage during inspection. Multiple drawer fronts …" at bounding box center [552, 249] width 297 height 38
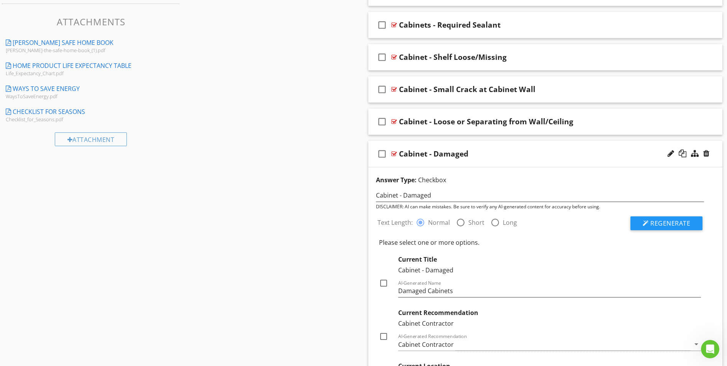
scroll to position [347, 0]
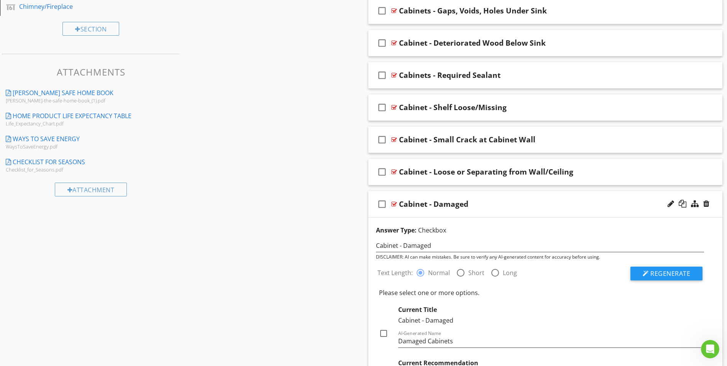
click at [394, 204] on div at bounding box center [394, 204] width 6 height 6
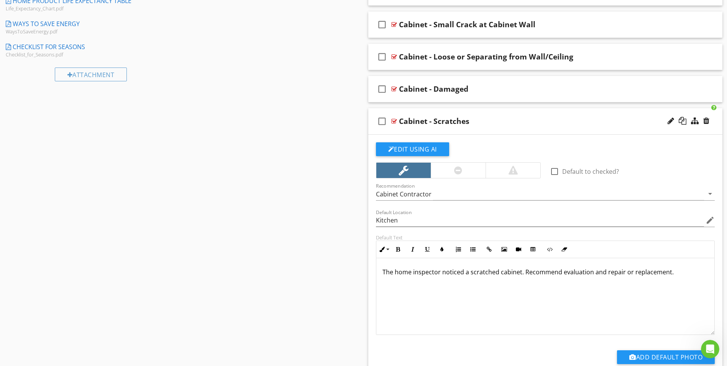
scroll to position [0, 0]
click at [523, 271] on p "The home inspector noticed a scratched cabinet. Recommend evaluation and repair…" at bounding box center [546, 271] width 326 height 9
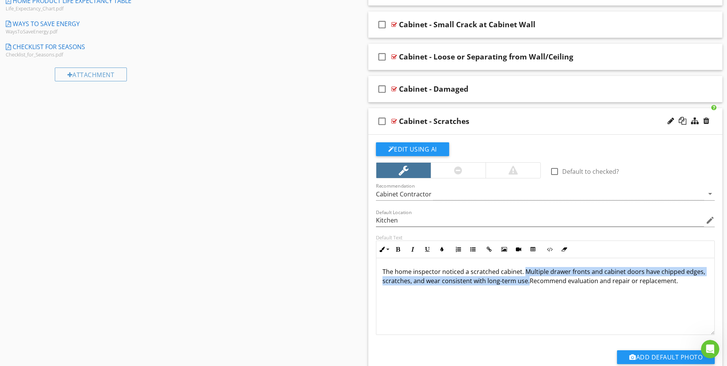
drag, startPoint x: 523, startPoint y: 269, endPoint x: 527, endPoint y: 280, distance: 12.2
click at [527, 280] on p "The home inspector noticed a scratched cabinet. Multiple drawer fronts and cabi…" at bounding box center [546, 276] width 326 height 18
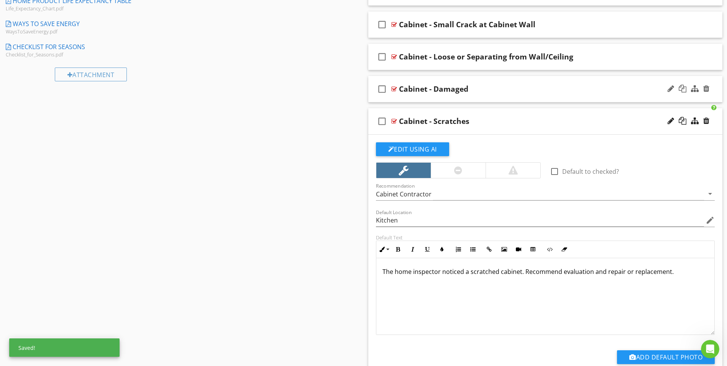
click at [395, 87] on div at bounding box center [394, 89] width 6 height 6
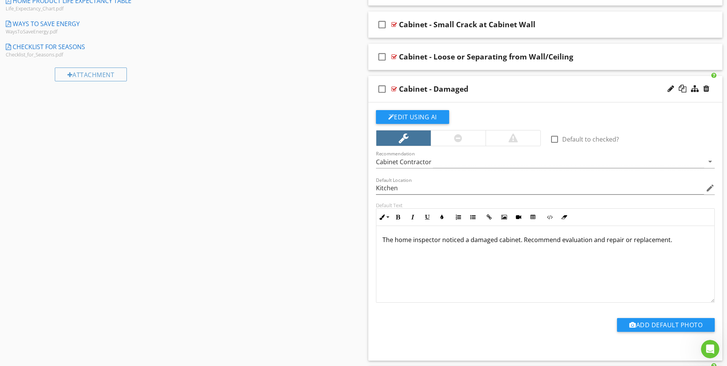
click at [522, 240] on p "The home inspector noticed a damaged cabinet. Recommend evaluation and repair o…" at bounding box center [546, 239] width 326 height 9
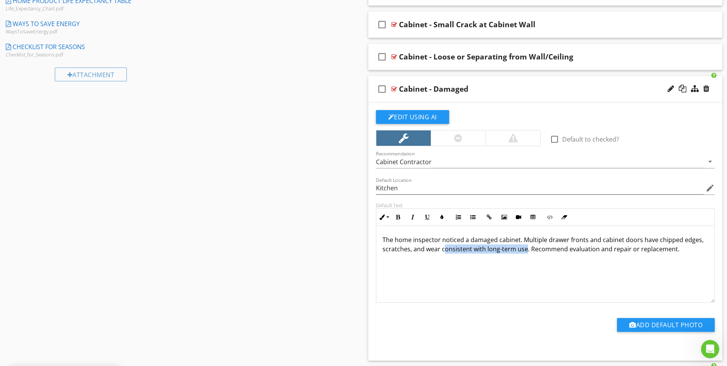
drag, startPoint x: 442, startPoint y: 250, endPoint x: 526, endPoint y: 248, distance: 83.6
click at [526, 248] on p "The home inspector noticed a damaged cabinet. Multiple drawer fronts and cabine…" at bounding box center [546, 244] width 326 height 18
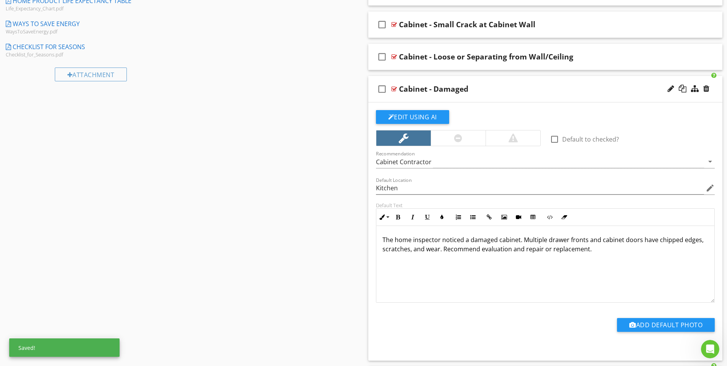
click at [509, 254] on div "The home inspector noticed a damaged cabinet. Multiple drawer fronts and cabine…" at bounding box center [545, 264] width 338 height 77
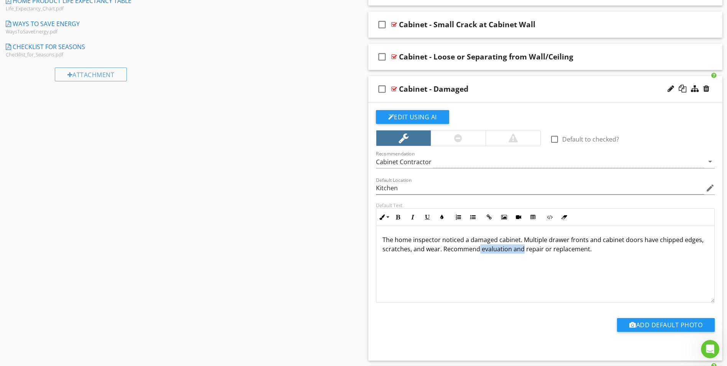
drag, startPoint x: 479, startPoint y: 251, endPoint x: 522, endPoint y: 253, distance: 43.3
click at [522, 253] on p "The home inspector noticed a damaged cabinet. Multiple drawer fronts and cabine…" at bounding box center [546, 244] width 326 height 18
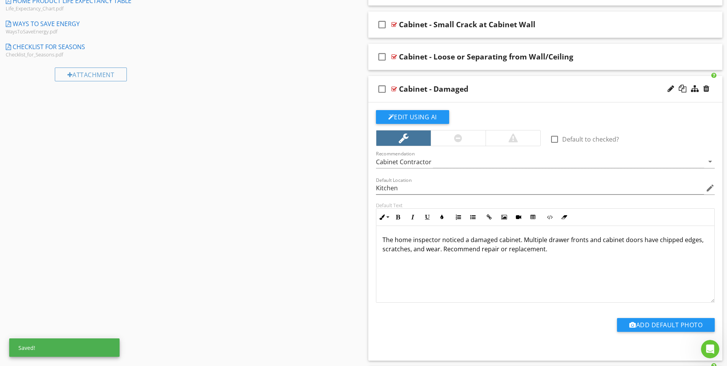
click at [522, 253] on p "The home inspector noticed a damaged cabinet. Multiple drawer fronts and cabine…" at bounding box center [546, 244] width 326 height 18
click at [523, 241] on p "The home inspector noticed a damaged cabinet. Multiple drawer fronts and cabine…" at bounding box center [546, 244] width 326 height 18
click at [642, 241] on p "The home inspector noticed a damaged cabinet. Recommend replacing or repairing …" at bounding box center [546, 244] width 326 height 18
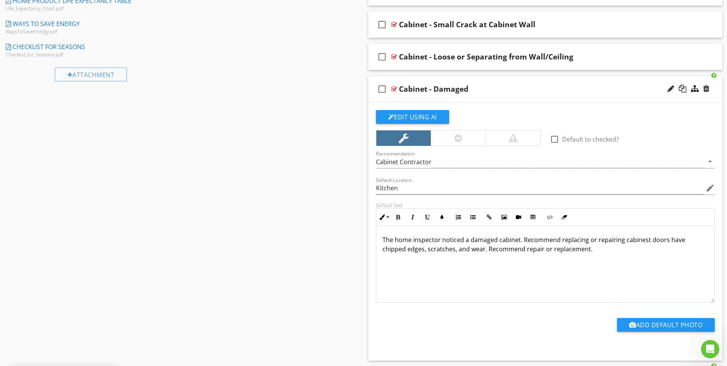
click at [645, 240] on p "The home inspector noticed a damaged cabinet. Recommend replacing or repairing …" at bounding box center [546, 244] width 326 height 18
click at [475, 258] on div "The home inspector noticed a damaged cabinet. Recommend replacing or repairing …" at bounding box center [545, 264] width 338 height 77
drag, startPoint x: 463, startPoint y: 248, endPoint x: 585, endPoint y: 248, distance: 122.3
click at [585, 248] on p "The home inspector noticed a damaged cabinet. Recommend replacing or repairing …" at bounding box center [546, 244] width 326 height 18
click at [469, 266] on div "The home inspector noticed a damaged cabinet. Recommend replacing or repairing …" at bounding box center [545, 264] width 338 height 77
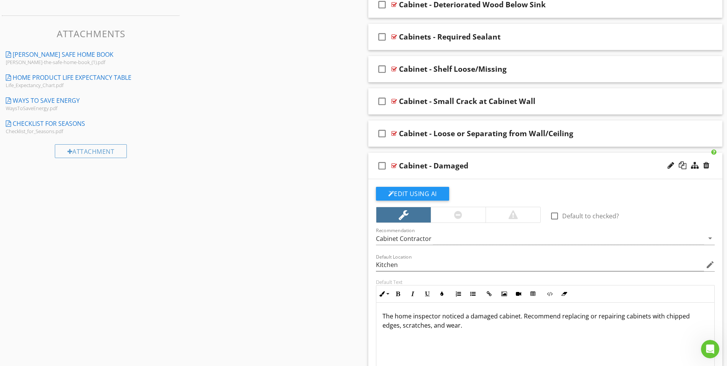
scroll to position [0, 0]
click at [396, 166] on div at bounding box center [394, 166] width 6 height 6
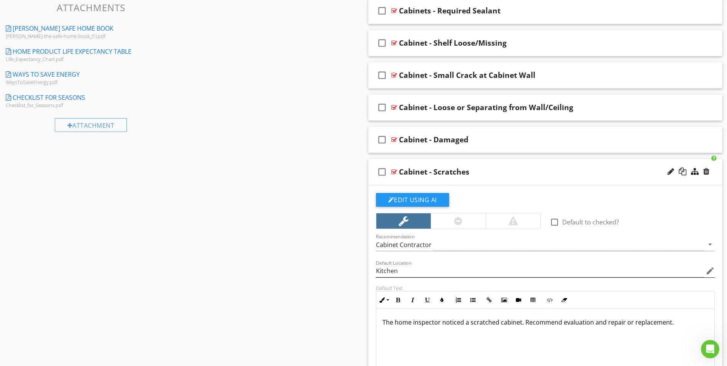
scroll to position [462, 0]
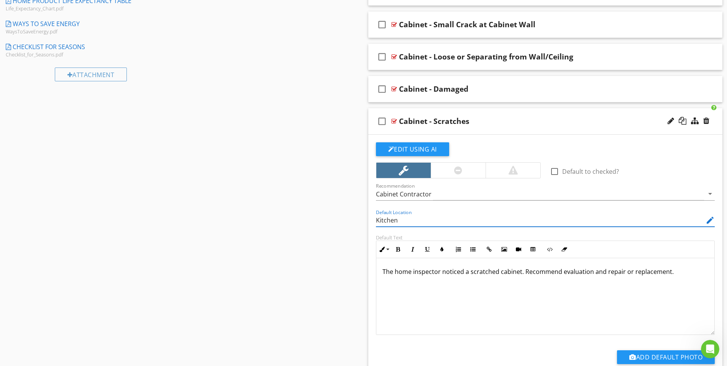
click at [416, 225] on input "Kitchen" at bounding box center [540, 220] width 328 height 13
click at [423, 148] on button "Edit Using AI" at bounding box center [412, 149] width 73 height 14
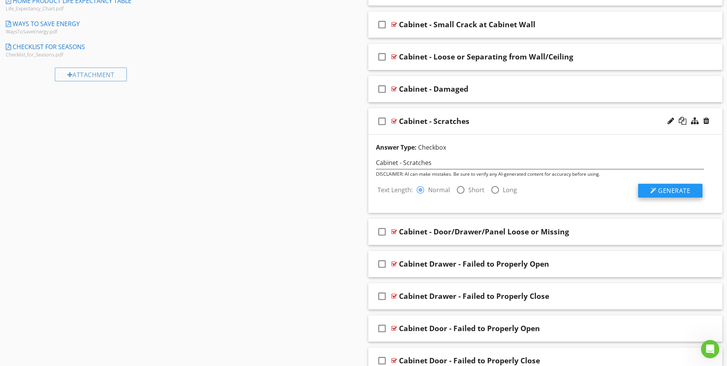
click at [652, 192] on div at bounding box center [653, 190] width 6 height 6
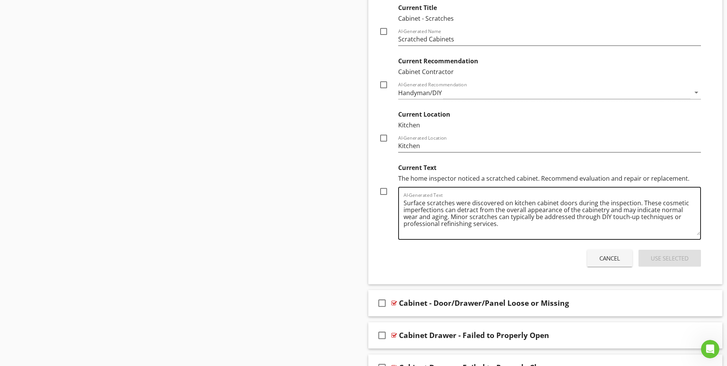
scroll to position [692, 0]
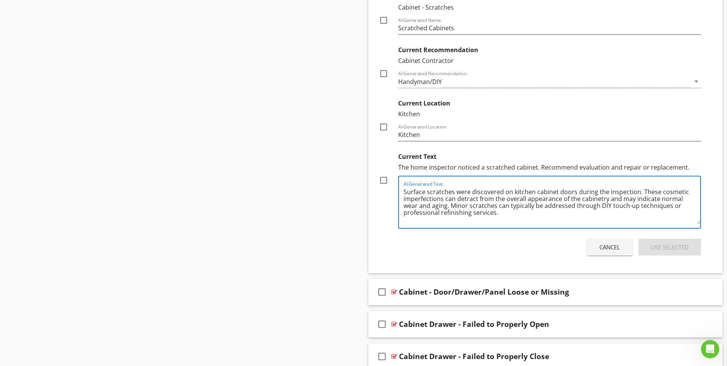
drag, startPoint x: 640, startPoint y: 190, endPoint x: 500, endPoint y: 212, distance: 141.9
click at [500, 212] on textarea "Surface scratches were discovered on kitchen cabinet doors during the inspectio…" at bounding box center [552, 205] width 297 height 38
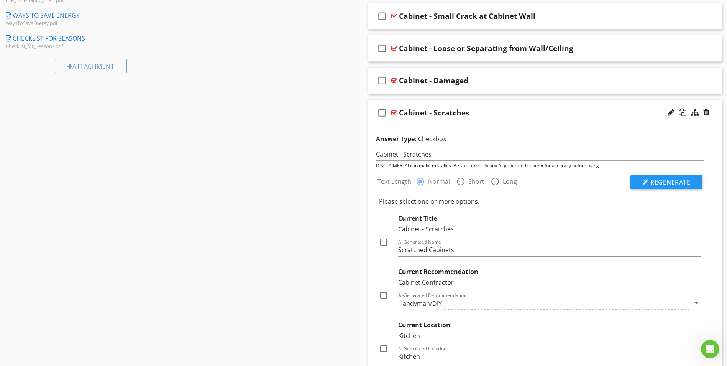
scroll to position [462, 0]
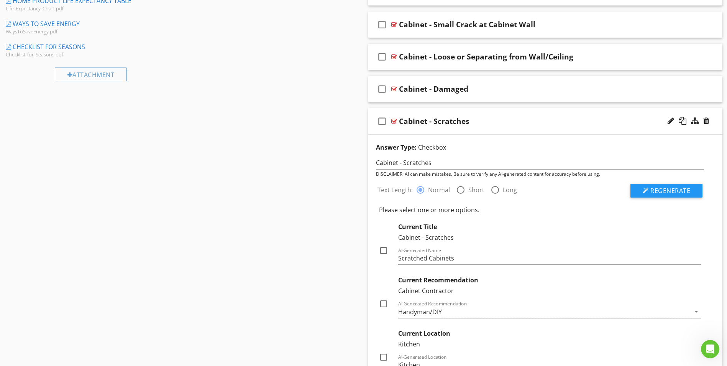
click at [394, 121] on div at bounding box center [394, 121] width 6 height 6
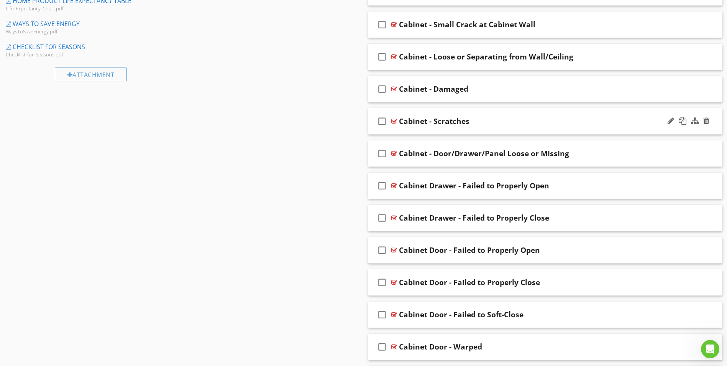
click at [394, 121] on div at bounding box center [394, 121] width 6 height 6
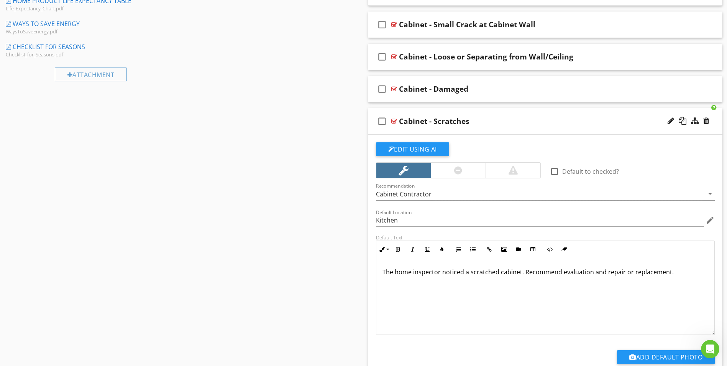
click at [522, 271] on p "The home inspector noticed a scratched cabinet. Recommend evaluation and repair…" at bounding box center [546, 271] width 326 height 9
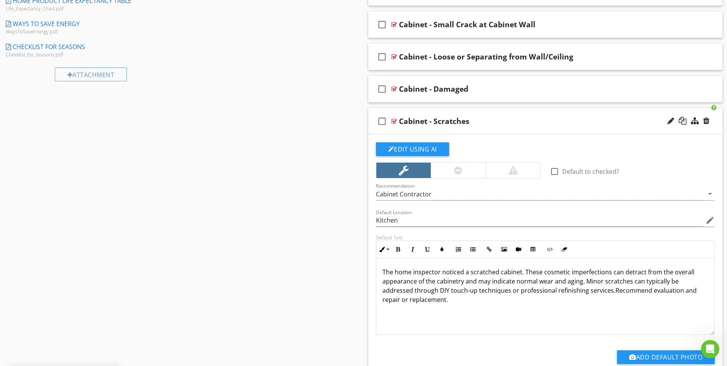
click at [481, 287] on p "The home inspector noticed a scratched cabinet. These cosmetic imperfections ca…" at bounding box center [546, 285] width 326 height 37
drag, startPoint x: 440, startPoint y: 291, endPoint x: 452, endPoint y: 292, distance: 12.3
click at [452, 292] on p "The home inspector noticed a scratched cabinet. These cosmetic imperfections ca…" at bounding box center [546, 285] width 326 height 37
drag, startPoint x: 640, startPoint y: 291, endPoint x: 683, endPoint y: 291, distance: 42.9
click at [683, 291] on p "The home inspector noticed a scratched cabinet. These cosmetic imperfections ca…" at bounding box center [546, 285] width 326 height 37
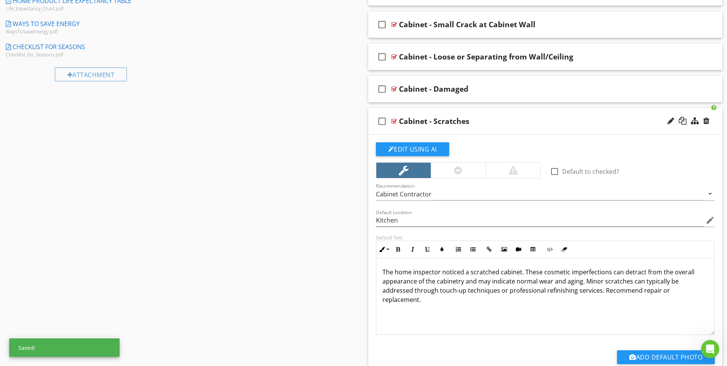
click at [445, 299] on p "The home inspector noticed a scratched cabinet. These cosmetic imperfections ca…" at bounding box center [546, 285] width 326 height 37
click at [391, 122] on div at bounding box center [394, 121] width 6 height 6
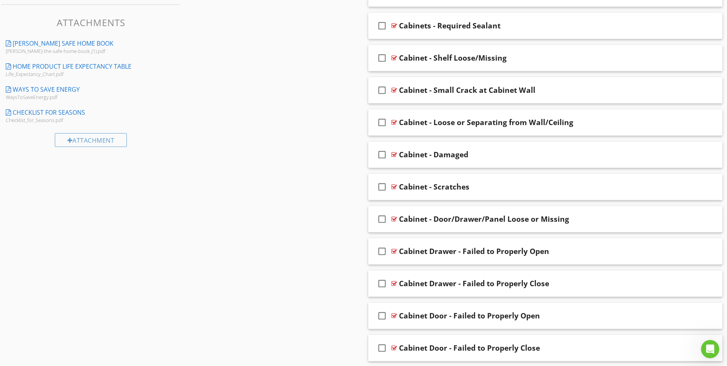
scroll to position [386, 0]
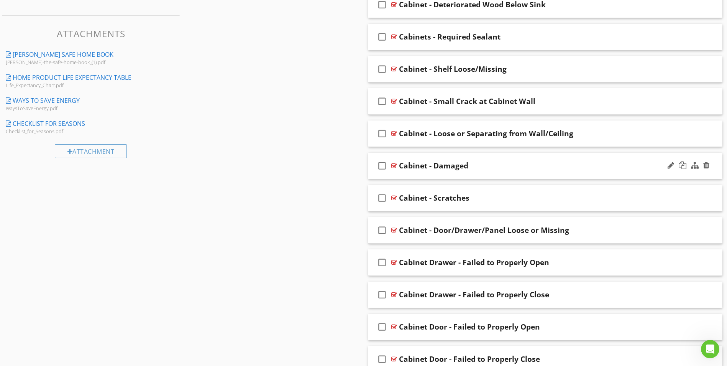
click at [394, 164] on div at bounding box center [394, 166] width 6 height 6
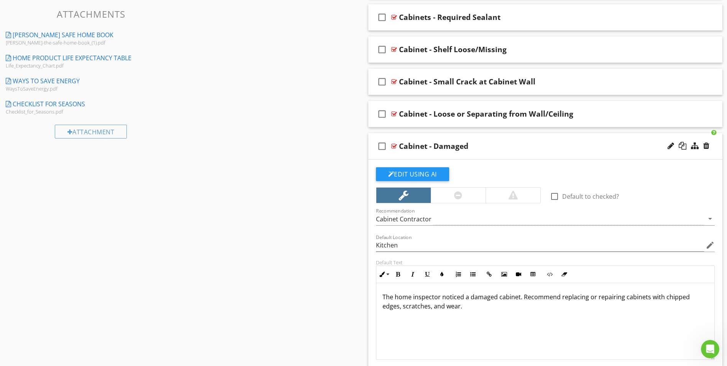
scroll to position [423, 0]
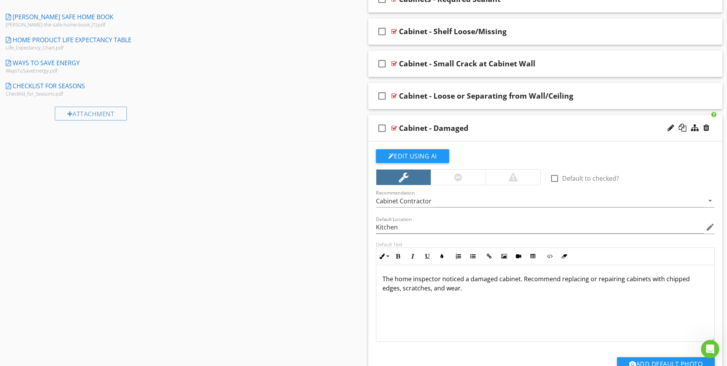
click at [392, 128] on div at bounding box center [394, 128] width 6 height 6
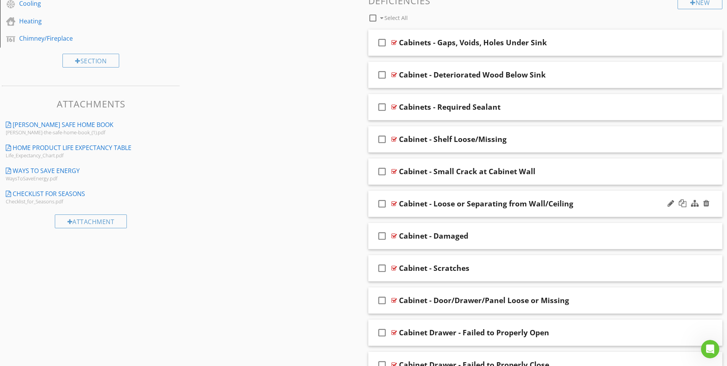
scroll to position [270, 0]
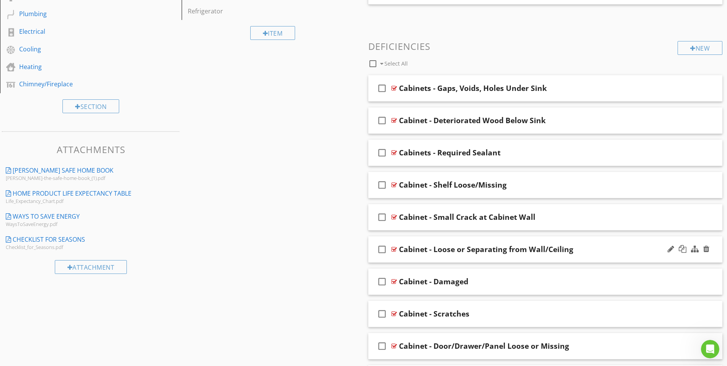
click at [394, 249] on div at bounding box center [394, 249] width 6 height 6
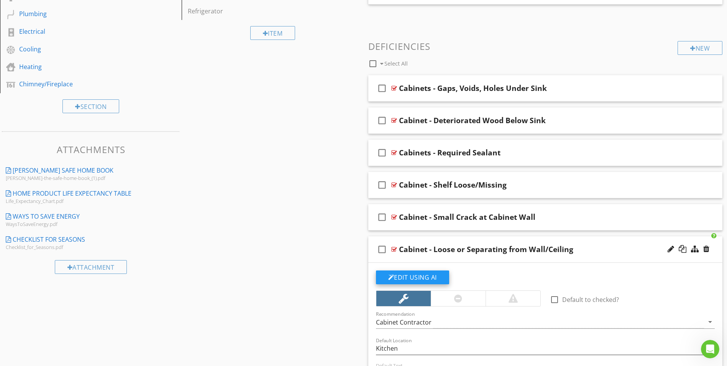
click at [405, 274] on button "Edit Using AI" at bounding box center [412, 277] width 73 height 14
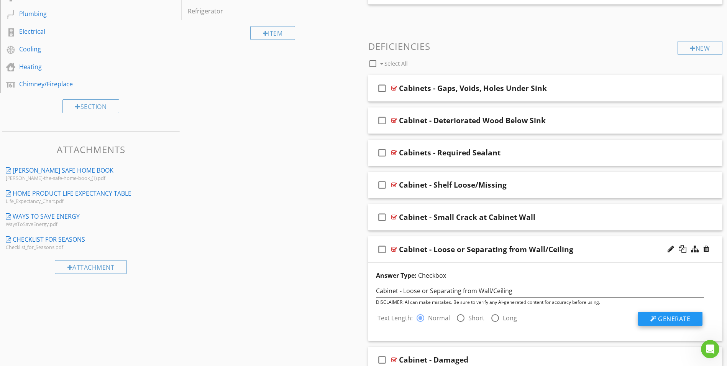
click at [668, 319] on span "Generate" at bounding box center [674, 318] width 32 height 8
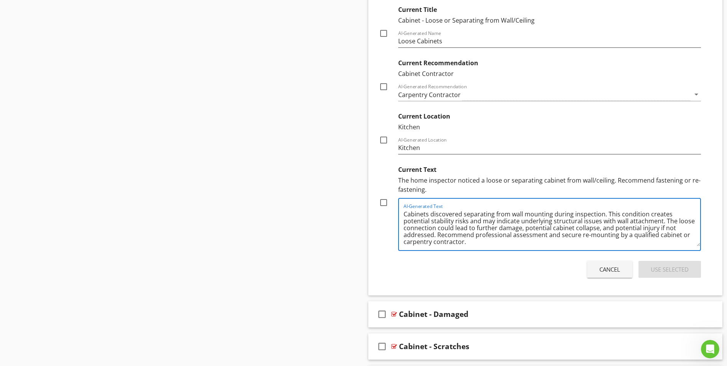
scroll to position [2, 0]
drag, startPoint x: 606, startPoint y: 214, endPoint x: 468, endPoint y: 243, distance: 140.5
click at [468, 243] on textarea "Cabinets discovered separating from wall mounting during inspection. This condi…" at bounding box center [552, 227] width 297 height 38
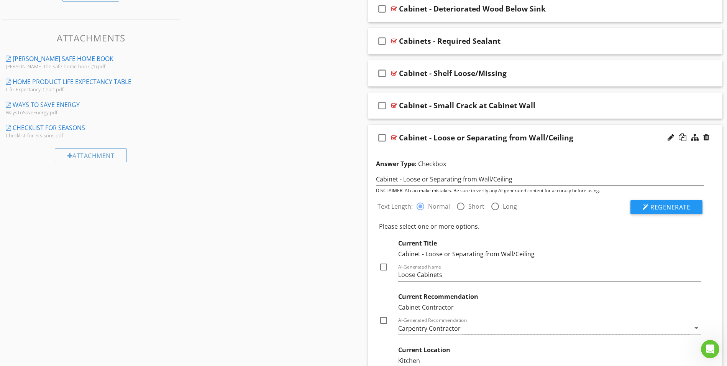
scroll to position [346, 0]
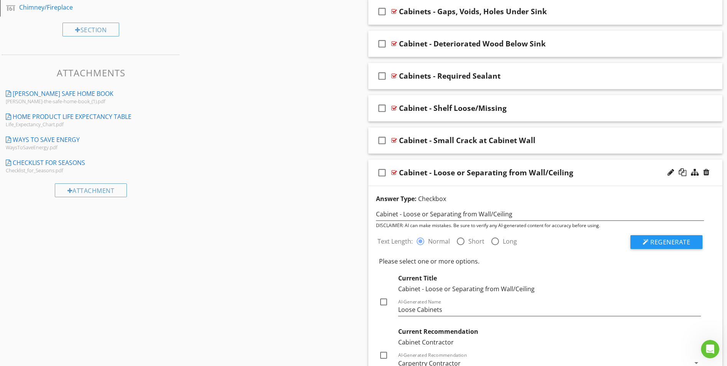
click at [395, 172] on div at bounding box center [394, 172] width 6 height 6
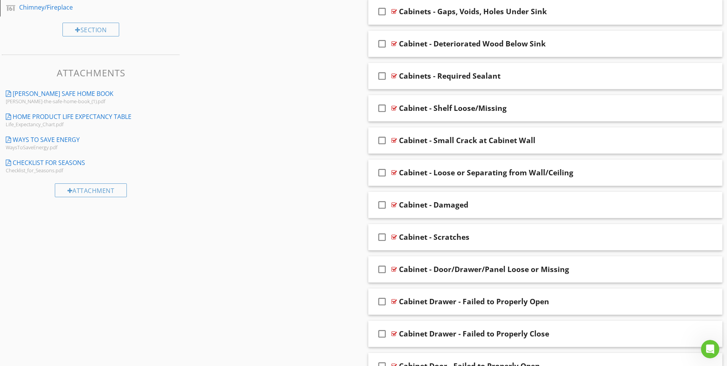
click at [395, 172] on div at bounding box center [394, 172] width 6 height 6
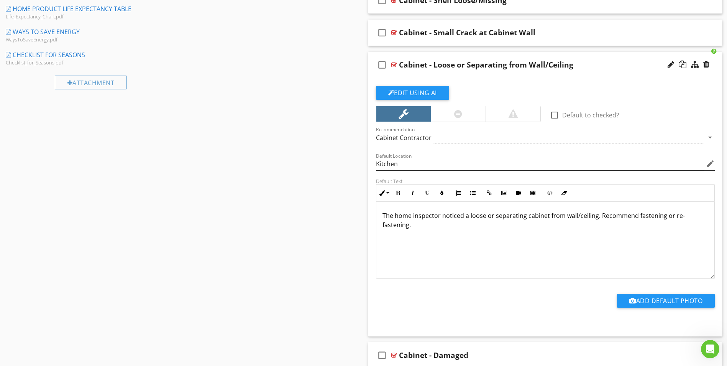
scroll to position [461, 0]
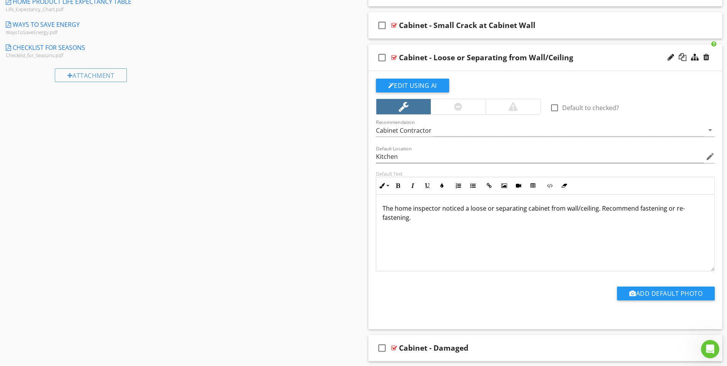
click at [599, 210] on p "The home inspector noticed a loose or separating cabinet from wall/ceiling. Rec…" at bounding box center [546, 213] width 326 height 18
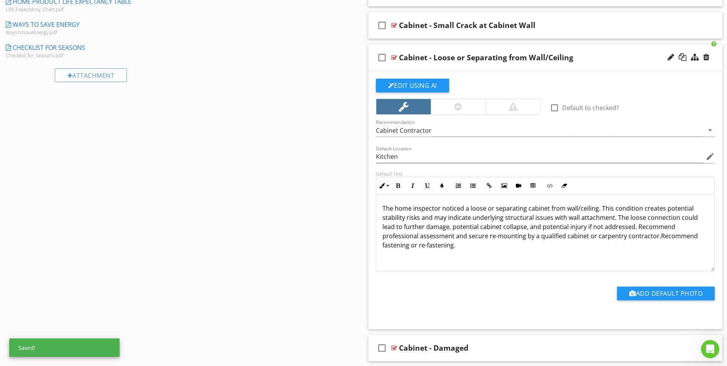
click at [621, 209] on p "The home inspector noticed a loose or separating cabinet from wall/ceiling. Thi…" at bounding box center [546, 227] width 326 height 46
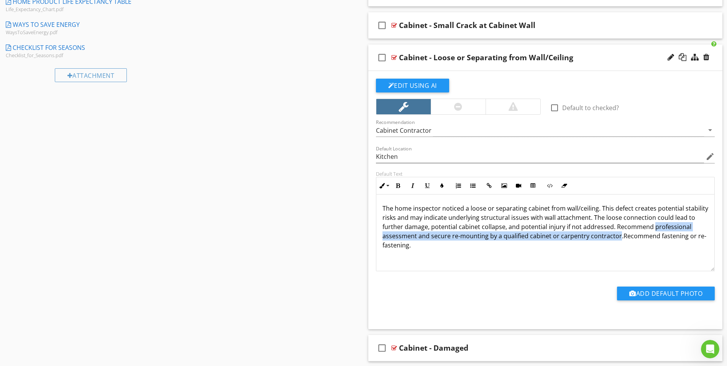
drag, startPoint x: 384, startPoint y: 237, endPoint x: 654, endPoint y: 237, distance: 270.2
click at [654, 237] on p "The home inspector noticed a loose or separating cabinet from wall/ceiling. Thi…" at bounding box center [546, 227] width 326 height 46
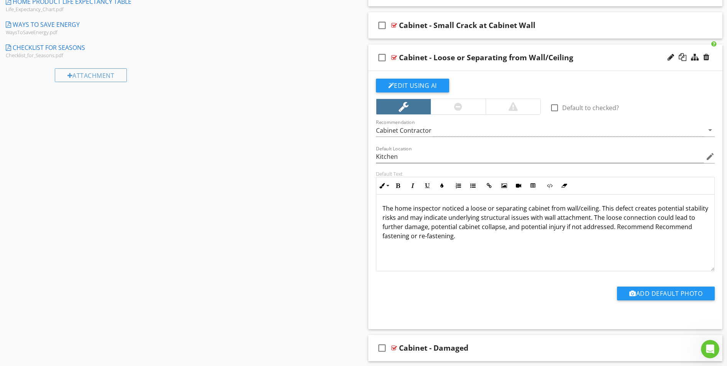
click at [641, 223] on p "The home inspector noticed a loose or separating cabinet from wall/ceiling. Thi…" at bounding box center [546, 222] width 326 height 37
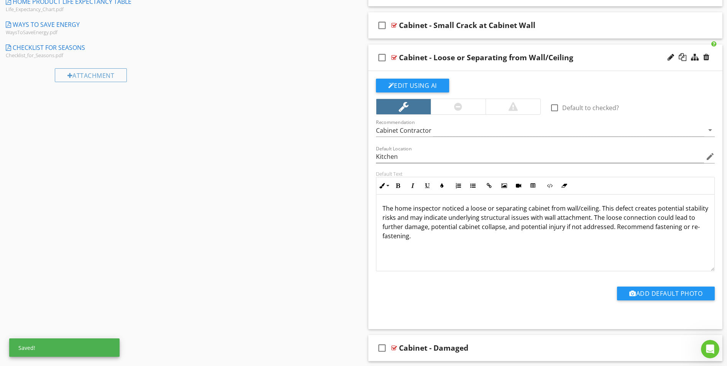
click at [455, 235] on p "The home inspector noticed a loose or separating cabinet from wall/ceiling. Thi…" at bounding box center [546, 222] width 326 height 37
click at [673, 228] on p "The home inspector noticed a loose or separating cabinet from wall/ceiling. Thi…" at bounding box center [546, 222] width 326 height 37
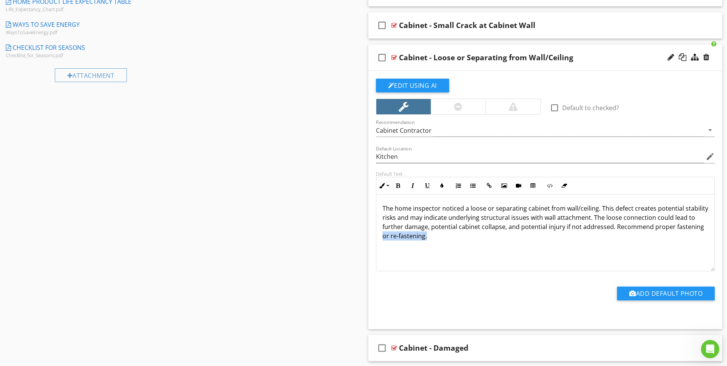
drag, startPoint x: 463, startPoint y: 235, endPoint x: 408, endPoint y: 238, distance: 55.6
click at [408, 238] on p "The home inspector noticed a loose or separating cabinet from wall/ceiling. Thi…" at bounding box center [546, 222] width 326 height 37
click at [441, 231] on p "The home inspector noticed a loose or separating cabinet from wall/ceiling. Thi…" at bounding box center [546, 218] width 326 height 28
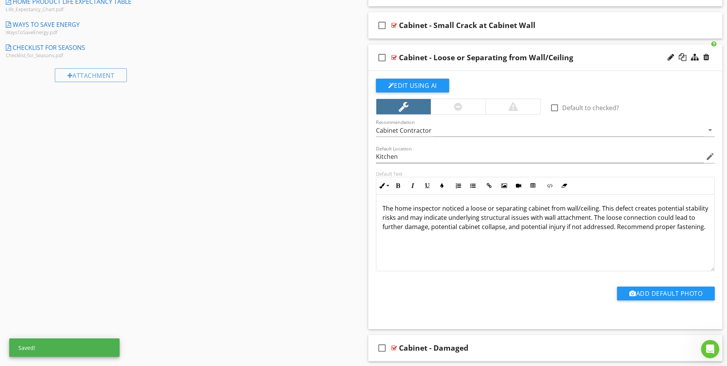
click at [392, 56] on div at bounding box center [394, 57] width 6 height 6
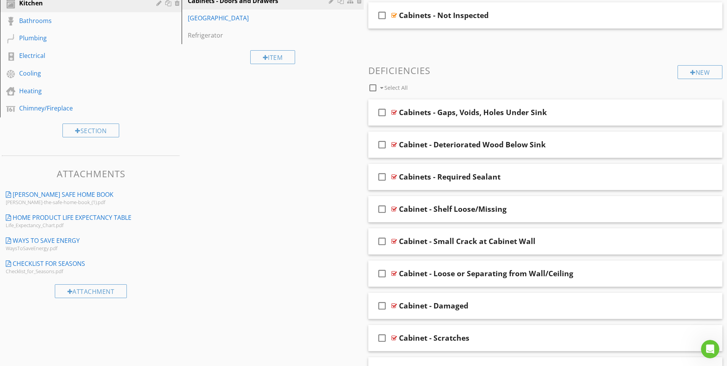
scroll to position [232, 0]
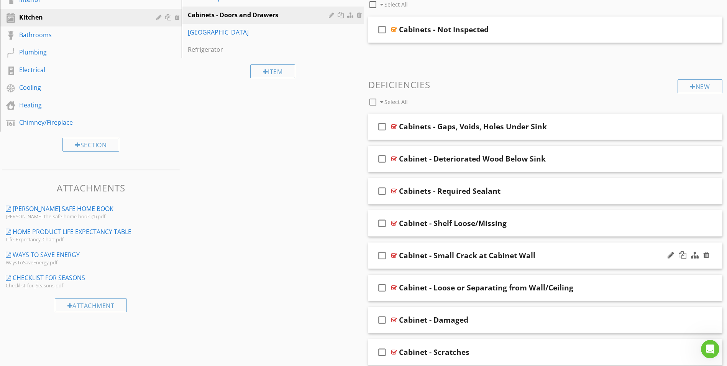
click at [392, 255] on div at bounding box center [394, 255] width 6 height 6
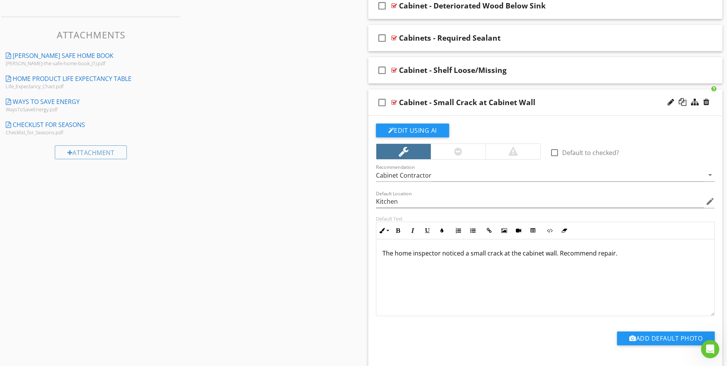
scroll to position [385, 0]
click at [420, 129] on button "Edit Using AI" at bounding box center [412, 130] width 73 height 14
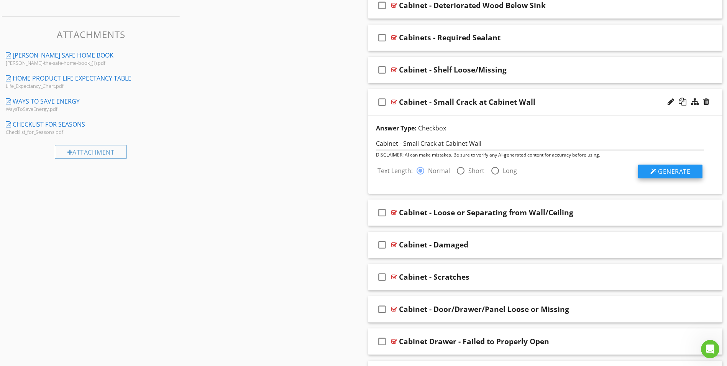
click at [657, 172] on button "Generate" at bounding box center [670, 171] width 64 height 14
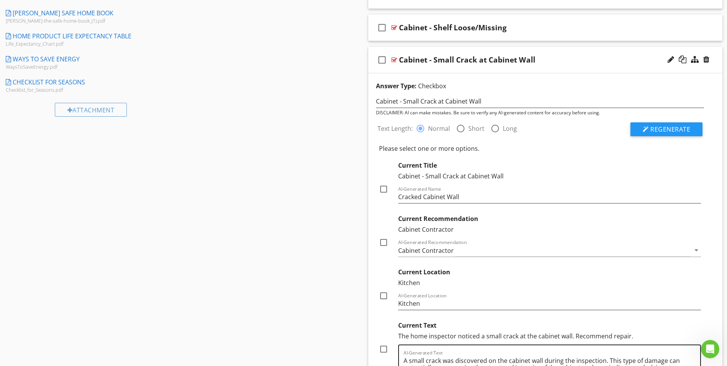
scroll to position [423, 0]
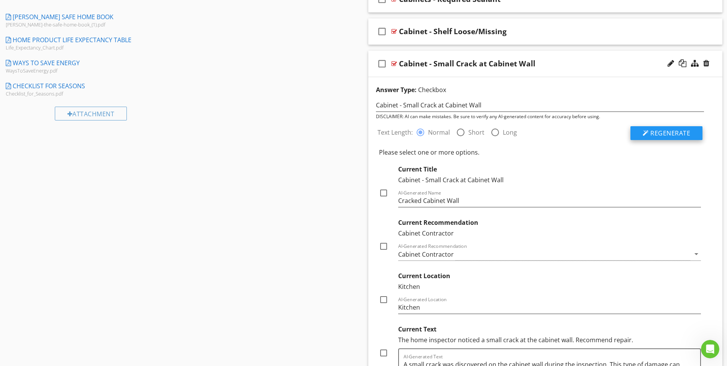
click at [660, 133] on span "Regenerate" at bounding box center [670, 133] width 40 height 8
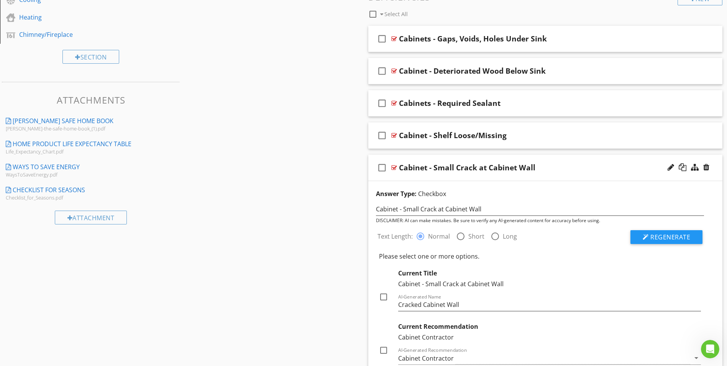
scroll to position [308, 0]
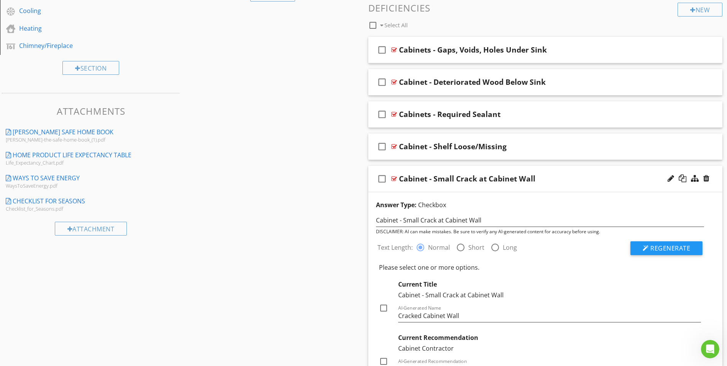
click at [394, 178] on div at bounding box center [394, 179] width 6 height 6
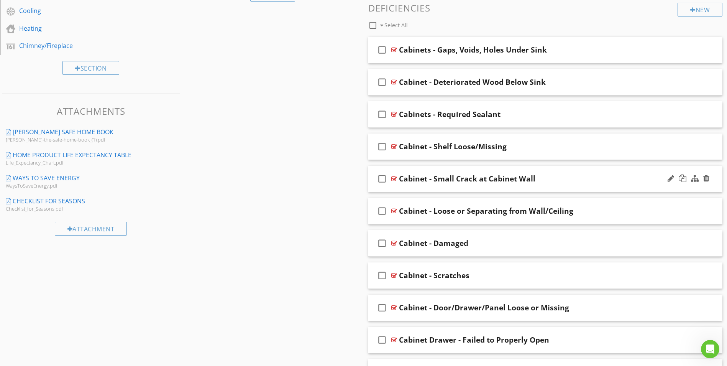
click at [394, 178] on div at bounding box center [394, 179] width 6 height 6
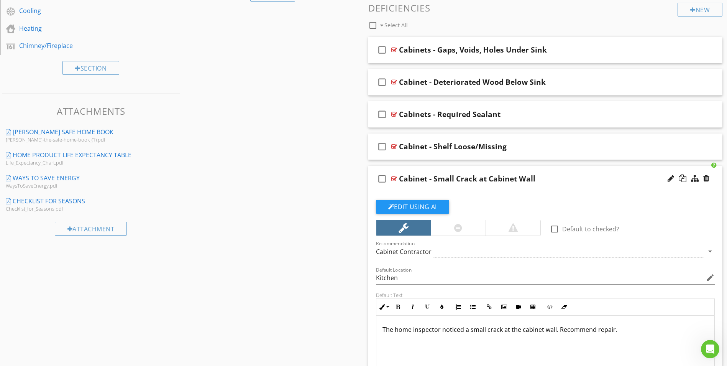
click at [558, 332] on p "The home inspector noticed a small crack at the cabinet wall. Recommend repair." at bounding box center [546, 329] width 326 height 9
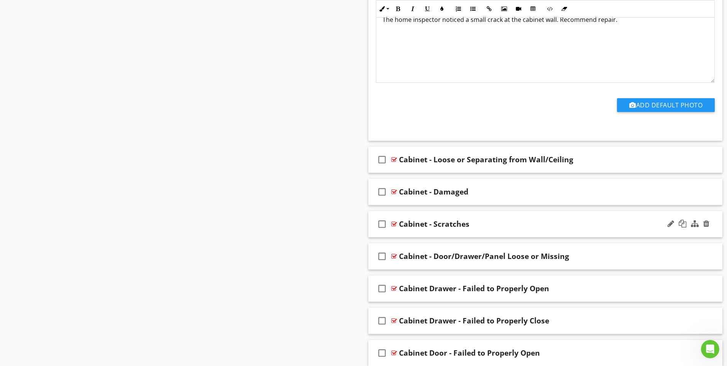
scroll to position [653, 0]
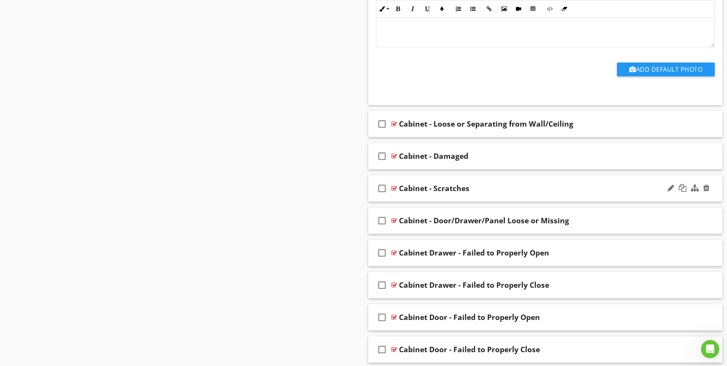
click at [394, 189] on div at bounding box center [394, 188] width 6 height 6
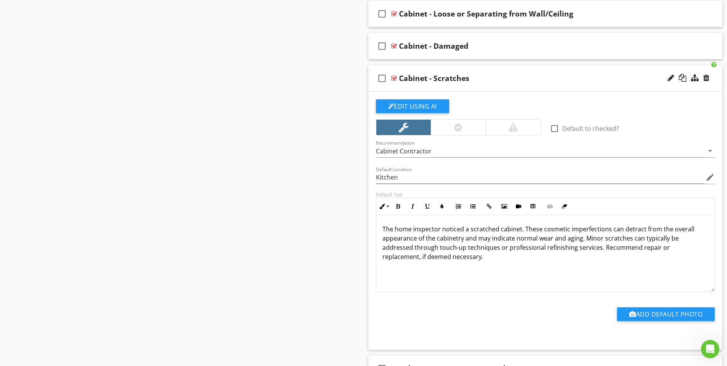
scroll to position [768, 0]
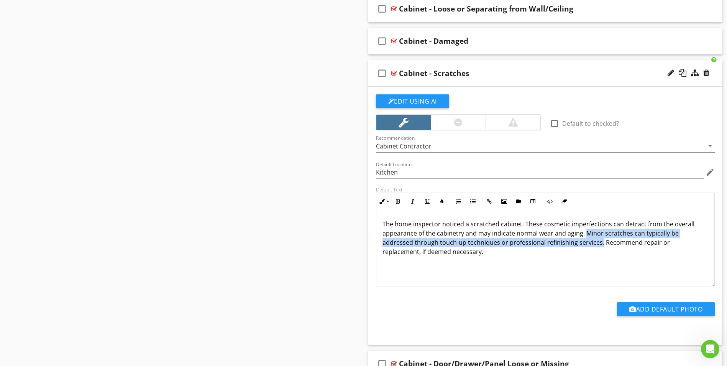
drag, startPoint x: 585, startPoint y: 234, endPoint x: 600, endPoint y: 243, distance: 18.2
click at [600, 243] on p "The home inspector noticed a scratched cabinet. These cosmetic imperfections ca…" at bounding box center [546, 237] width 326 height 37
copy p "Minor scratches can typically be addressed through touch-up techniques or profe…"
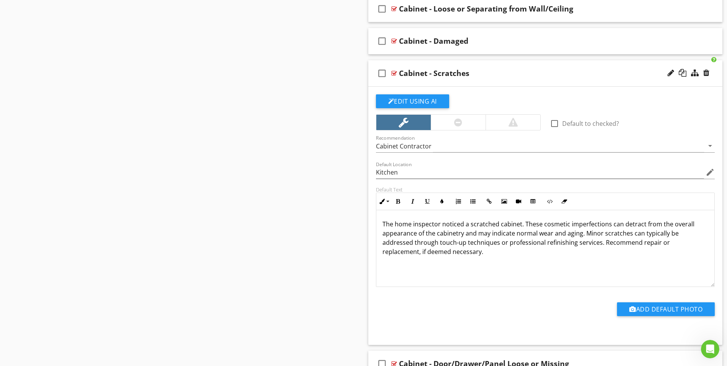
click at [395, 74] on div at bounding box center [394, 73] width 6 height 6
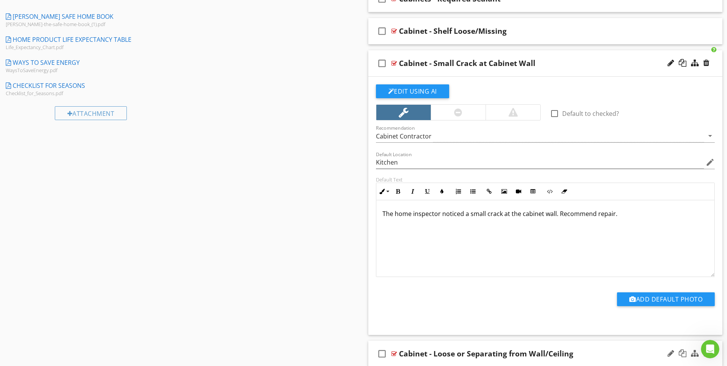
scroll to position [423, 0]
click at [558, 216] on p "The home inspector noticed a small crack at the cabinet wall. Recommend repair." at bounding box center [546, 213] width 326 height 9
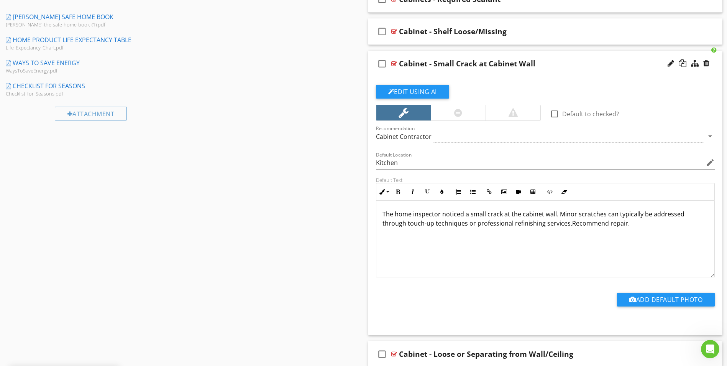
click at [585, 214] on p "The home inspector noticed a small crack at the cabinet wall. Minor scratches c…" at bounding box center [546, 218] width 326 height 18
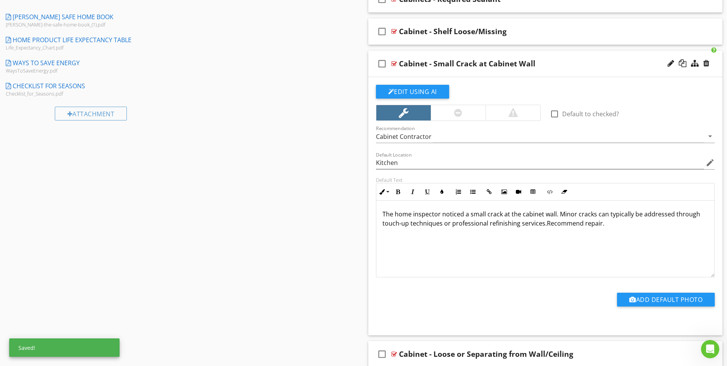
click at [492, 247] on div "The home inspector noticed a small crack at the cabinet wall. Minor cracks can …" at bounding box center [545, 238] width 338 height 77
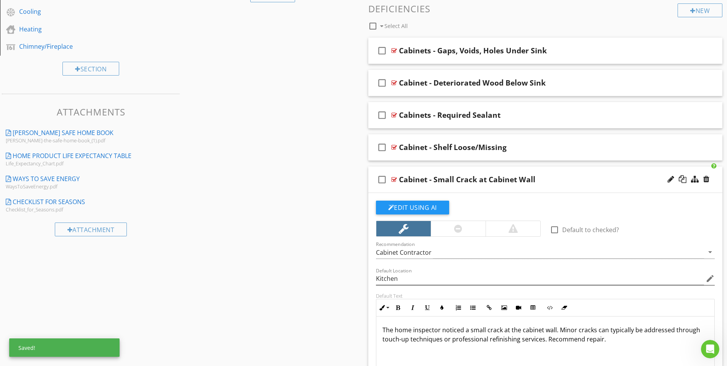
scroll to position [305, 0]
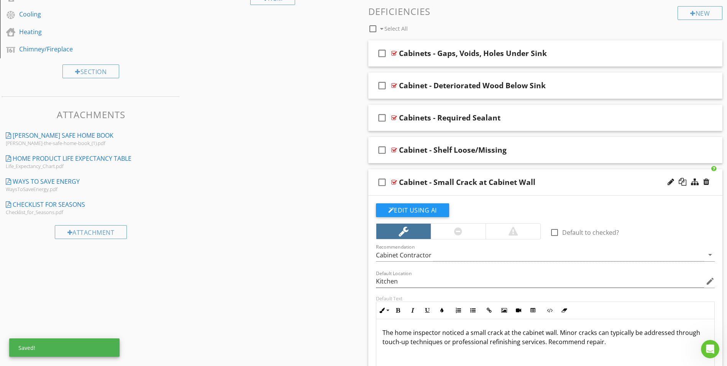
click at [393, 180] on div at bounding box center [394, 182] width 6 height 6
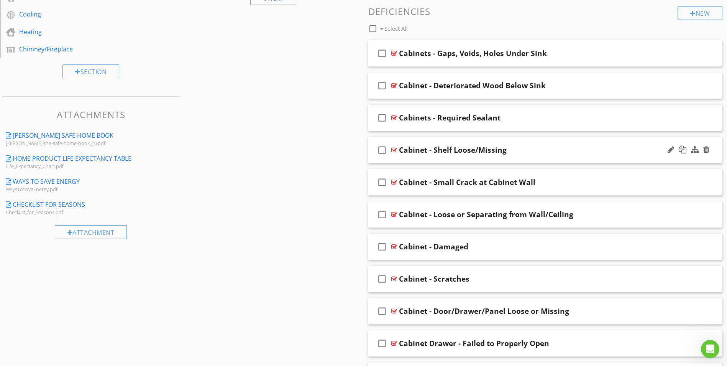
click at [393, 150] on div at bounding box center [394, 150] width 6 height 6
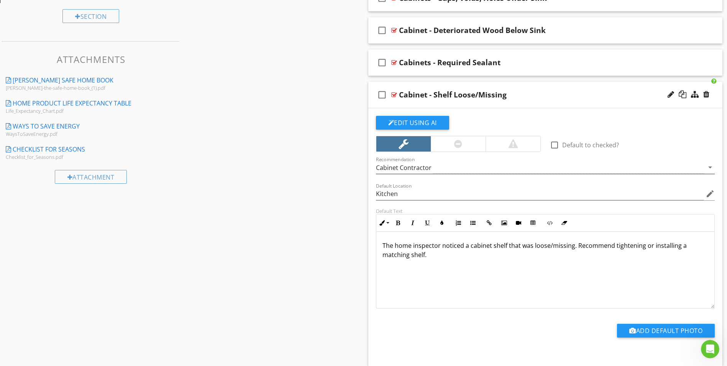
scroll to position [420, 0]
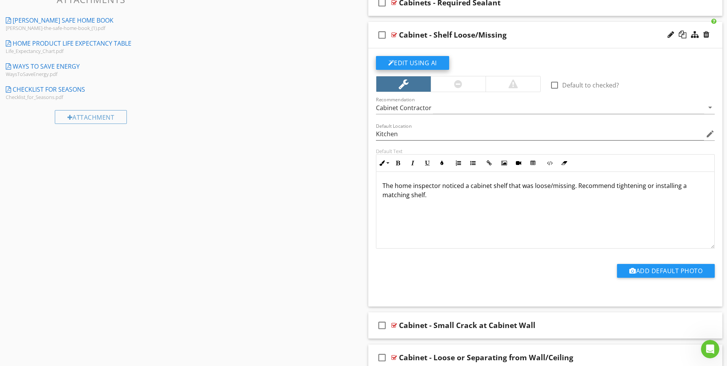
click at [422, 66] on button "Edit Using AI" at bounding box center [412, 63] width 73 height 14
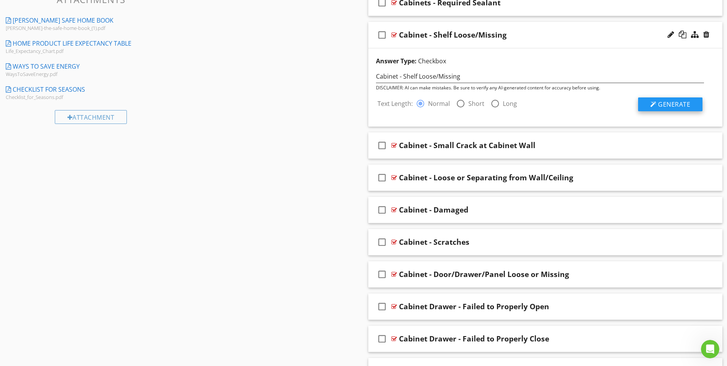
click at [651, 106] on div at bounding box center [653, 104] width 6 height 6
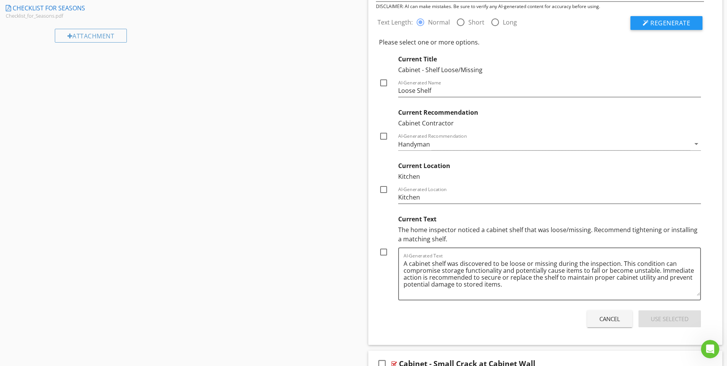
scroll to position [535, 0]
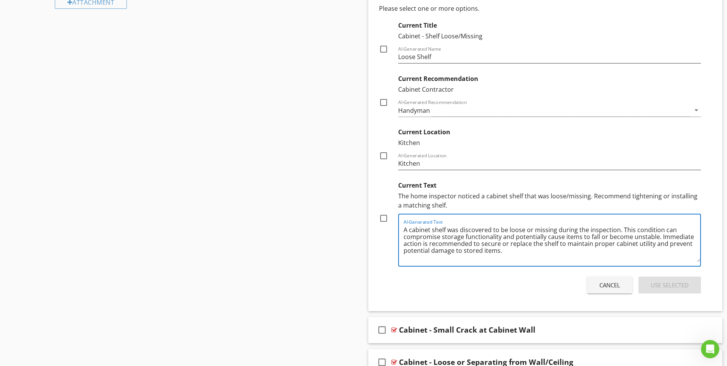
drag, startPoint x: 620, startPoint y: 230, endPoint x: 658, endPoint y: 236, distance: 38.8
click at [658, 236] on textarea "A cabinet shelf was discovered to be loose or missing during the inspection. Th…" at bounding box center [552, 242] width 297 height 38
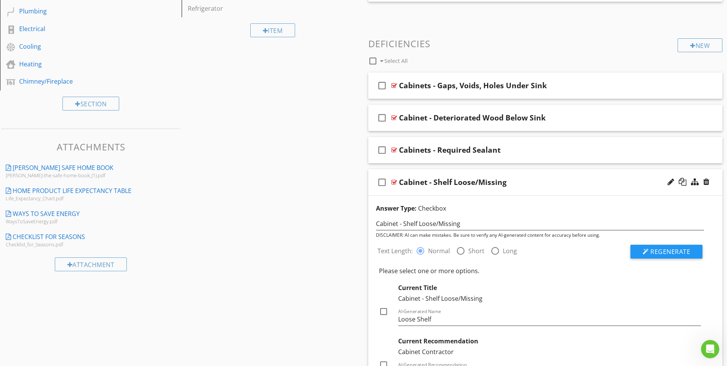
scroll to position [266, 0]
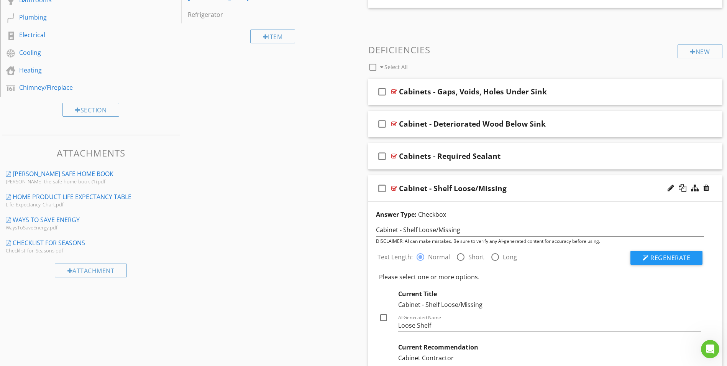
click at [392, 190] on div at bounding box center [394, 188] width 6 height 6
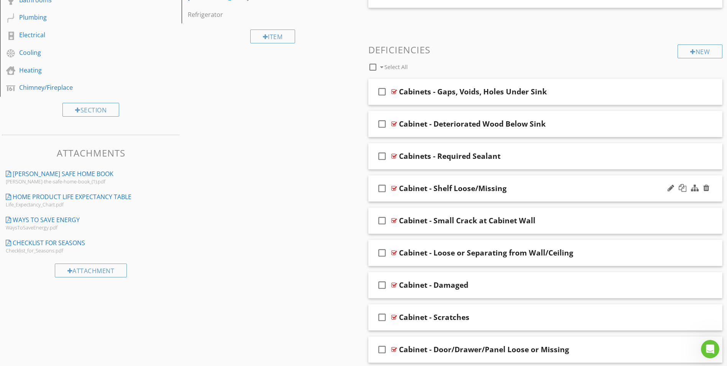
click at [392, 190] on div at bounding box center [394, 188] width 6 height 6
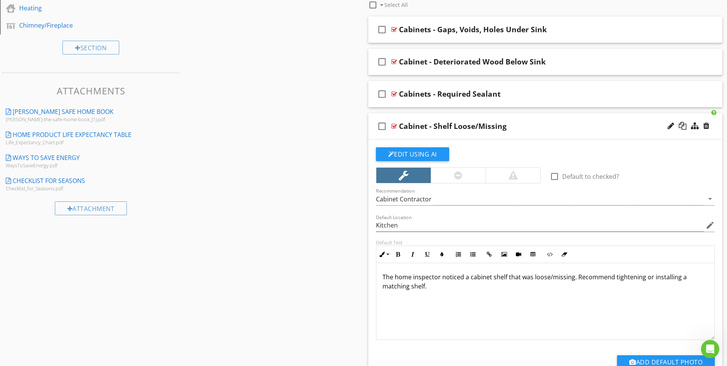
scroll to position [381, 0]
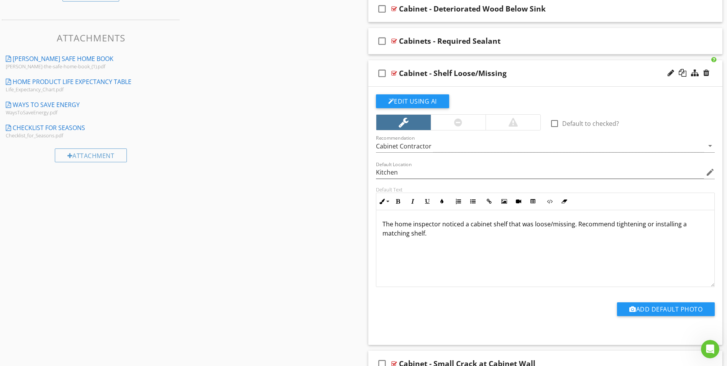
click at [576, 226] on p "The home inspector noticed a cabinet shelf that was loose/missing. Recommend ti…" at bounding box center [546, 228] width 326 height 18
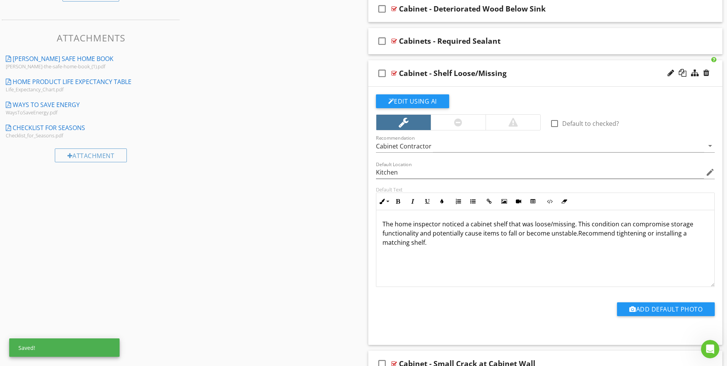
click at [595, 225] on p "The home inspector noticed a cabinet shelf that was loose/missing. This conditi…" at bounding box center [546, 233] width 326 height 28
click at [545, 253] on div "The home inspector noticed a cabinet shelf that was loose/missing. This defect …" at bounding box center [545, 248] width 338 height 77
click at [394, 72] on div at bounding box center [394, 73] width 6 height 6
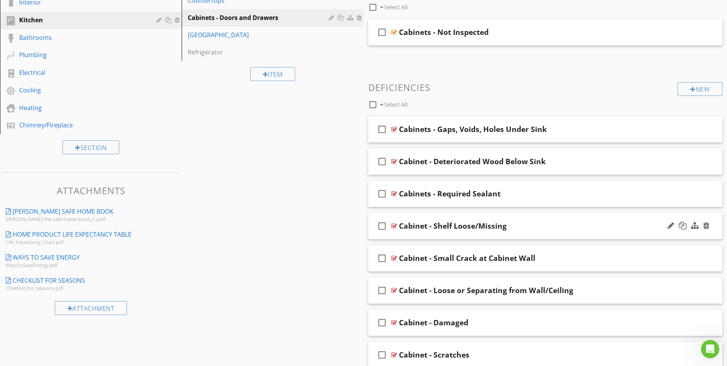
scroll to position [228, 0]
click at [392, 194] on div at bounding box center [394, 194] width 6 height 6
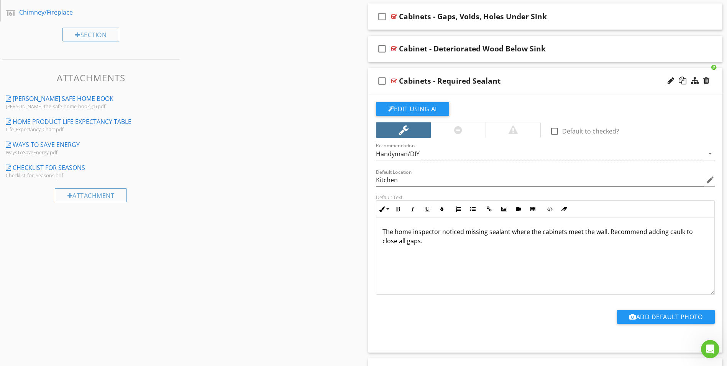
scroll to position [343, 0]
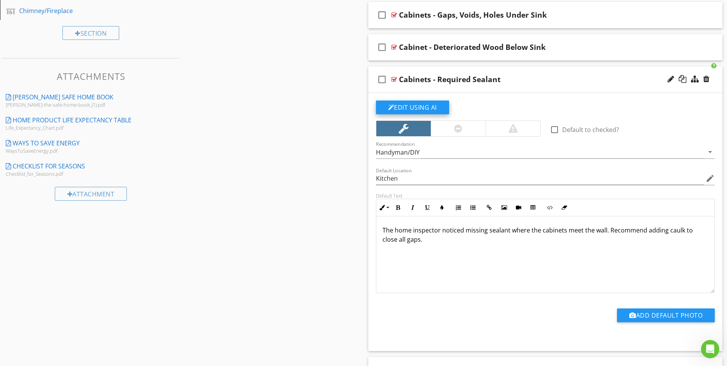
click at [414, 110] on button "Edit Using AI" at bounding box center [412, 107] width 73 height 14
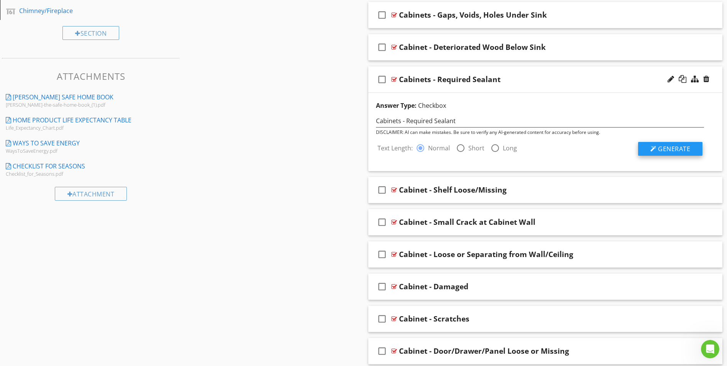
click at [680, 152] on span "Generate" at bounding box center [674, 148] width 32 height 8
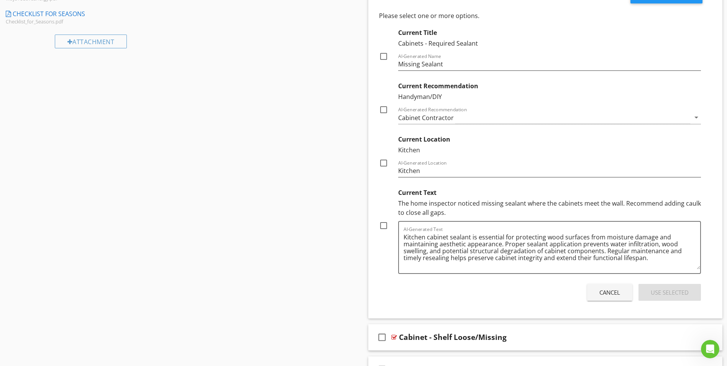
scroll to position [496, 0]
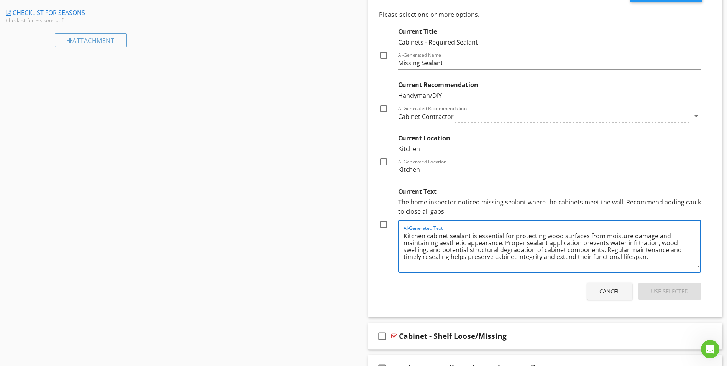
click at [603, 251] on textarea "Kitchen cabinet sealant is essential for protecting wood surfaces from moisture…" at bounding box center [552, 249] width 297 height 38
drag, startPoint x: 505, startPoint y: 243, endPoint x: 519, endPoint y: 246, distance: 14.8
click at [519, 246] on textarea "Kitchen cabinet sealant is essential for protecting wood surfaces from moisture…" at bounding box center [552, 249] width 297 height 38
click at [471, 247] on textarea "Kitchen cabinet sealant is essential for protecting wood surfaces from moisture…" at bounding box center [552, 249] width 297 height 38
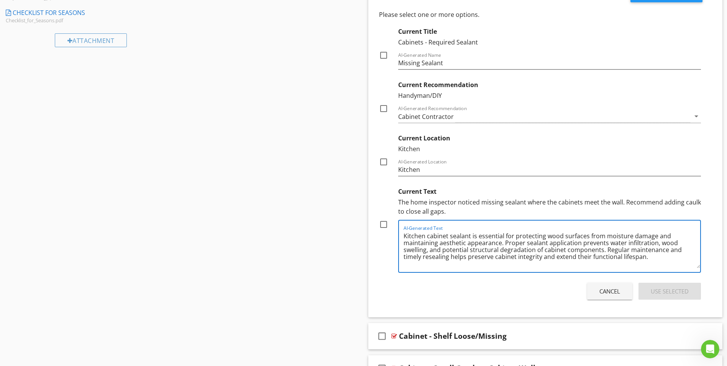
click at [471, 247] on textarea "Kitchen cabinet sealant is essential for protecting wood surfaces from moisture…" at bounding box center [552, 249] width 297 height 38
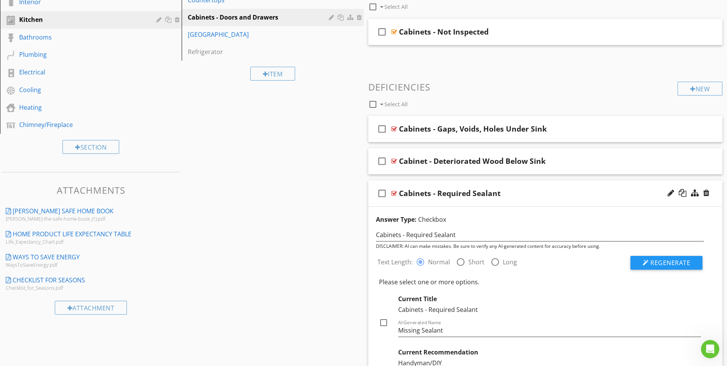
scroll to position [230, 0]
click at [394, 192] on div at bounding box center [394, 192] width 6 height 6
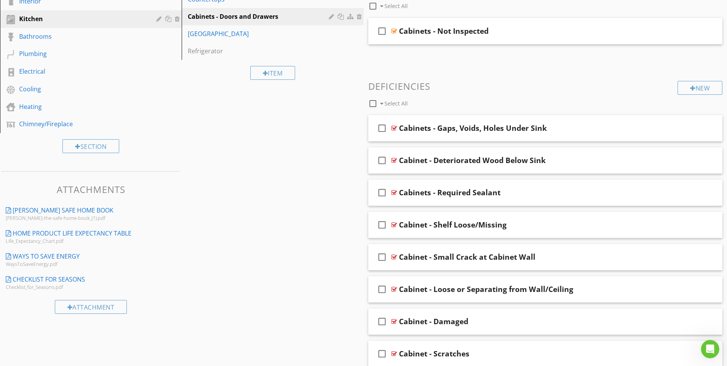
click at [393, 193] on div at bounding box center [394, 192] width 6 height 6
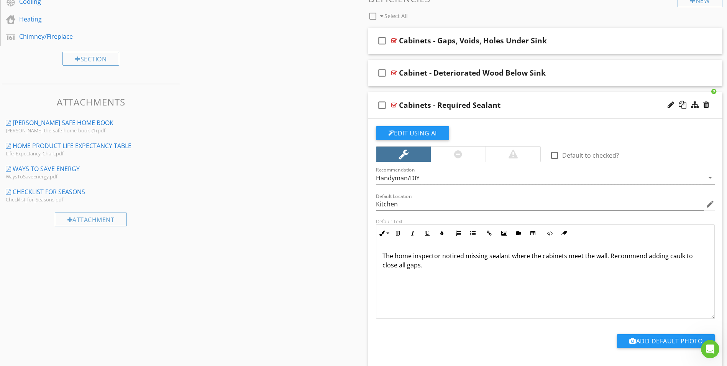
scroll to position [345, 0]
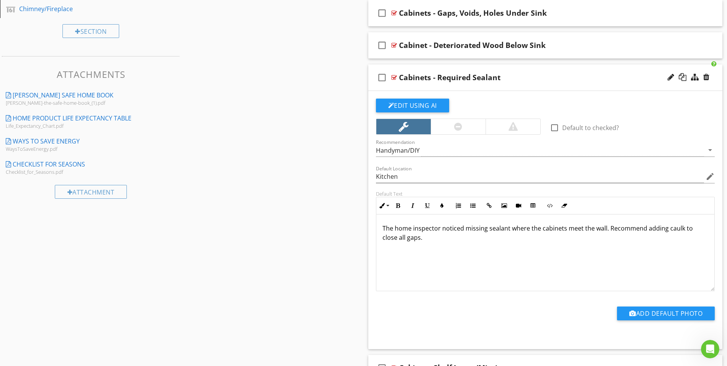
click at [444, 235] on p "The home inspector noticed missing sealant where the cabinets meet the wall. Re…" at bounding box center [546, 232] width 326 height 18
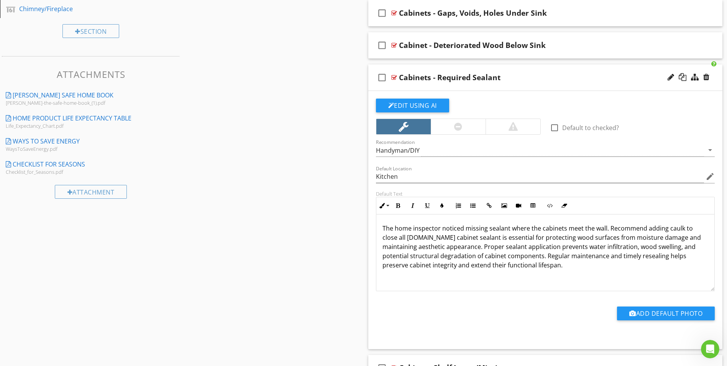
click at [445, 255] on p "The home inspector noticed missing sealant where the cabinets meet the wall. Re…" at bounding box center [546, 246] width 326 height 46
click at [564, 265] on p "The home inspector noticed missing sealant where the cabinets meet the wall. Re…" at bounding box center [546, 246] width 326 height 46
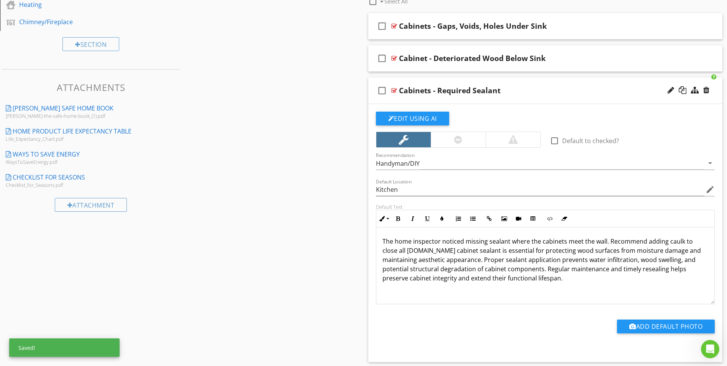
scroll to position [268, 0]
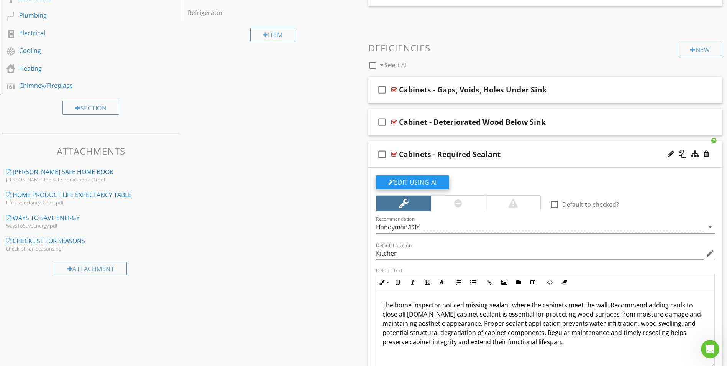
click at [409, 184] on button "Edit Using AI" at bounding box center [412, 182] width 73 height 14
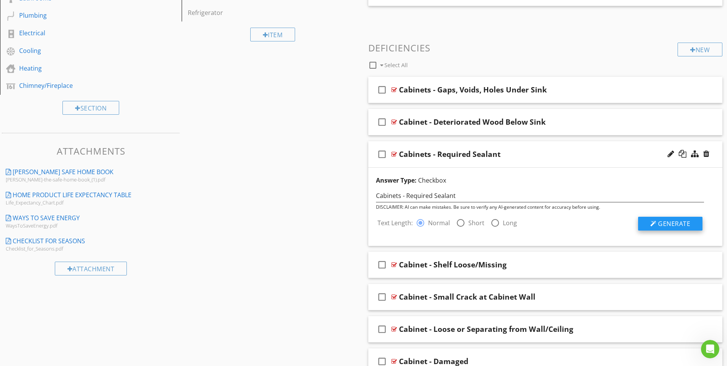
click at [667, 226] on span "Generate" at bounding box center [674, 223] width 32 height 8
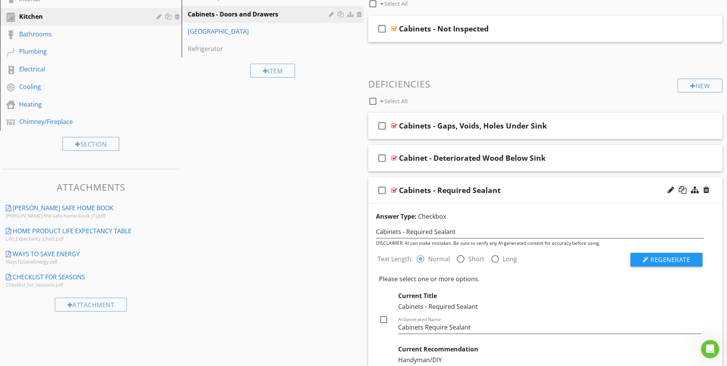
scroll to position [230, 0]
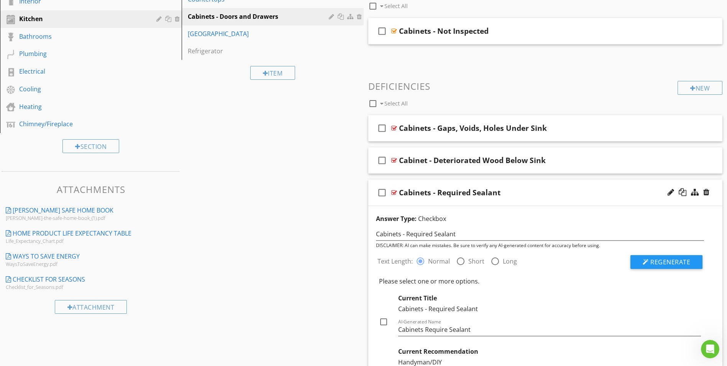
click at [392, 191] on div at bounding box center [394, 192] width 6 height 6
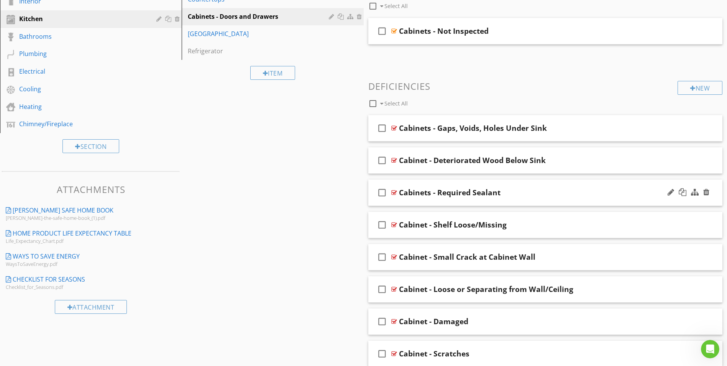
click at [391, 191] on div at bounding box center [394, 192] width 6 height 6
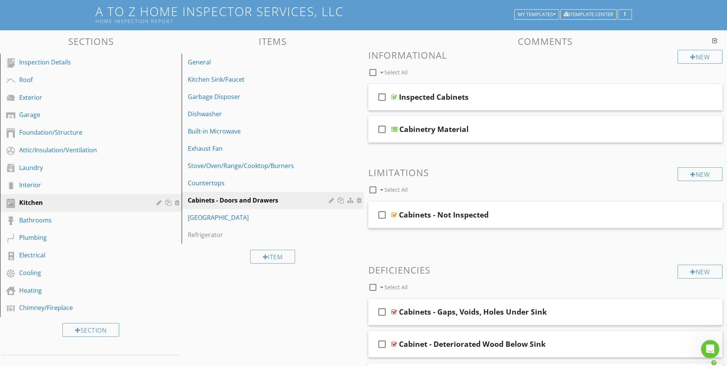
scroll to position [38, 0]
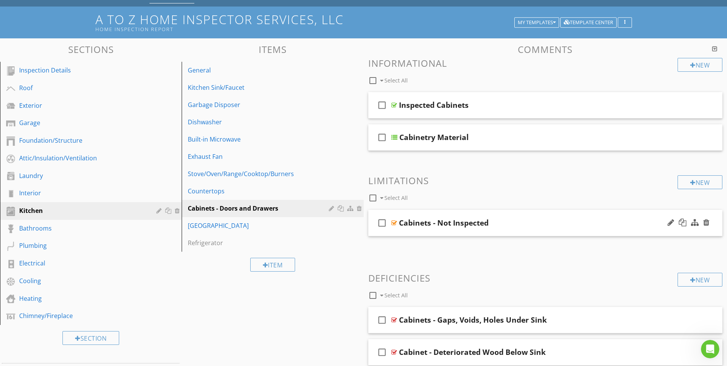
click at [394, 223] on div at bounding box center [394, 223] width 6 height 6
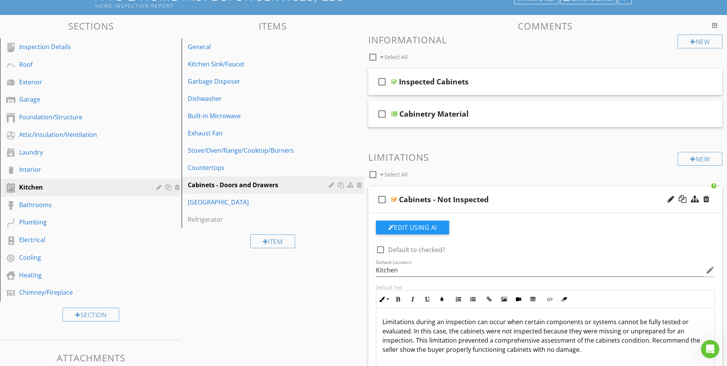
scroll to position [77, 0]
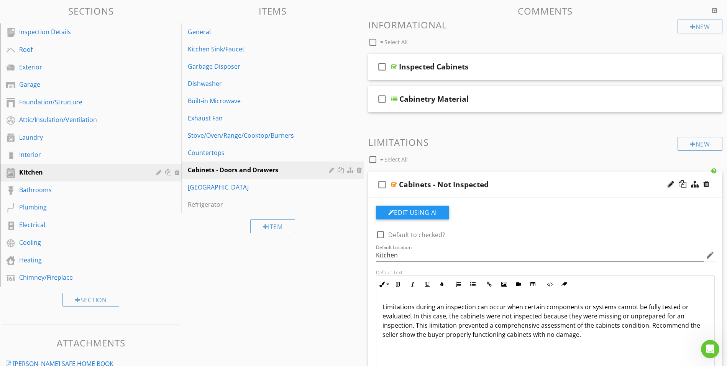
click at [393, 187] on div at bounding box center [394, 184] width 6 height 6
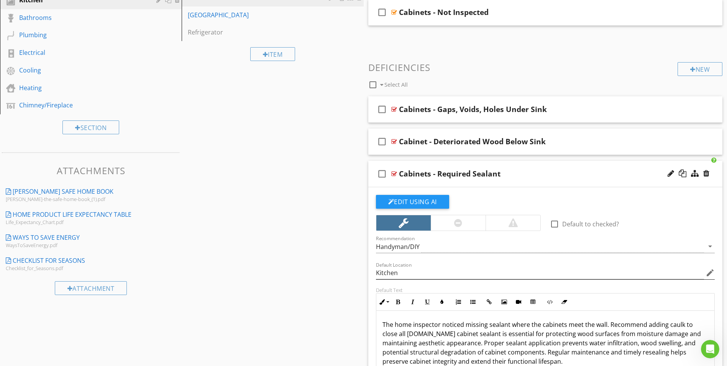
scroll to position [307, 0]
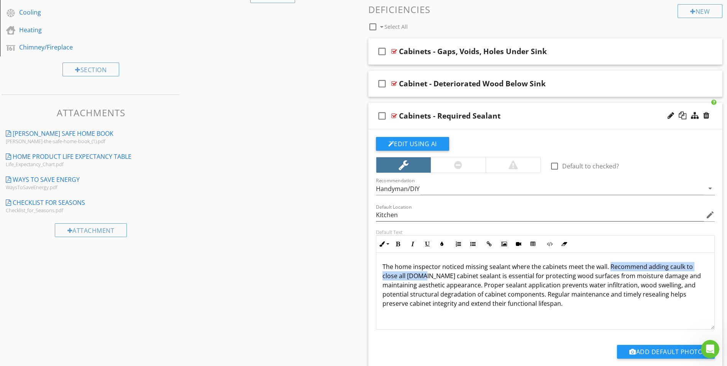
drag, startPoint x: 609, startPoint y: 266, endPoint x: 422, endPoint y: 274, distance: 186.9
click at [422, 274] on p "The home inspector noticed missing sealant where the cabinets meet the wall. Re…" at bounding box center [546, 285] width 326 height 46
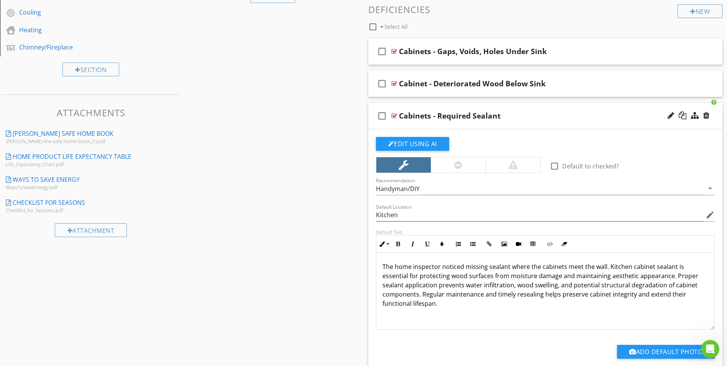
click at [540, 266] on p "The home inspector noticed missing sealant where the cabinets meet the wall. Ki…" at bounding box center [546, 285] width 326 height 46
click at [616, 266] on p "The home inspector noticed missing sealant where the cabinets meet the wall. Ki…" at bounding box center [546, 285] width 326 height 46
click at [493, 286] on p "The home inspector noticed missing sealant where the cabinets meet the wall. Ca…" at bounding box center [546, 285] width 326 height 46
click at [636, 276] on p "The home inspector noticed missing sealant where the cabinets meet the wall. Ca…" at bounding box center [546, 285] width 326 height 46
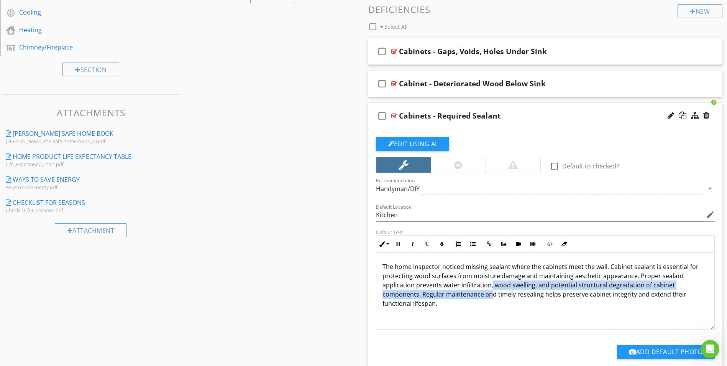
click at [491, 290] on p "The home inspector noticed missing sealant where the cabinets meet the wall. Ca…" at bounding box center [546, 285] width 326 height 46
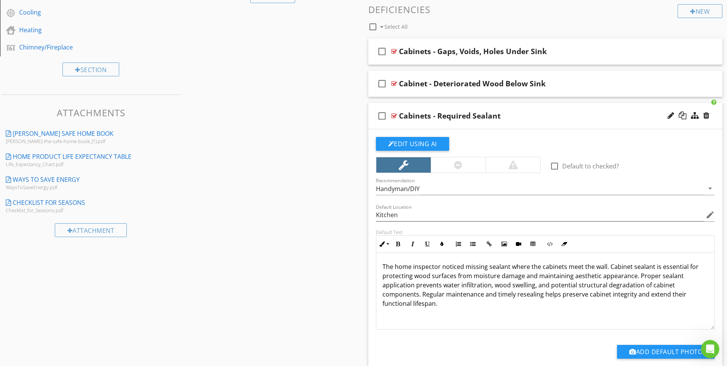
click at [486, 309] on div "The home inspector noticed missing sealant where the cabinets meet the wall. Ca…" at bounding box center [545, 291] width 338 height 77
drag, startPoint x: 485, startPoint y: 295, endPoint x: 540, endPoint y: 297, distance: 55.2
click at [540, 297] on p "The home inspector noticed missing sealant where the cabinets meet the wall. Ca…" at bounding box center [546, 285] width 326 height 46
click at [521, 276] on p "The home inspector noticed missing sealant where the cabinets meet the wall. Ca…" at bounding box center [546, 280] width 326 height 37
click at [472, 276] on p "The home inspector noticed missing sealant where the cabinets meet the wall. Ca…" at bounding box center [546, 280] width 326 height 37
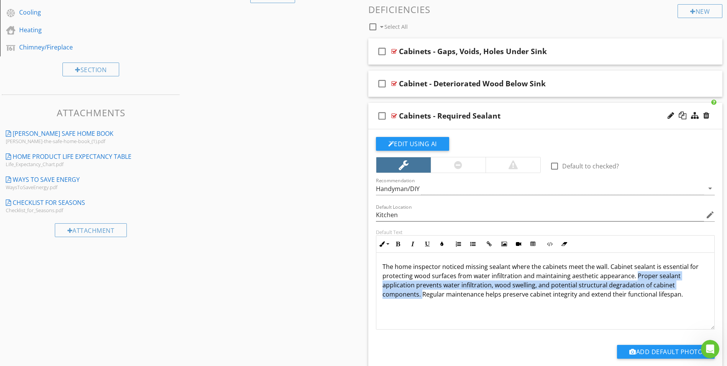
drag, startPoint x: 633, startPoint y: 273, endPoint x: 422, endPoint y: 294, distance: 212.5
click at [422, 294] on p "The home inspector noticed missing sealant where the cabinets meet the wall. Ca…" at bounding box center [546, 280] width 326 height 37
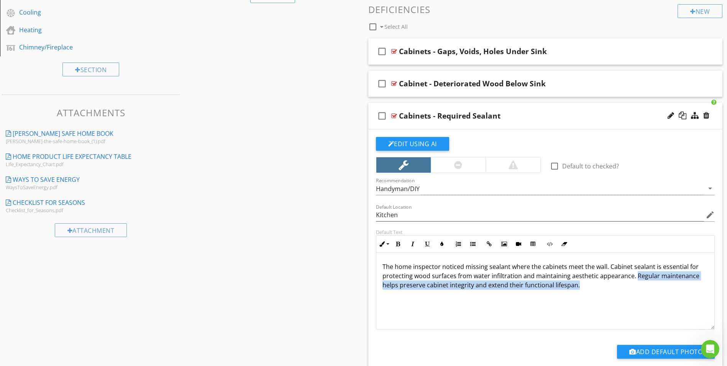
drag, startPoint x: 635, startPoint y: 276, endPoint x: 638, endPoint y: 281, distance: 6.2
click at [638, 281] on p "The home inspector noticed missing sealant where the cabinets meet the wall. Ca…" at bounding box center [546, 276] width 326 height 28
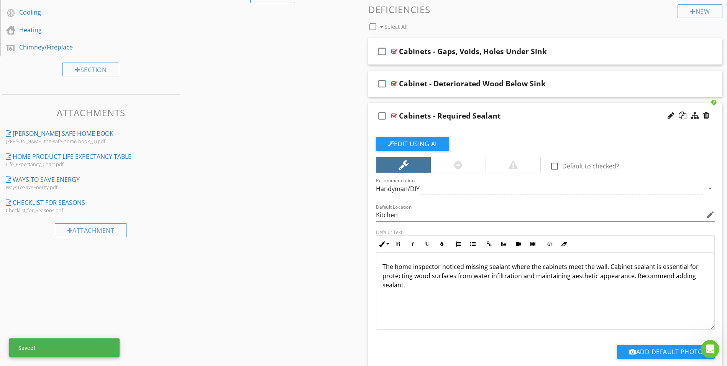
click at [391, 117] on div at bounding box center [394, 116] width 6 height 6
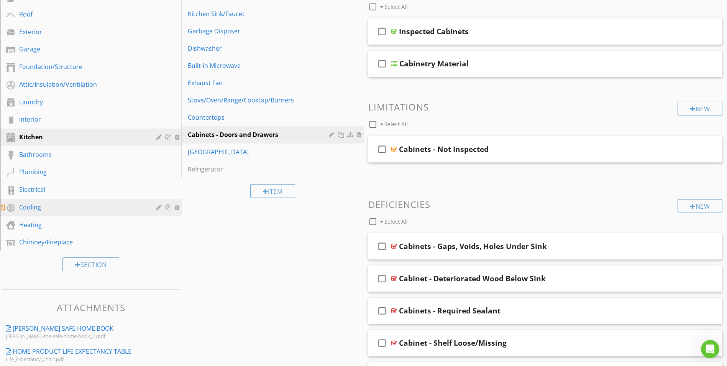
scroll to position [115, 0]
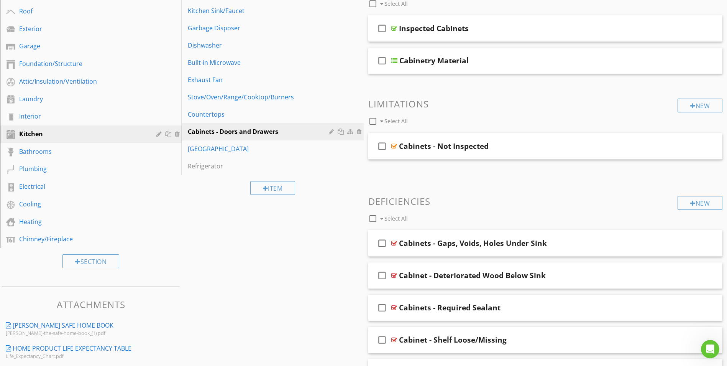
click at [179, 266] on div "Section" at bounding box center [91, 261] width 182 height 26
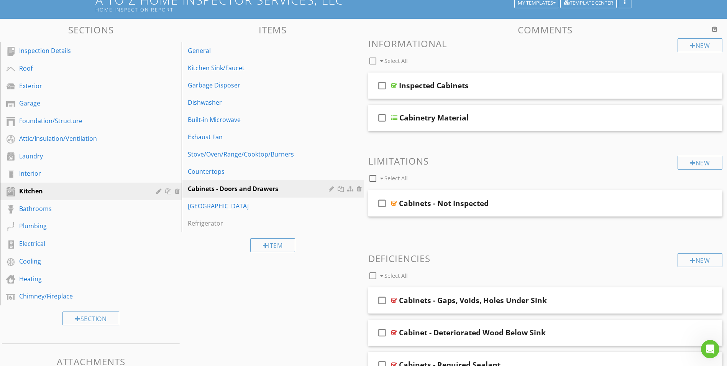
scroll to position [0, 0]
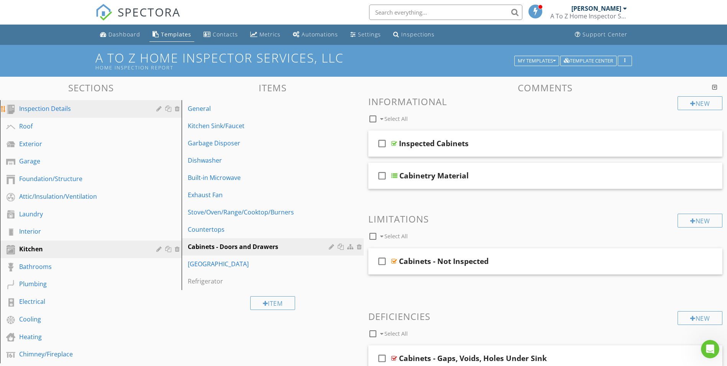
click at [53, 110] on div "Inspection Details" at bounding box center [82, 108] width 126 height 9
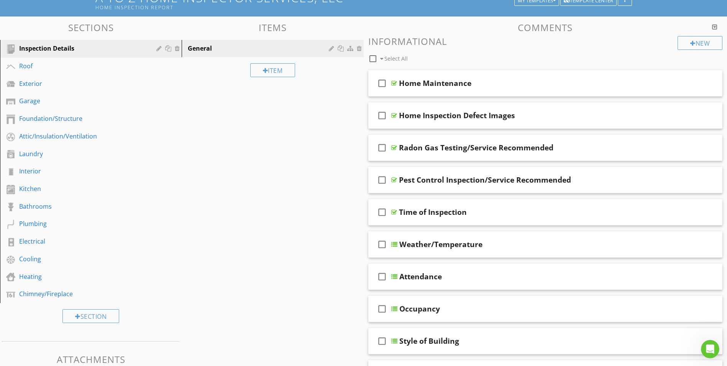
scroll to position [38, 0]
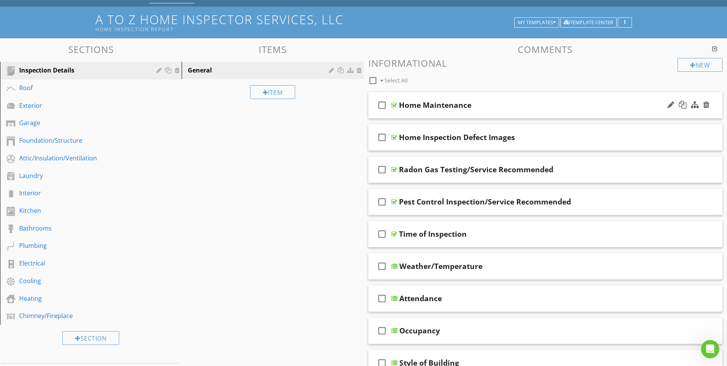
click at [394, 104] on div at bounding box center [394, 105] width 6 height 6
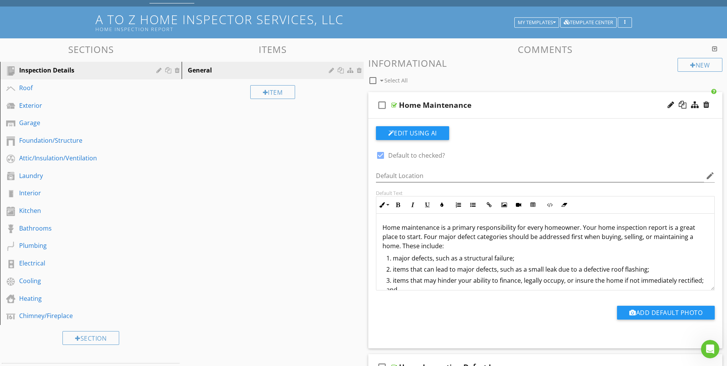
click at [394, 104] on div at bounding box center [394, 105] width 6 height 6
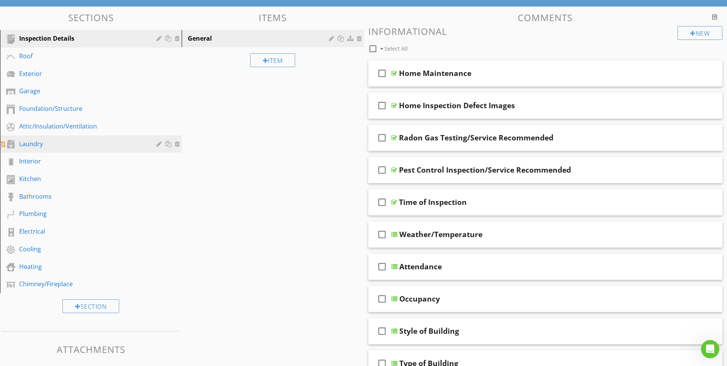
scroll to position [0, 0]
